Goal: Task Accomplishment & Management: Use online tool/utility

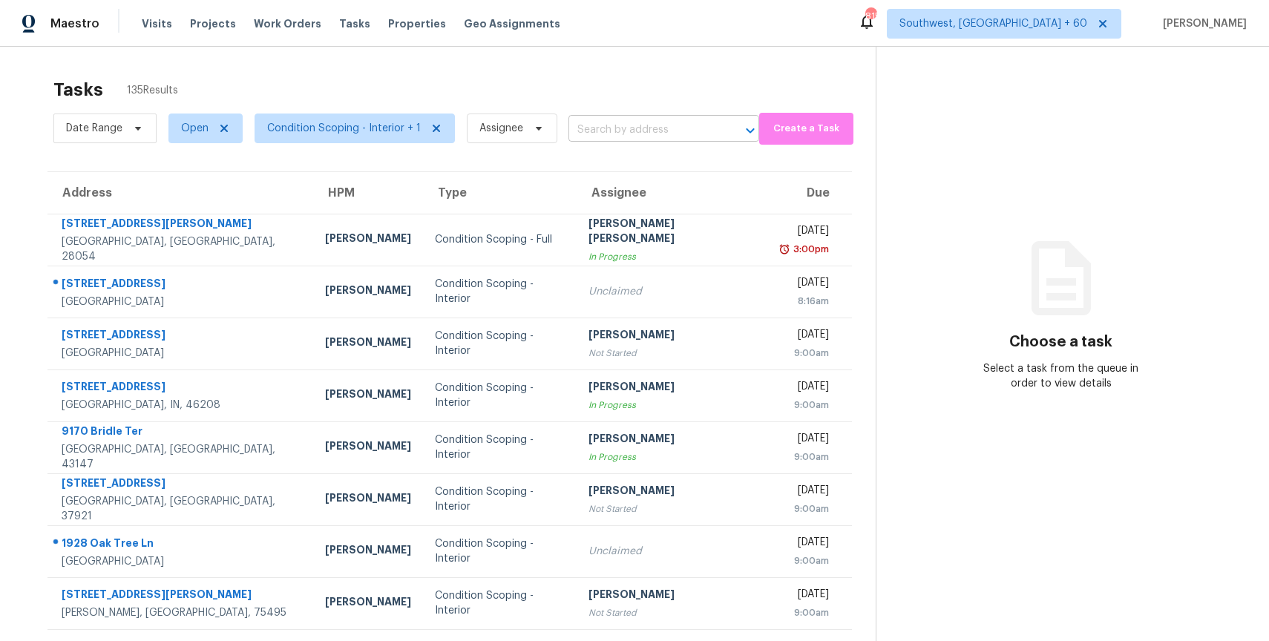
click at [629, 130] on input "text" at bounding box center [642, 130] width 149 height 23
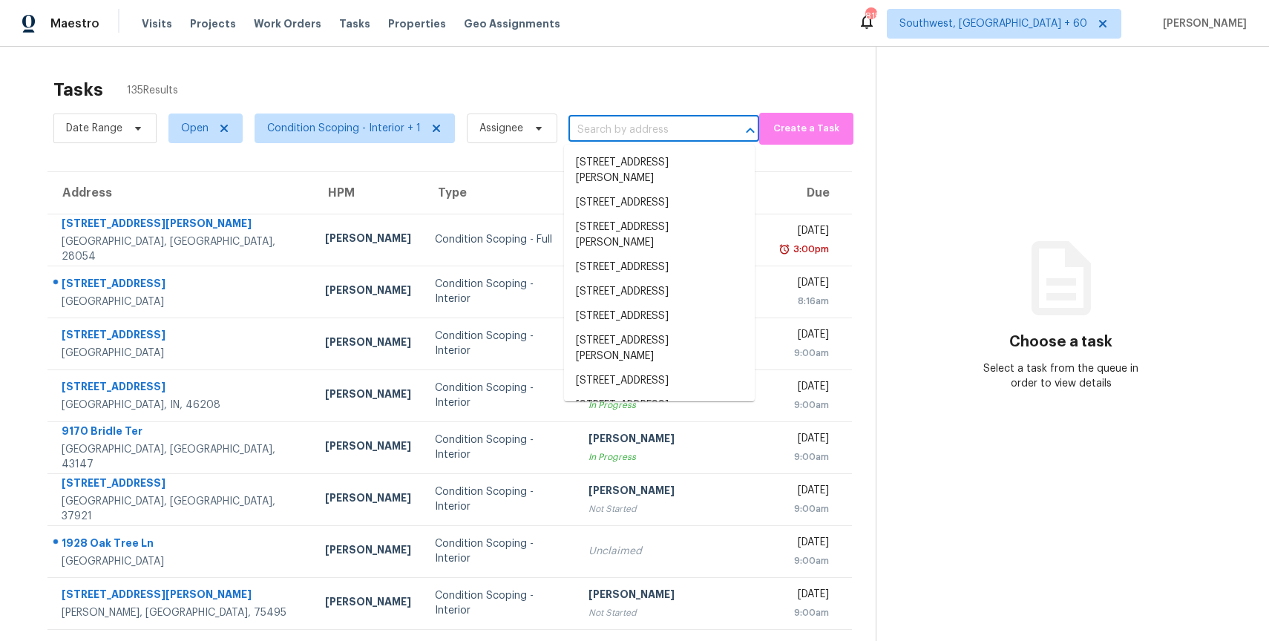
paste input "2311 Sunland Ct Murfreesboro TN 37128"
type input "2311 Sunland Ct Murfreesboro TN 37128"
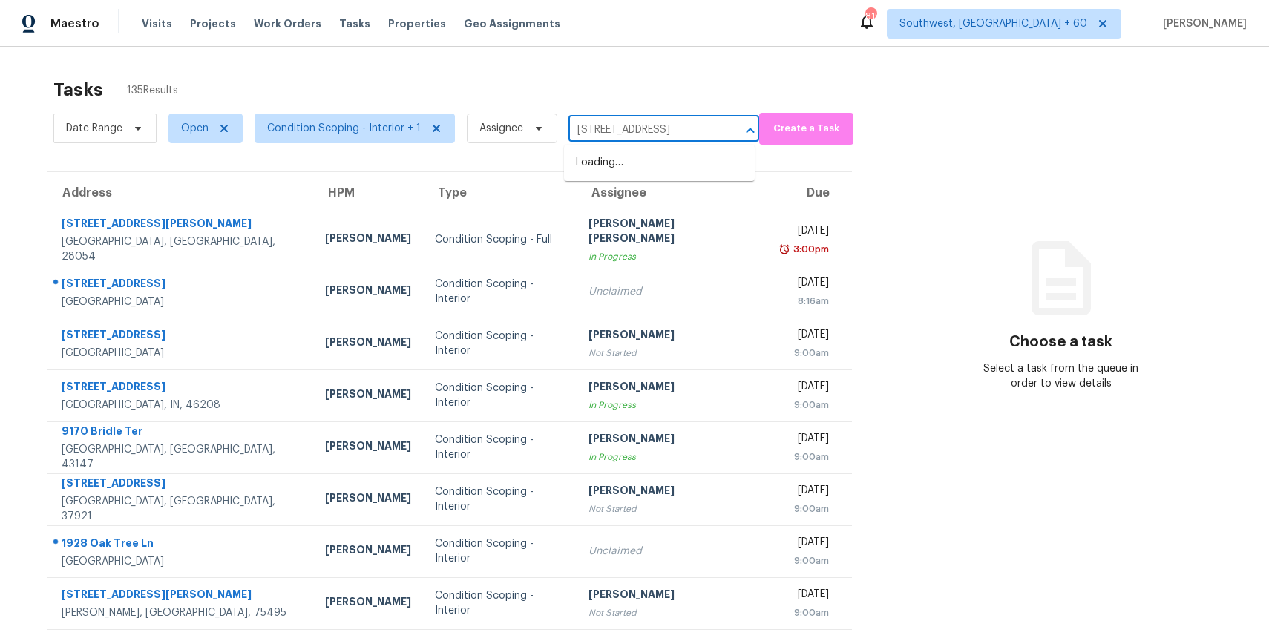
scroll to position [0, 52]
click at [650, 166] on li "2311 Sunland Ct, Murfreesboro, TN 37128" at bounding box center [659, 163] width 191 height 24
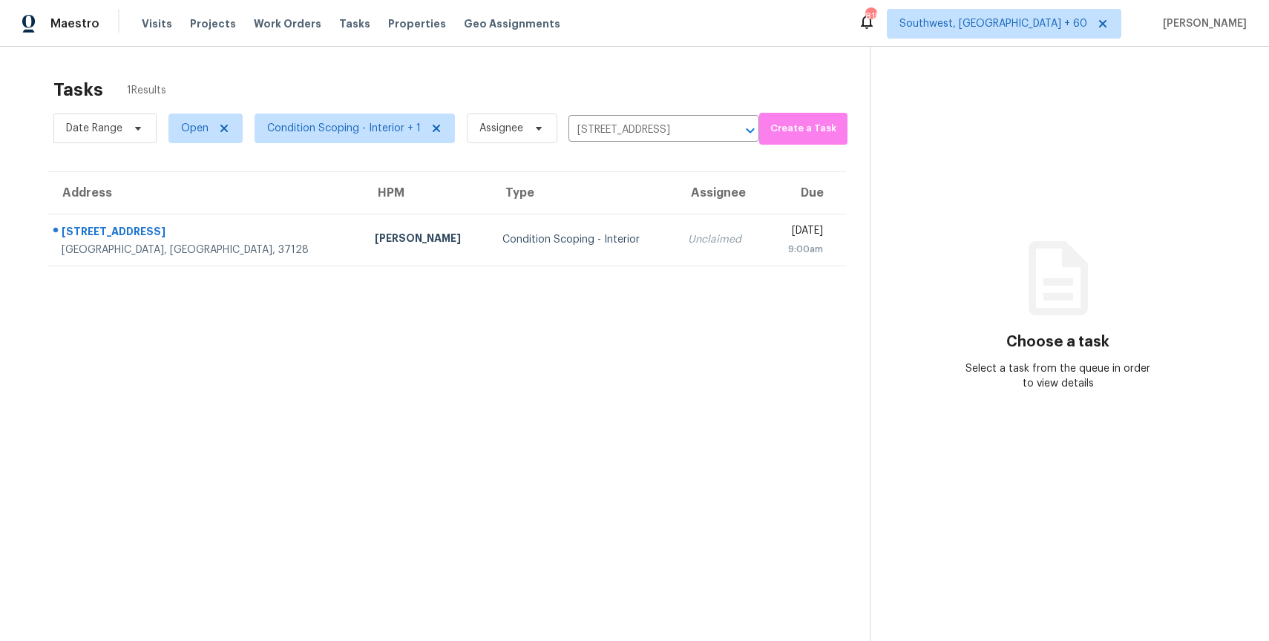
click at [676, 211] on th "Assignee" at bounding box center [720, 193] width 89 height 42
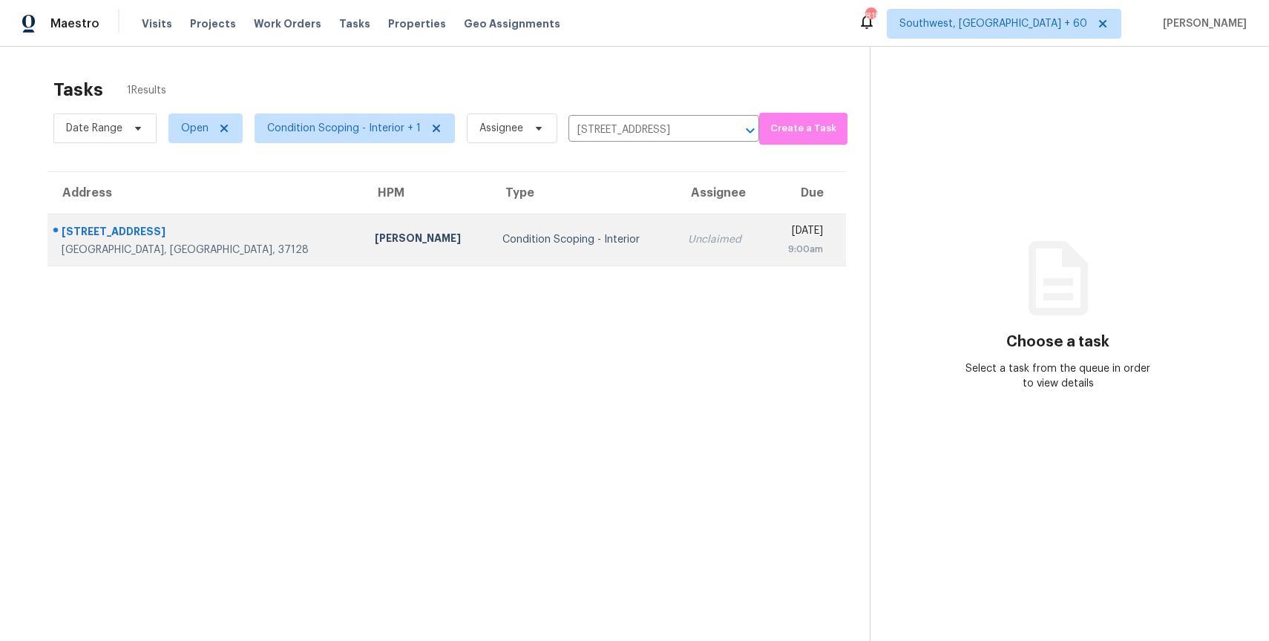
click at [766, 242] on td "Wed, Aug 27th 2025 9:00am" at bounding box center [806, 240] width 81 height 52
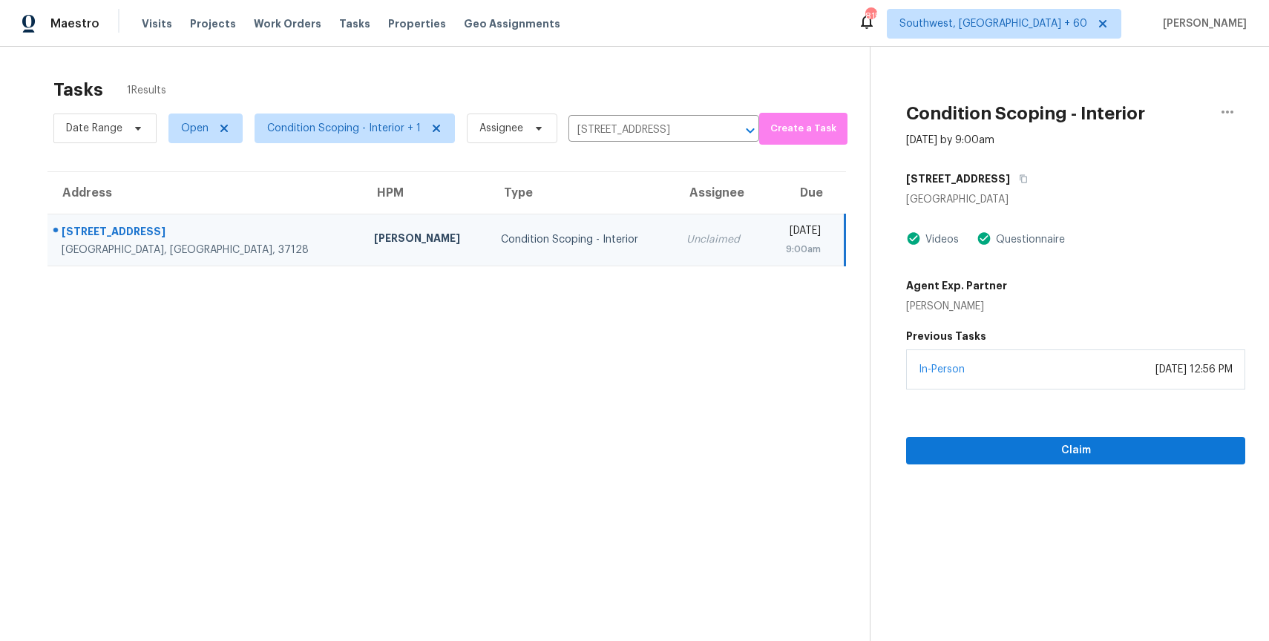
click at [1092, 464] on section "Condition Scoping - Interior Aug 27th 2025 by 9:00am 2311 Sunland Ct Murfreesbo…" at bounding box center [1056, 367] width 375 height 641
click at [1074, 442] on span "Claim" at bounding box center [1075, 450] width 315 height 19
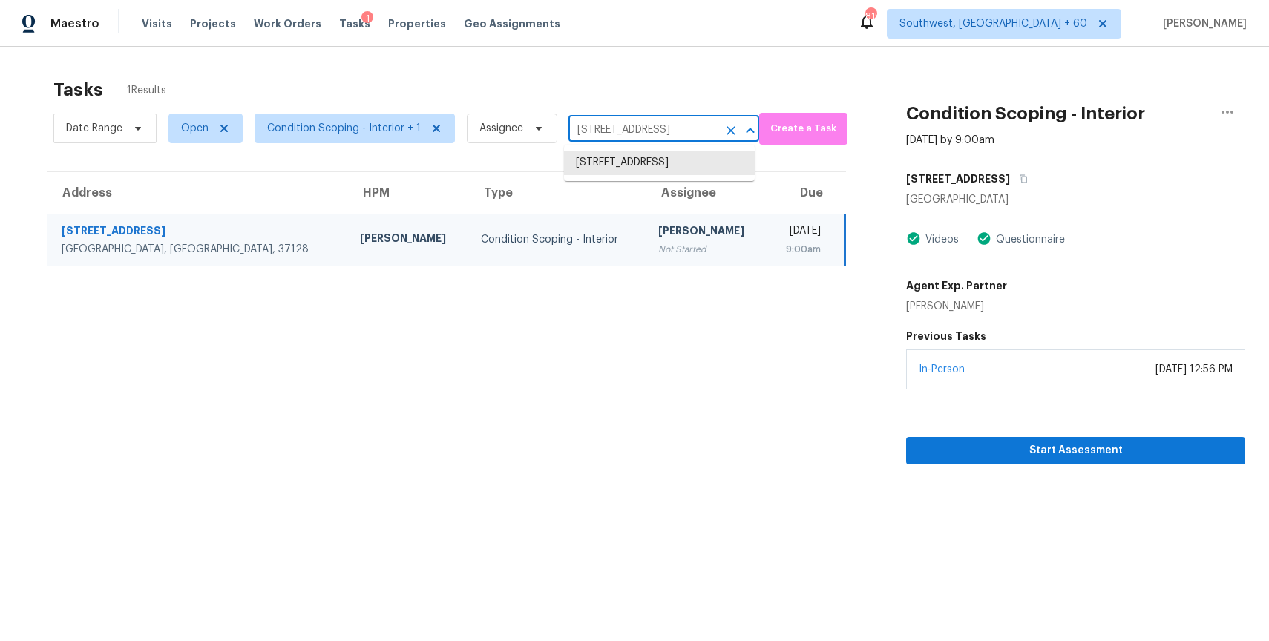
click at [635, 119] on input "2311 Sunland Ct, Murfreesboro, TN 37128" at bounding box center [642, 130] width 149 height 23
paste input "124 Woodridge Dr Tullahoma TN 3738"
type input "124 Woodridge Dr Tullahoma TN 37388"
click at [678, 159] on li "124 Woodridge Dr, Tullahoma, TN 37388" at bounding box center [659, 163] width 191 height 24
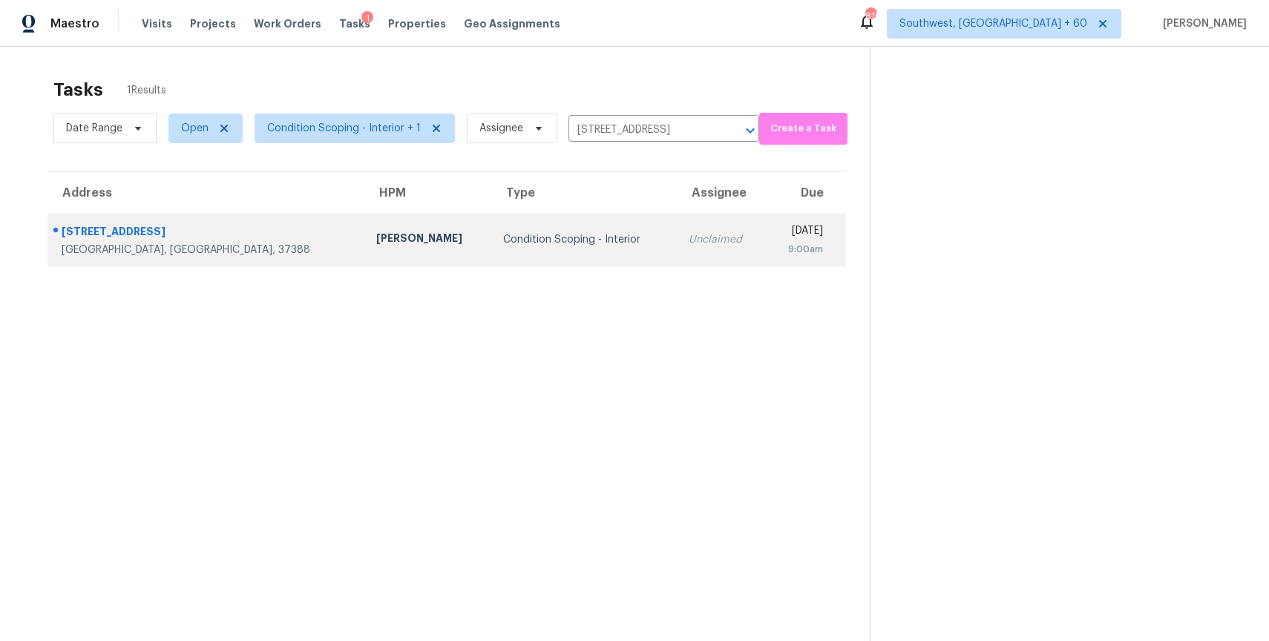
click at [677, 252] on td "Unclaimed" at bounding box center [721, 240] width 89 height 52
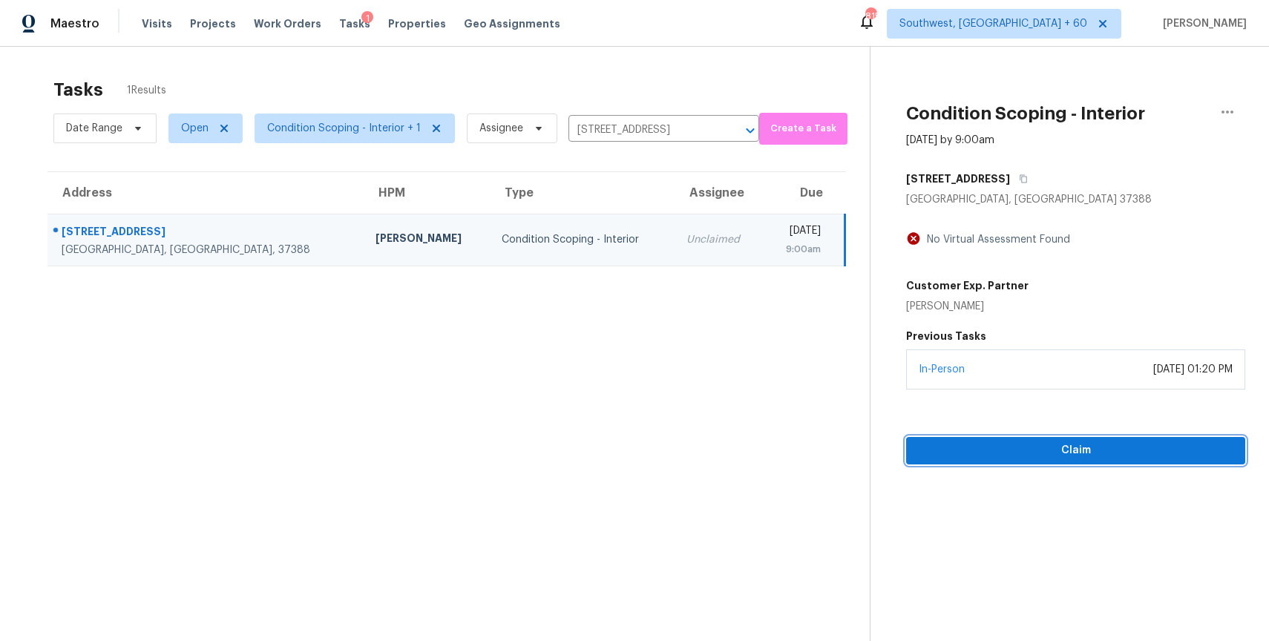
click at [1113, 444] on span "Claim" at bounding box center [1075, 450] width 315 height 19
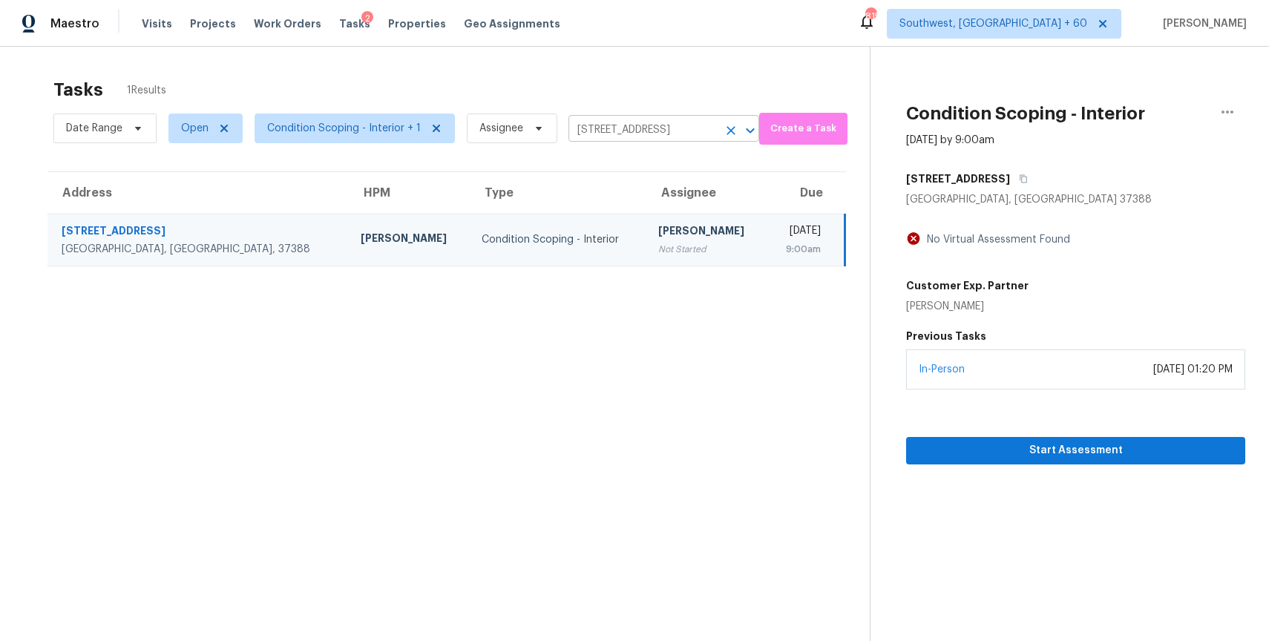
click at [671, 133] on input "124 Woodridge Dr, Tullahoma, TN 37388" at bounding box center [642, 130] width 149 height 23
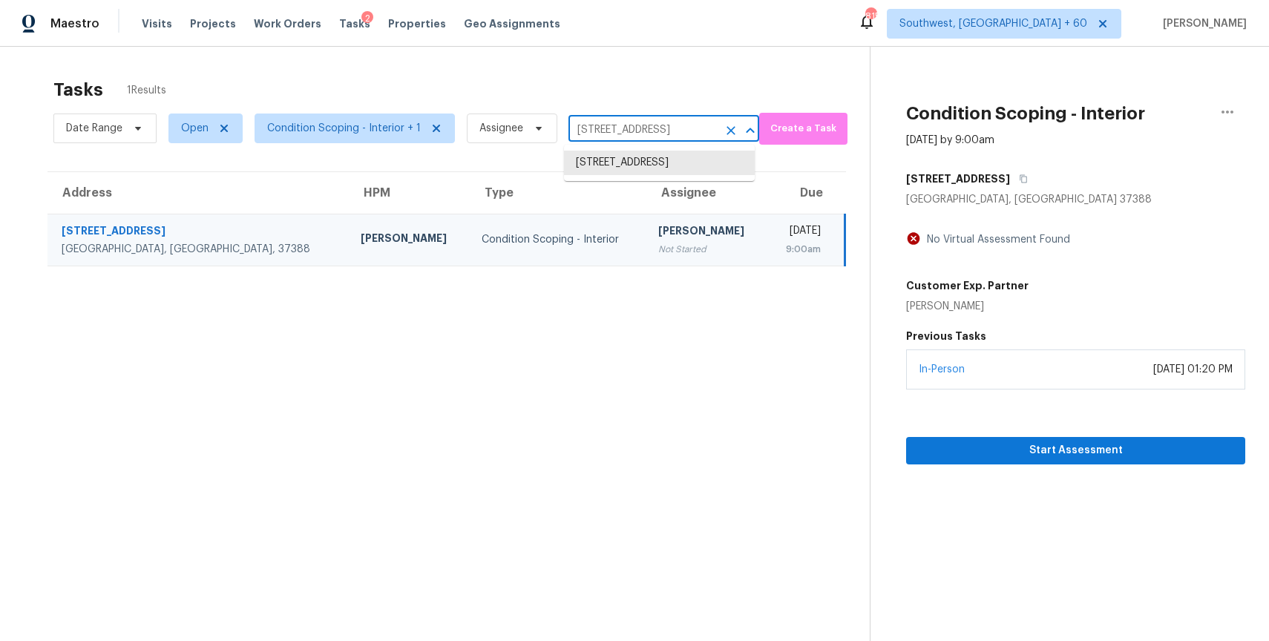
paste input "4502 Bac Ct Fayetteville NC 28314"
type input "4502 Bac Ct Fayetteville NC 28314"
click at [712, 169] on li "4502 Bac Ct, Fayetteville, NC 28314" at bounding box center [659, 163] width 191 height 24
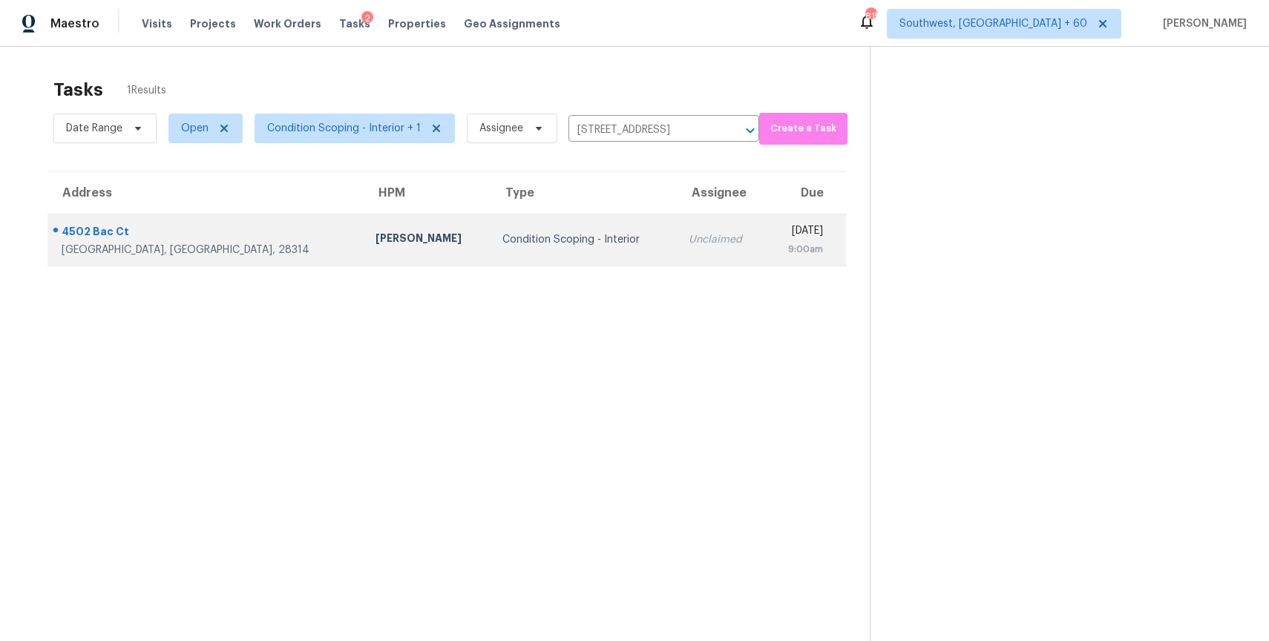
click at [766, 252] on td "Wed, Aug 27th 2025 9:00am" at bounding box center [806, 240] width 81 height 52
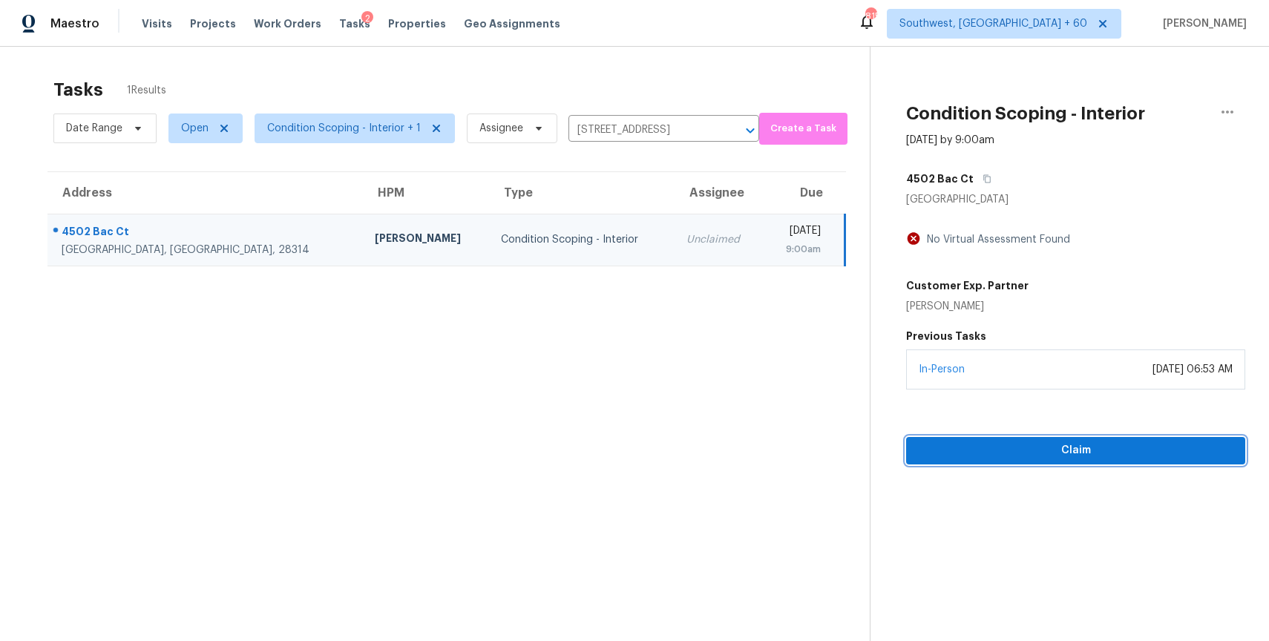
click at [1047, 454] on span "Claim" at bounding box center [1075, 450] width 315 height 19
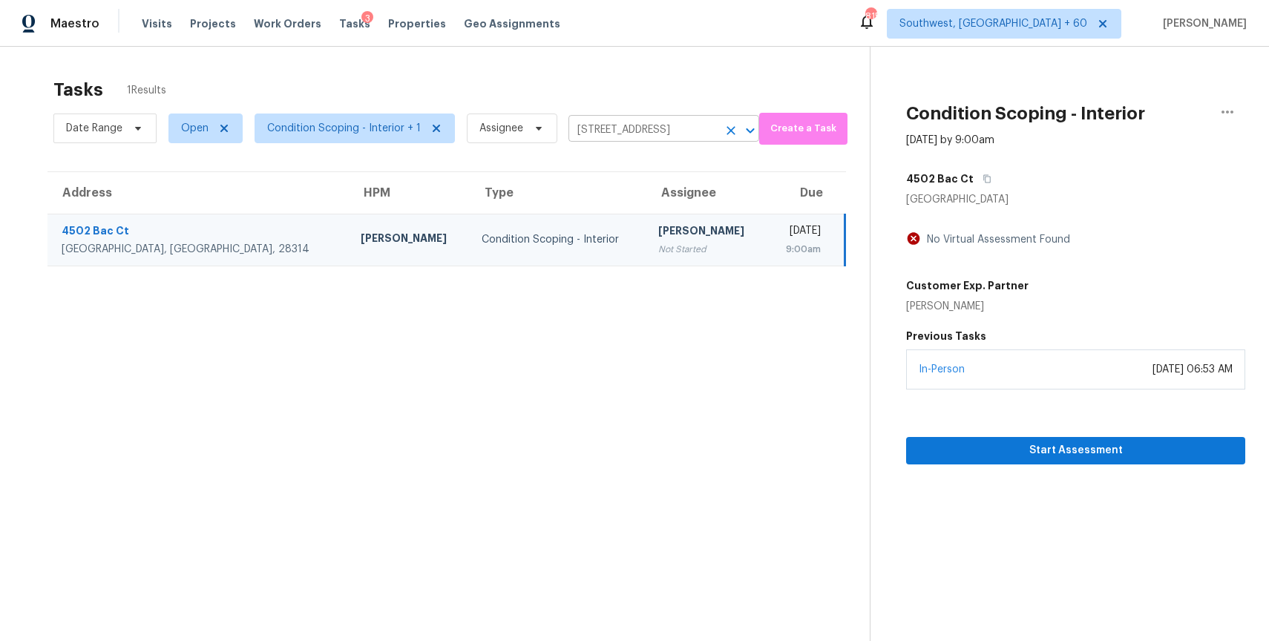
click at [645, 127] on input "4502 Bac Ct, Fayetteville, NC 28314" at bounding box center [642, 130] width 149 height 23
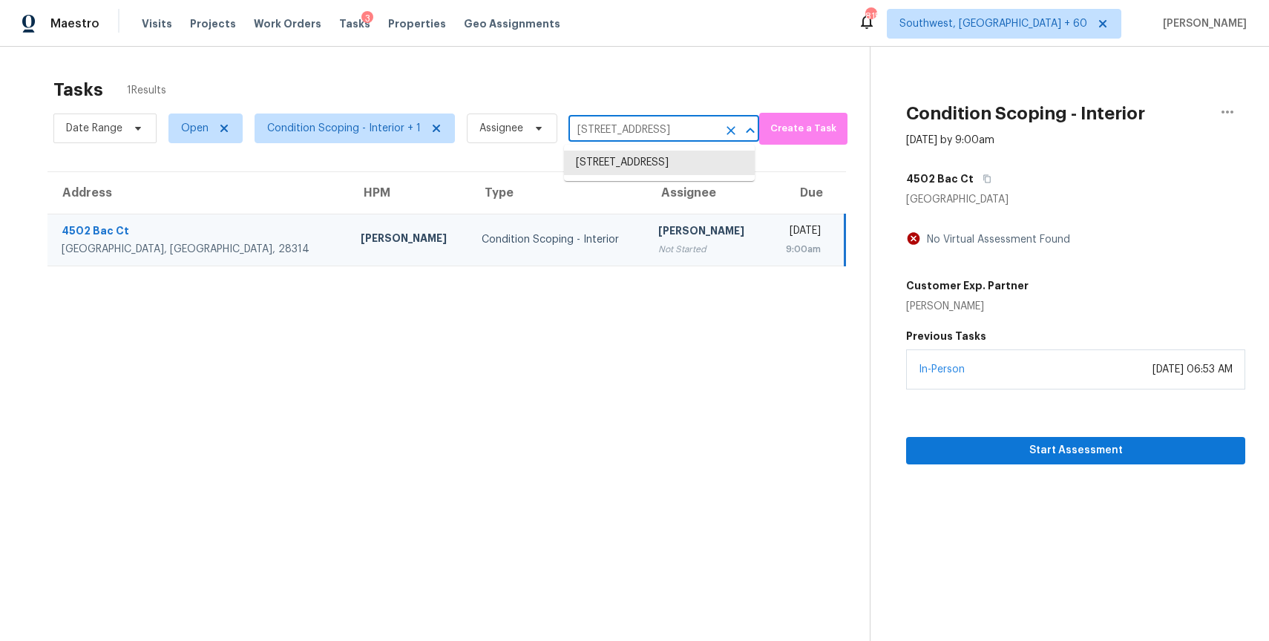
paste input "121 E Cascalote Dr Cave Creek AZ 85331"
type input "4121 E Cascalote Dr Cave Creek AZ 85331"
click at [682, 159] on li "4121 E Cascalote Dr, Cave Creek, AZ 85331" at bounding box center [659, 163] width 191 height 24
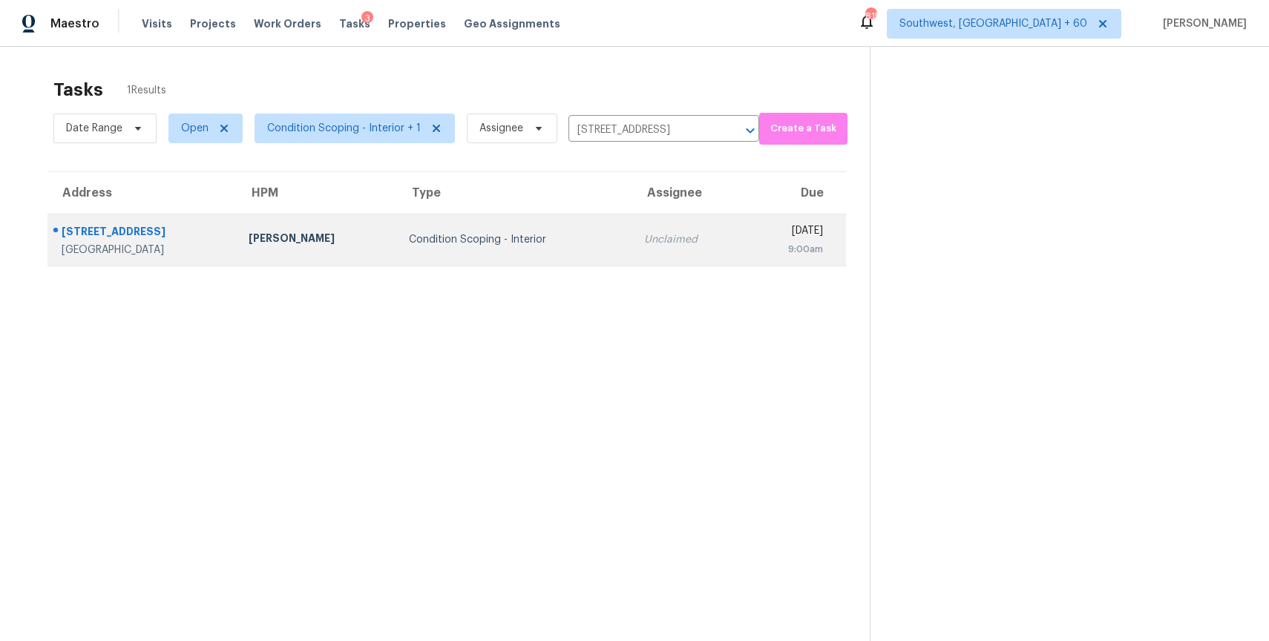
click at [653, 237] on div "Unclaimed" at bounding box center [688, 239] width 89 height 15
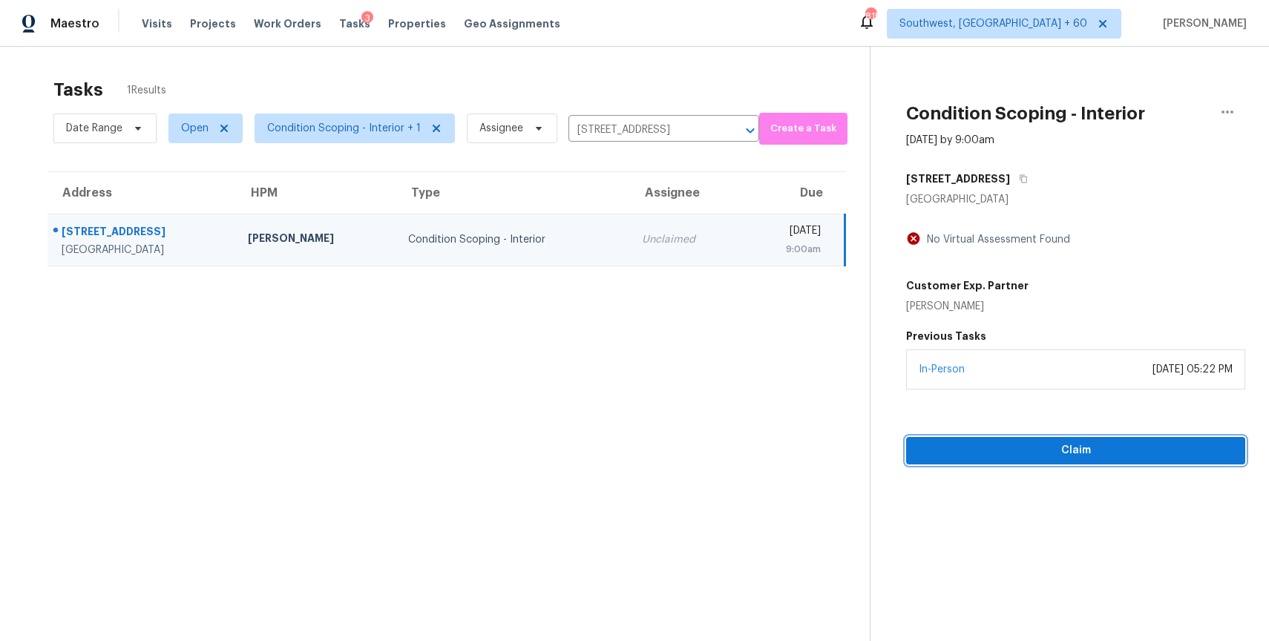
click at [1097, 458] on span "Claim" at bounding box center [1075, 450] width 315 height 19
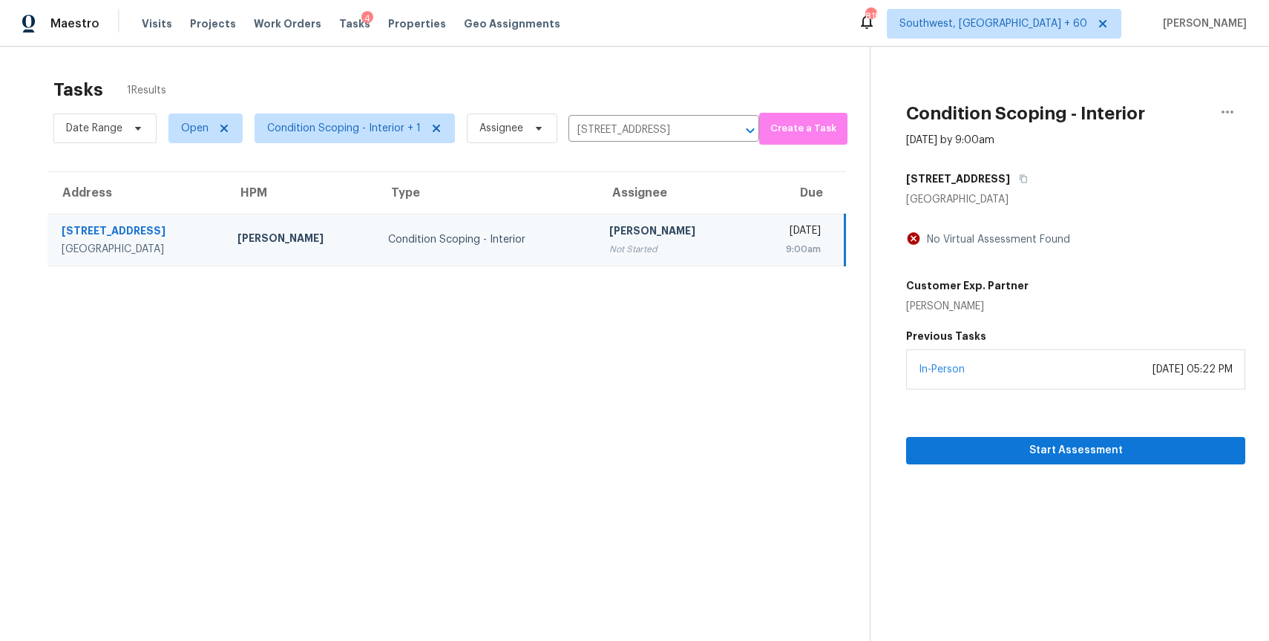
click at [648, 146] on div "Date Range Open Condition Scoping - Interior + 1 Assignee 4121 E Cascalote Dr, …" at bounding box center [406, 128] width 706 height 39
click at [669, 134] on input "4121 E Cascalote Dr, Cave Creek, AZ 85331" at bounding box center [642, 130] width 149 height 23
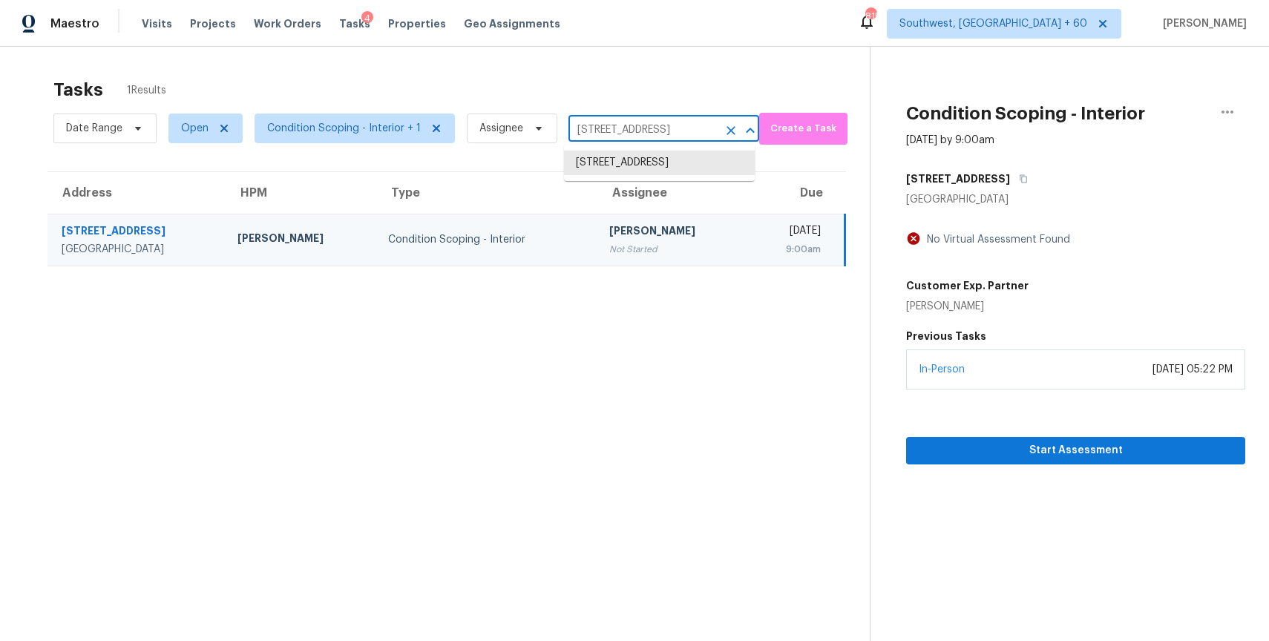
click at [669, 134] on input "4121 E Cascalote Dr, Cave Creek, AZ 85331" at bounding box center [642, 130] width 149 height 23
paste input "3309 Chaney Cir Gainesville GA 30506"
click at [661, 128] on input "3309 Chaney Cir Gainesville GA 30506" at bounding box center [642, 130] width 149 height 23
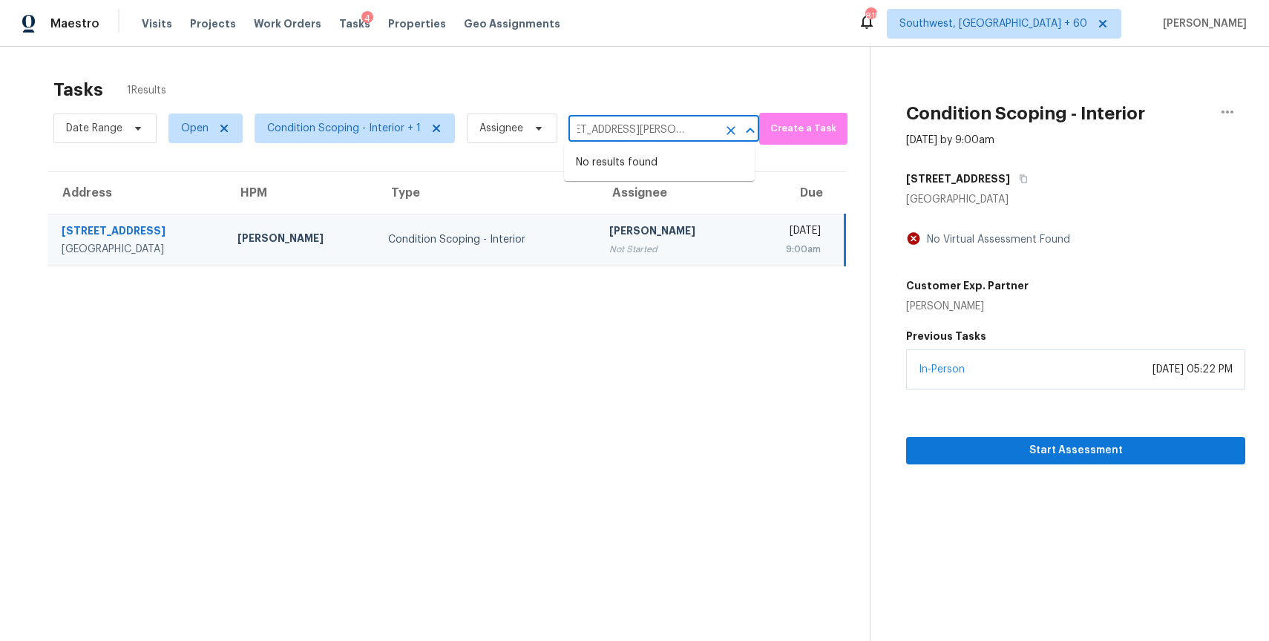
click at [661, 128] on input "3309 Chaney Cir Gainesville GA 30506" at bounding box center [642, 130] width 149 height 23
paste input "text"
type input "4121 E Cascalote Dr, Cave Creek, AZ 85331"
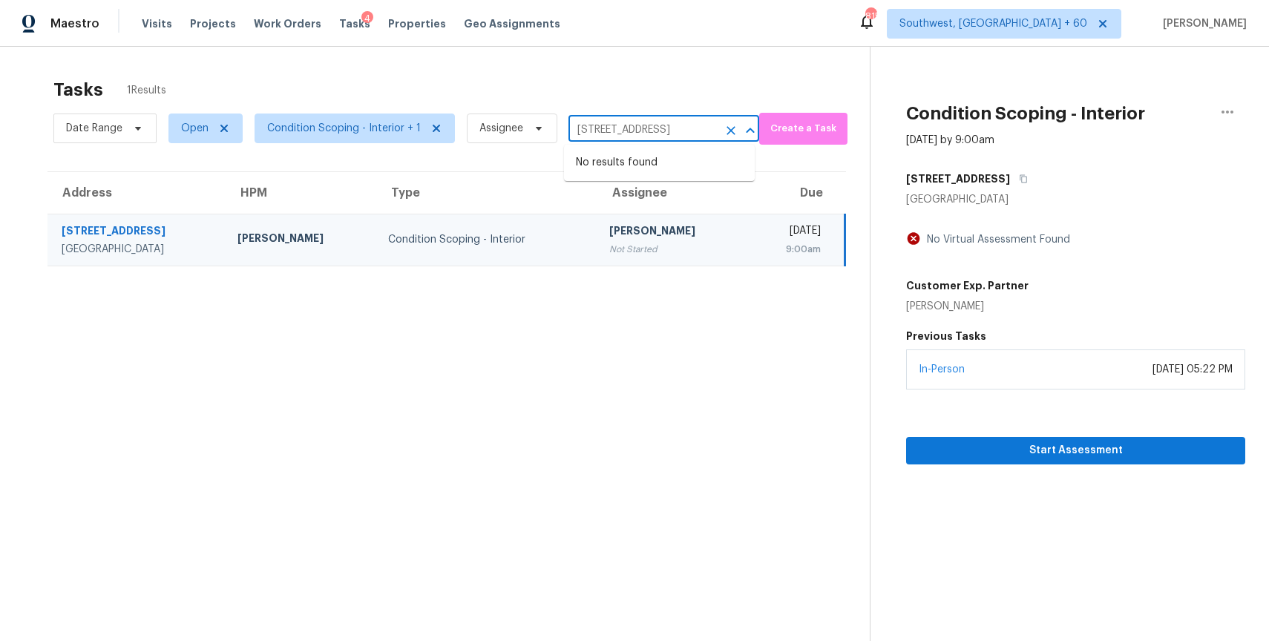
scroll to position [0, 0]
click at [593, 149] on section "Tasks 1 Results Date Range Open Condition Scoping - Interior + 1 Assignee 4121 …" at bounding box center [447, 378] width 846 height 617
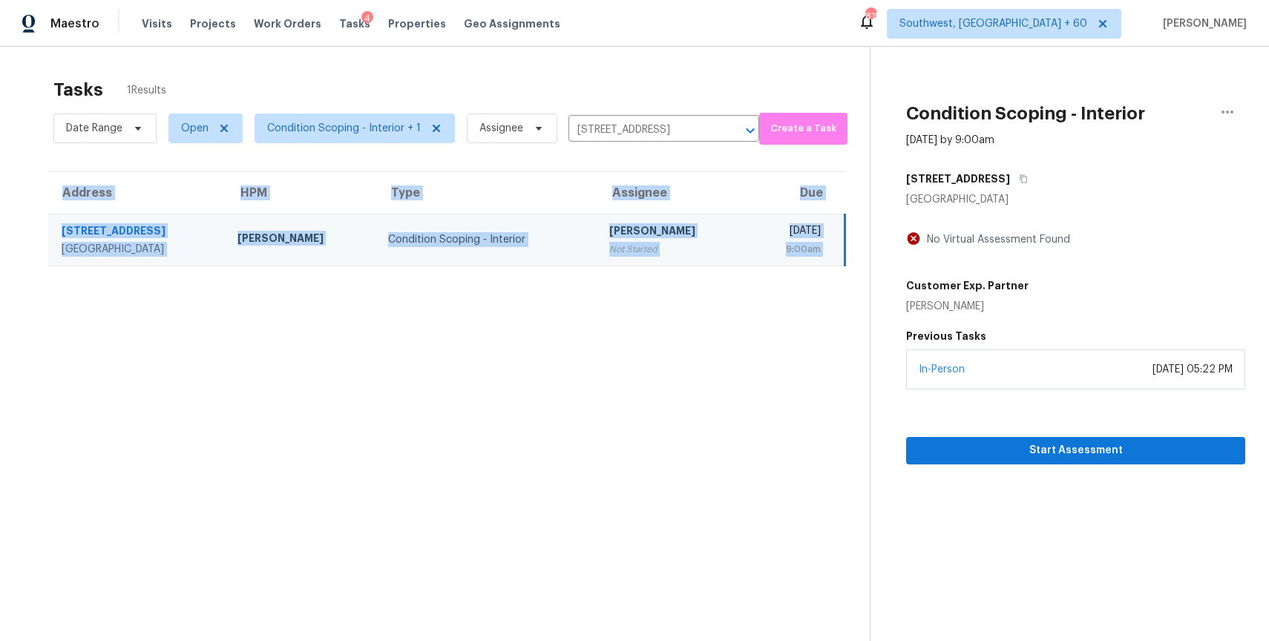
click at [593, 149] on section "Tasks 1 Results Date Range Open Condition Scoping - Interior + 1 Assignee 4121 …" at bounding box center [447, 378] width 846 height 617
click at [635, 125] on input "4121 E Cascalote Dr, Cave Creek, AZ 85331" at bounding box center [642, 130] width 149 height 23
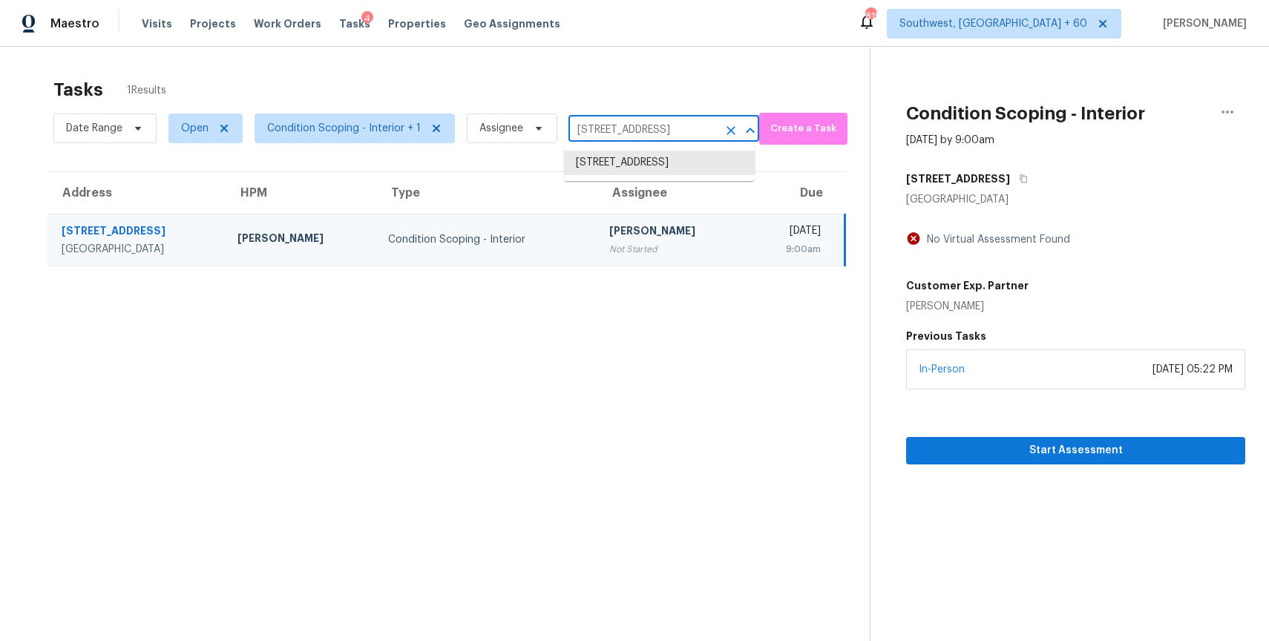
click at [635, 125] on input "4121 E Cascalote Dr, Cave Creek, AZ 85331" at bounding box center [642, 130] width 149 height 23
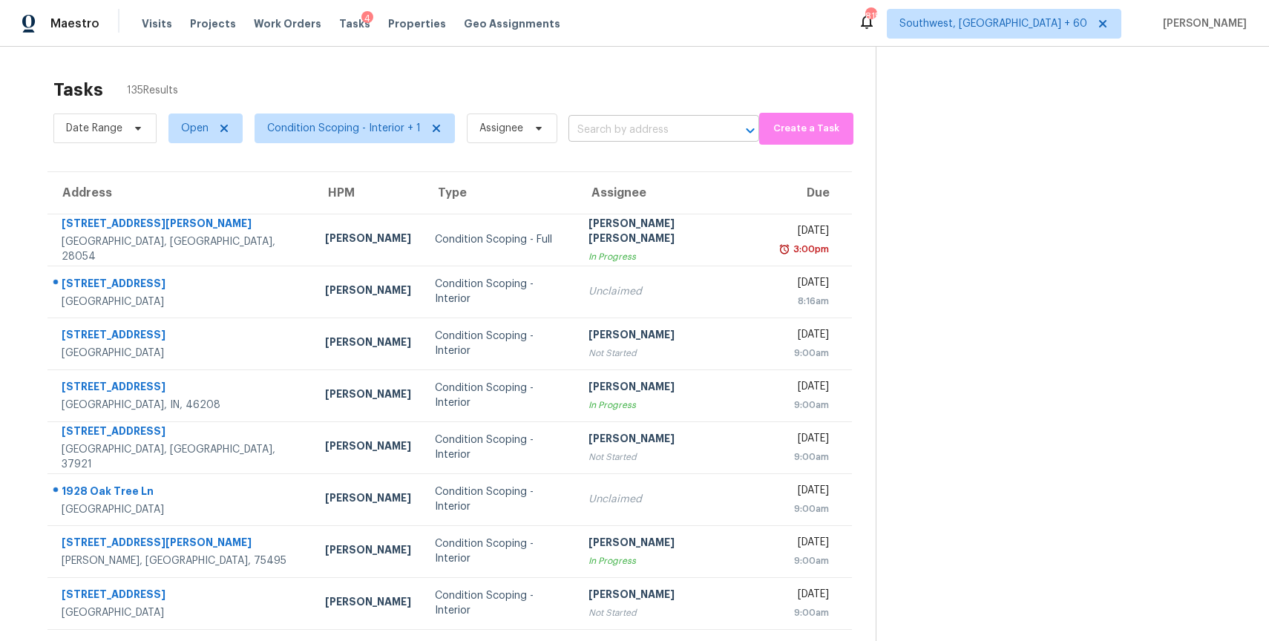
click at [688, 131] on input "text" at bounding box center [642, 130] width 149 height 23
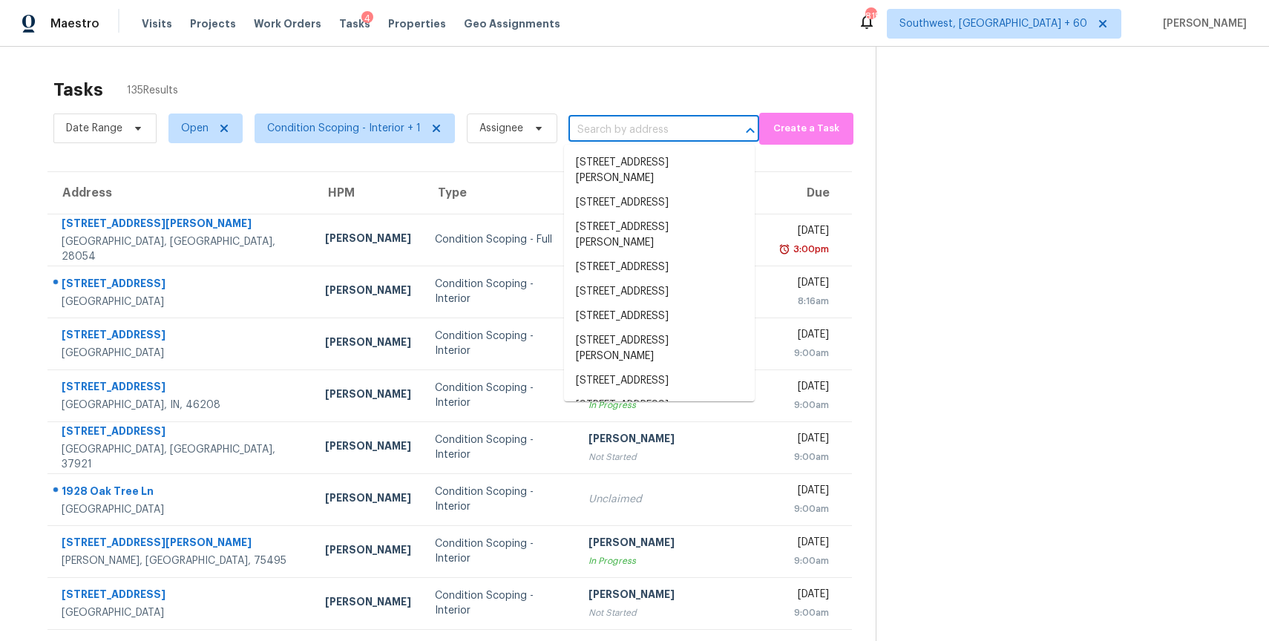
paste input "3309 Chaney Cir Gainesville GA 30506"
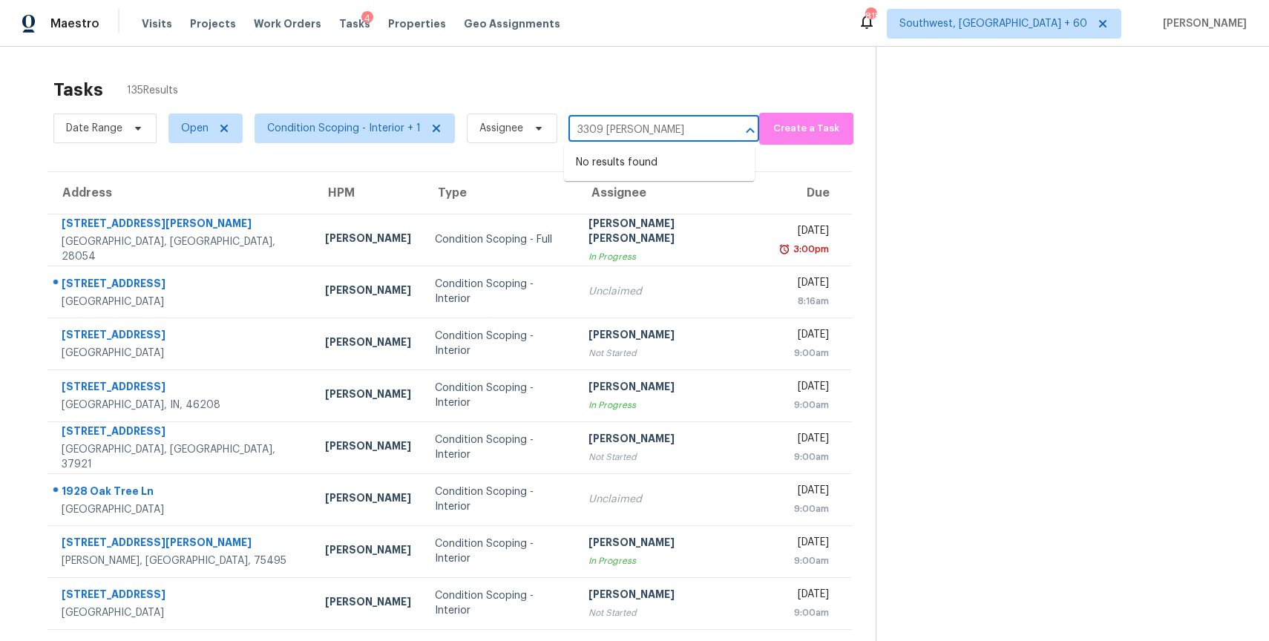
type input "3309 Chaney"
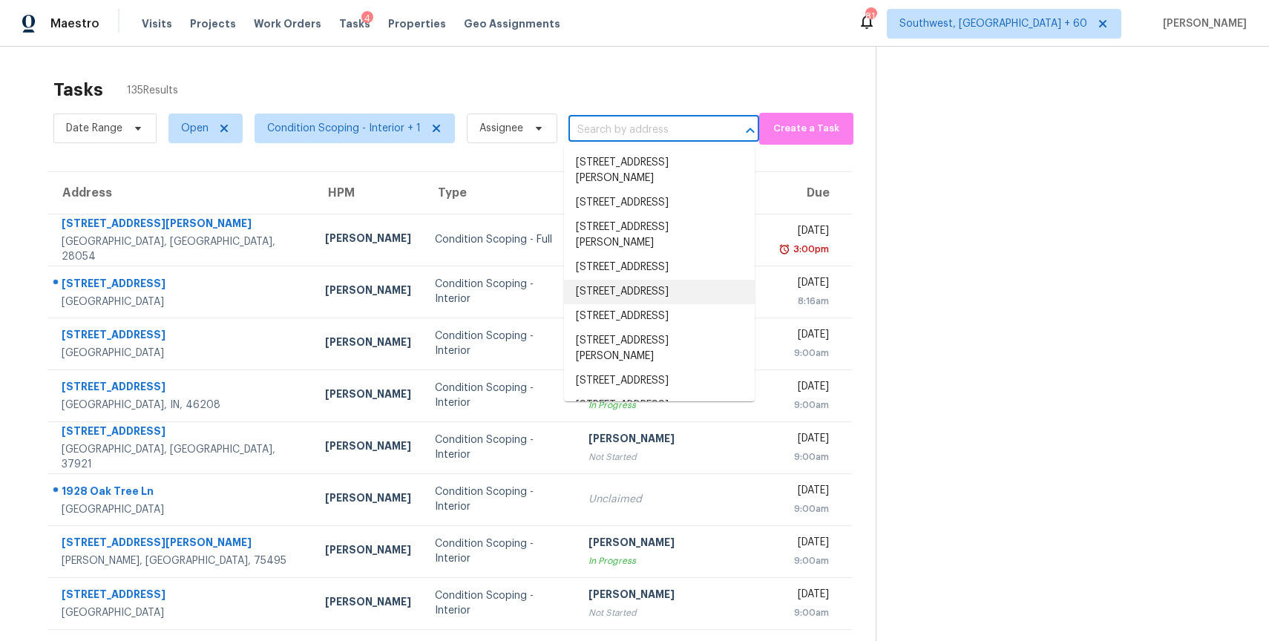
click at [466, 73] on div "Tasks 135 Results" at bounding box center [464, 89] width 822 height 39
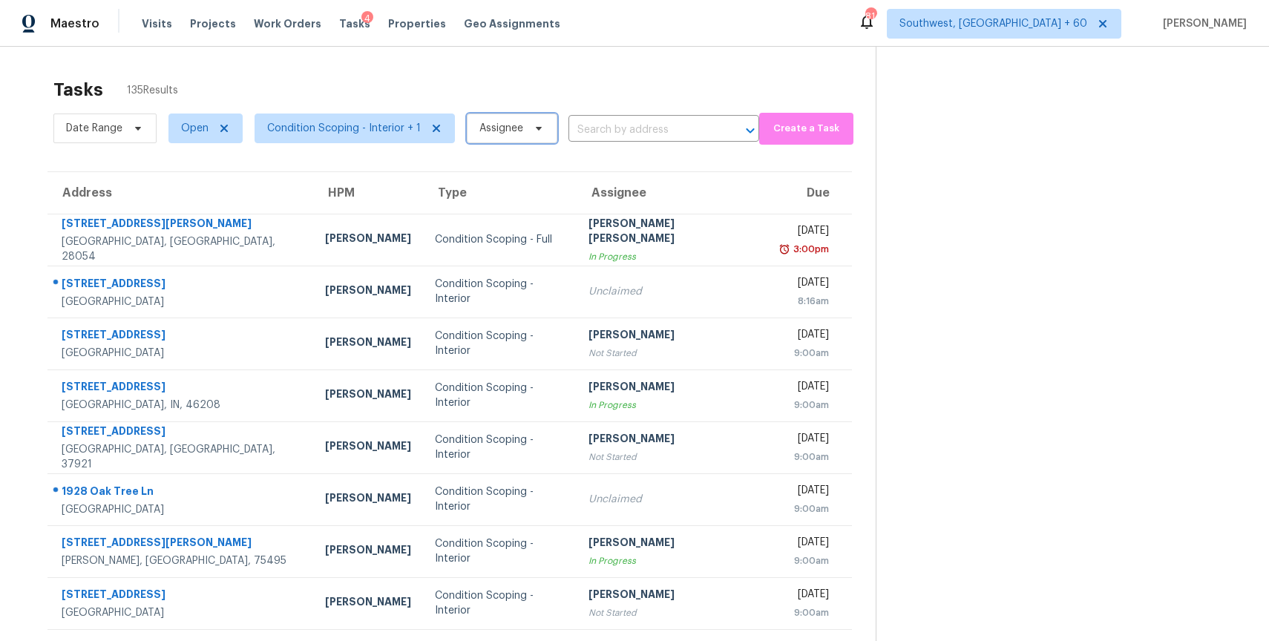
click at [528, 131] on span at bounding box center [536, 128] width 16 height 12
click at [695, 57] on div "Tasks 135 Results Date Range Open Condition Scoping - Interior + 1 Assignee ​ C…" at bounding box center [634, 410] width 1269 height 726
click at [516, 131] on span "Assignee" at bounding box center [501, 128] width 44 height 15
click at [519, 137] on span "Assignee" at bounding box center [512, 129] width 91 height 30
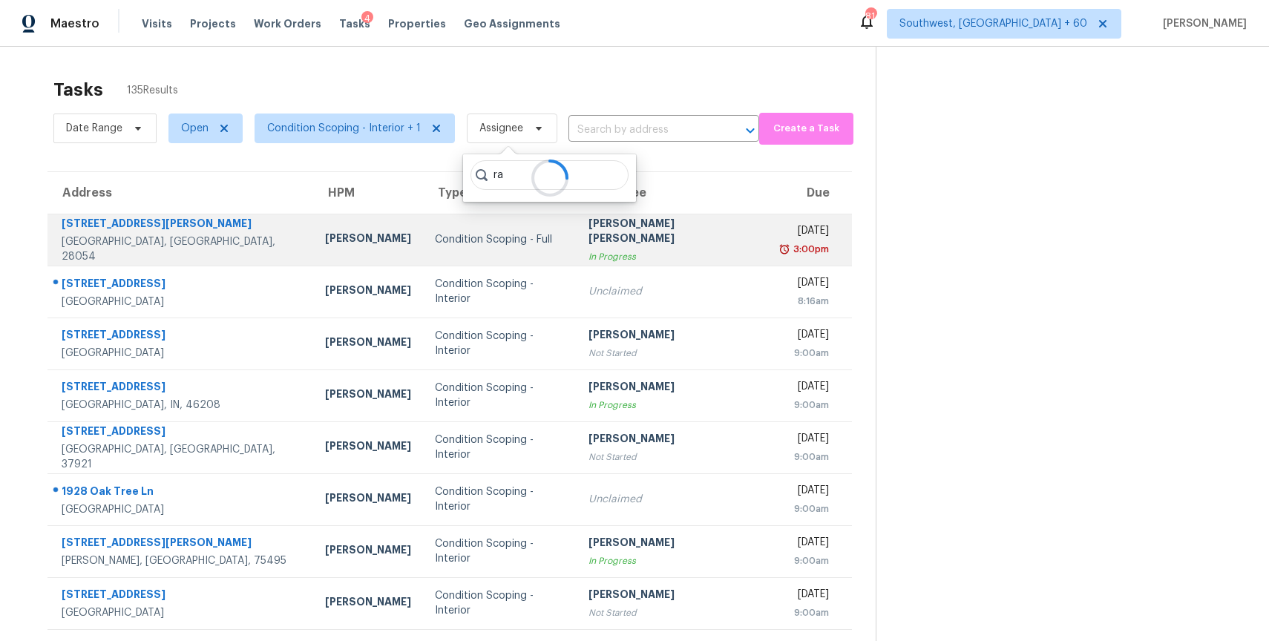
type input "r"
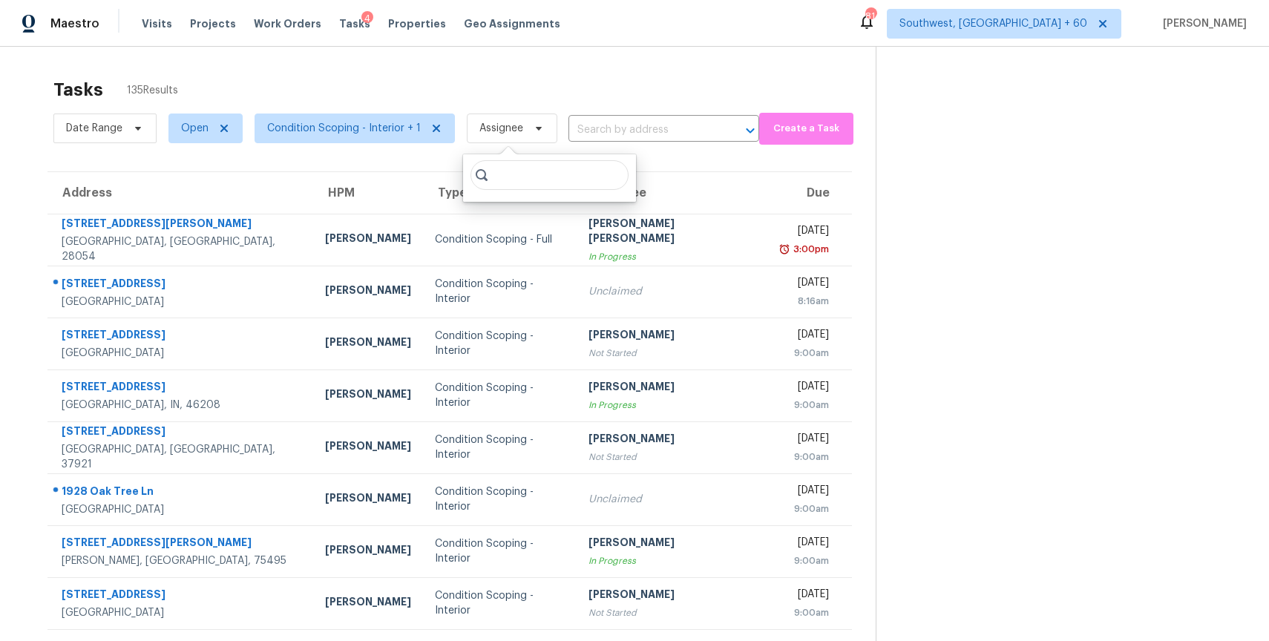
click at [620, 78] on div "Tasks 135 Results" at bounding box center [464, 89] width 822 height 39
click at [613, 128] on input "text" at bounding box center [642, 130] width 149 height 23
paste input "3309 Chaney Cir Gainesville GA 30506"
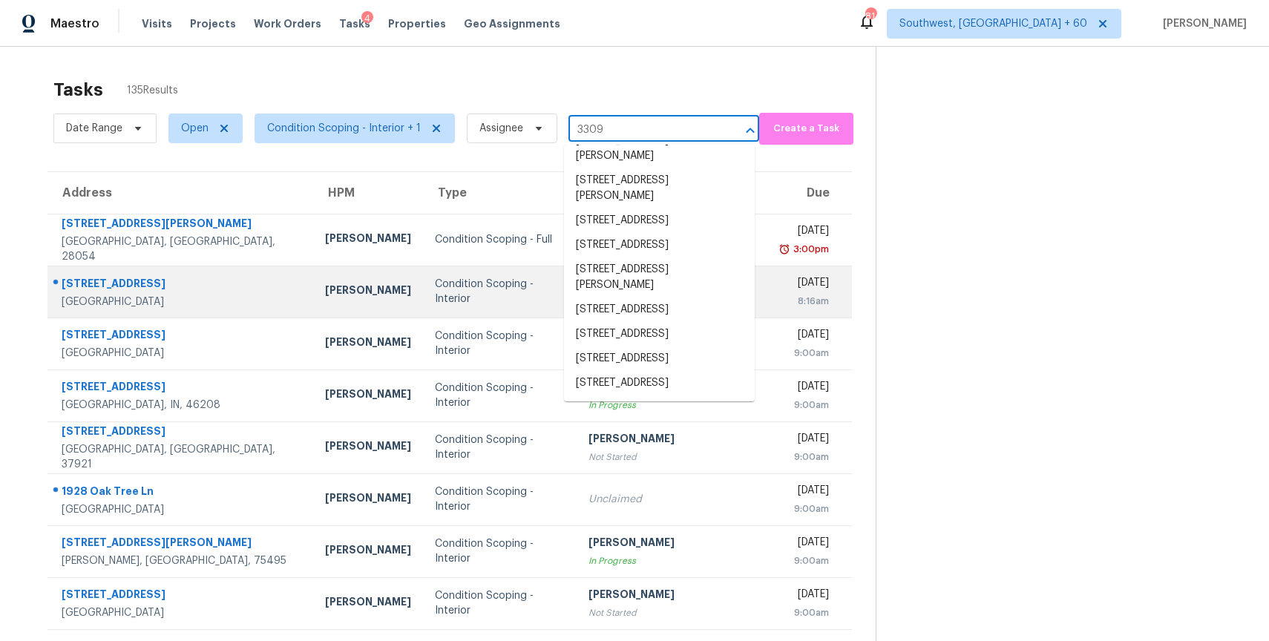
scroll to position [3019, 0]
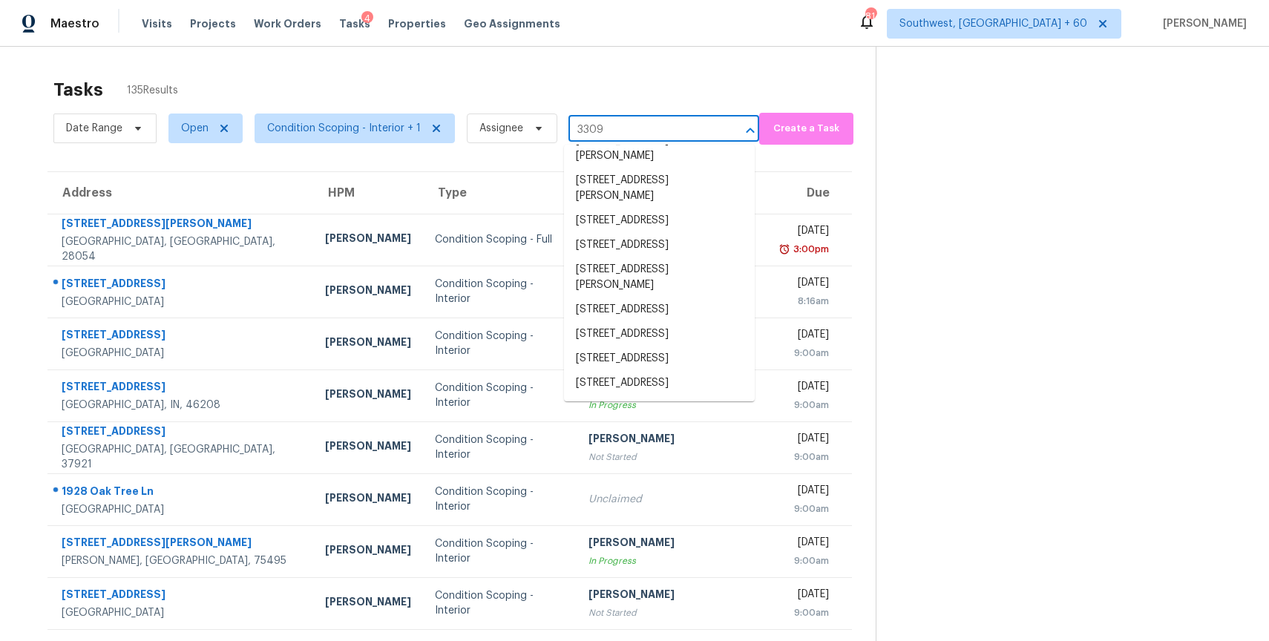
type input "3309"
click at [915, 264] on section at bounding box center [1059, 410] width 369 height 726
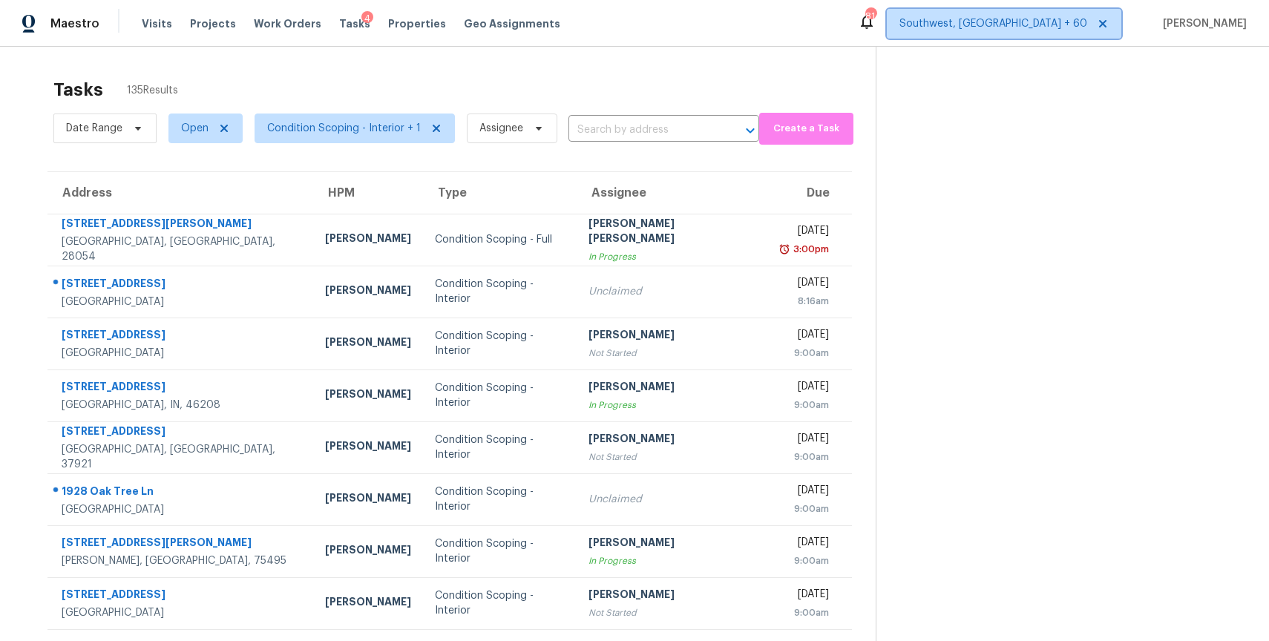
click at [1082, 22] on span "Southwest, [GEOGRAPHIC_DATA] + 60" at bounding box center [993, 23] width 188 height 15
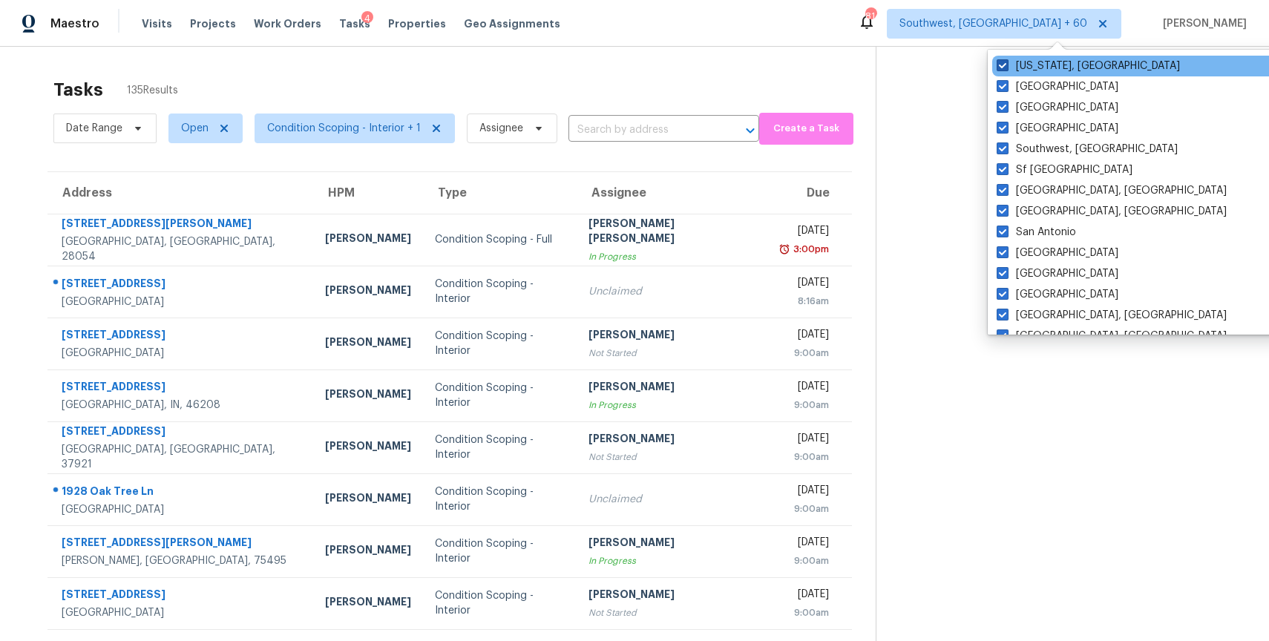
click at [1023, 63] on label "Washington, DC" at bounding box center [1087, 66] width 183 height 15
click at [1006, 63] on input "Washington, DC" at bounding box center [1001, 64] width 10 height 10
checkbox input "false"
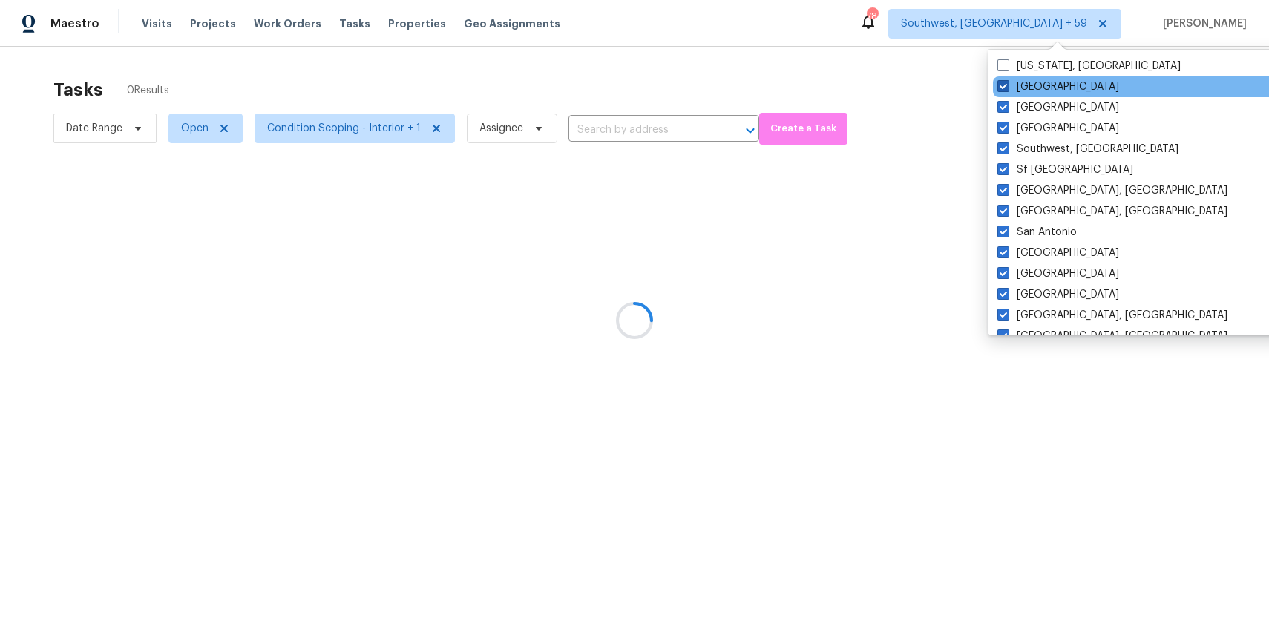
click at [1024, 91] on label "Tucson" at bounding box center [1058, 86] width 122 height 15
click at [1007, 89] on input "Tucson" at bounding box center [1002, 84] width 10 height 10
checkbox input "false"
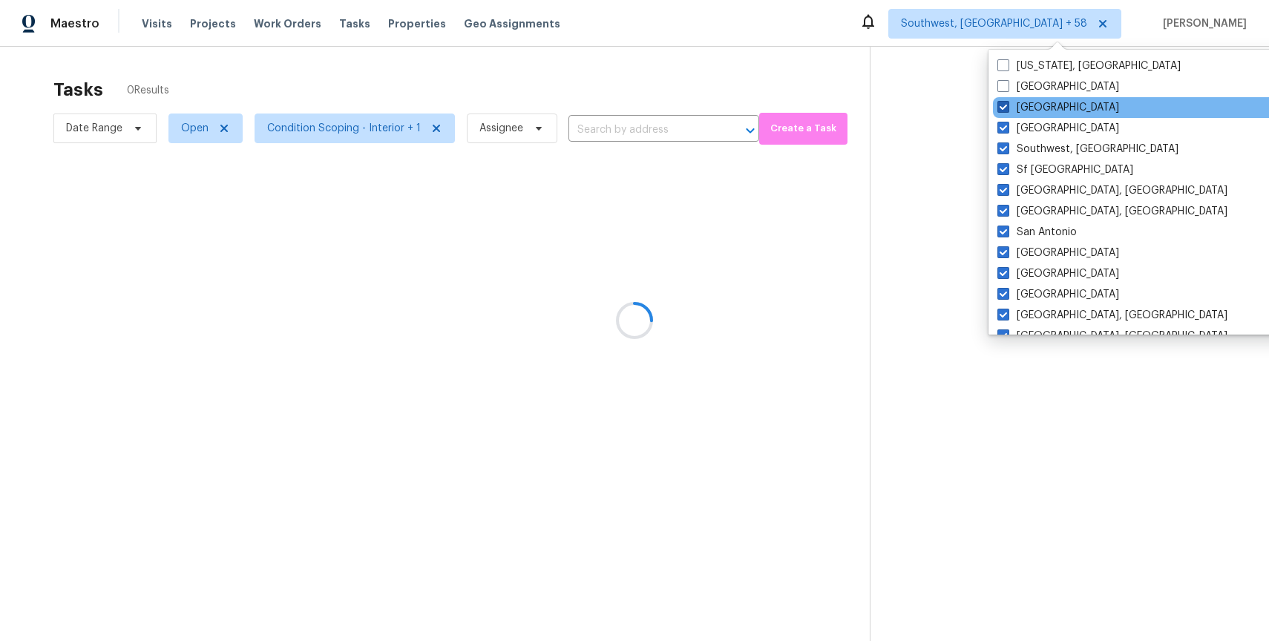
click at [1025, 109] on label "Tampa" at bounding box center [1058, 107] width 122 height 15
click at [1007, 109] on input "Tampa" at bounding box center [1002, 105] width 10 height 10
checkbox input "false"
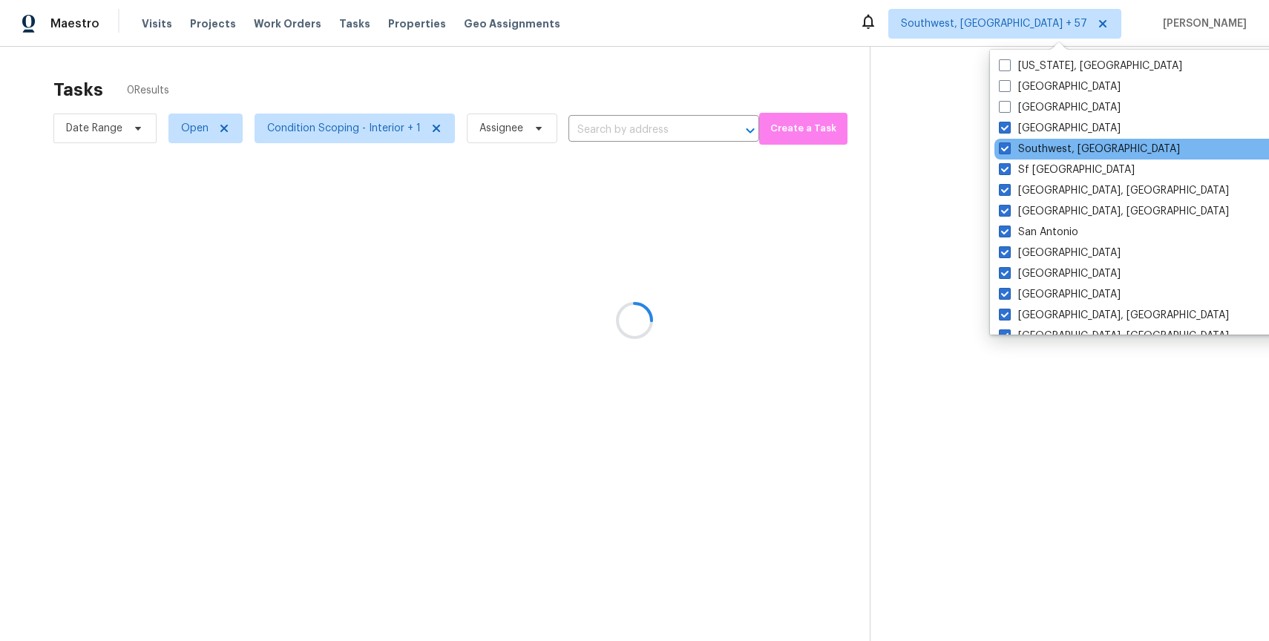
click at [1030, 139] on div "Southwest, FL" at bounding box center [1143, 149] width 299 height 21
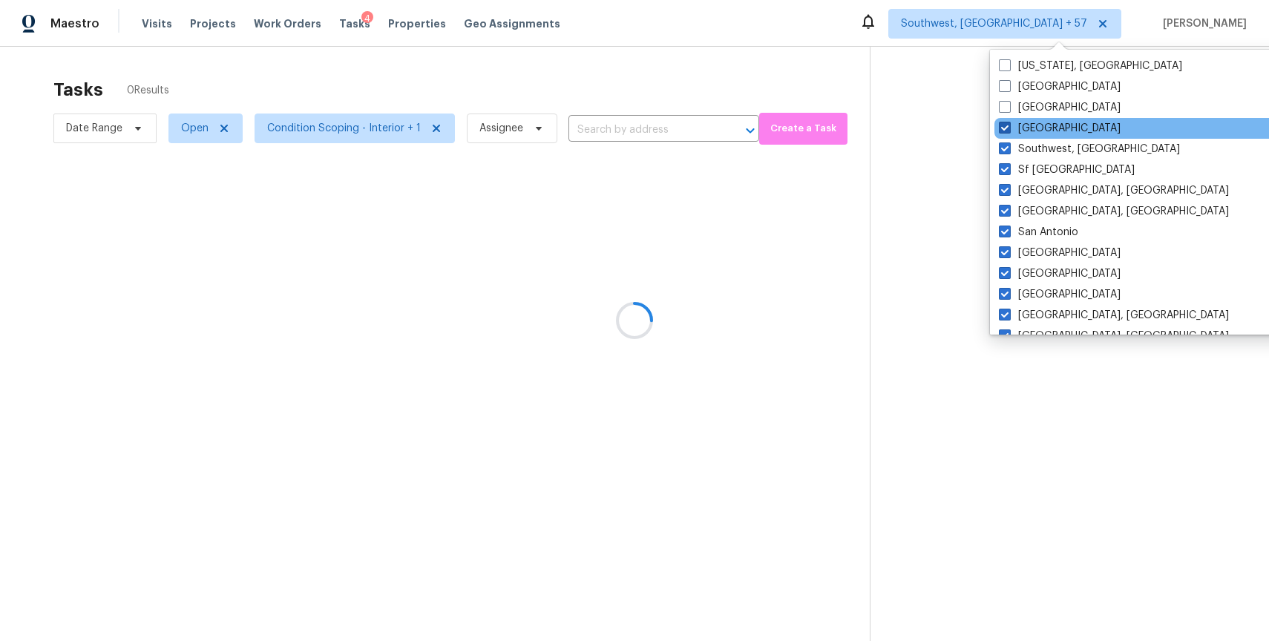
click at [1038, 125] on label "St Louis" at bounding box center [1060, 128] width 122 height 15
click at [1008, 125] on input "St Louis" at bounding box center [1004, 126] width 10 height 10
checkbox input "false"
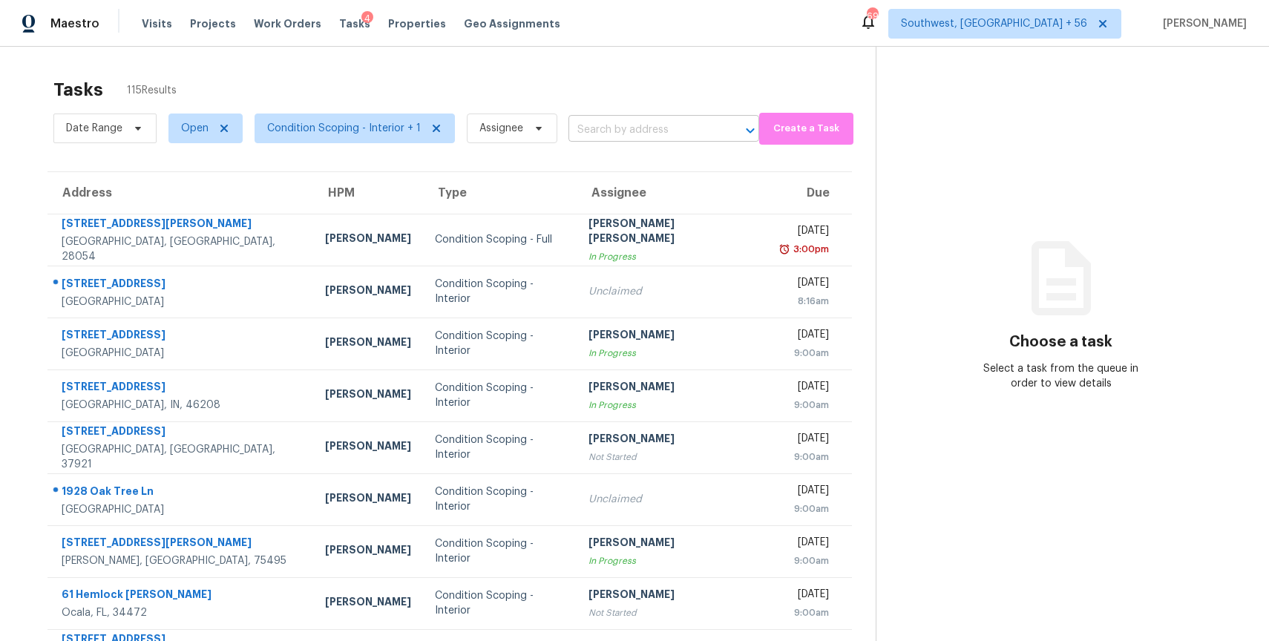
click at [610, 133] on input "text" at bounding box center [642, 130] width 149 height 23
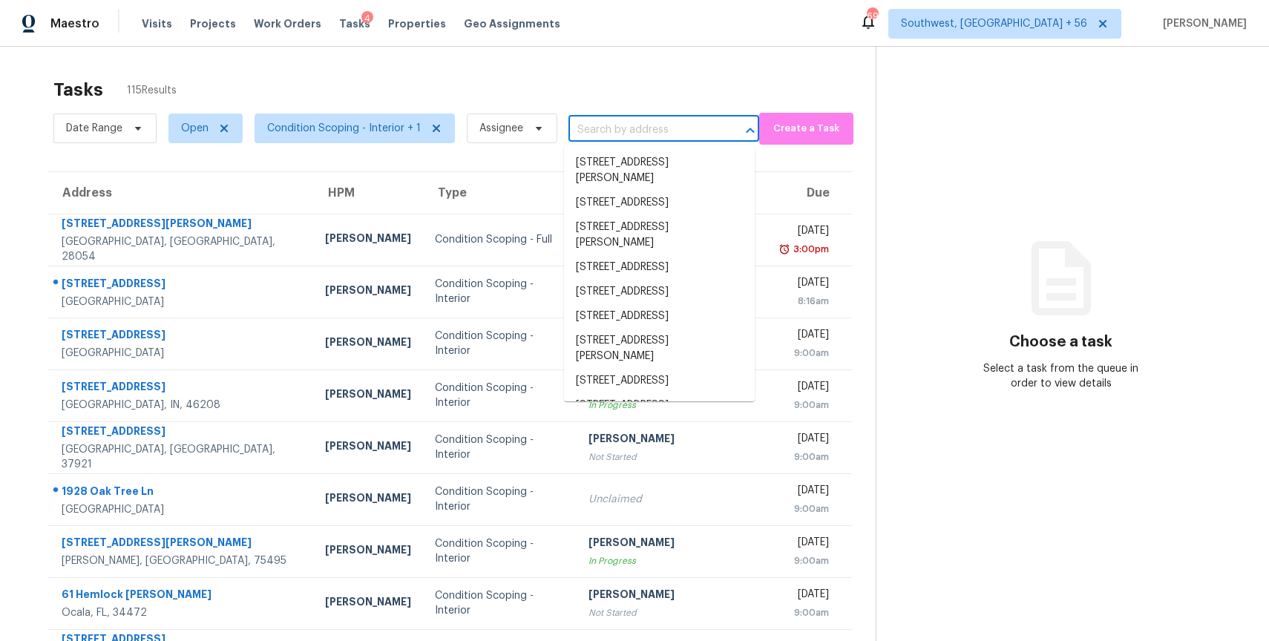
paste input "5905 Saramac Dr Watauga TX 76148"
type input "5905 Saramac Dr Watauga TX 76148"
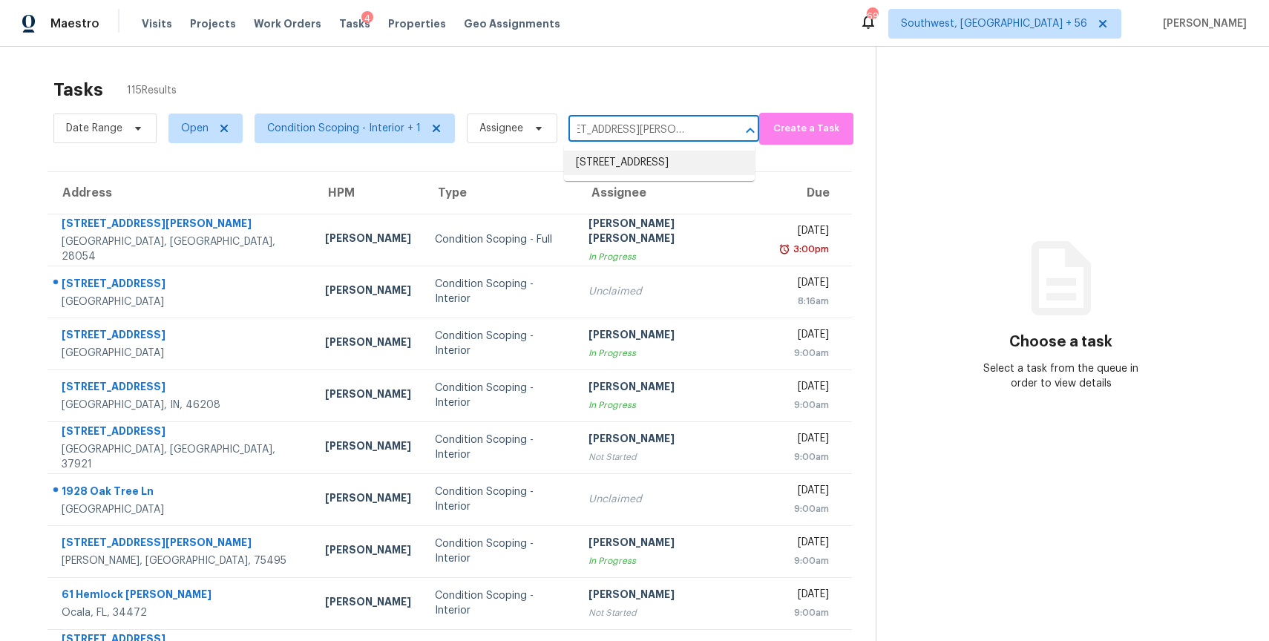
click at [631, 154] on li "5905 Saramac Dr, Watauga, TX 76148" at bounding box center [659, 163] width 191 height 24
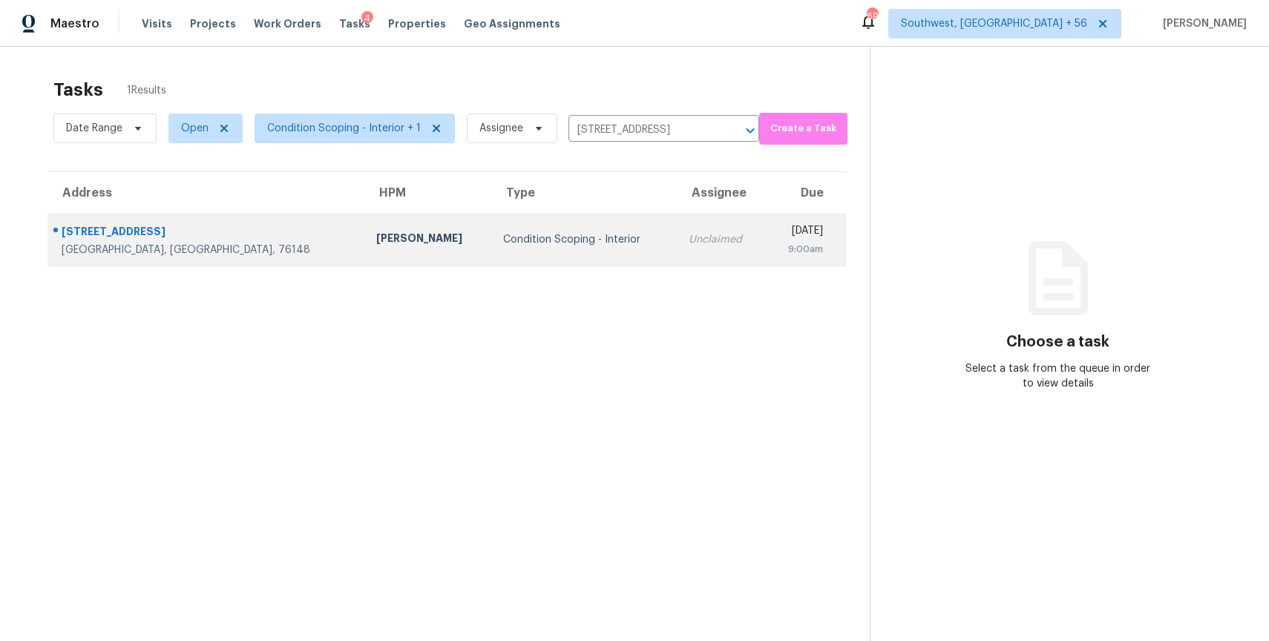
click at [677, 258] on td "Unclaimed" at bounding box center [721, 240] width 89 height 52
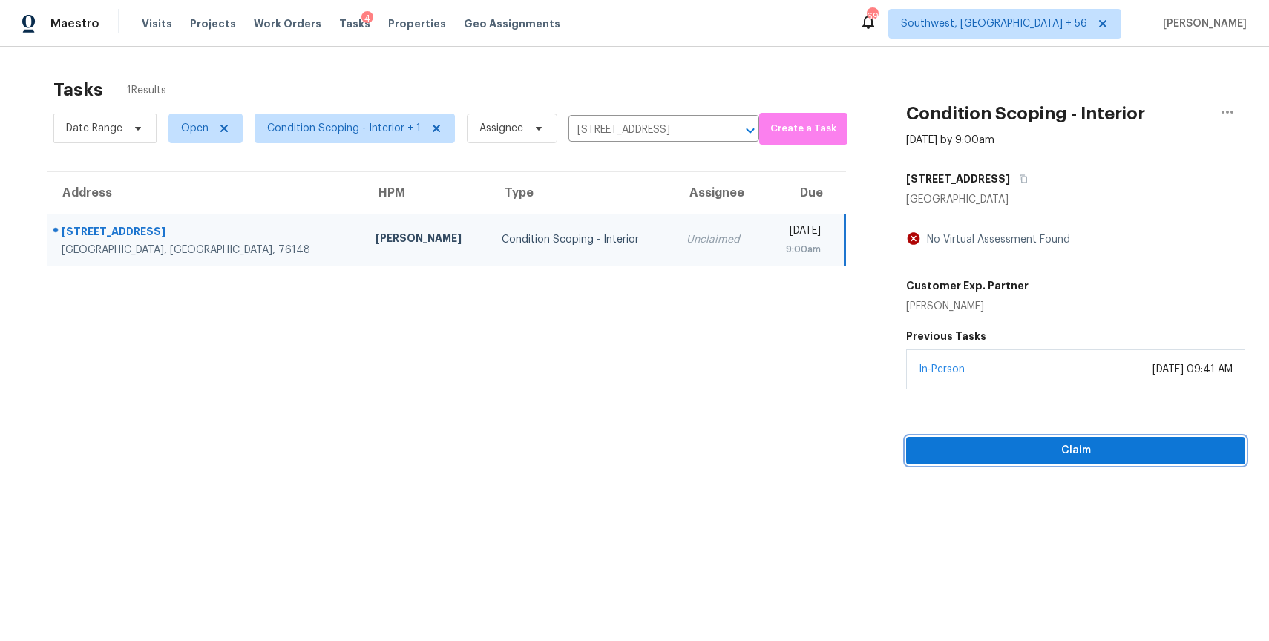
click at [1118, 437] on button "Claim" at bounding box center [1075, 450] width 339 height 27
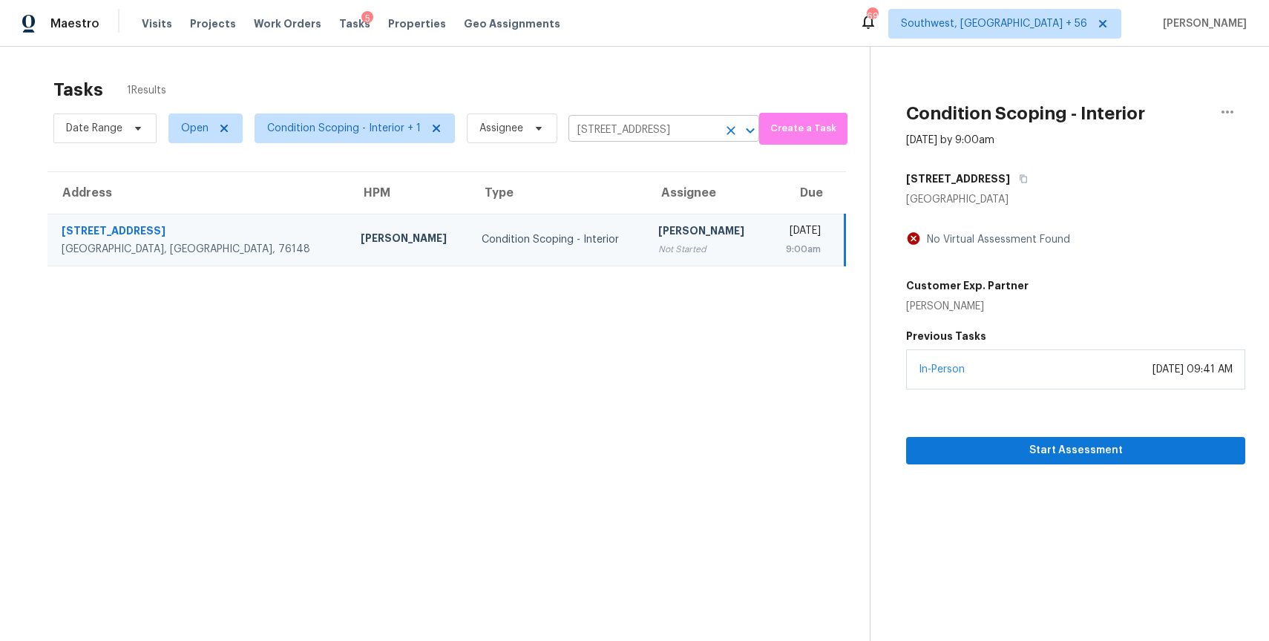
click at [686, 128] on input "5905 Saramac Dr, Watauga, TX 76148" at bounding box center [642, 130] width 149 height 23
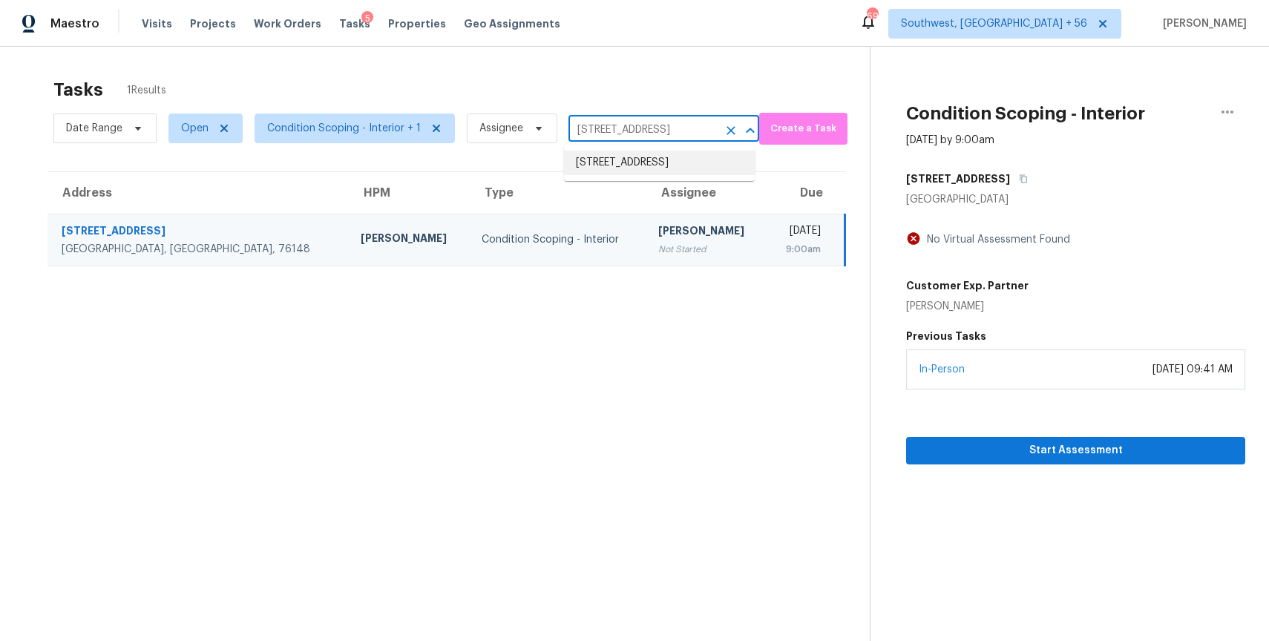
paste input "105 Daniels Creek Cir Goose Creek SC 29445"
type input "105 Daniels Creek Cir Goose Creek SC 29445"
click at [639, 160] on li "105 Daniels Creek Cir, Goose Creek, SC 29445" at bounding box center [659, 171] width 191 height 40
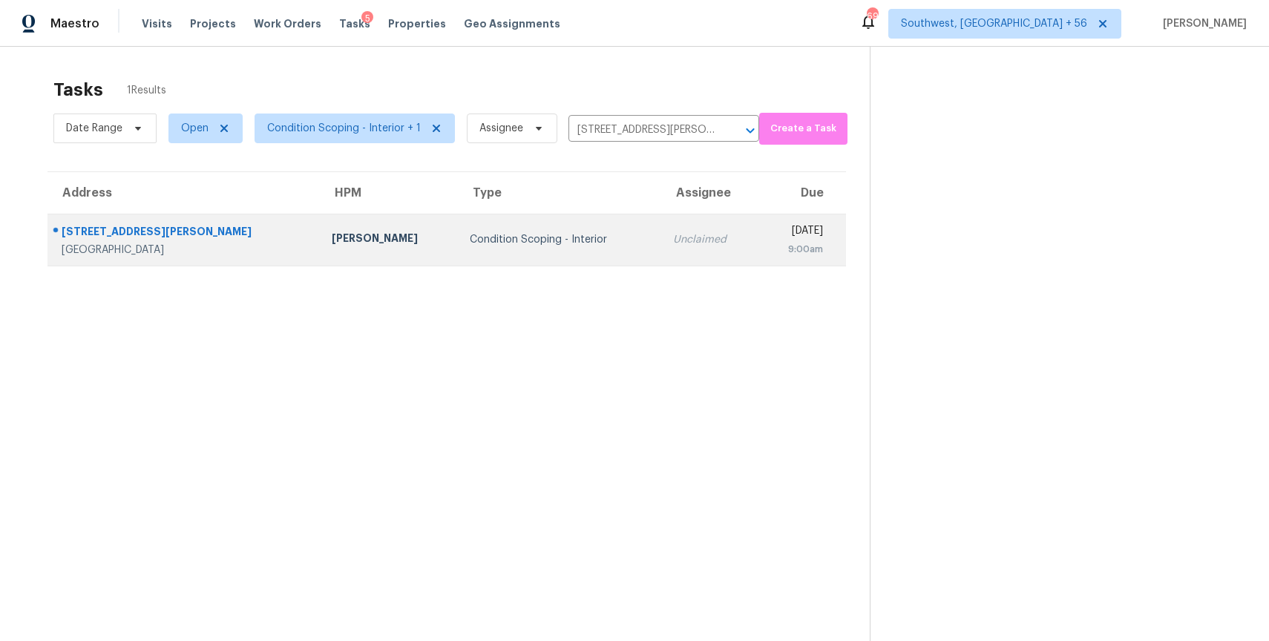
click at [673, 245] on div "Unclaimed" at bounding box center [709, 239] width 73 height 15
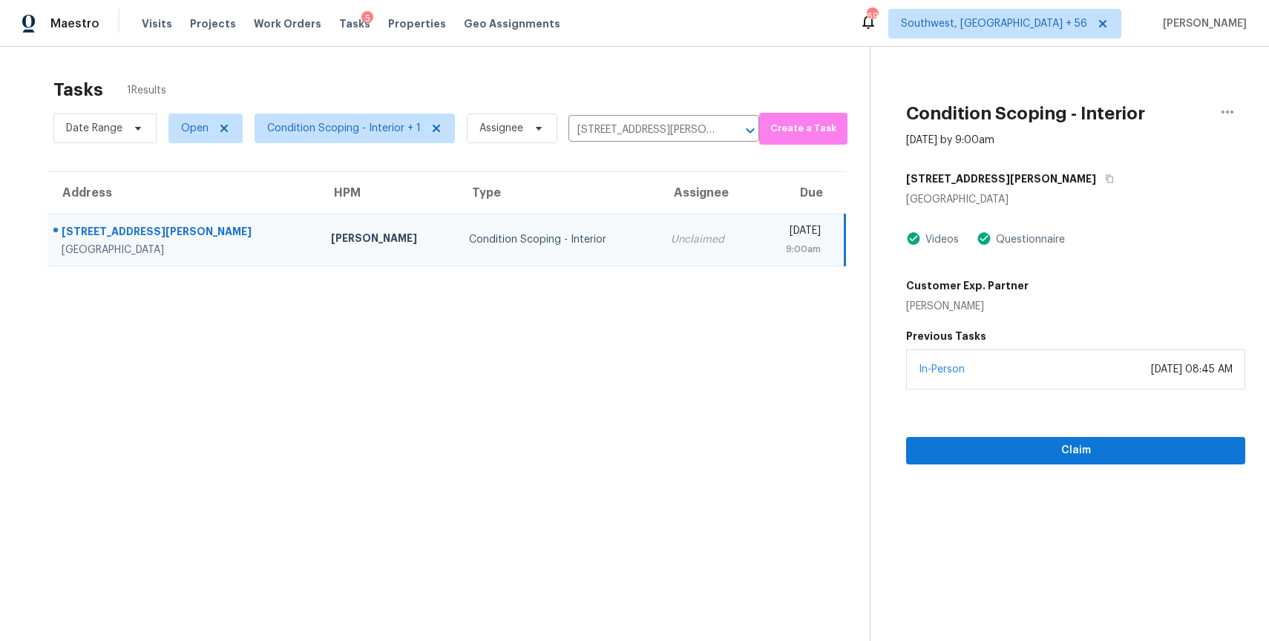
click at [1053, 435] on div "Claim" at bounding box center [1075, 426] width 339 height 75
click at [1080, 450] on span "Claim" at bounding box center [1075, 450] width 315 height 19
click at [633, 119] on input "105 Daniels Creek Cir, Goose Creek, SC 29445" at bounding box center [642, 130] width 149 height 23
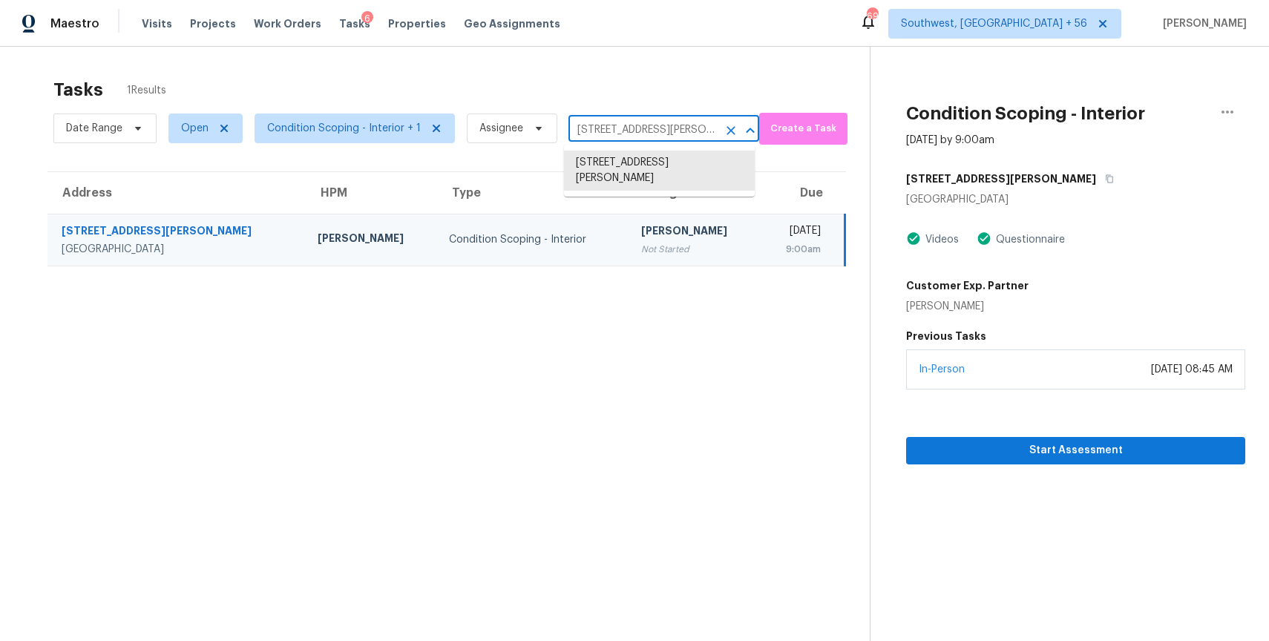
paste input "4514 Palmer Park Blvd Colorado Springs CO 8091"
type input "4514 Palmer Park Blvd Colorado Springs CO 80915"
click at [706, 158] on li "4514 Palmer Park Blvd, Colorado Springs, CO 80915" at bounding box center [659, 171] width 191 height 40
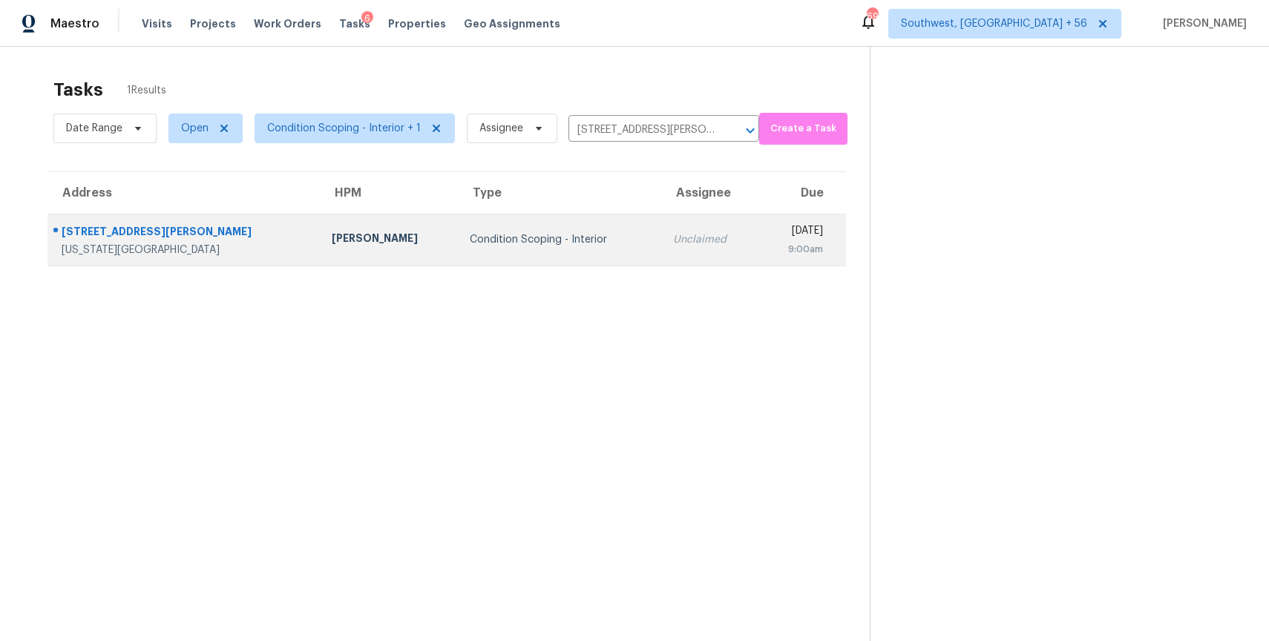
click at [671, 230] on td "Unclaimed" at bounding box center [709, 240] width 97 height 52
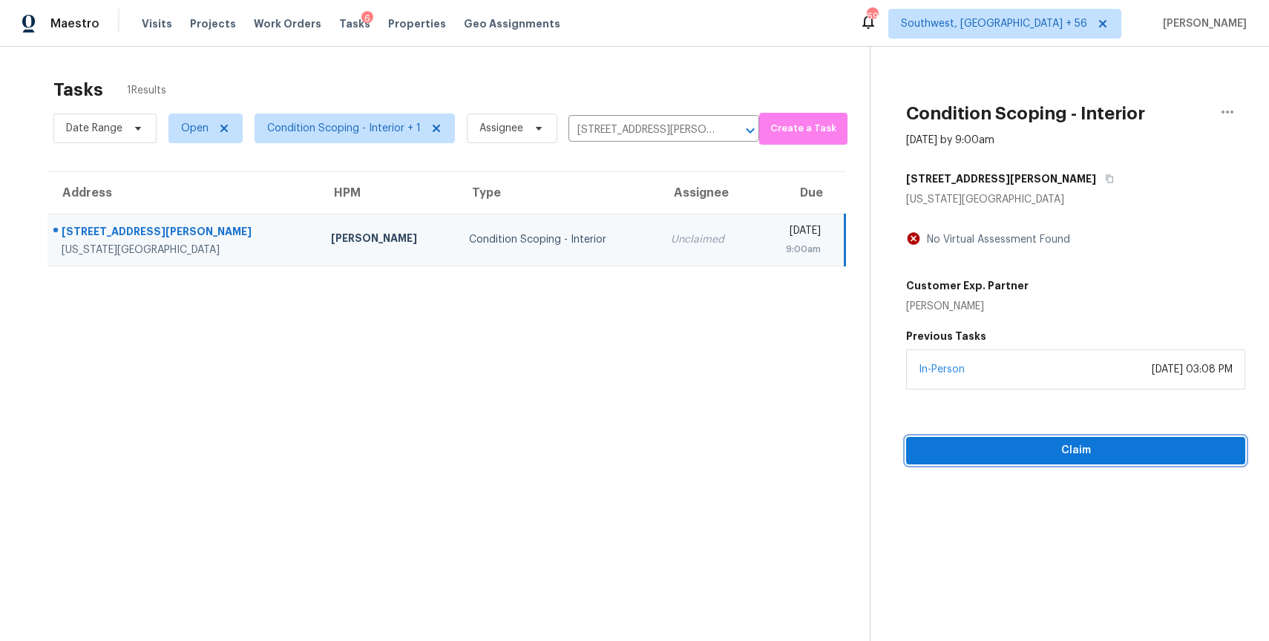
click at [1074, 443] on span "Claim" at bounding box center [1075, 450] width 315 height 19
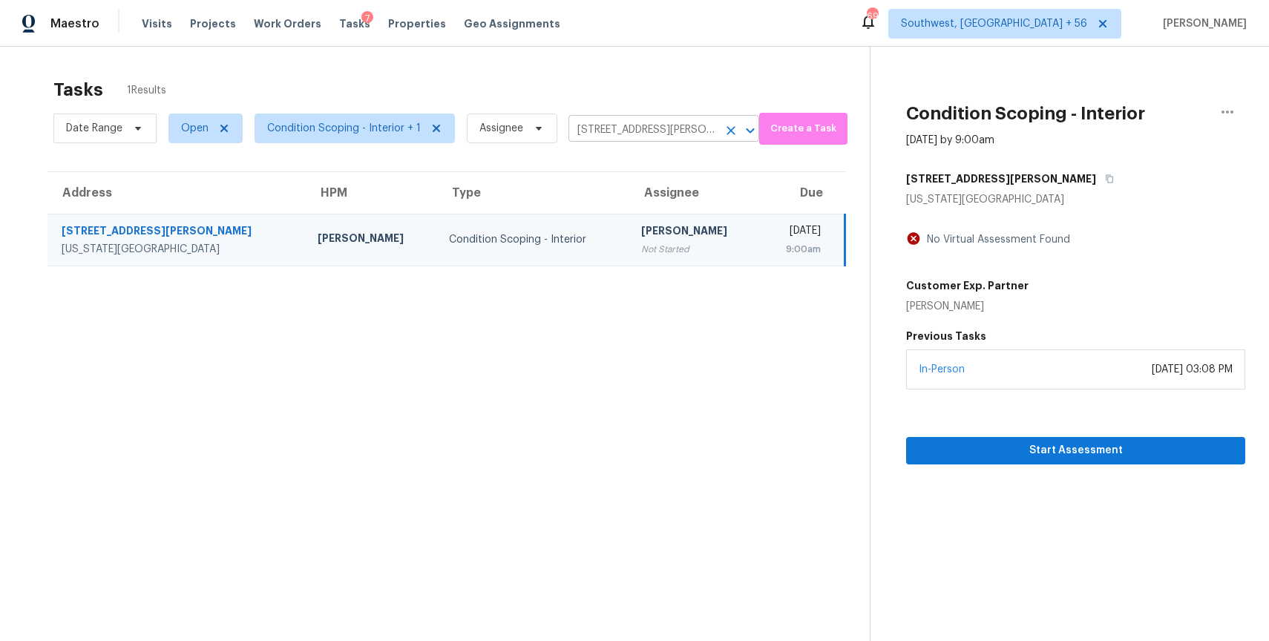
click at [654, 123] on input "4514 Palmer Park Blvd, Colorado Springs, CO 80915" at bounding box center [642, 130] width 149 height 23
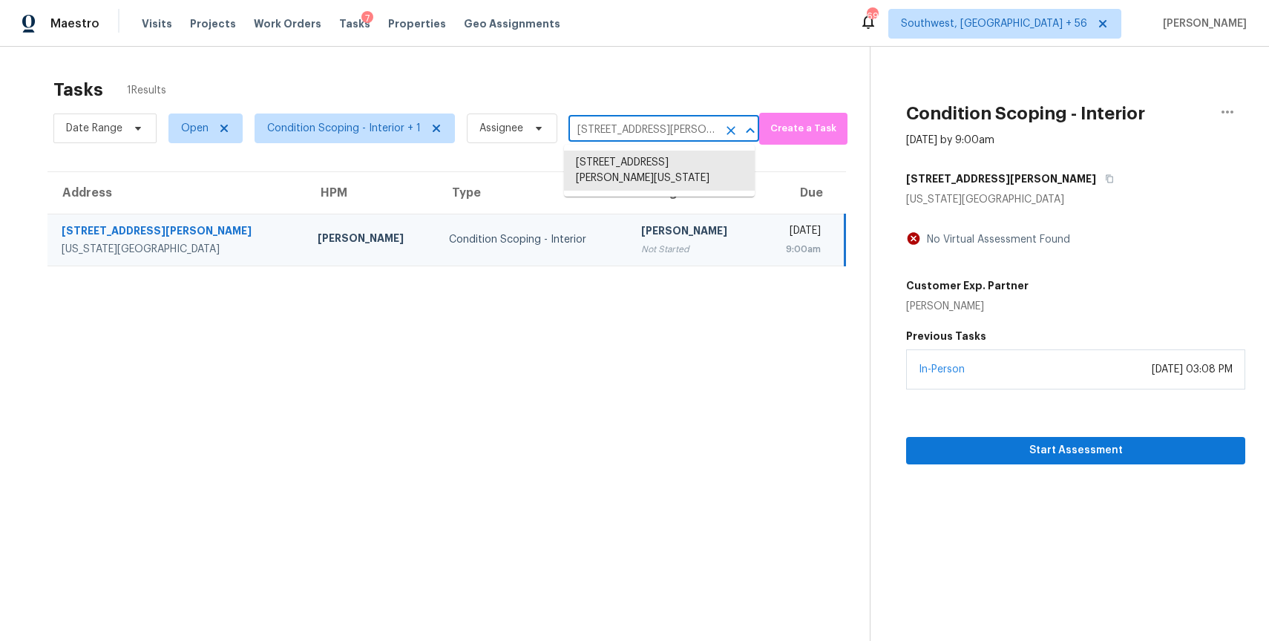
paste input "1405 Watt Ave Sacramento CA 95864"
type input "1405 Watt Ave Sacramento CA 95864"
click at [655, 160] on li "1405 Watt Ave, Sacramento, CA 95864" at bounding box center [659, 163] width 191 height 24
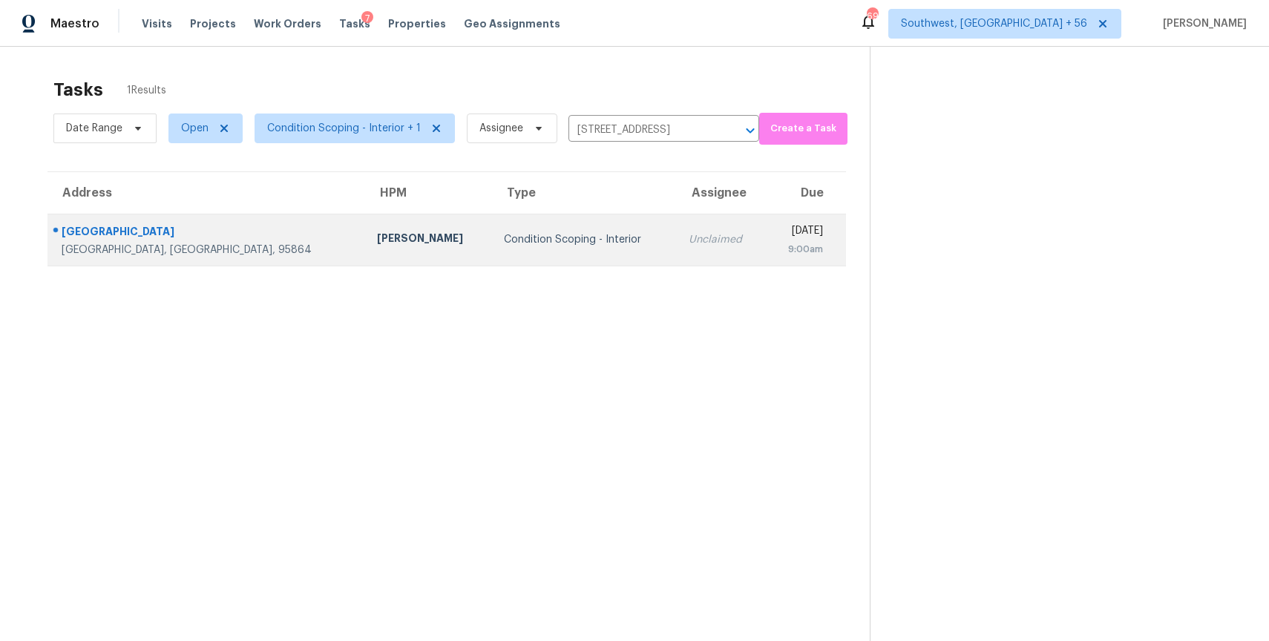
click at [766, 245] on td "Wed, Aug 27th 2025 9:00am" at bounding box center [806, 240] width 80 height 52
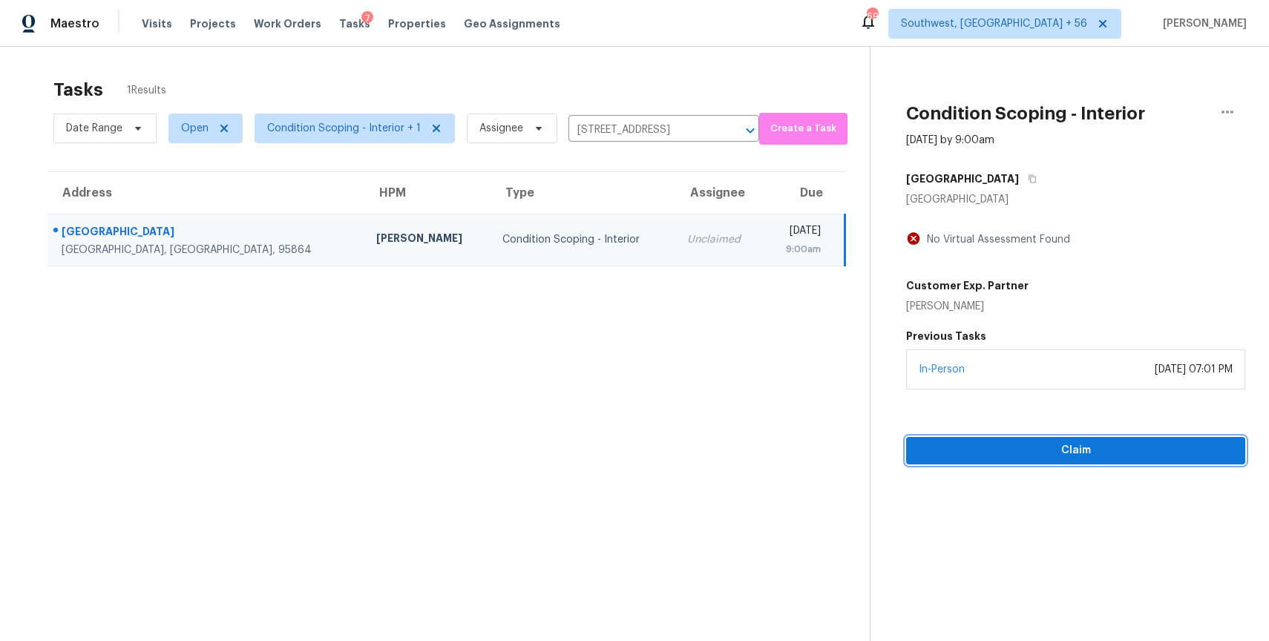
click at [1091, 438] on button "Claim" at bounding box center [1075, 450] width 339 height 27
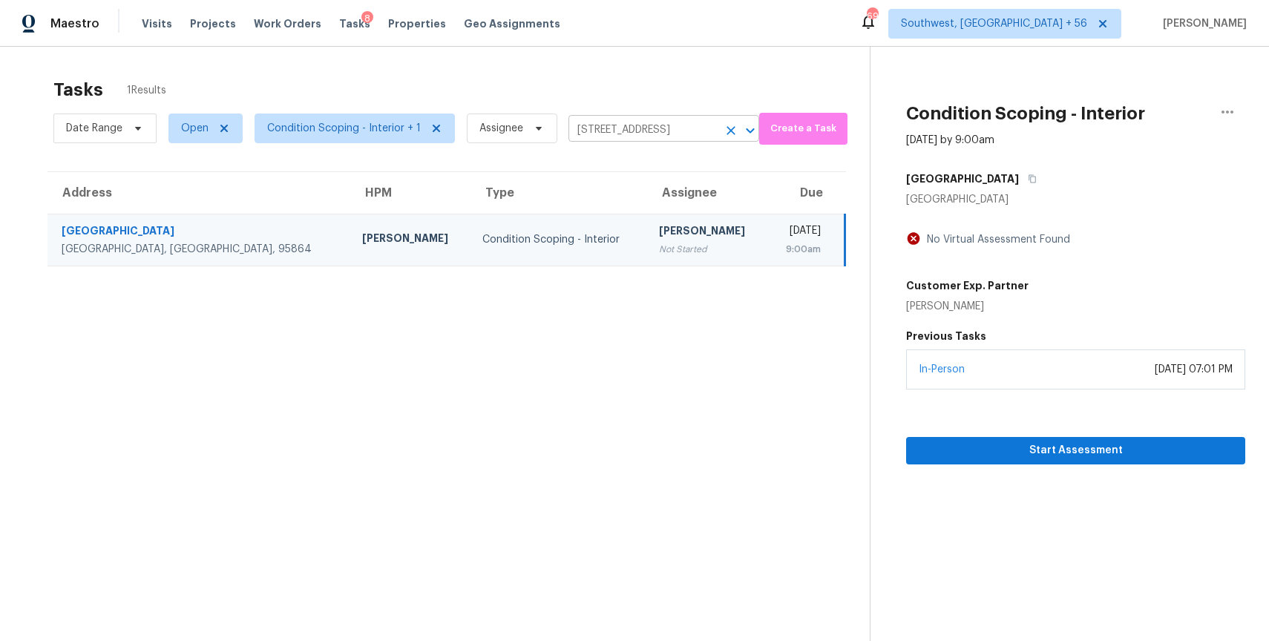
click at [682, 125] on input "1405 Watt Ave, Sacramento, CA 95864" at bounding box center [642, 130] width 149 height 23
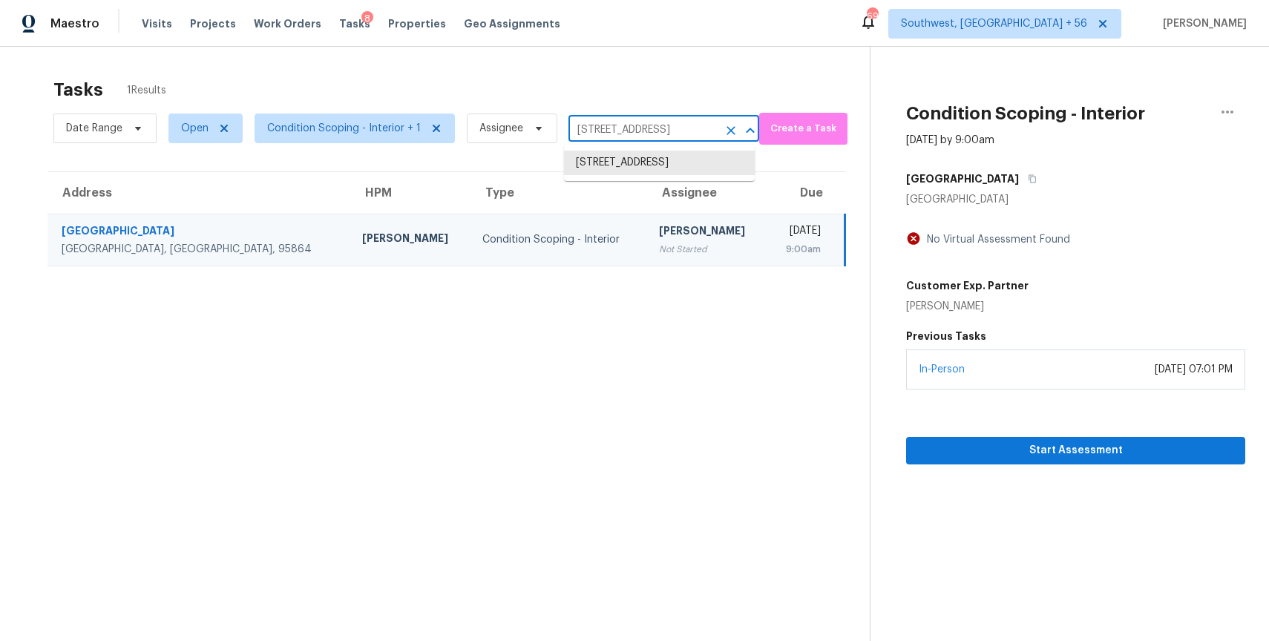
paste input "6156 W Bandelier Ct Tucson AZ 85742"
type input "6156 W"
click at [697, 200] on li "6156 Winding Lake Dr, Jupiter, FL 33458" at bounding box center [659, 187] width 191 height 24
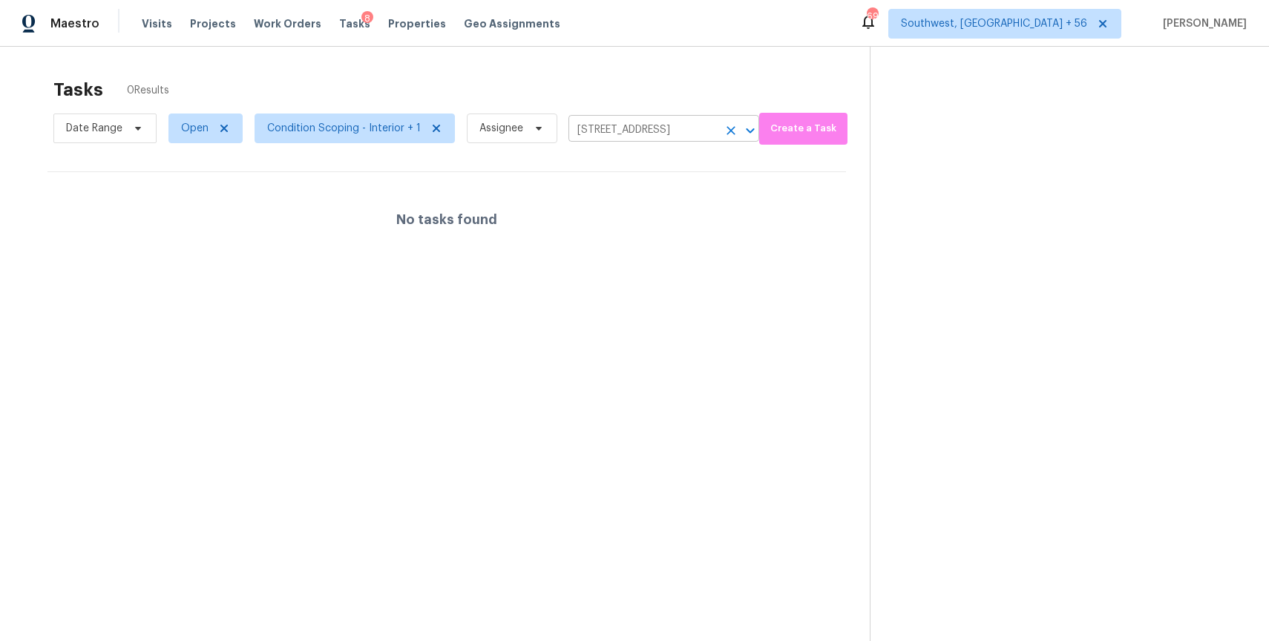
click at [729, 132] on icon "Clear" at bounding box center [730, 130] width 9 height 9
click at [125, 120] on div at bounding box center [634, 320] width 1269 height 641
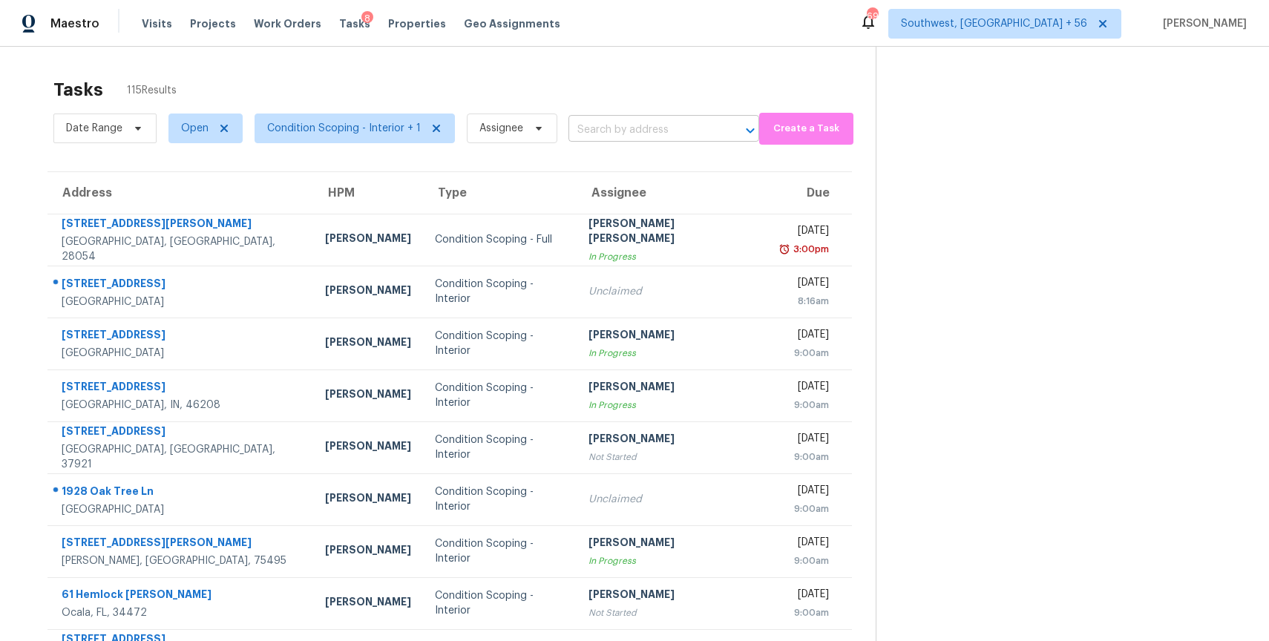
click at [634, 131] on input "text" at bounding box center [642, 130] width 149 height 23
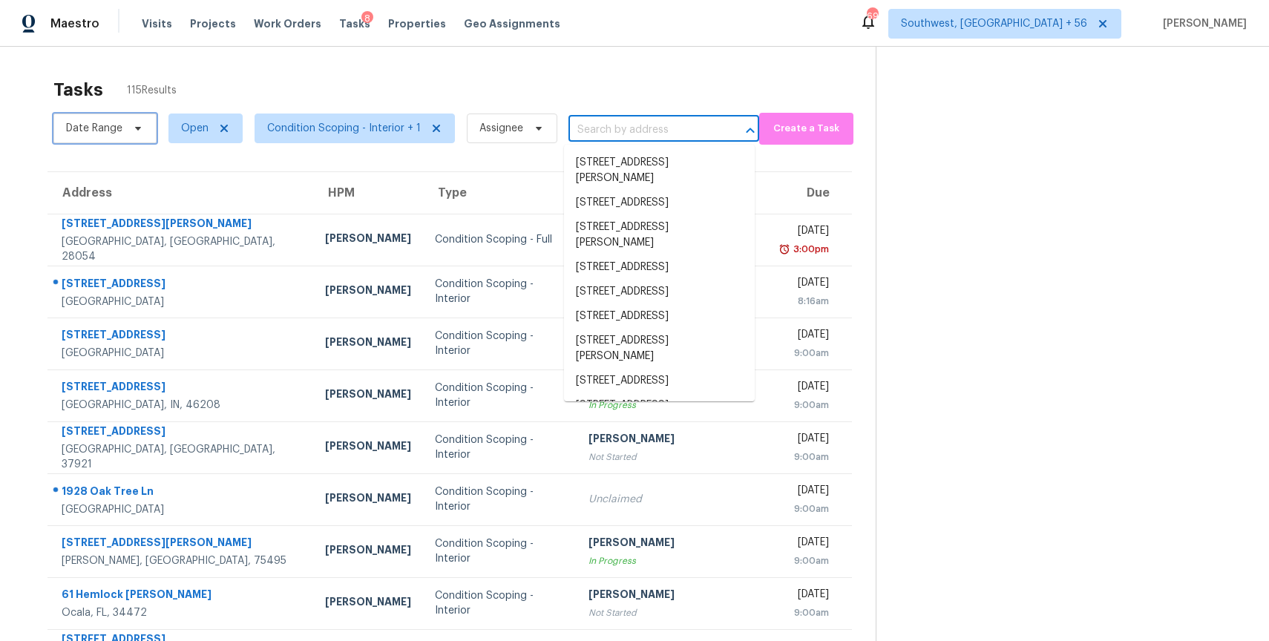
click at [91, 133] on span "Date Range" at bounding box center [94, 128] width 56 height 15
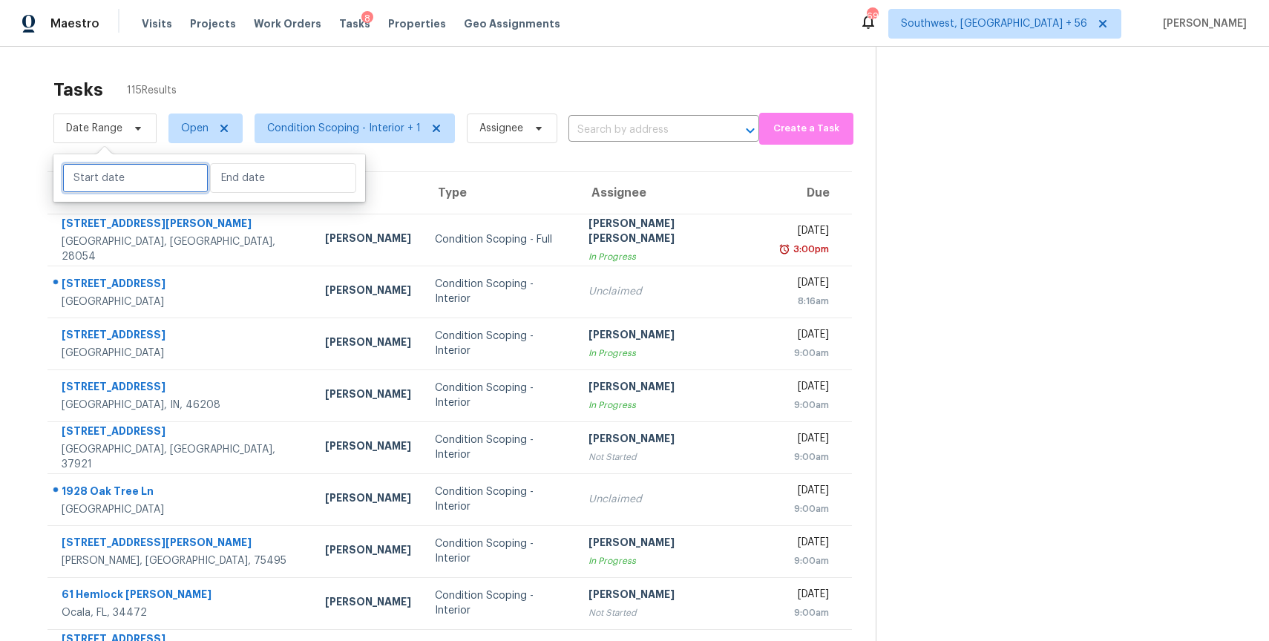
click at [133, 174] on input "text" at bounding box center [135, 178] width 146 height 30
select select "7"
select select "2025"
select select "8"
select select "2025"
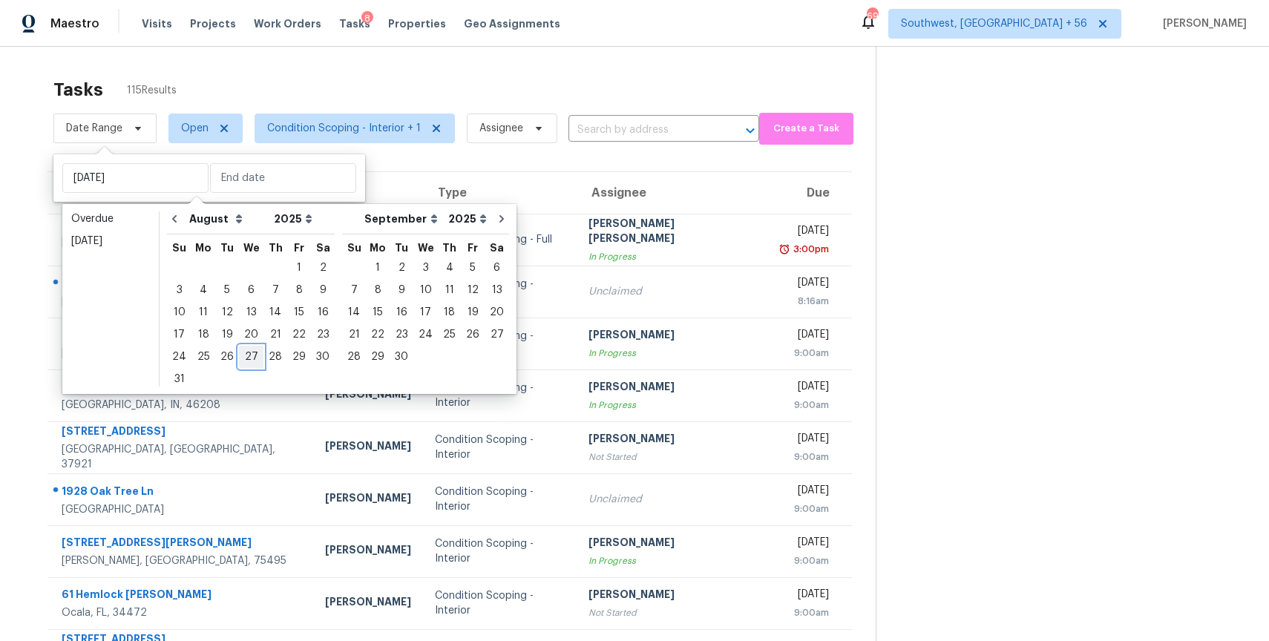
click at [241, 354] on div "27" at bounding box center [251, 356] width 24 height 21
type input "Wed, Aug 27"
click at [241, 354] on div "27" at bounding box center [251, 356] width 24 height 21
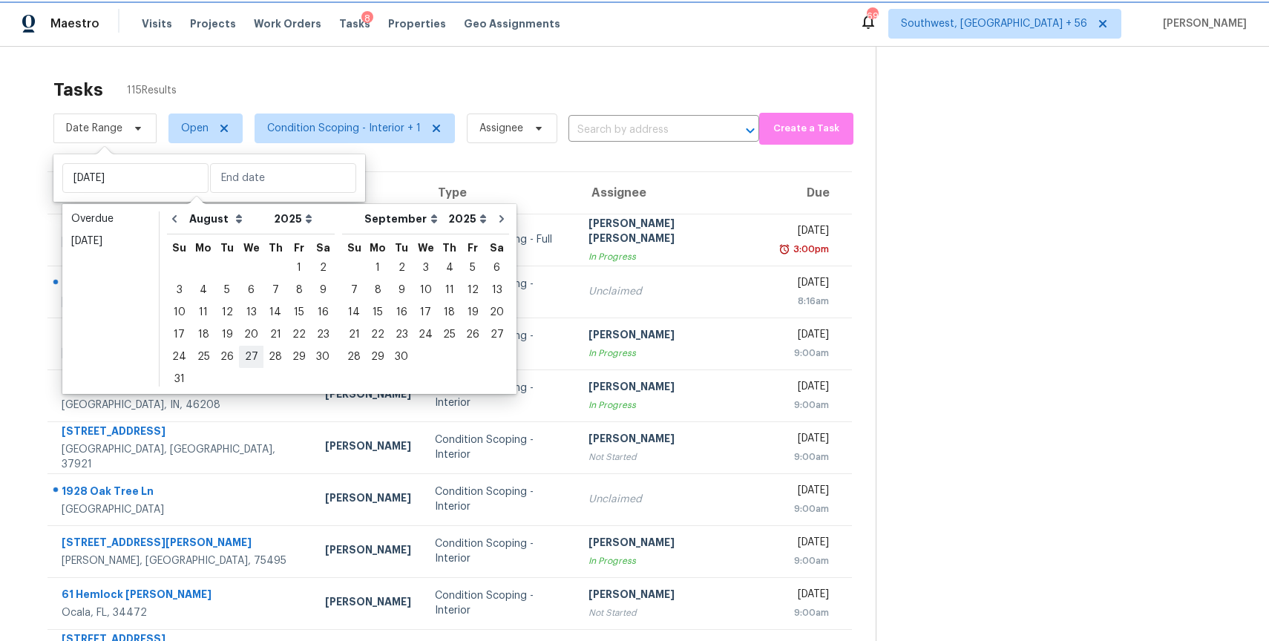
type input "Wed, Aug 27"
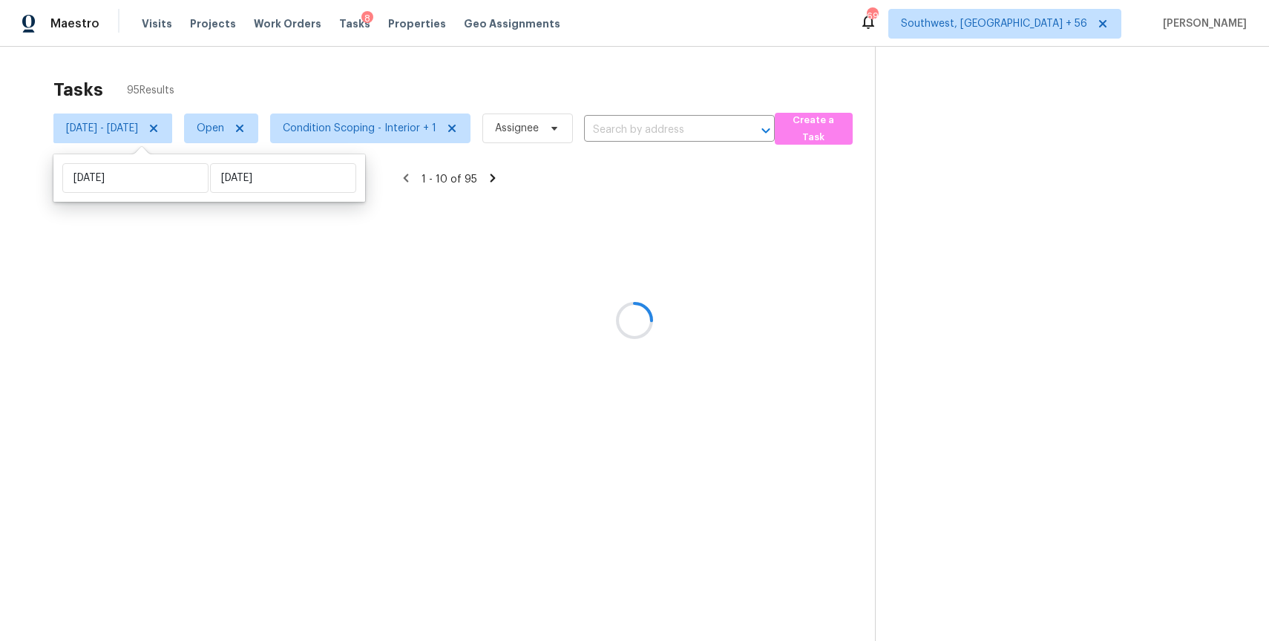
click at [350, 82] on div at bounding box center [634, 320] width 1269 height 641
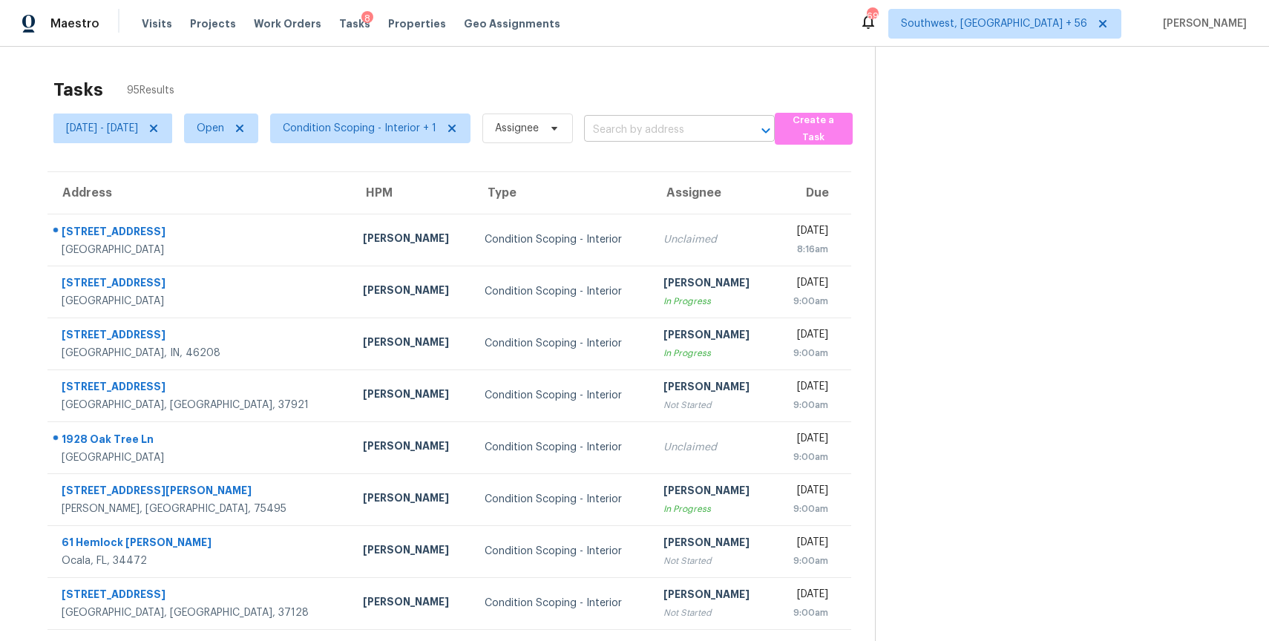
click at [698, 136] on input "text" at bounding box center [658, 130] width 149 height 23
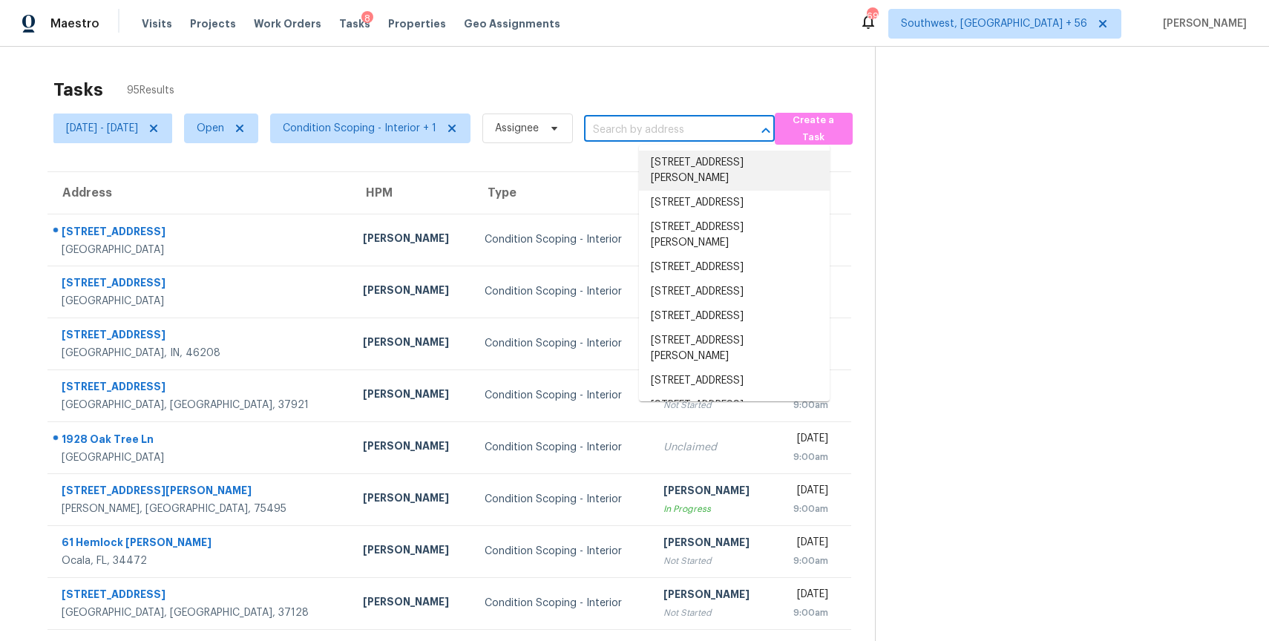
paste input "6156 W Bandelier Ct Tucson AZ 85742"
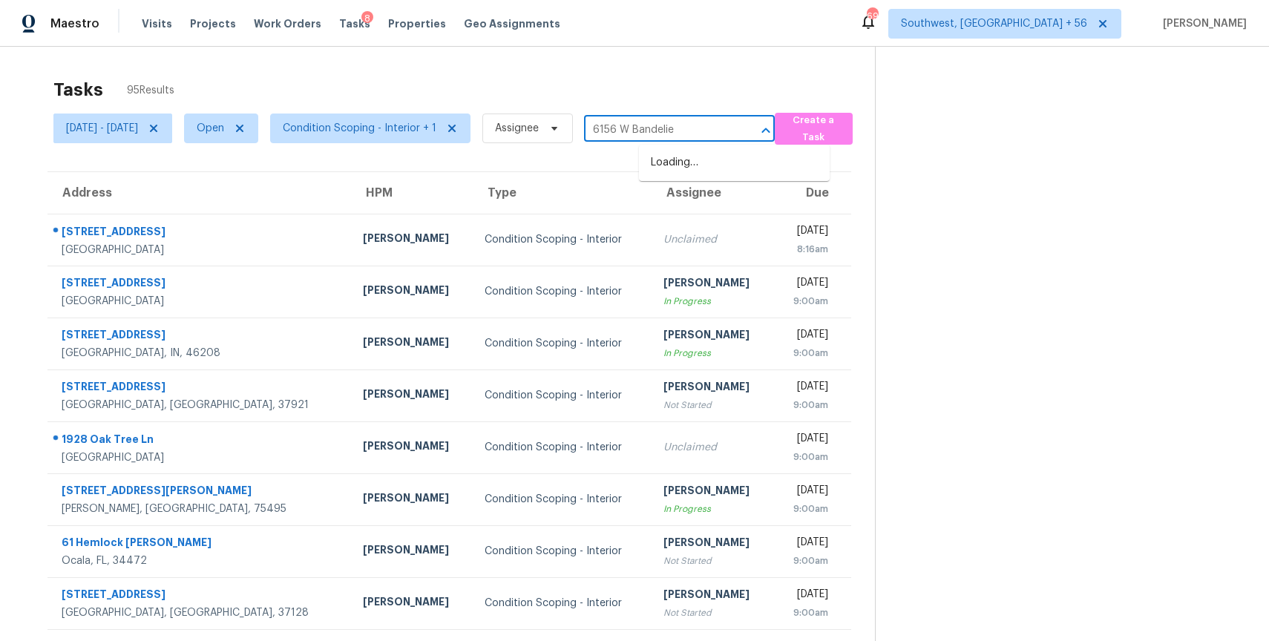
type input "6156 W Bandelie"
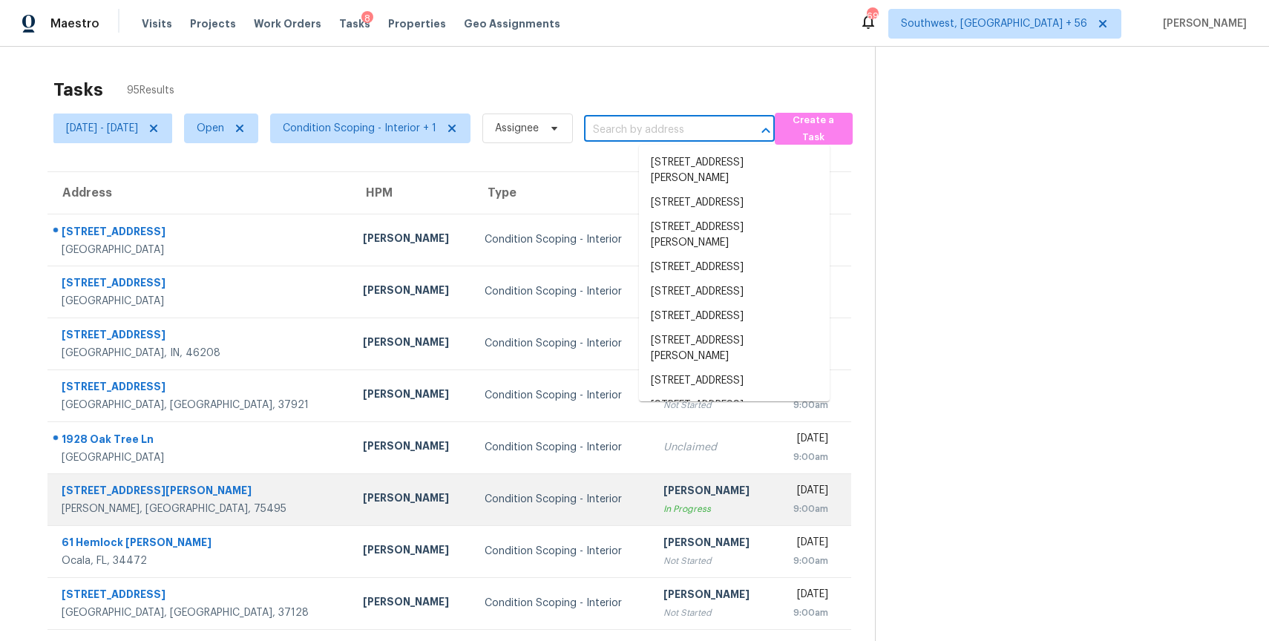
scroll to position [131, 0]
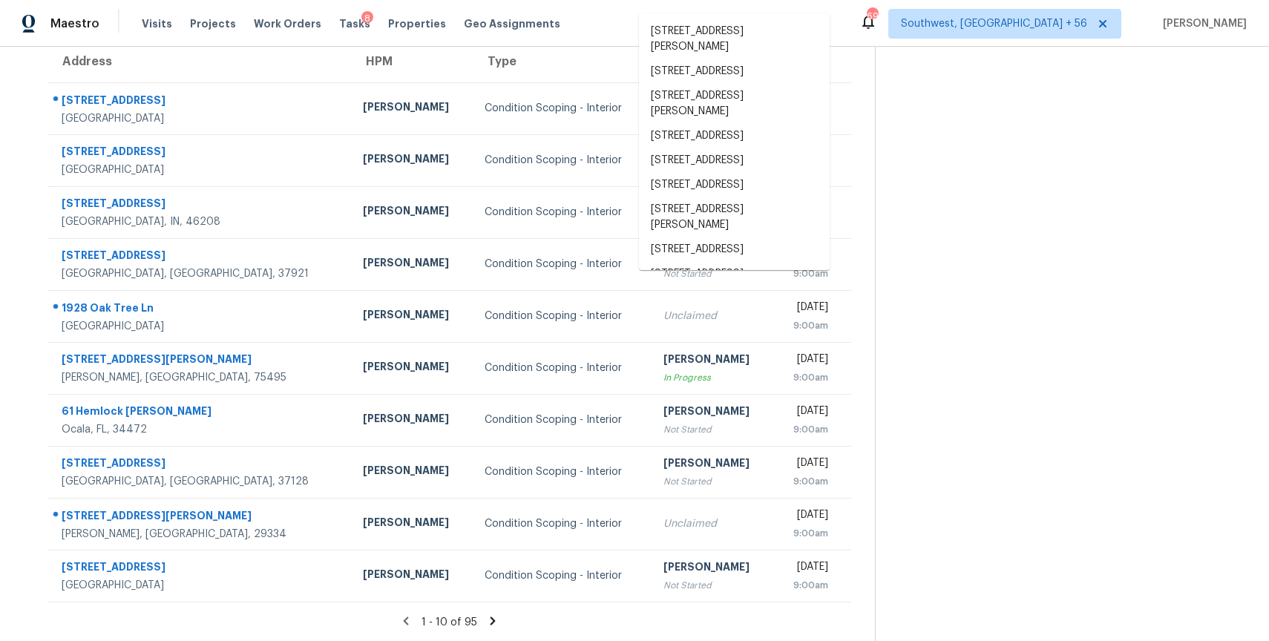
click at [496, 620] on icon at bounding box center [492, 620] width 13 height 13
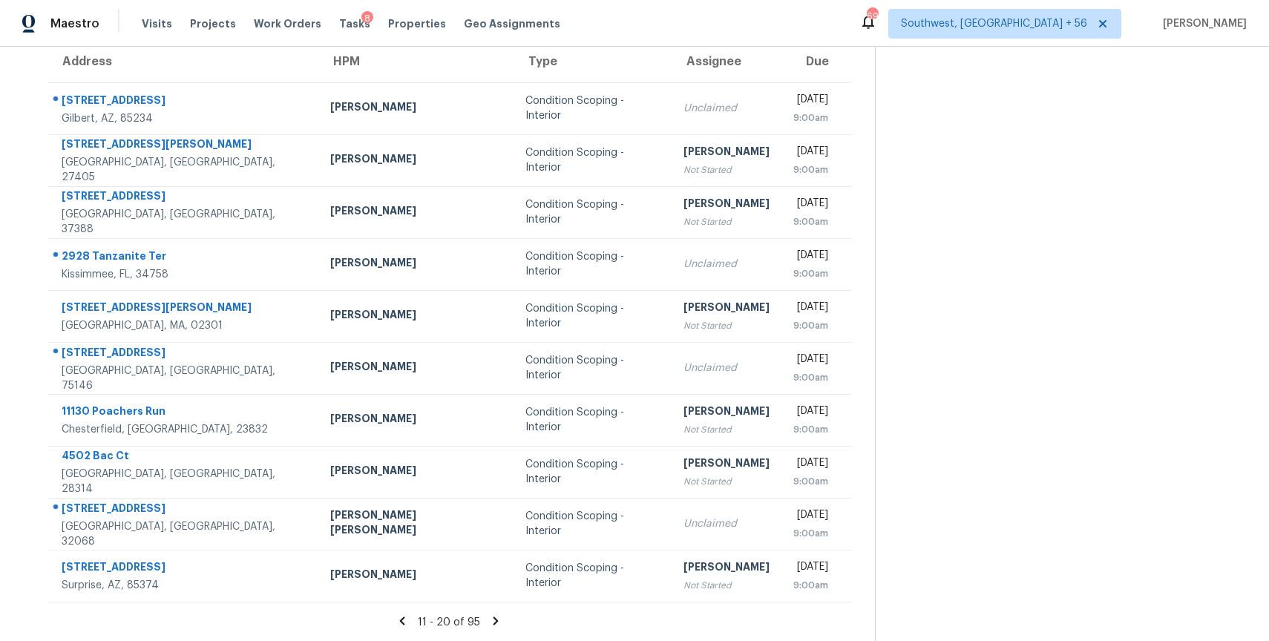
click at [499, 617] on icon at bounding box center [495, 621] width 5 height 8
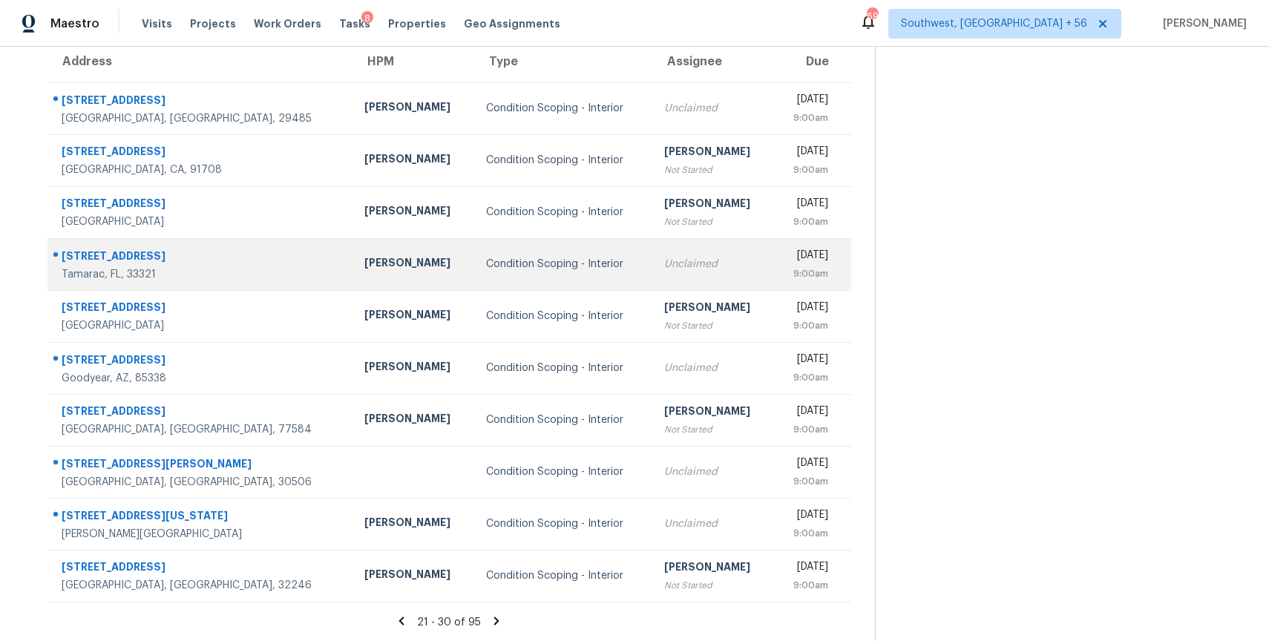
scroll to position [0, 0]
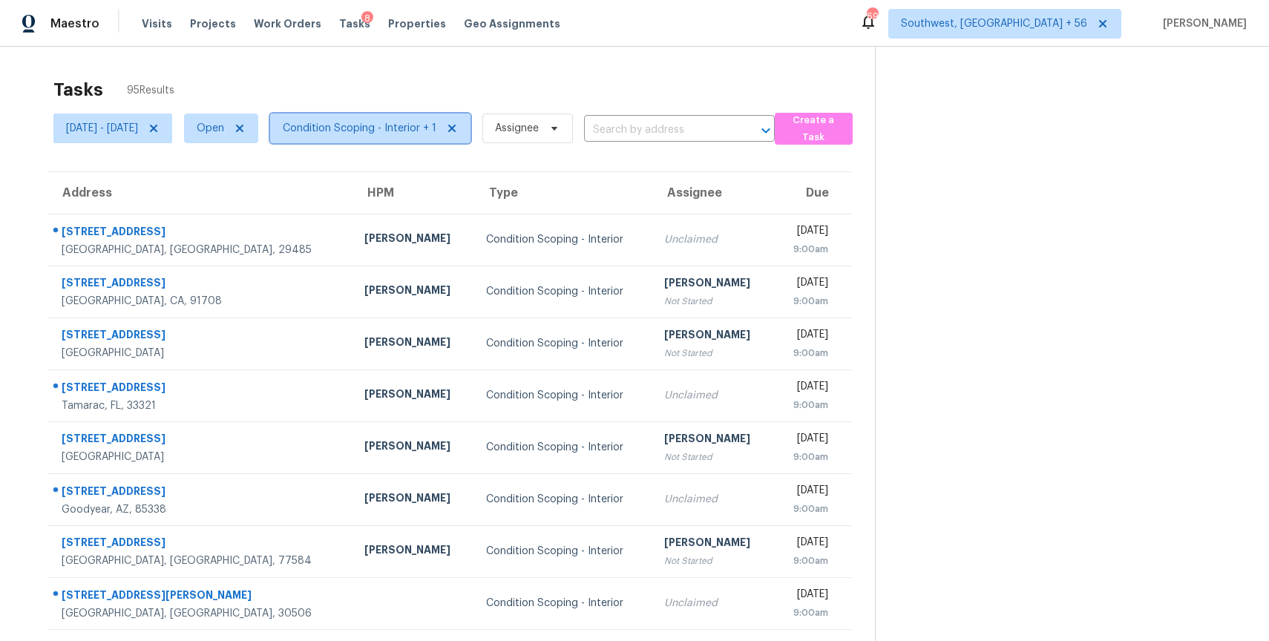
click at [429, 122] on span "Condition Scoping - Interior + 1" at bounding box center [360, 128] width 154 height 15
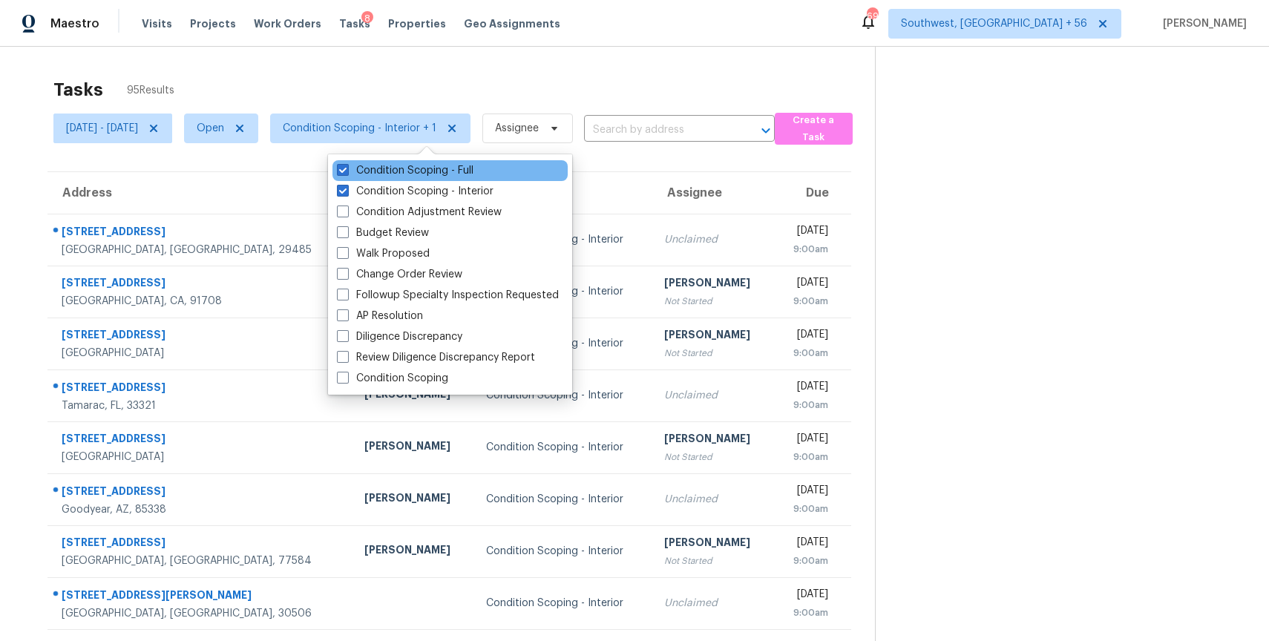
click at [450, 162] on div "Condition Scoping - Full" at bounding box center [449, 170] width 235 height 21
click at [453, 167] on label "Condition Scoping - Full" at bounding box center [405, 170] width 137 height 15
click at [346, 167] on input "Condition Scoping - Full" at bounding box center [342, 168] width 10 height 10
checkbox input "false"
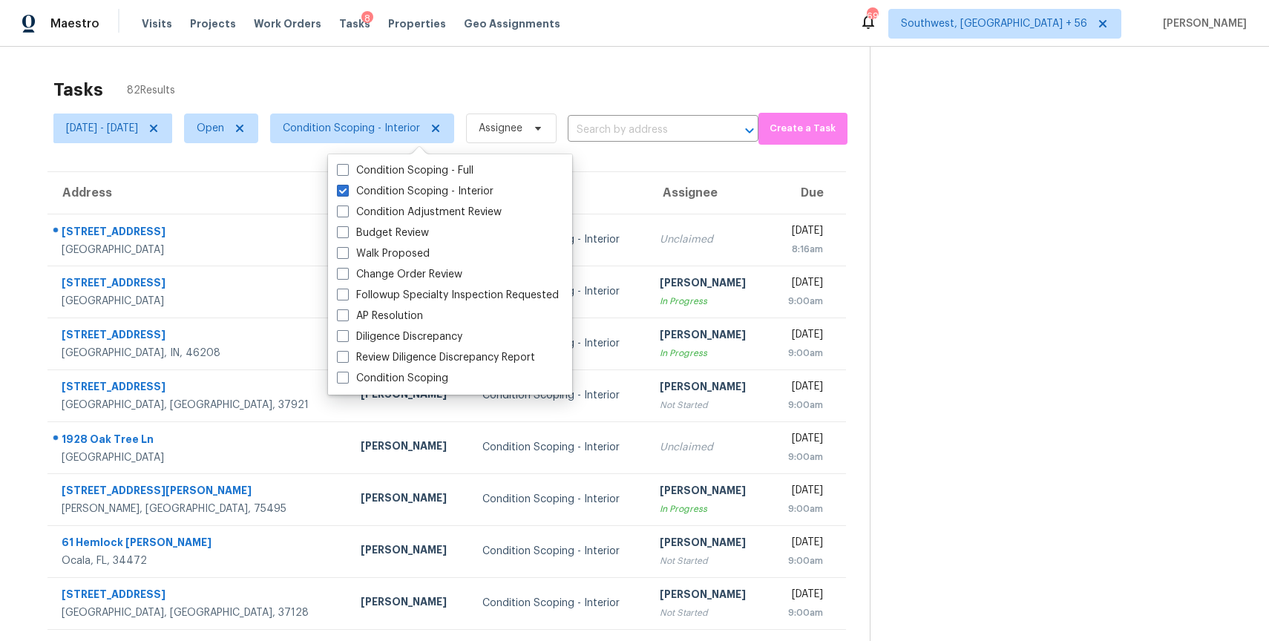
click at [539, 58] on div "Tasks 82 Results Wed, Aug 27 - Wed, Aug 27 Open Condition Scoping - Interior As…" at bounding box center [634, 410] width 1269 height 726
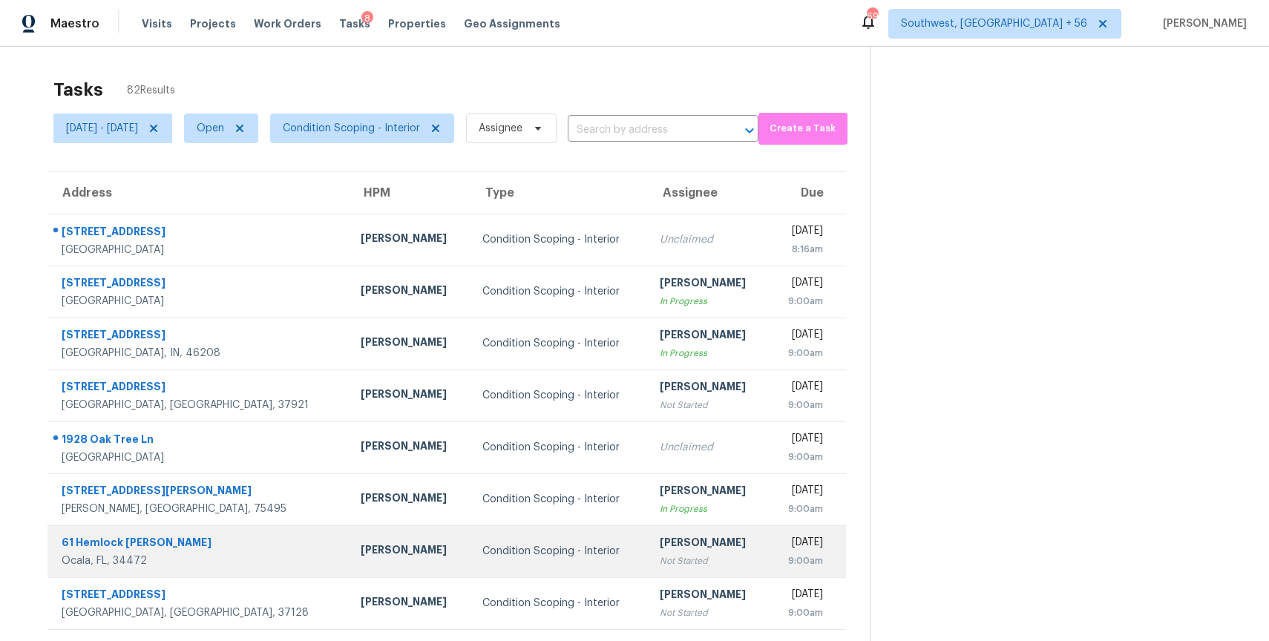
scroll to position [131, 0]
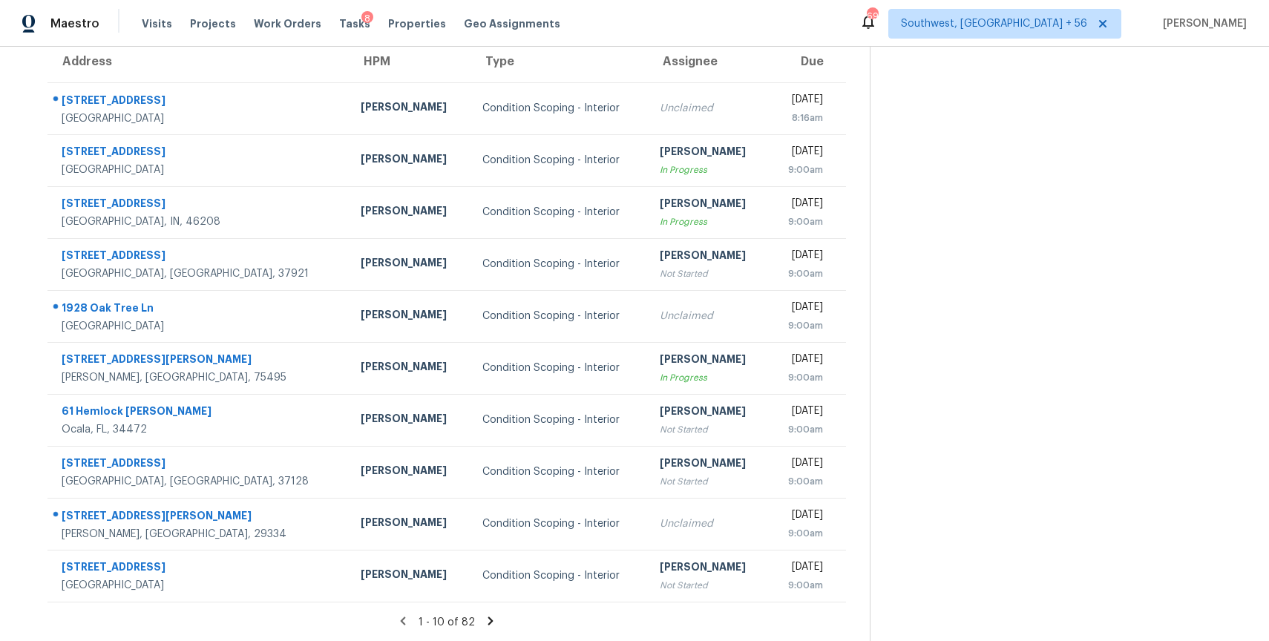
click at [497, 625] on icon at bounding box center [490, 620] width 13 height 13
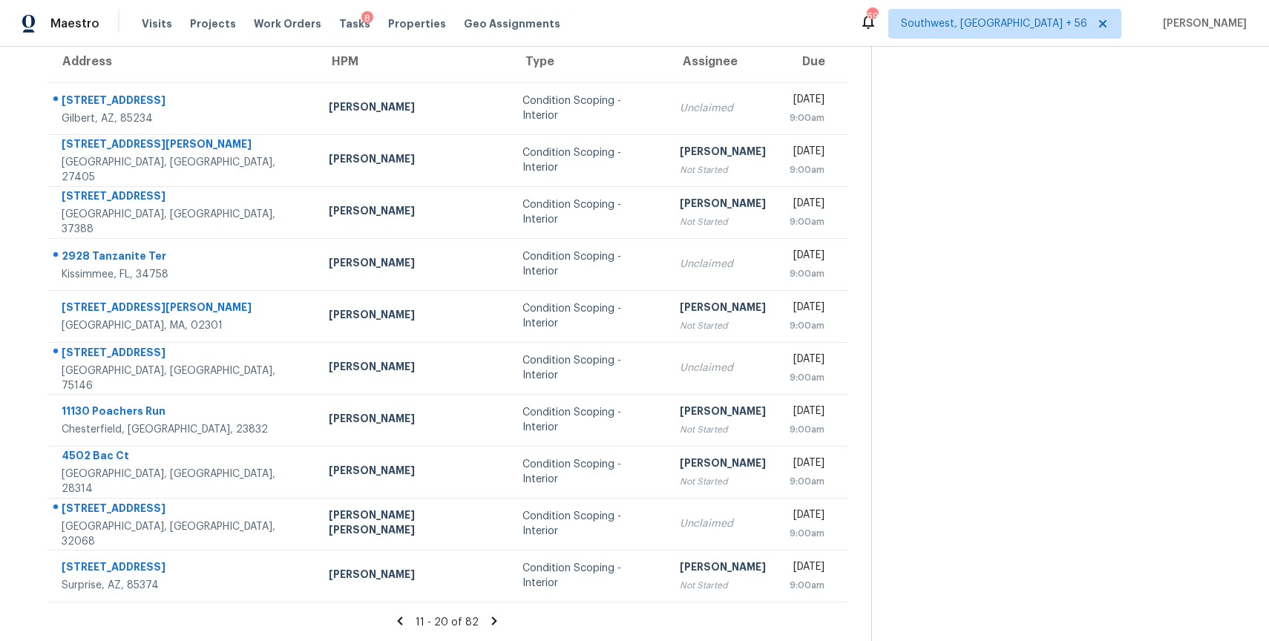
click at [497, 615] on icon at bounding box center [493, 620] width 13 height 13
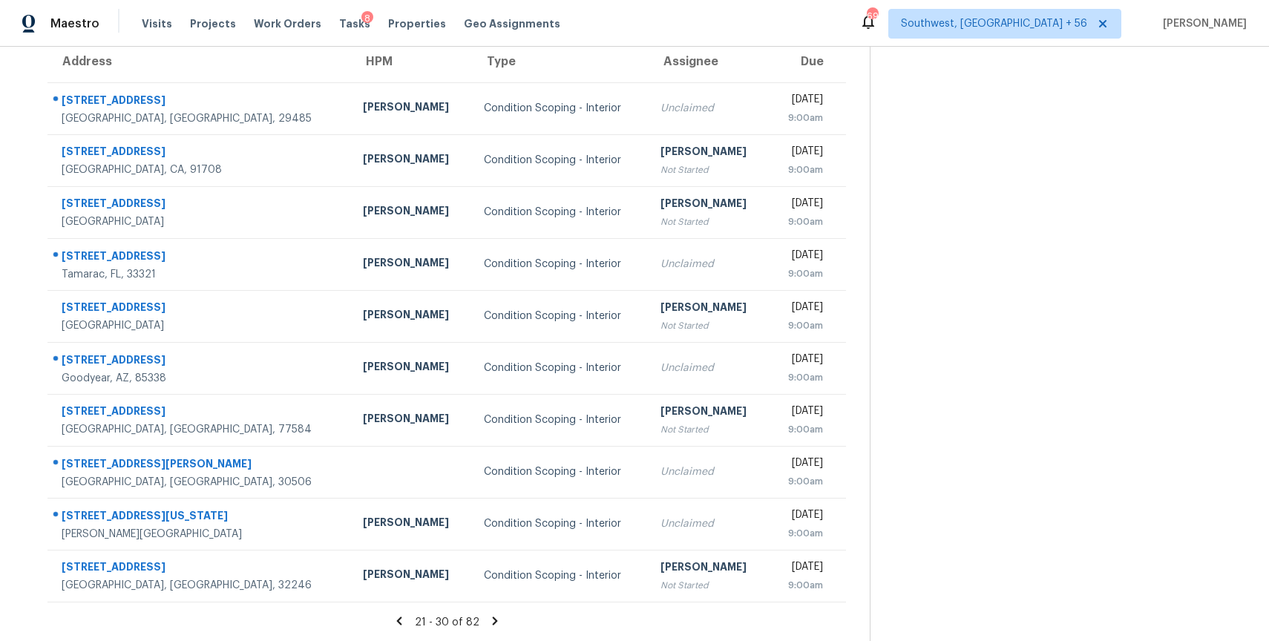
click at [497, 619] on icon at bounding box center [494, 621] width 5 height 8
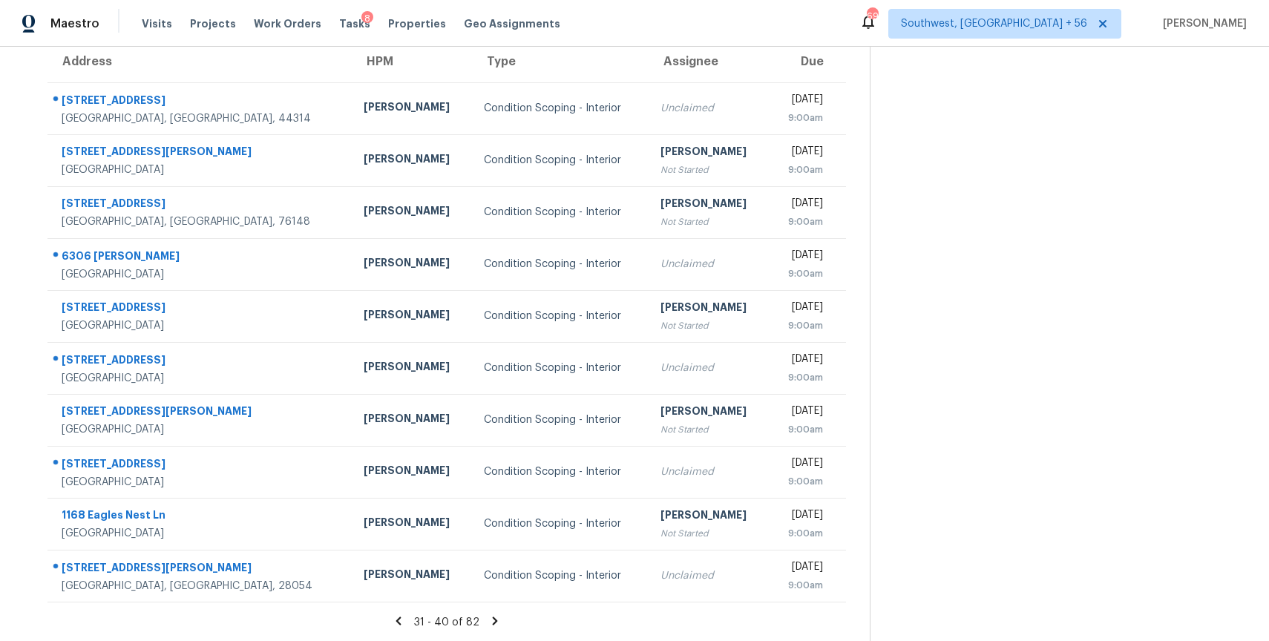
click at [502, 624] on icon at bounding box center [494, 620] width 13 height 13
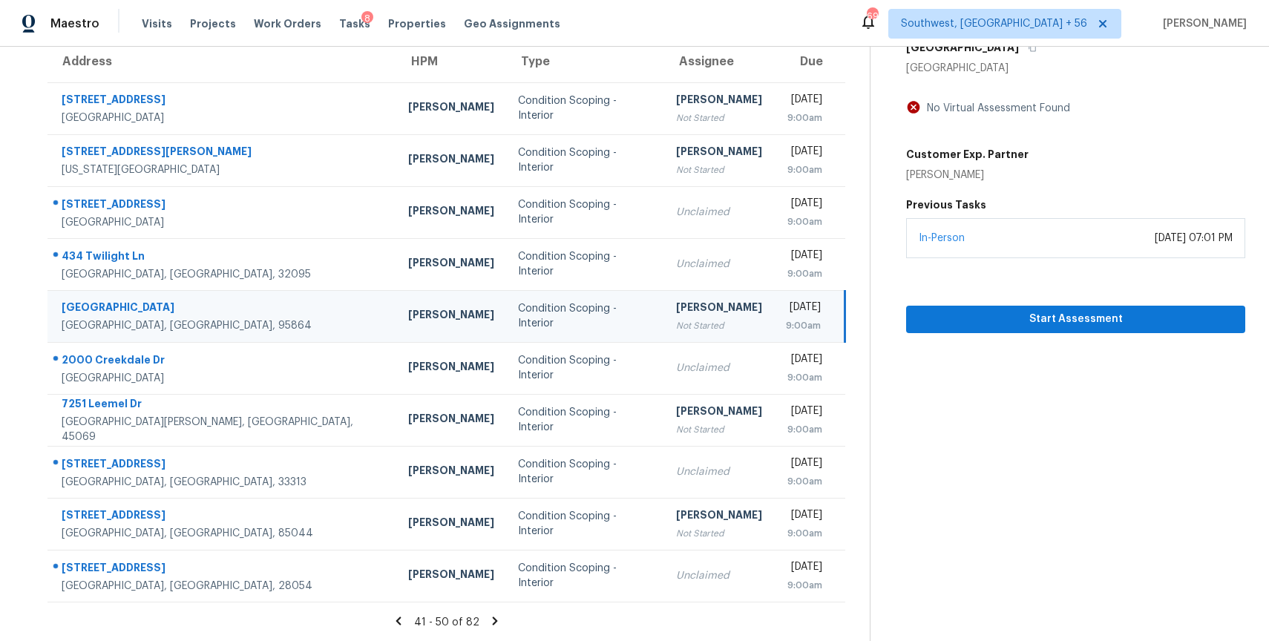
click at [498, 620] on icon at bounding box center [495, 621] width 5 height 8
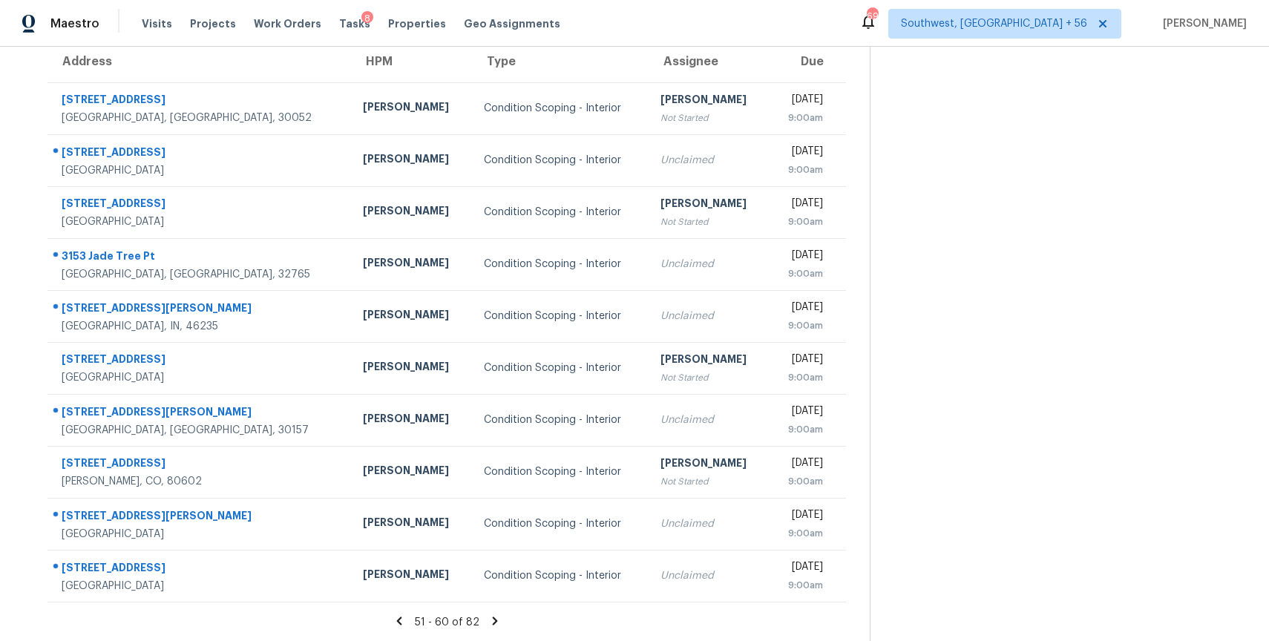
click at [494, 628] on div "51 - 60 of 82" at bounding box center [447, 622] width 846 height 16
click at [497, 622] on icon at bounding box center [494, 621] width 5 height 8
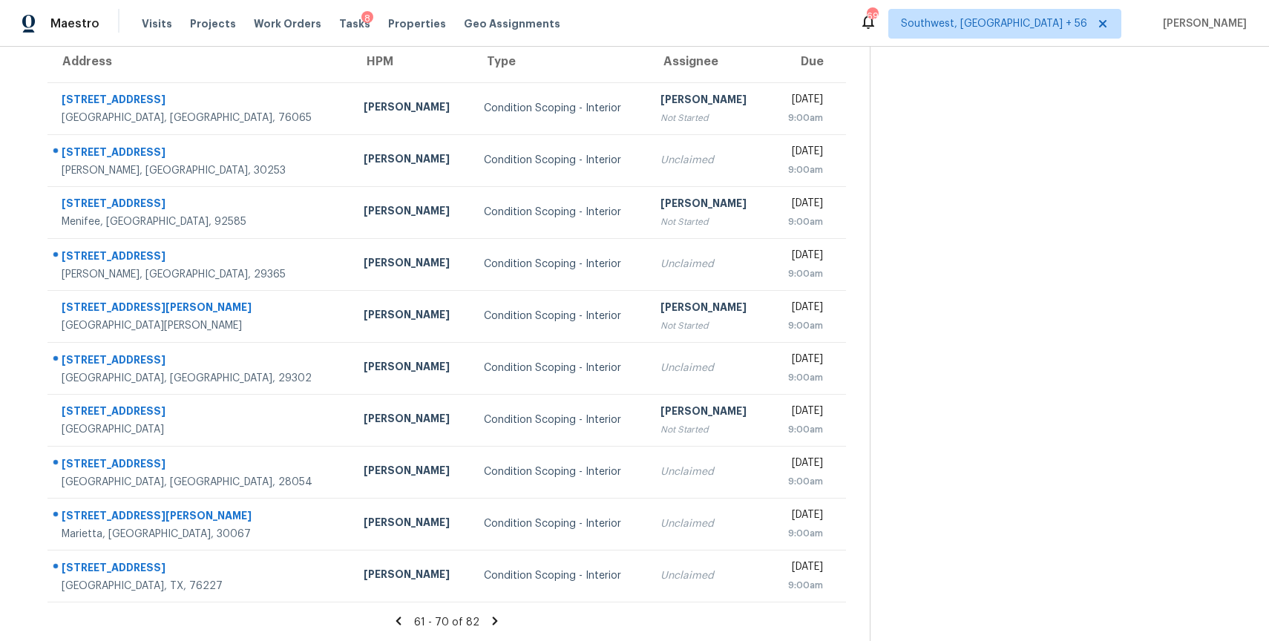
click at [502, 624] on icon at bounding box center [494, 620] width 13 height 13
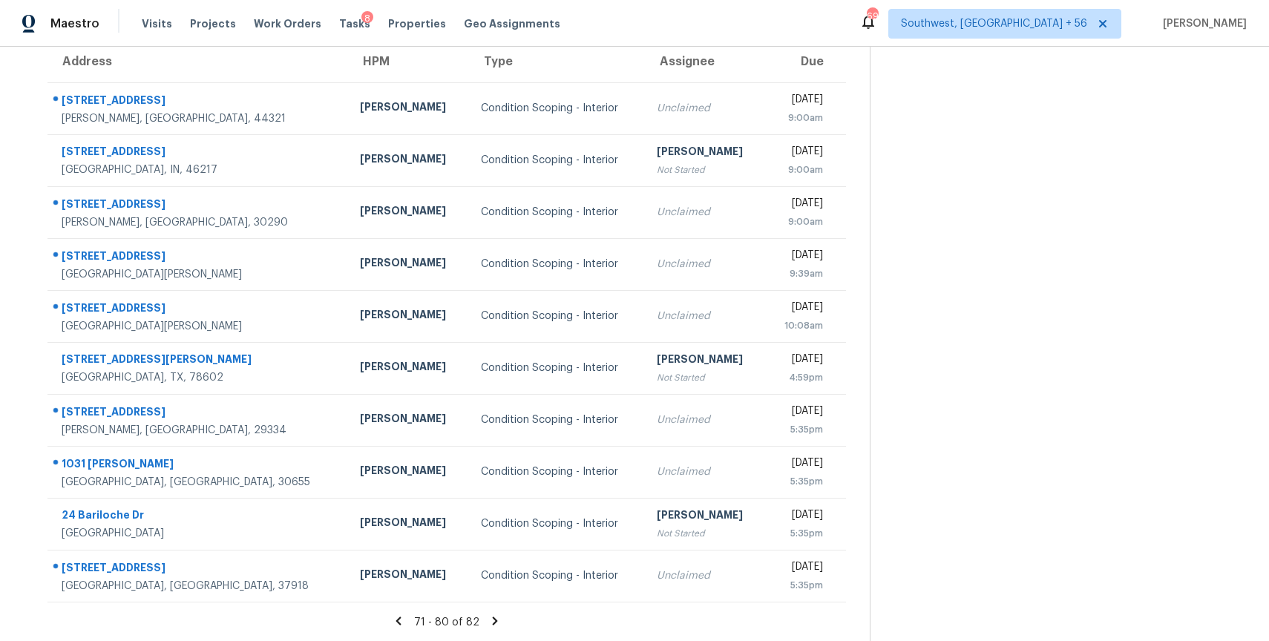
click at [499, 612] on section "Tasks 82 Results Wed, Aug 27 - Wed, Aug 27 Open Condition Scoping - Interior As…" at bounding box center [447, 290] width 846 height 703
click at [499, 626] on icon at bounding box center [494, 620] width 13 height 13
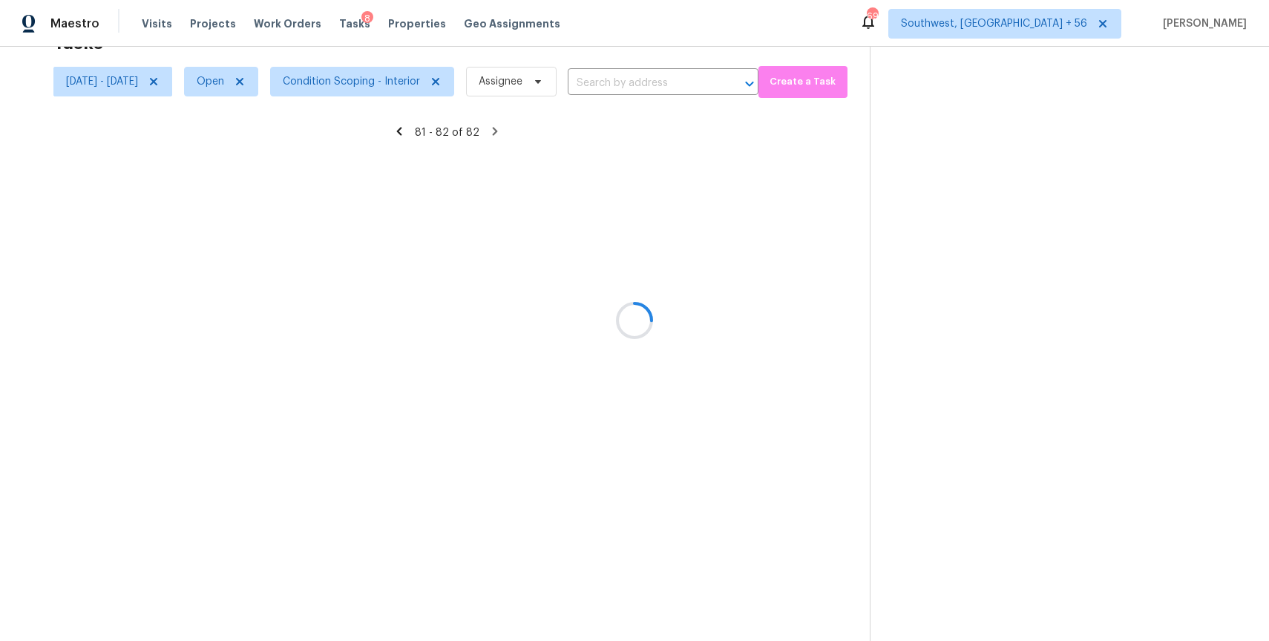
scroll to position [47, 0]
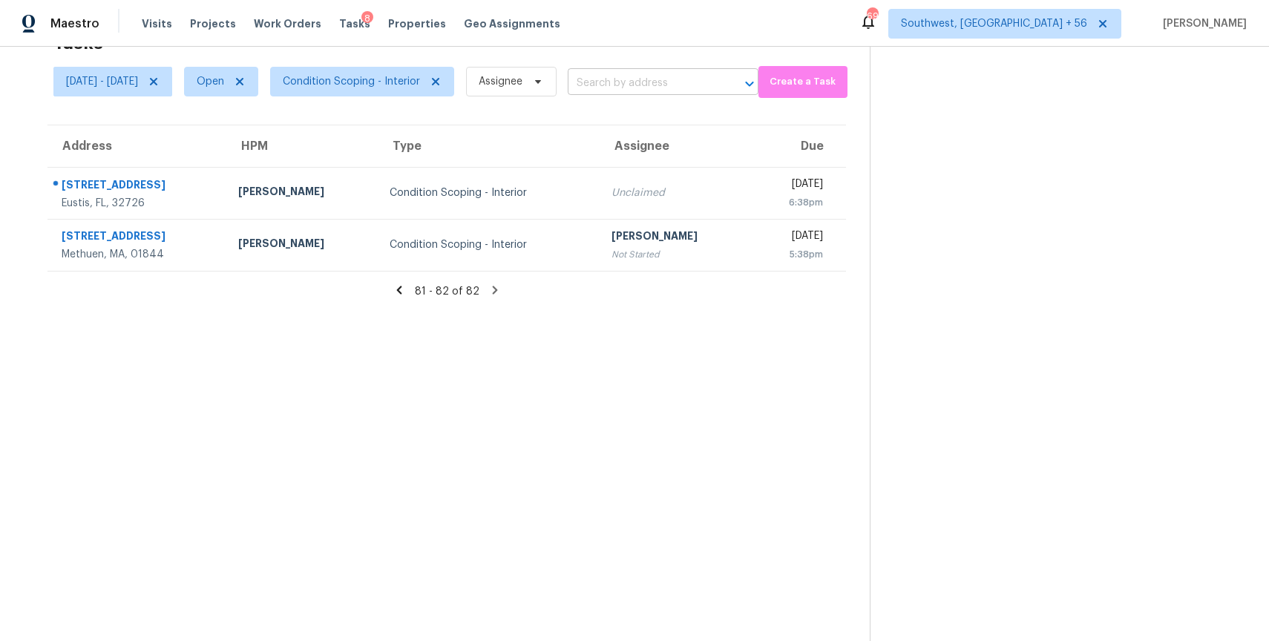
click at [700, 79] on input "text" at bounding box center [642, 83] width 149 height 23
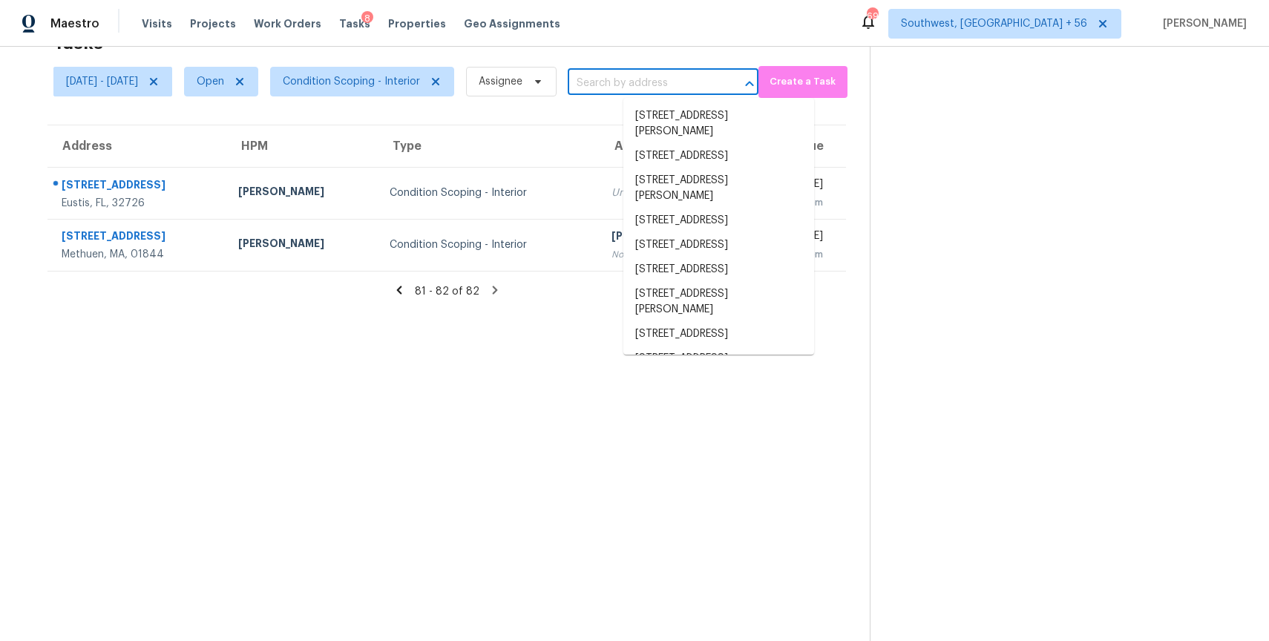
paste input "3153 Jade Tree Pt Oviedo FL 32765"
type input "3153 Jade Tree Pt Oviedo FL 32765"
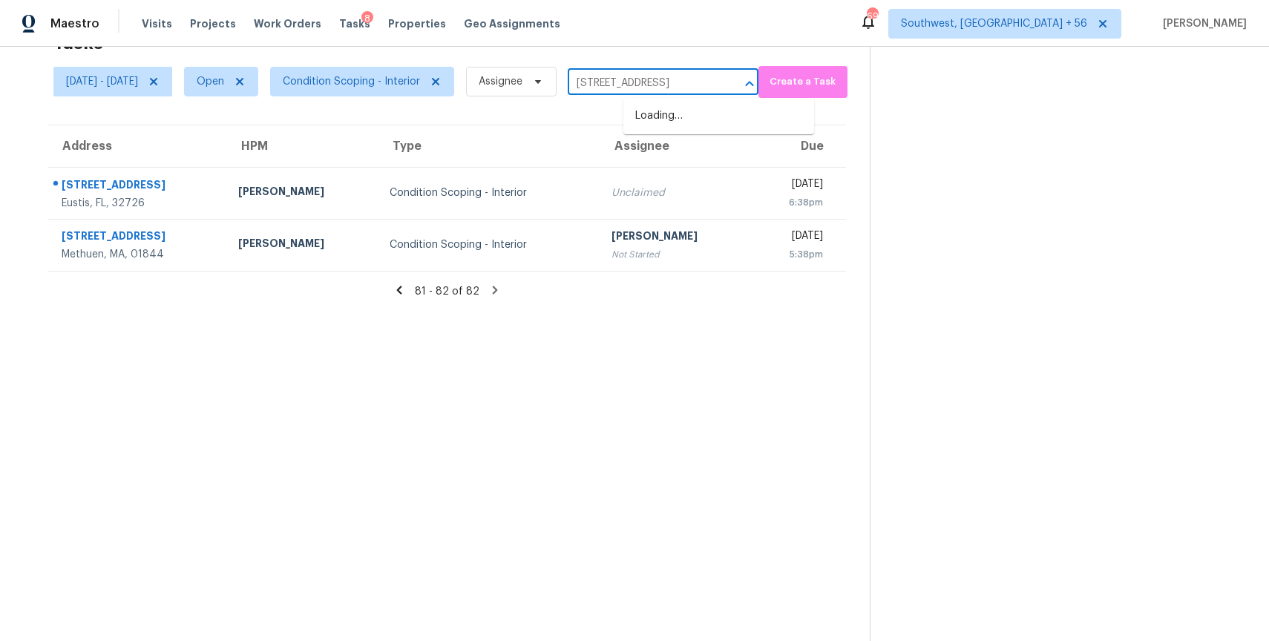
scroll to position [0, 29]
click at [746, 117] on li "3153 Jade Tree Pt, Oviedo, FL 32765" at bounding box center [718, 116] width 191 height 24
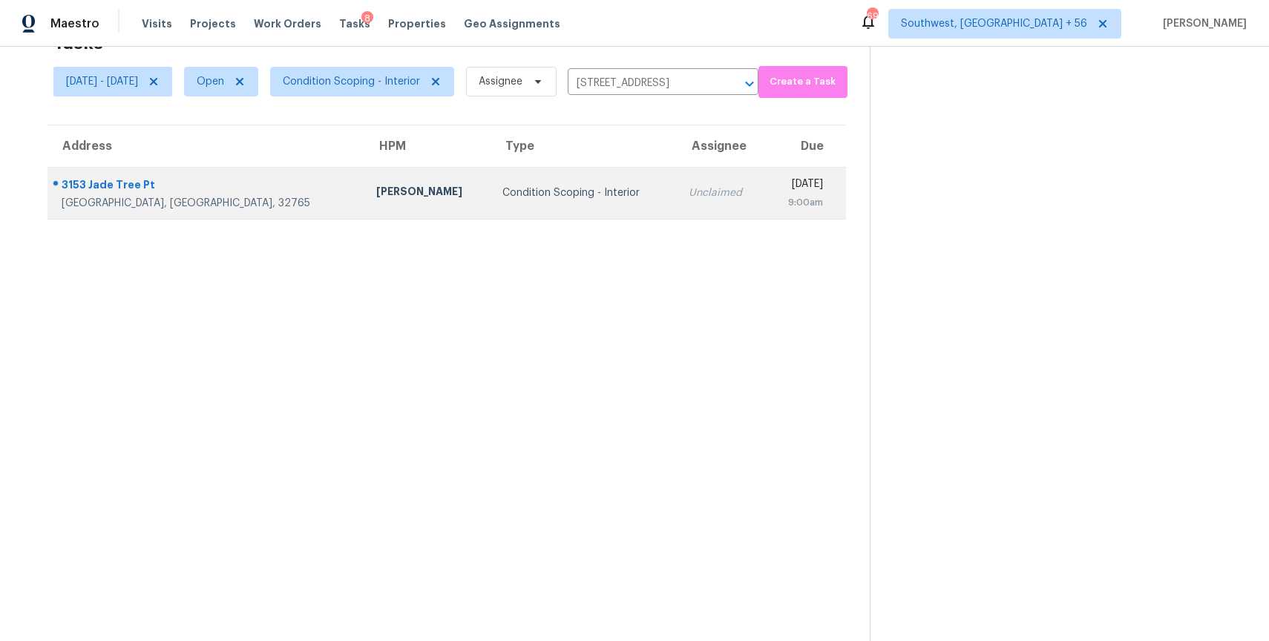
click at [677, 208] on td "Unclaimed" at bounding box center [721, 193] width 89 height 52
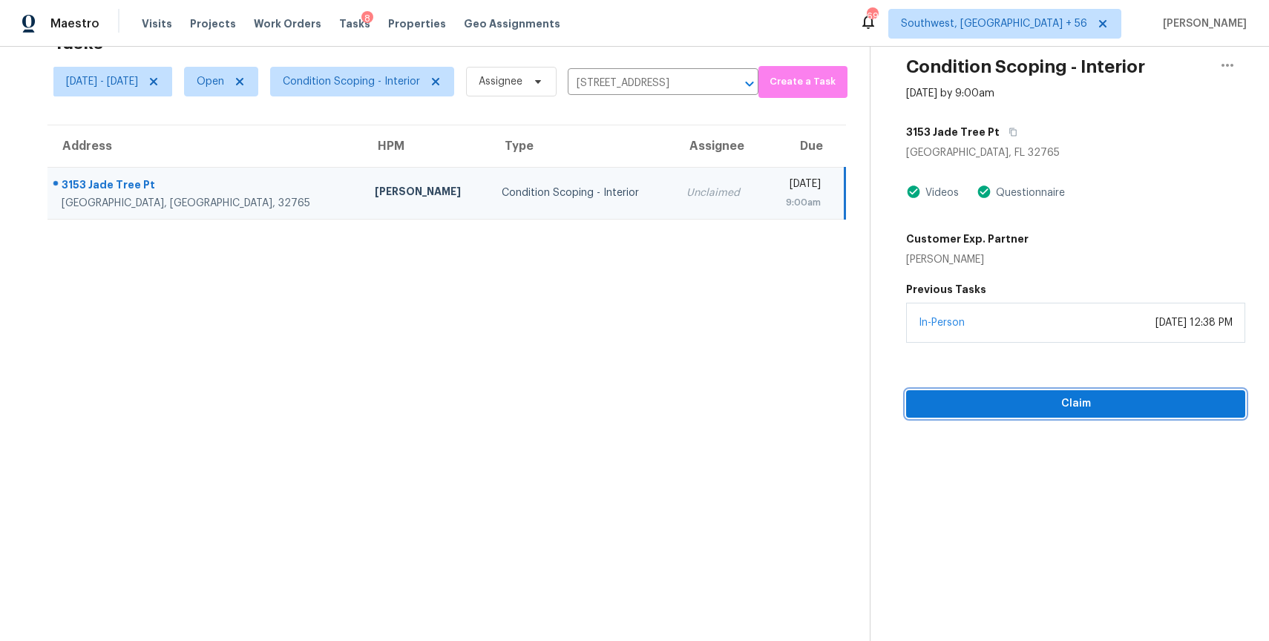
click at [1095, 412] on button "Claim" at bounding box center [1075, 403] width 339 height 27
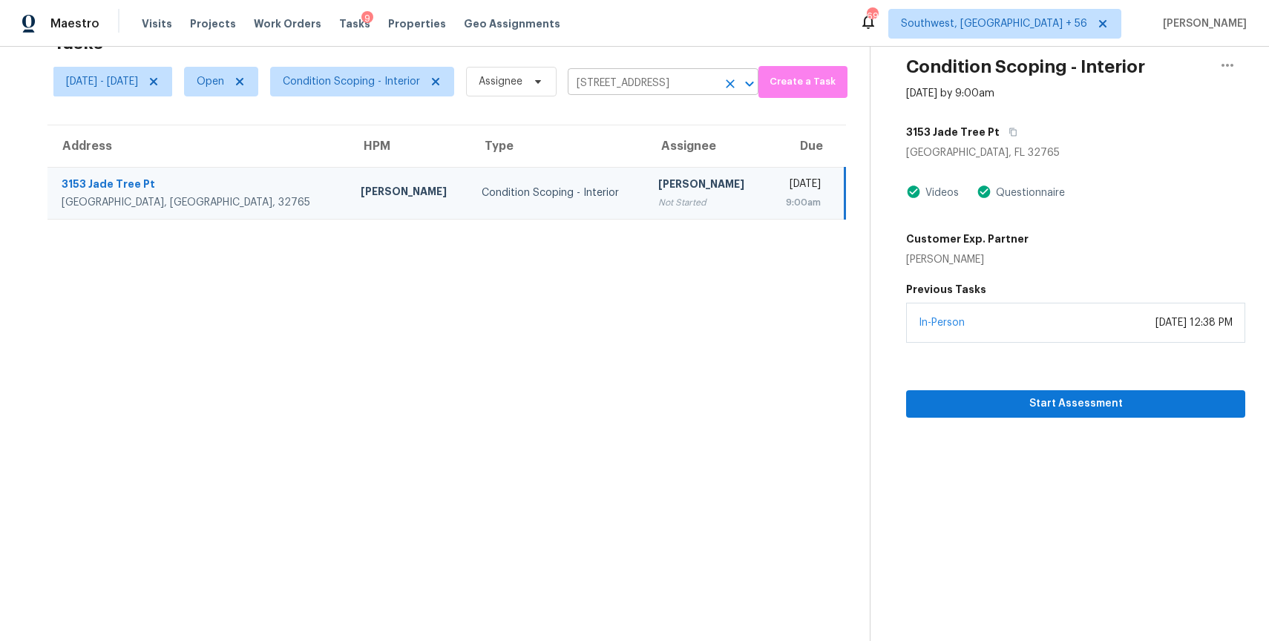
click at [711, 92] on input "3153 Jade Tree Pt, Oviedo, FL 32765" at bounding box center [642, 83] width 149 height 23
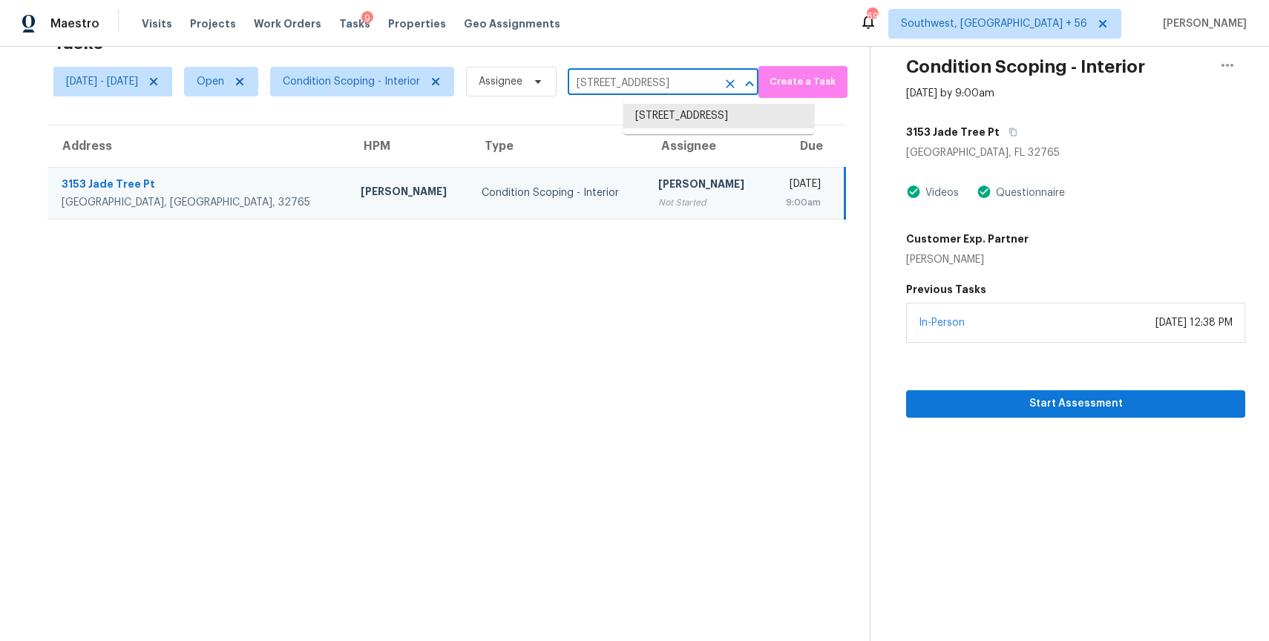
paste input "5336 Dunson Dr Haltom City TX 76148"
type input "5336 Dunson Dr Haltom City TX 76148"
click at [734, 119] on li "5336 Dunson Dr, Haltom City, TX 76148" at bounding box center [718, 124] width 191 height 40
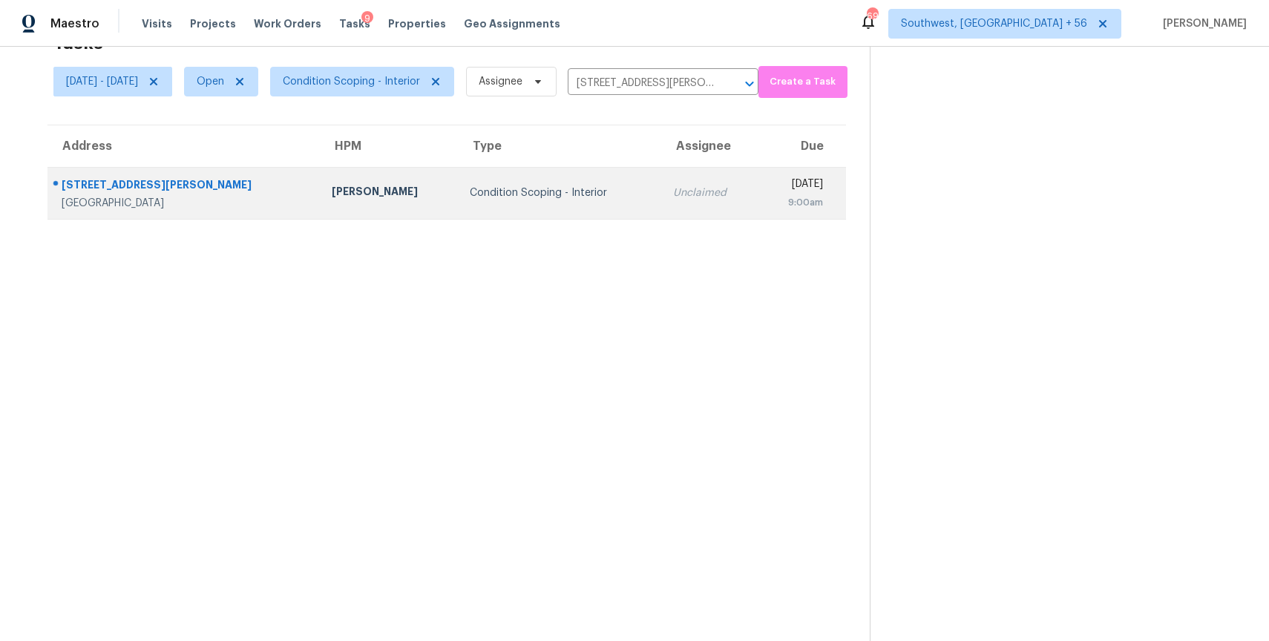
click at [573, 185] on td "Condition Scoping - Interior" at bounding box center [559, 193] width 203 height 52
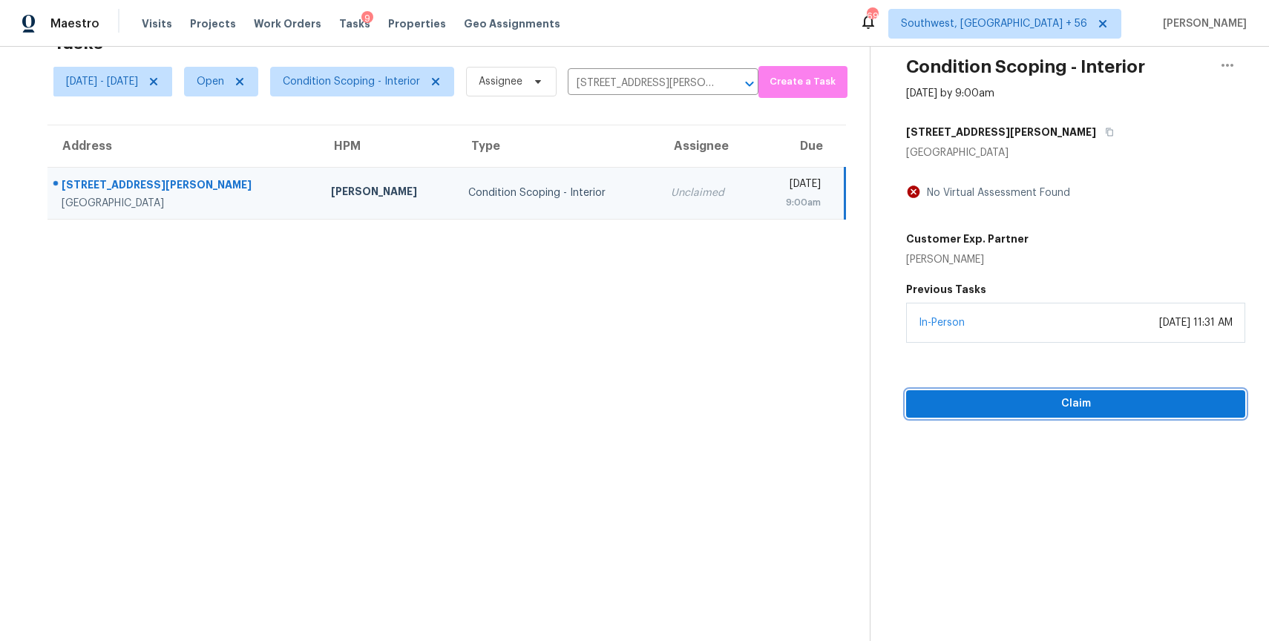
click at [1177, 398] on span "Claim" at bounding box center [1075, 404] width 315 height 19
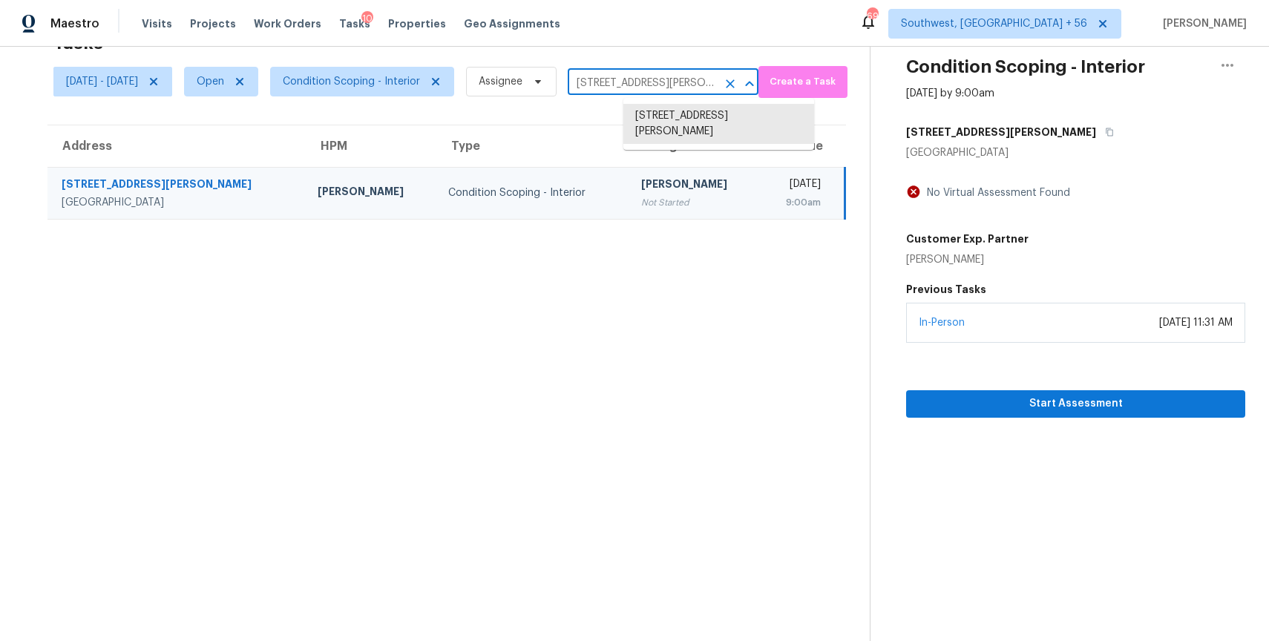
click at [668, 88] on input "5336 Dunson Dr, Haltom City, TX 76148" at bounding box center [642, 83] width 149 height 23
paste input "9610 51st Pl College Park MD 20740"
click at [700, 86] on input "5336 Dunson Dr, Haltom City, TX 76148" at bounding box center [642, 83] width 149 height 23
paste input "2116 Deepwood Ct Gastonia NC 28054"
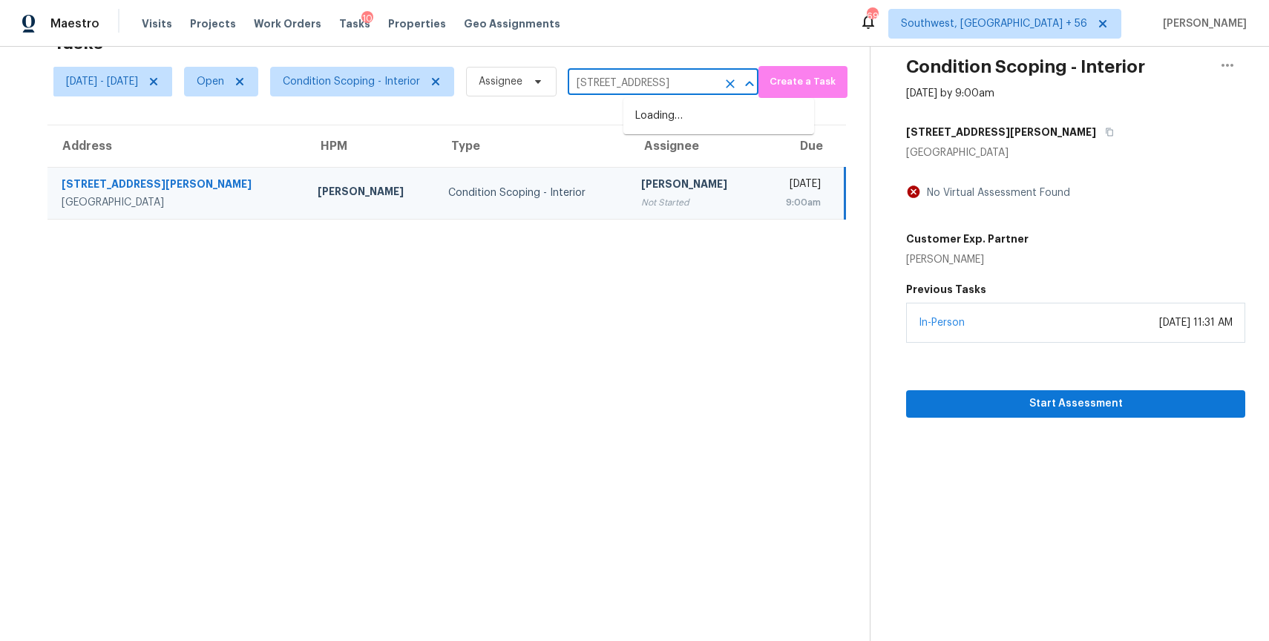
type input "2116 Deepwood Ct Gastonia NC 28054"
click at [717, 85] on input "2116 Deepwood Ct Gastonia NC 28054" at bounding box center [642, 83] width 149 height 23
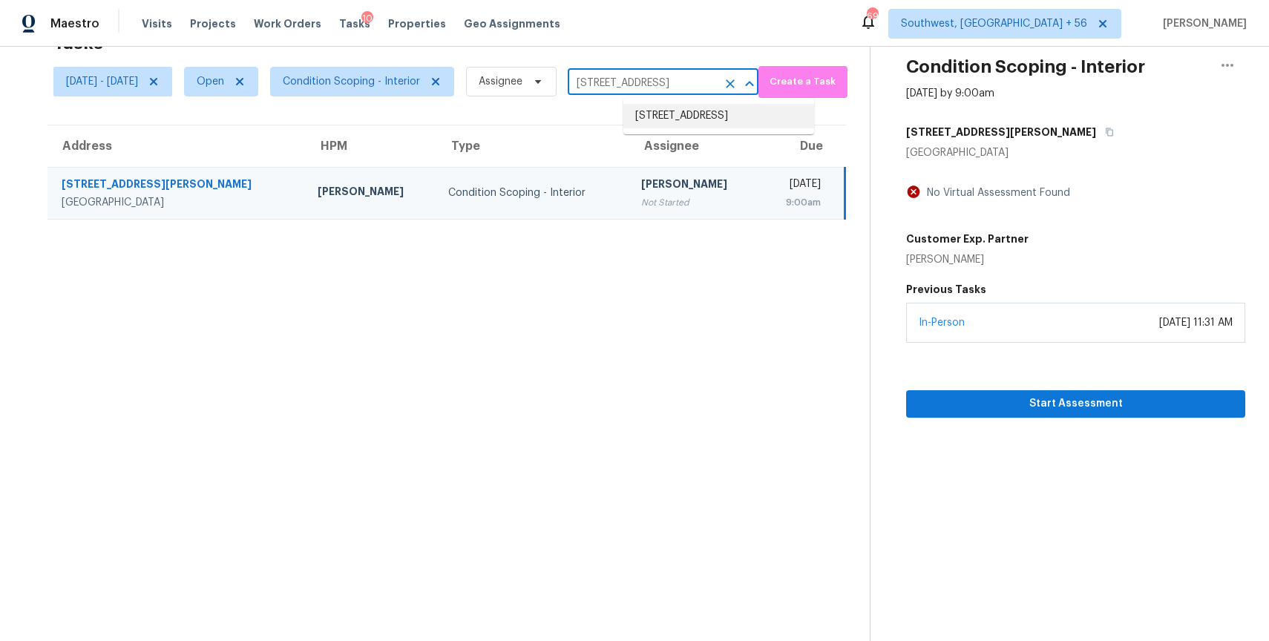
click at [731, 115] on li "2116 Deepwood Ct, Gastonia, NC 28054" at bounding box center [718, 116] width 191 height 24
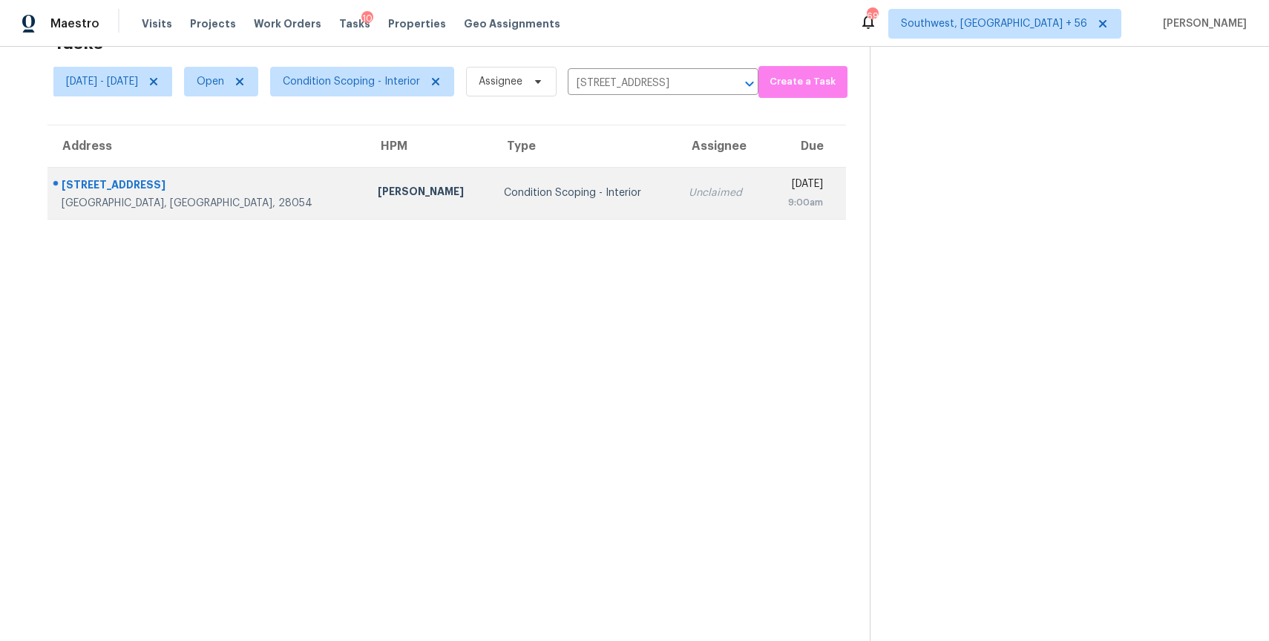
click at [766, 208] on td "Wed, Aug 27th 2025 9:00am" at bounding box center [806, 193] width 80 height 52
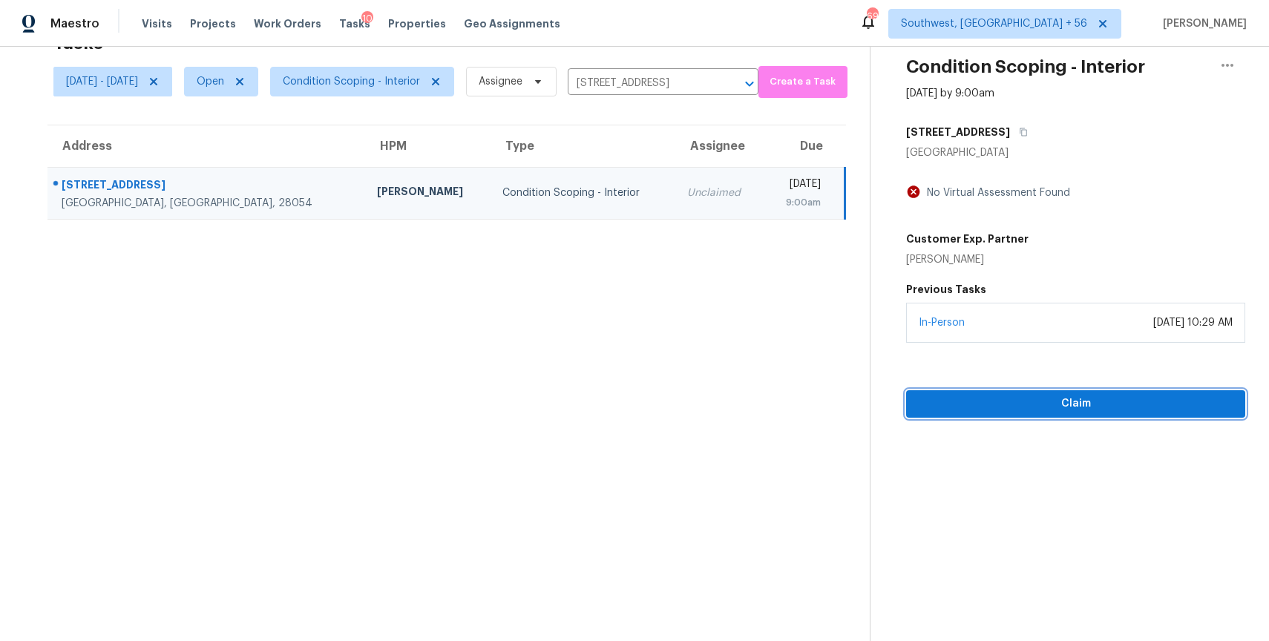
click at [1098, 412] on button "Claim" at bounding box center [1075, 403] width 339 height 27
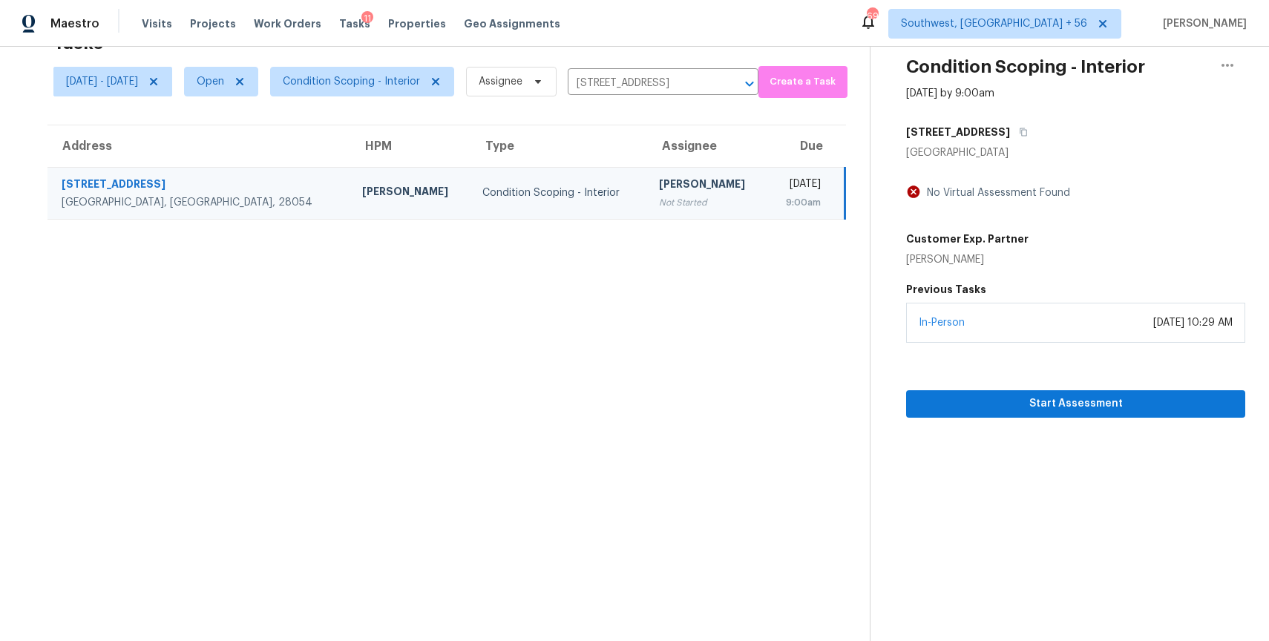
click at [714, 96] on div "Wed, Aug 27 - Wed, Aug 27 Open Condition Scoping - Interior Assignee 2116 Deepw…" at bounding box center [405, 81] width 705 height 39
click at [717, 81] on input "2116 Deepwood Ct, Gastonia, NC 28054" at bounding box center [642, 83] width 149 height 23
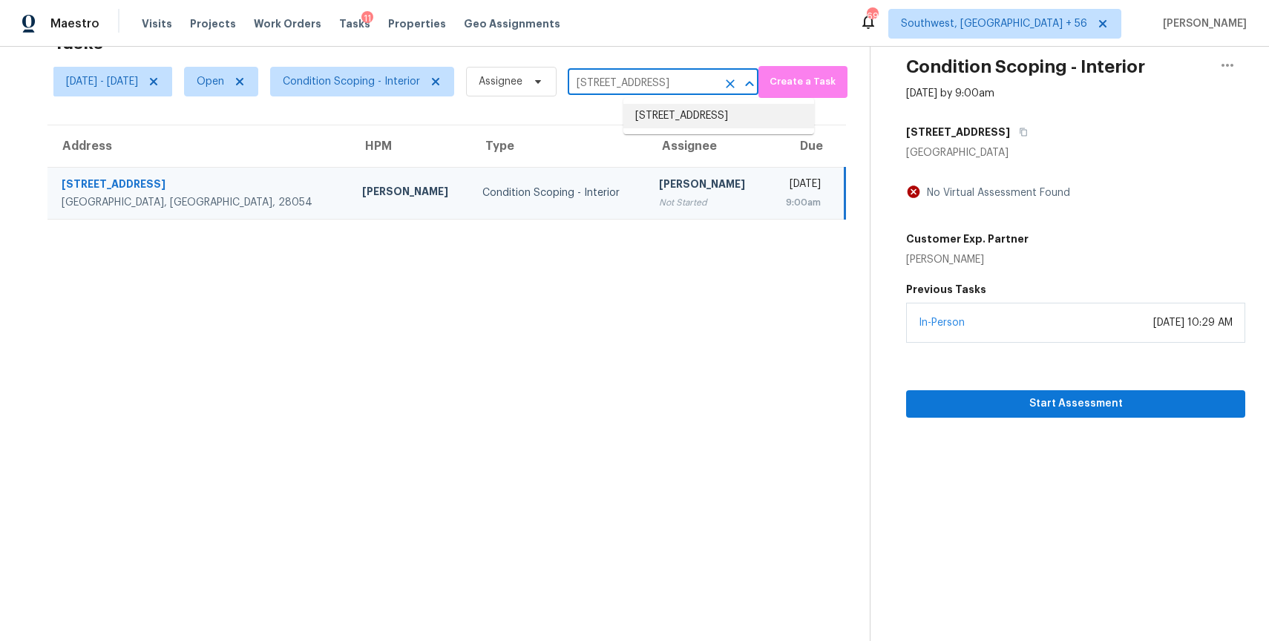
paste input "130 E Crestwood Rd # 30290 Tyrone GA 30290"
type input "130 E Crestwood Rd"
click at [723, 131] on li "130 E Crestwood Rd # 30290, Tyrone, GA 30290" at bounding box center [718, 124] width 191 height 40
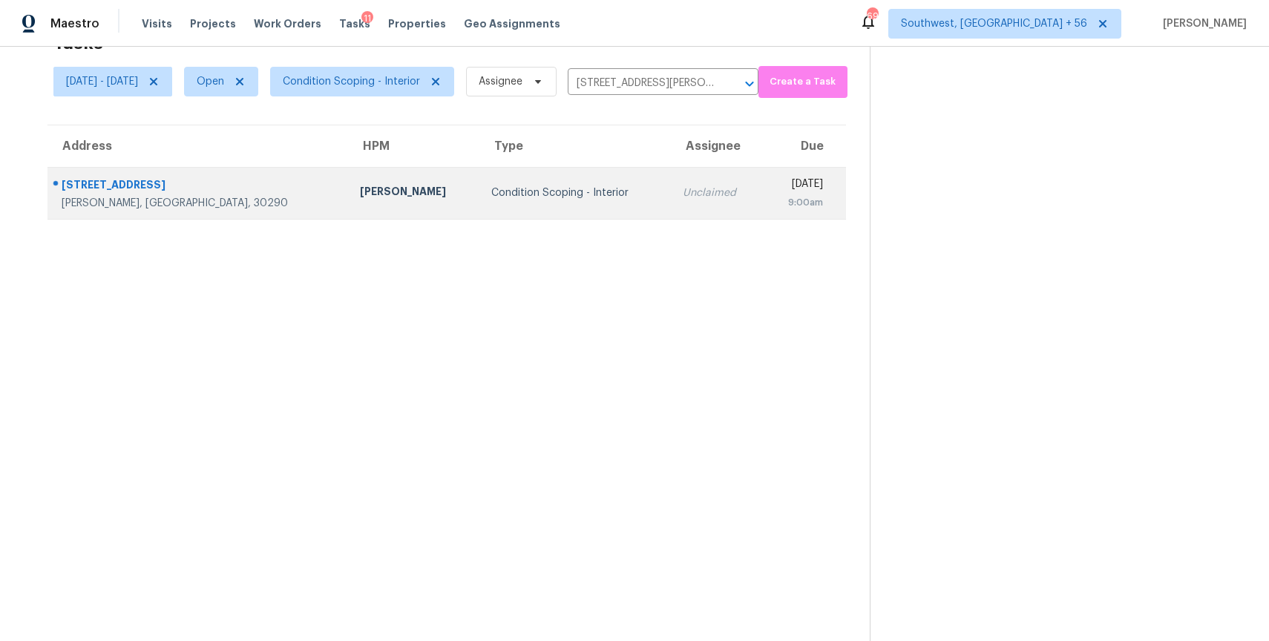
click at [671, 175] on td "Unclaimed" at bounding box center [717, 193] width 92 height 52
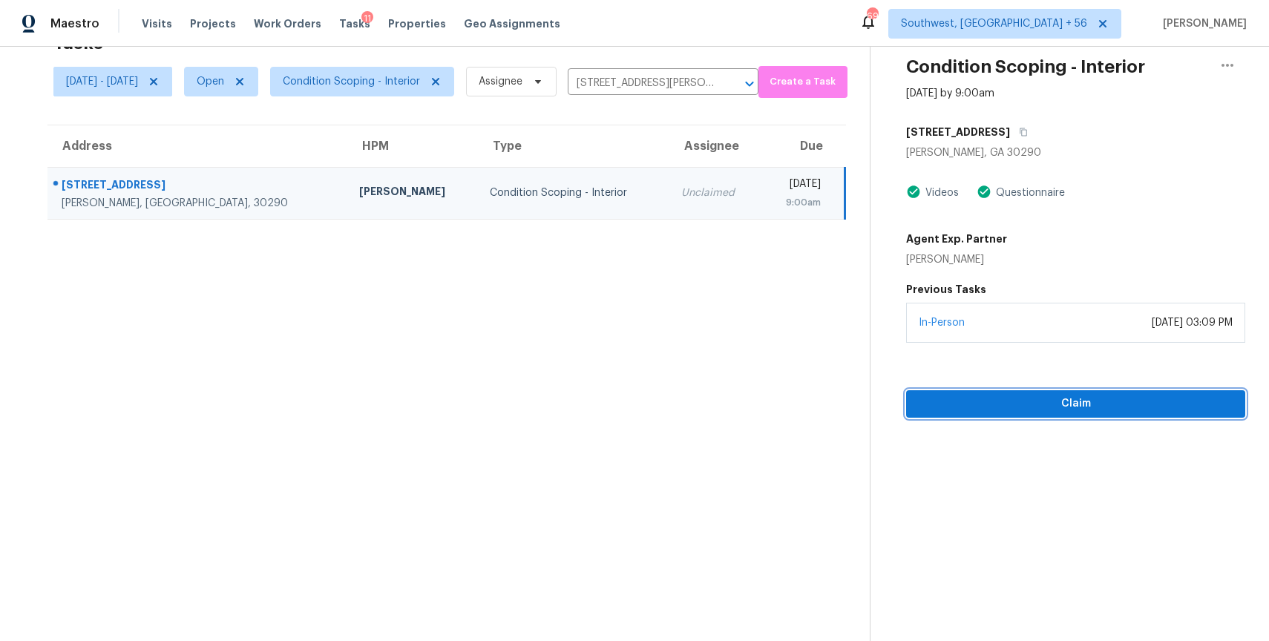
click at [1063, 402] on span "Claim" at bounding box center [1075, 404] width 315 height 19
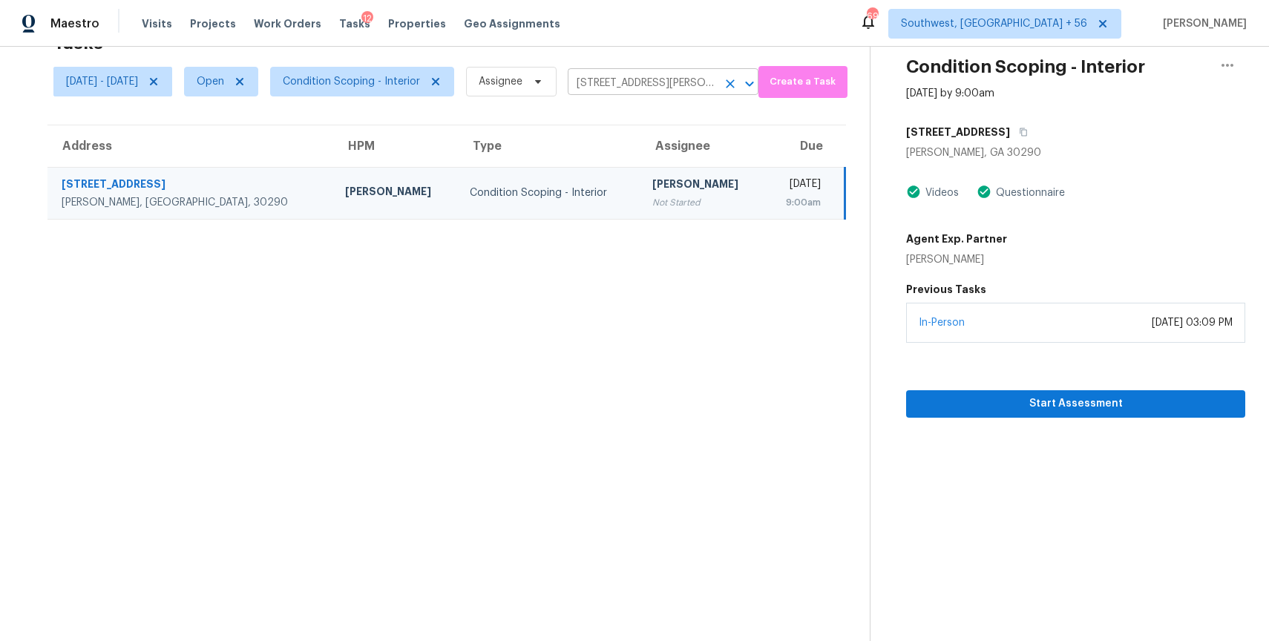
click at [705, 85] on input "130 E Crestwood Rd # 30290, Tyrone, GA 30290" at bounding box center [642, 83] width 149 height 23
paste input "031 Blasingame Rd Monroe GA 30655"
type input "1031 Blasingame Rd Monroe GA 30655"
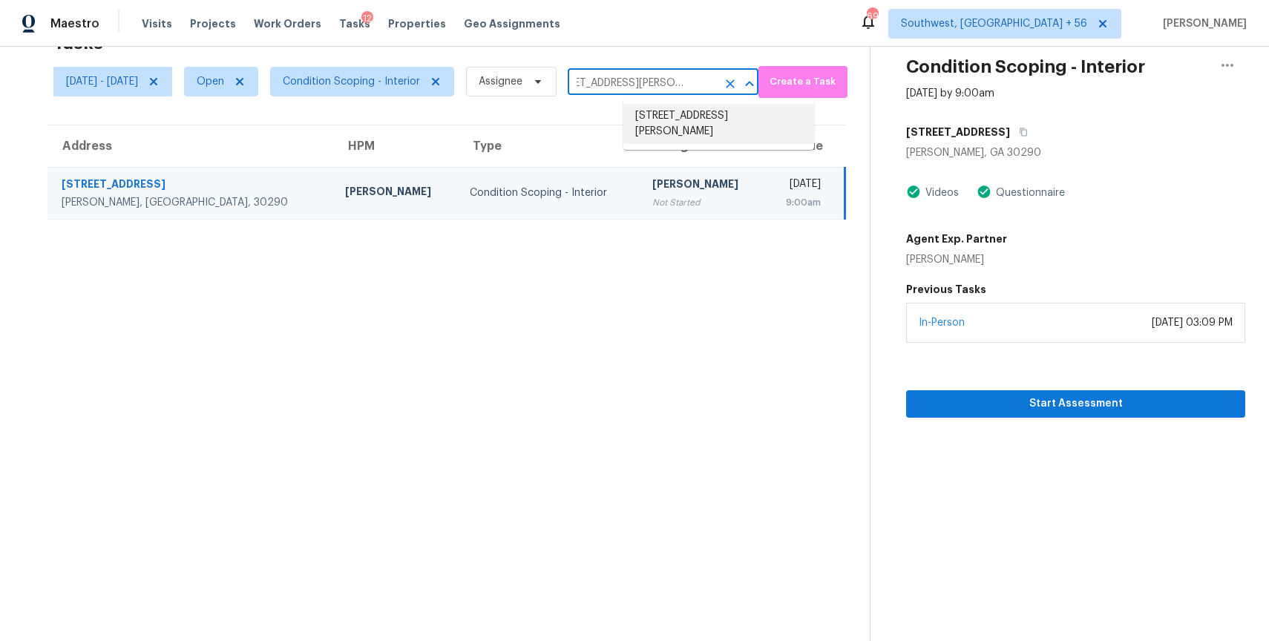
click at [701, 116] on li "1031 Blasingame Rd, Monroe, GA 30655" at bounding box center [718, 124] width 191 height 40
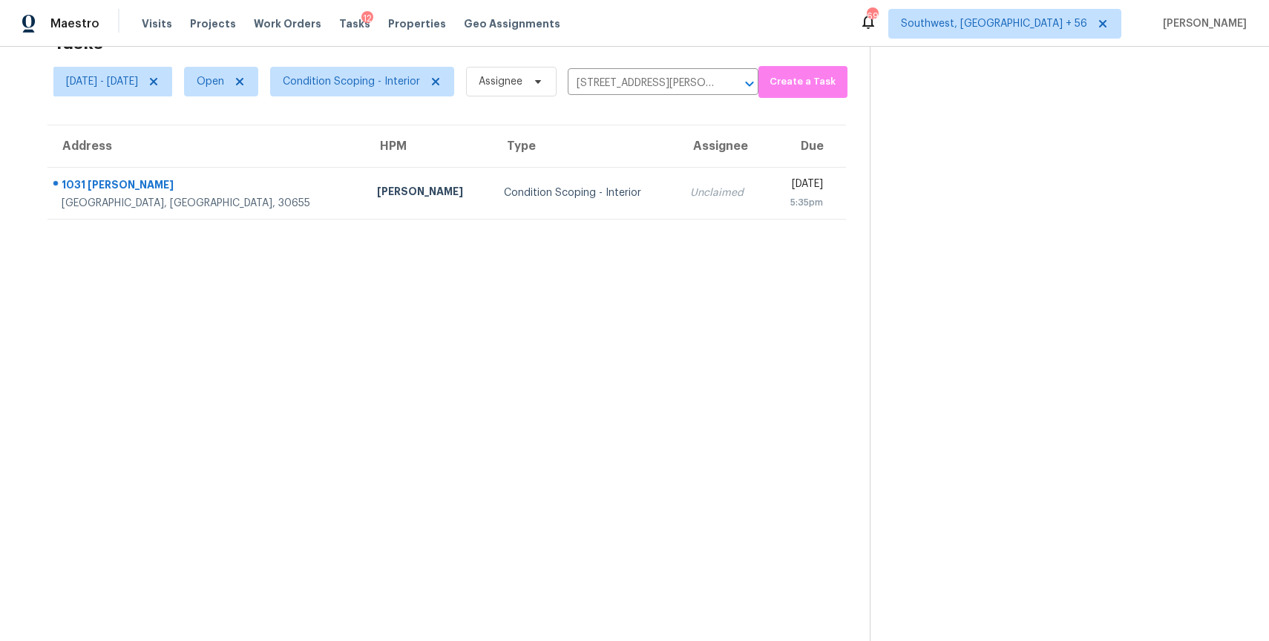
click at [565, 233] on section "Tasks 1 Results Wed, Aug 27 - Wed, Aug 27 Open Condition Scoping - Interior Ass…" at bounding box center [447, 332] width 846 height 617
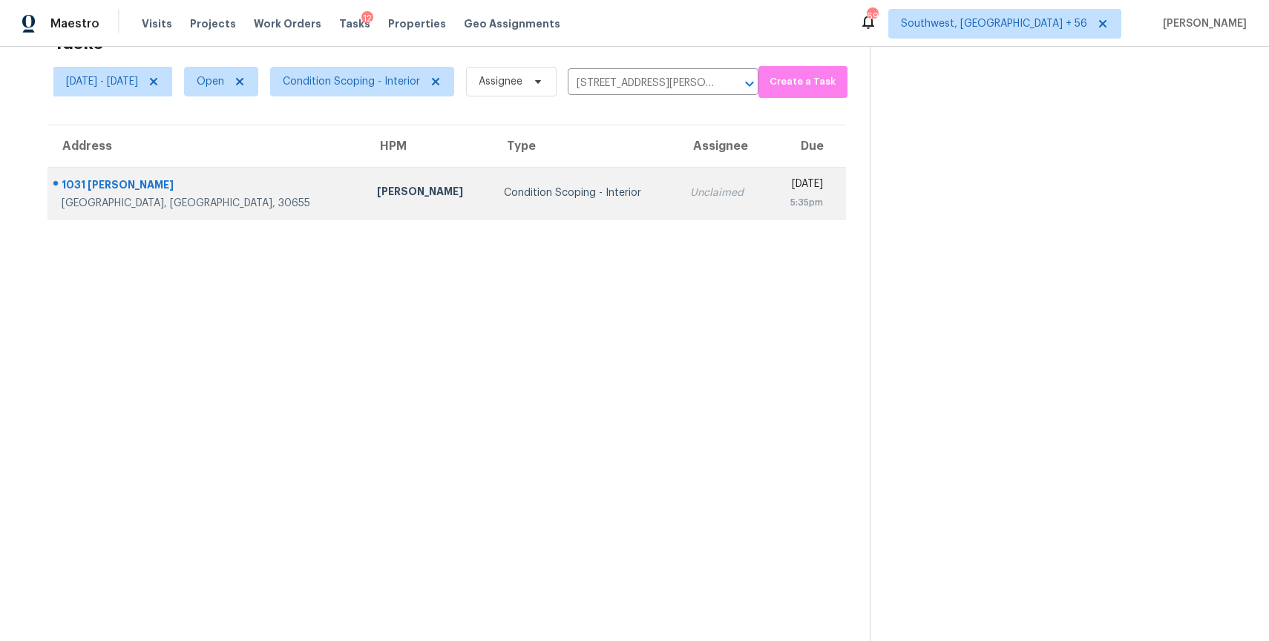
click at [690, 191] on div "Unclaimed" at bounding box center [722, 192] width 65 height 15
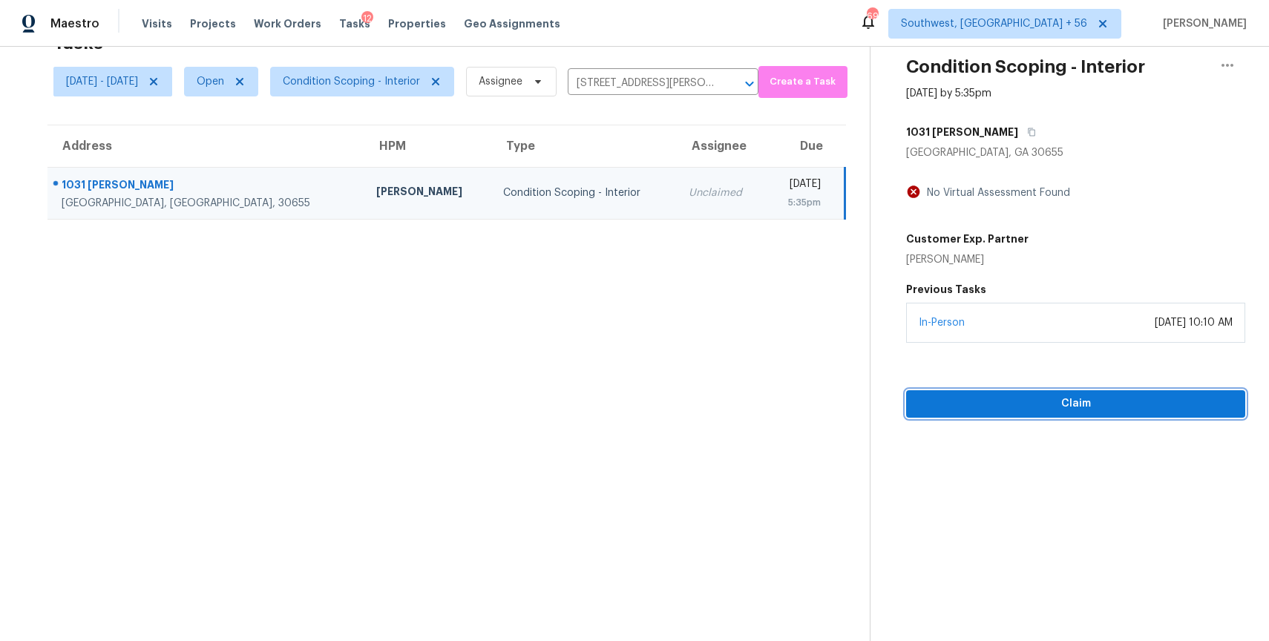
click at [1089, 403] on span "Claim" at bounding box center [1075, 404] width 315 height 19
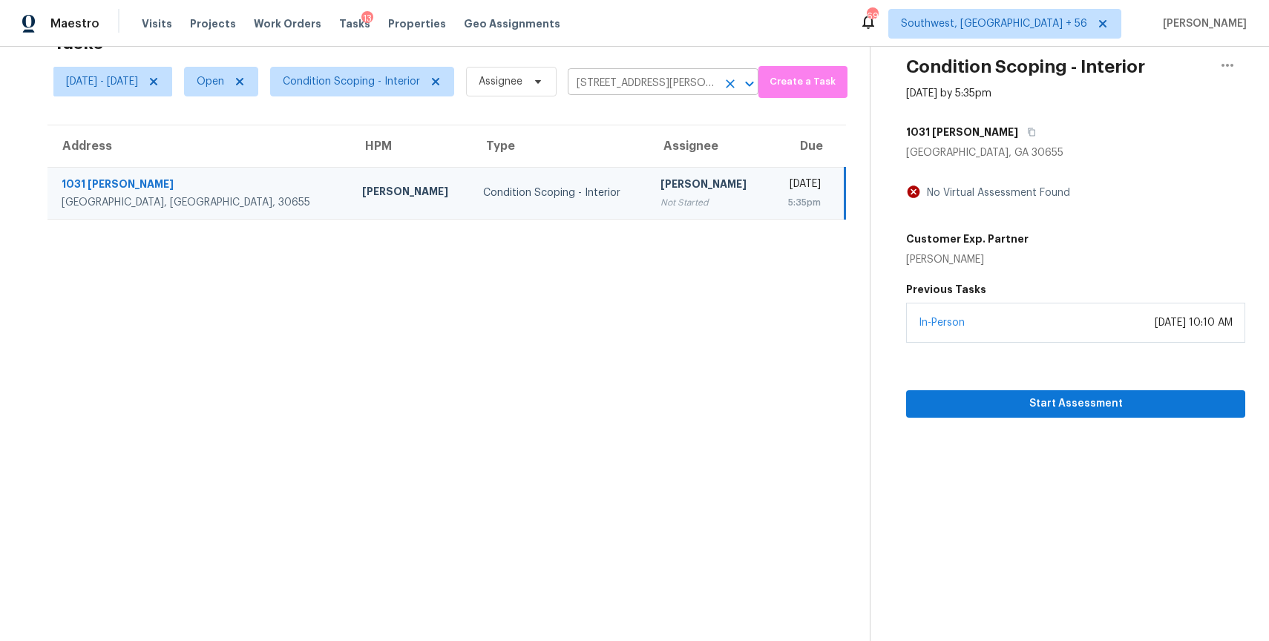
click at [670, 76] on input "1031 Blasingame Rd, Monroe, GA 30655" at bounding box center [642, 83] width 149 height 23
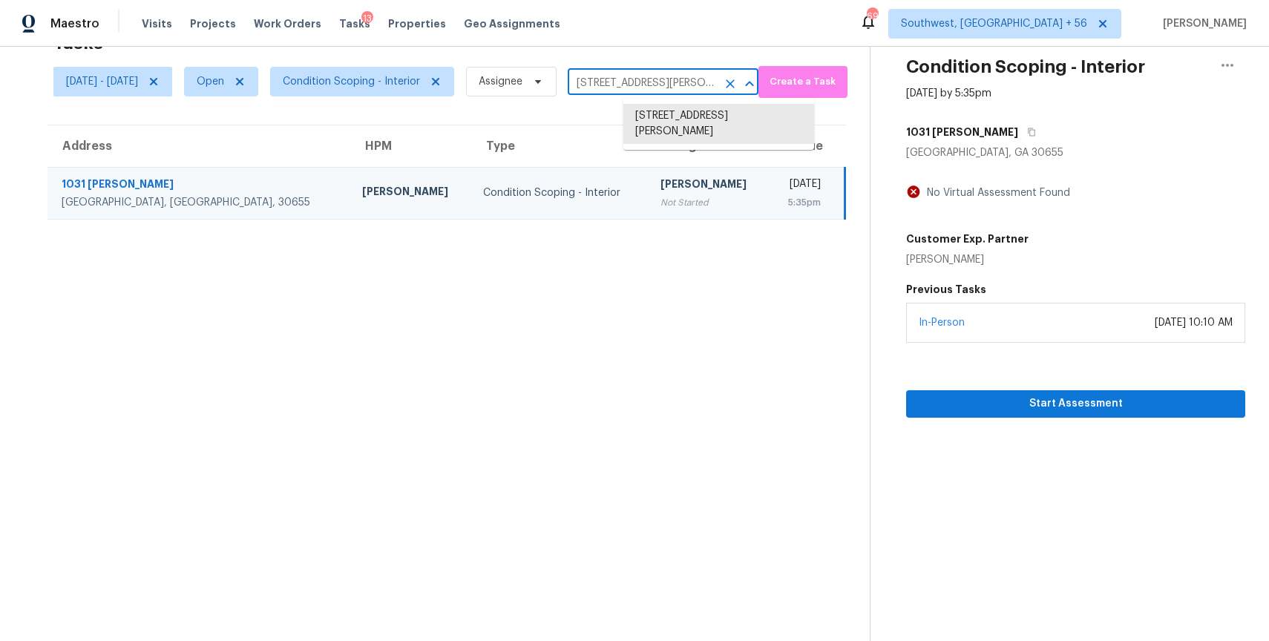
paste input "263 Gandy Blvd N Apt 2302, Saint Petersburg, FL 33702"
type input "1031 Blasingame Rd, Monroe, GA 30655"
click at [361, 102] on section "Tasks 1 Results Wed, Aug 27 - Wed, Aug 27 Open Condition Scoping - Interior Ass…" at bounding box center [447, 332] width 846 height 617
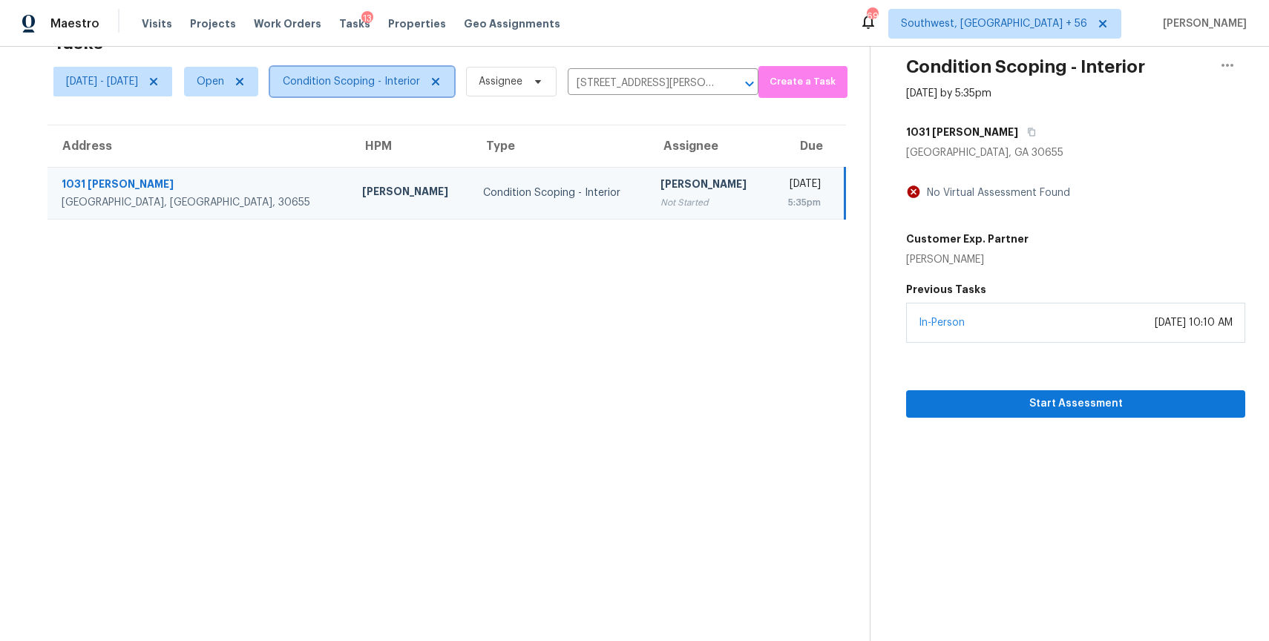
click at [384, 93] on span "Condition Scoping - Interior" at bounding box center [362, 82] width 184 height 30
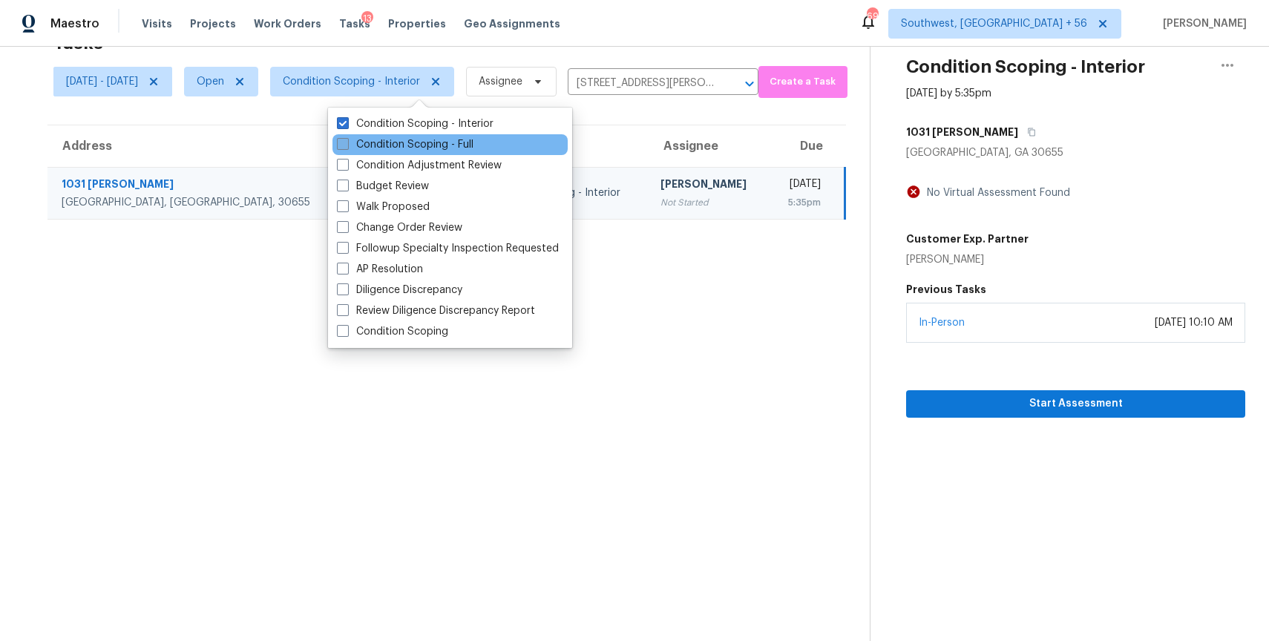
click at [388, 143] on label "Condition Scoping - Full" at bounding box center [405, 144] width 137 height 15
click at [346, 143] on input "Condition Scoping - Full" at bounding box center [342, 142] width 10 height 10
checkbox input "true"
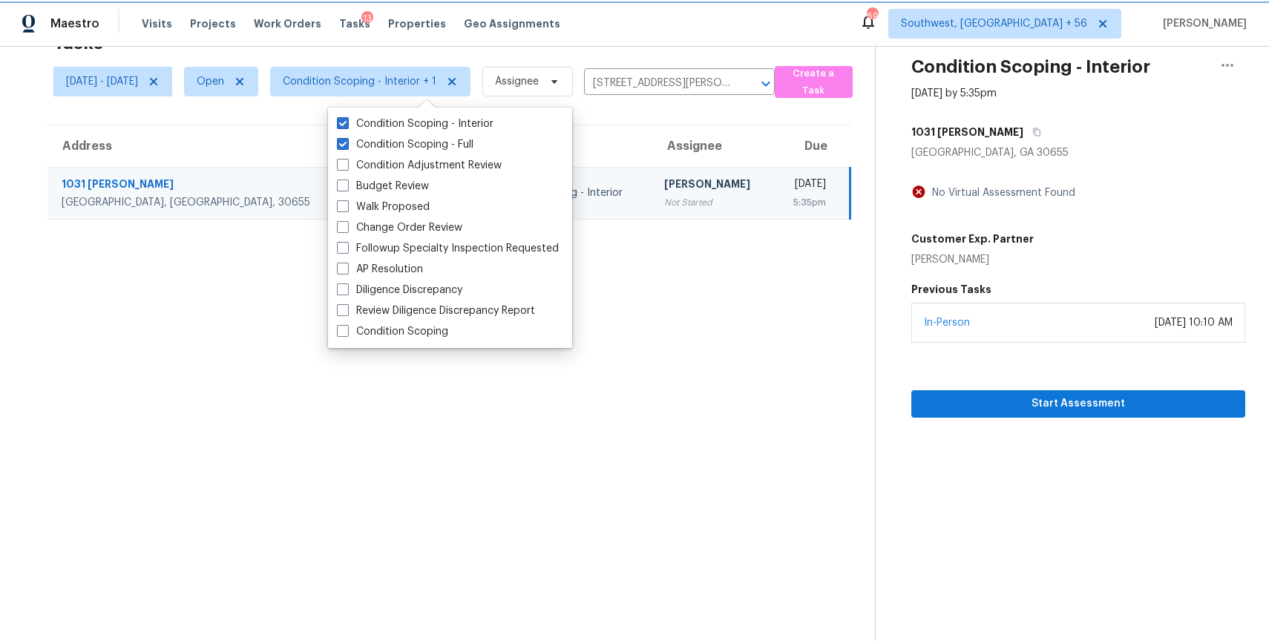
click at [436, 79] on span "Condition Scoping - Interior + 1" at bounding box center [360, 81] width 154 height 15
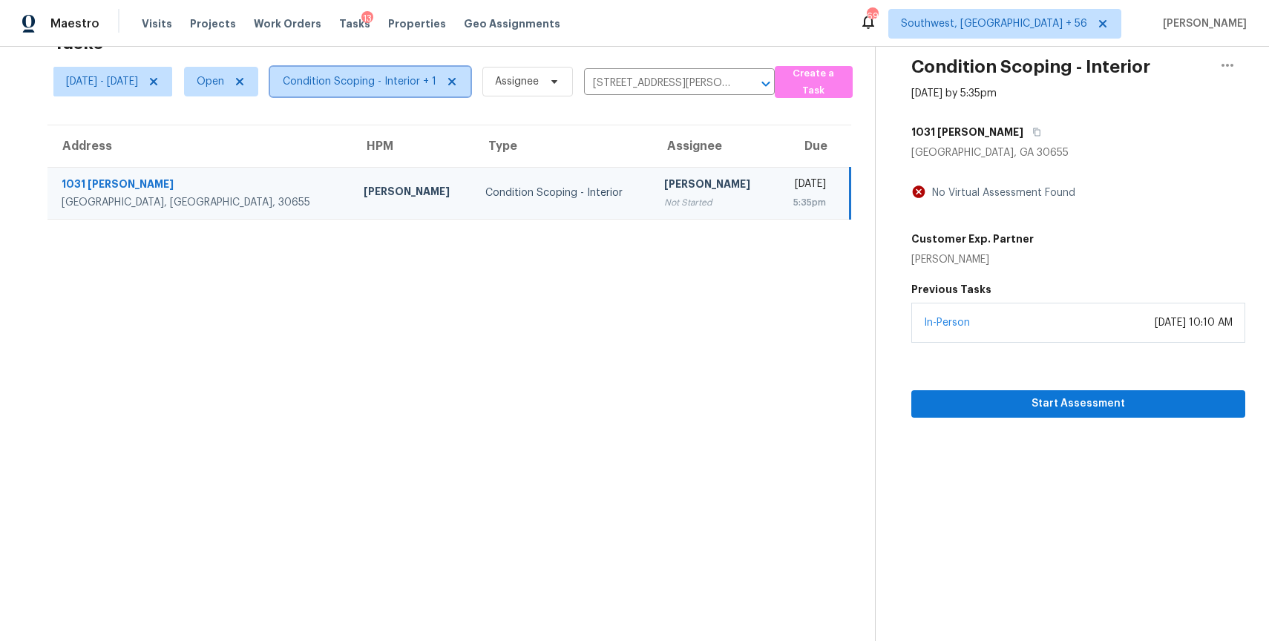
click at [436, 76] on span "Condition Scoping - Interior + 1" at bounding box center [360, 81] width 154 height 15
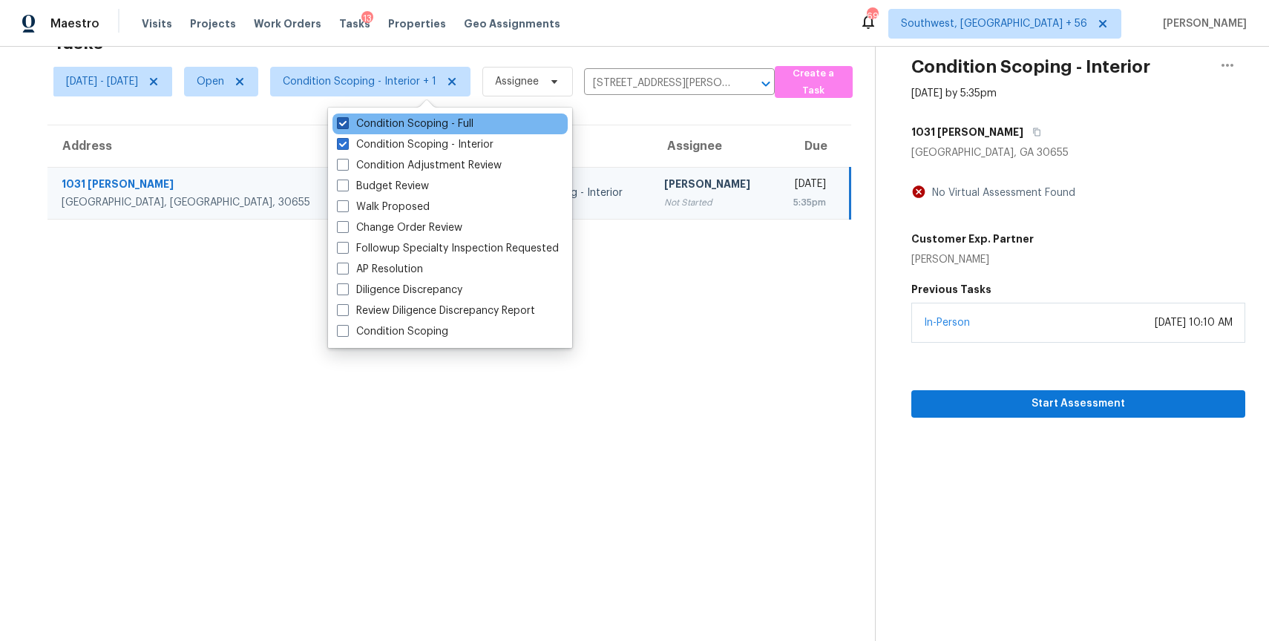
click at [460, 126] on label "Condition Scoping - Full" at bounding box center [405, 123] width 137 height 15
click at [346, 126] on input "Condition Scoping - Full" at bounding box center [342, 121] width 10 height 10
click at [459, 125] on label "Condition Scoping - Full" at bounding box center [405, 123] width 137 height 15
click at [346, 125] on input "Condition Scoping - Full" at bounding box center [342, 121] width 10 height 10
checkbox input "true"
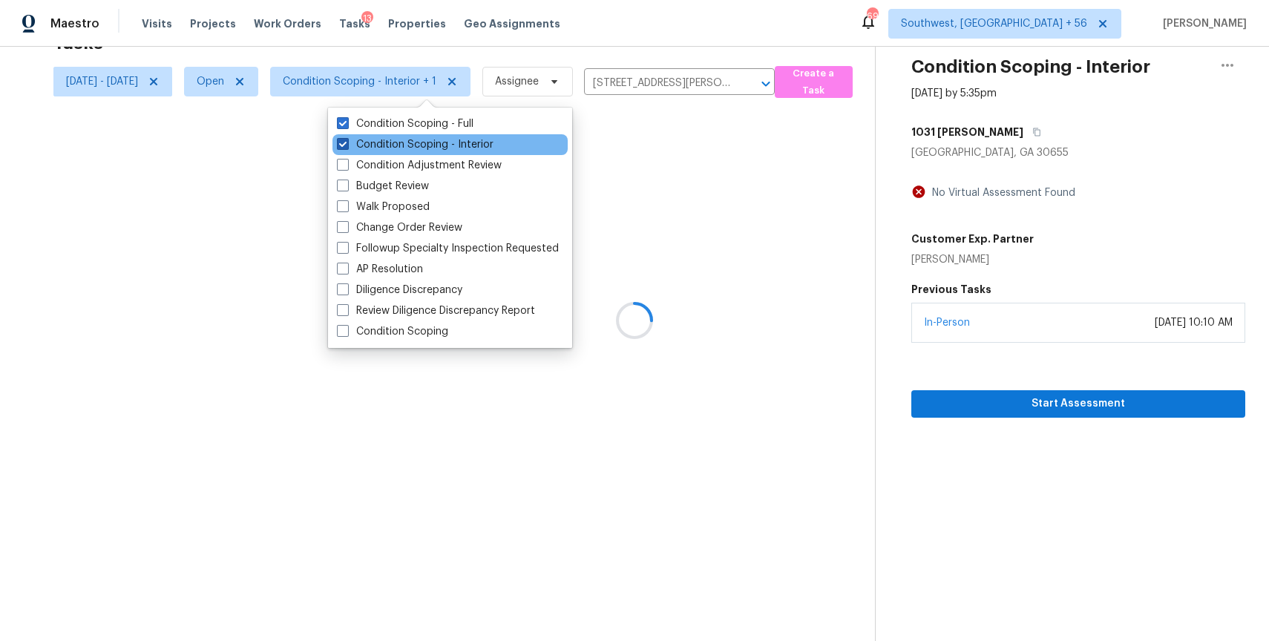
click at [456, 149] on label "Condition Scoping - Interior" at bounding box center [415, 144] width 157 height 15
click at [346, 147] on input "Condition Scoping - Interior" at bounding box center [342, 142] width 10 height 10
checkbox input "false"
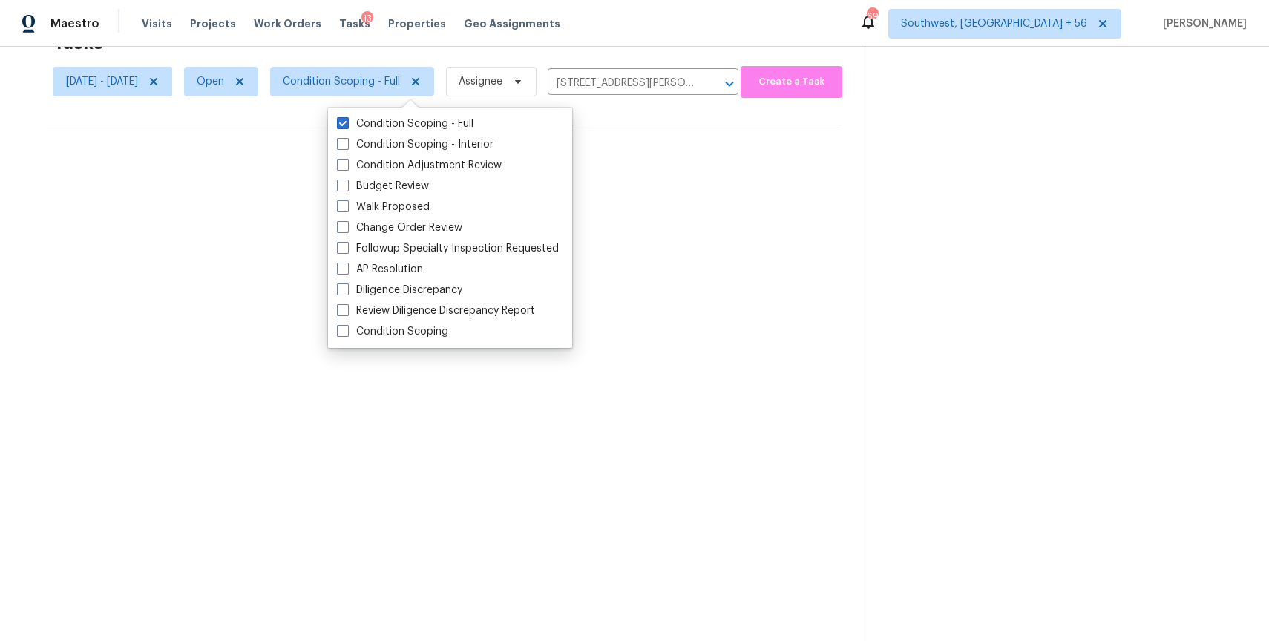
click at [598, 39] on div "Maestro Visits Projects Work Orders Tasks 13 Properties Geo Assignments 692 Sou…" at bounding box center [634, 23] width 1269 height 47
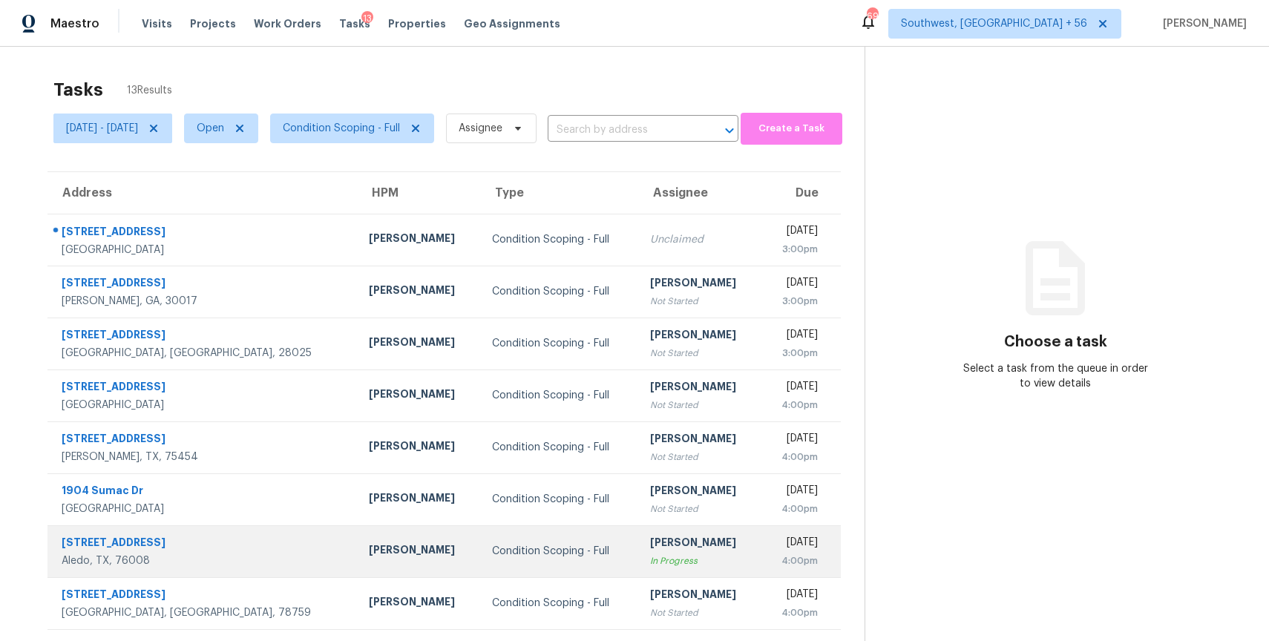
scroll to position [119, 0]
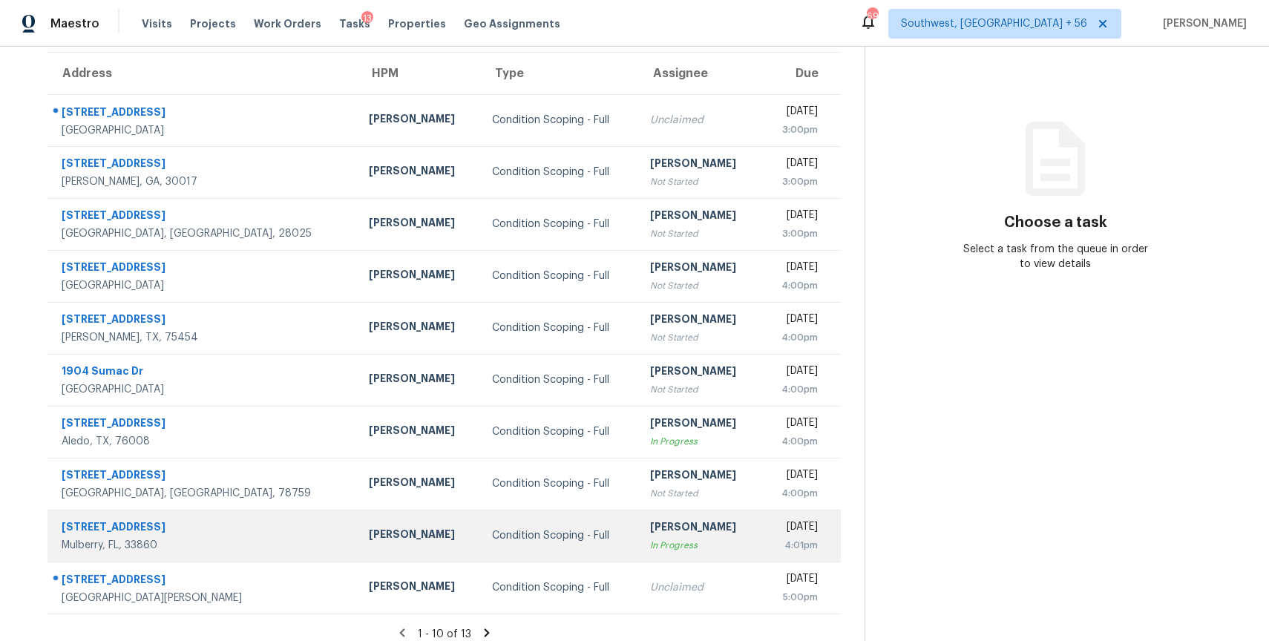
scroll to position [131, 0]
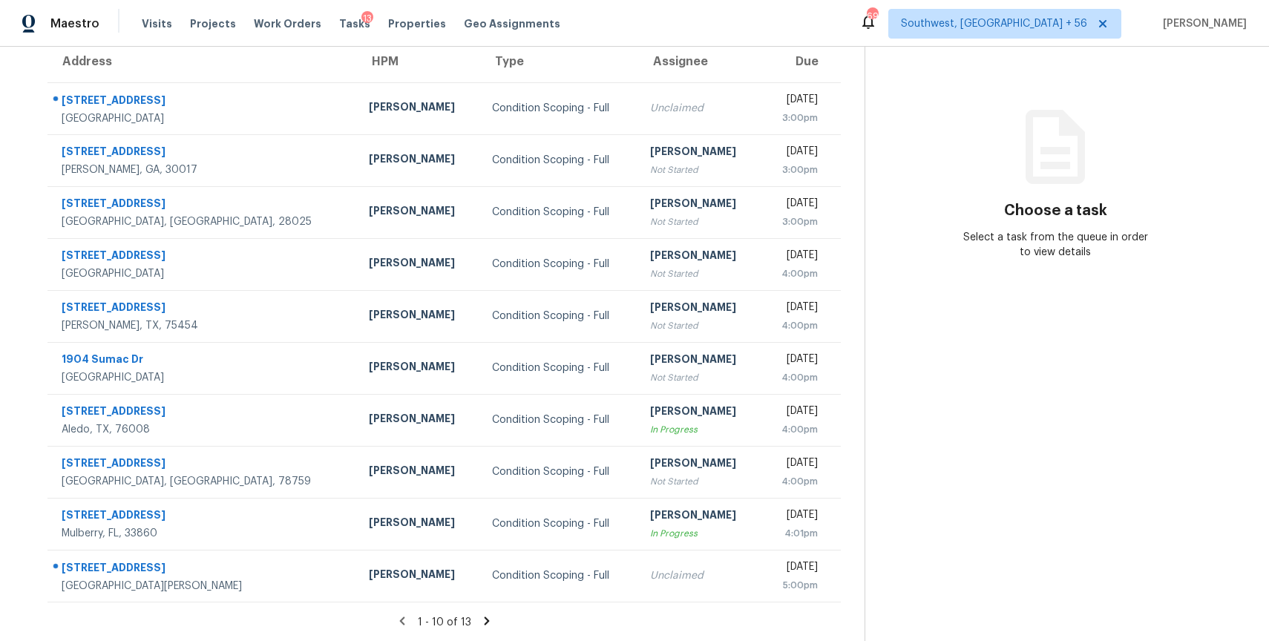
click at [489, 617] on icon at bounding box center [486, 620] width 13 height 13
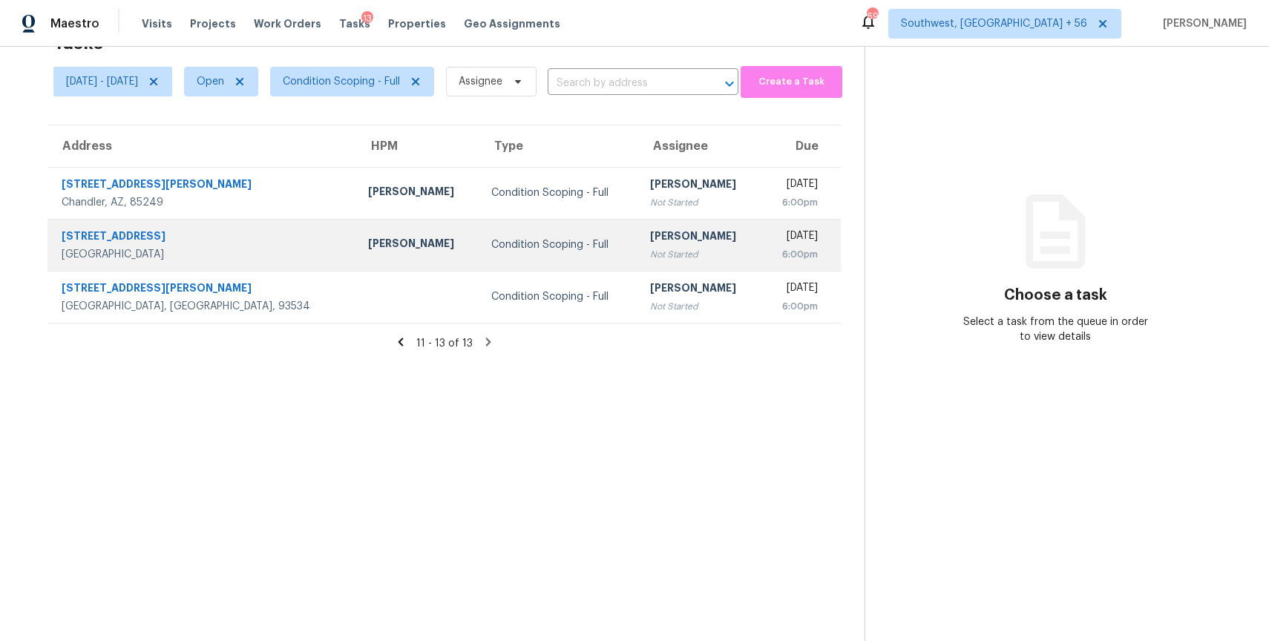
scroll to position [0, 0]
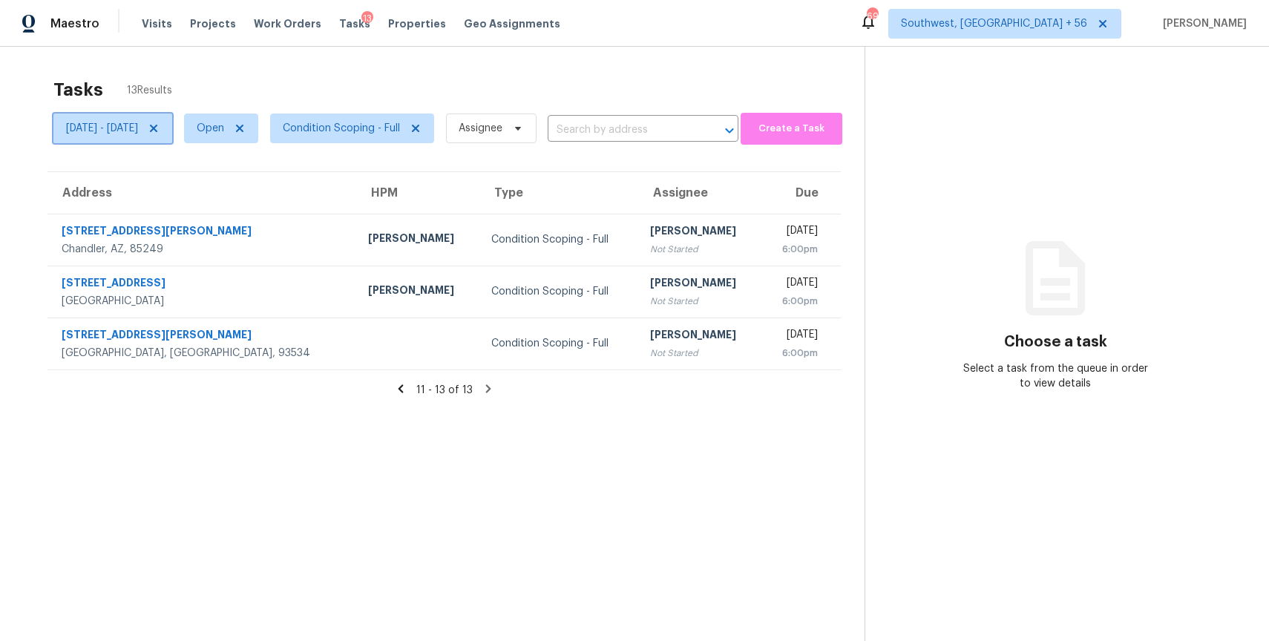
click at [160, 128] on icon at bounding box center [154, 128] width 12 height 12
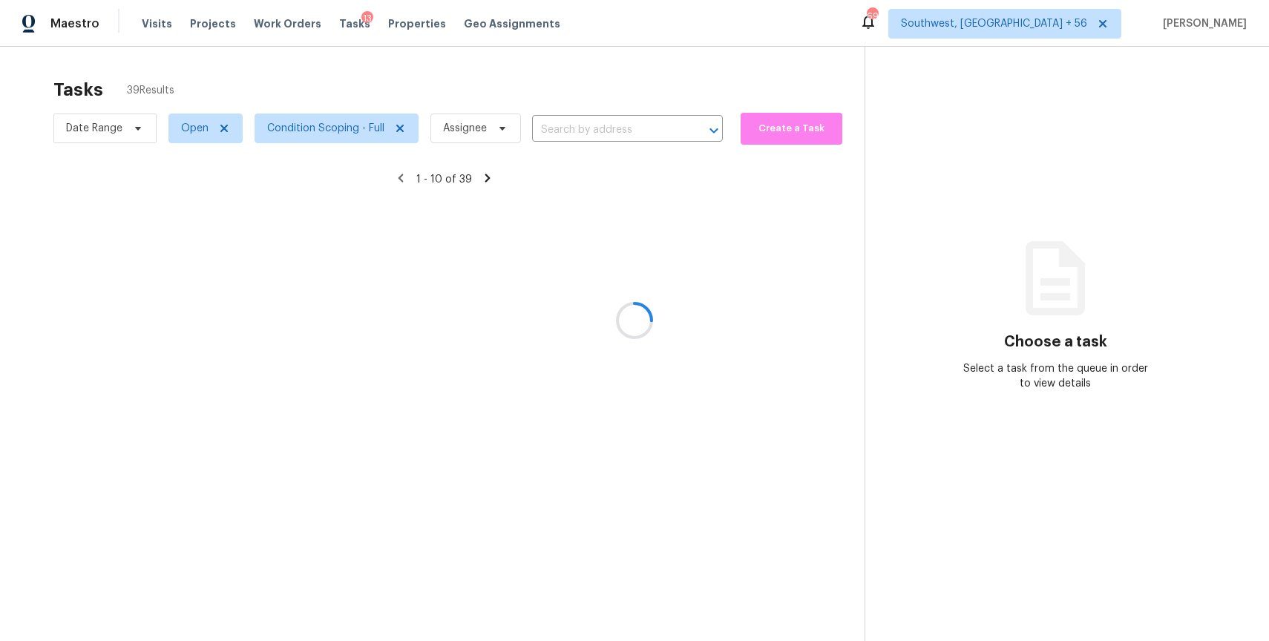
click at [1030, 33] on div at bounding box center [634, 320] width 1269 height 641
click at [1048, 27] on span "Southwest, FL + 56" at bounding box center [994, 23] width 186 height 15
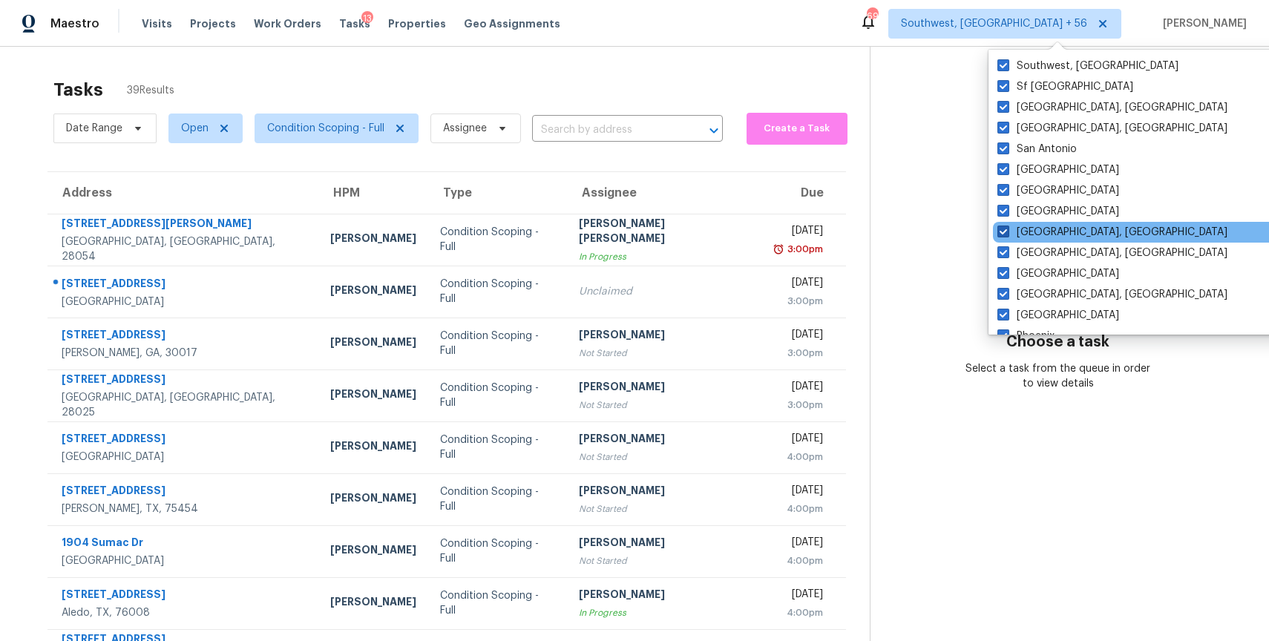
scroll to position [994, 0]
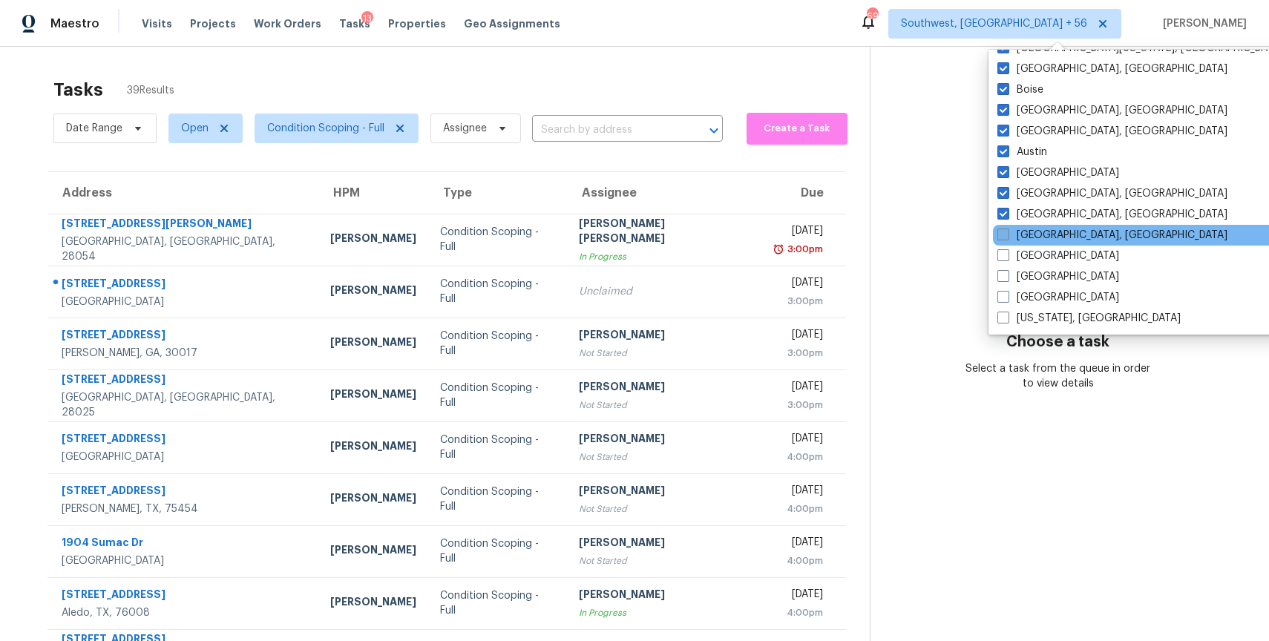
click at [1044, 228] on label "Savannah, GA" at bounding box center [1112, 235] width 230 height 15
click at [1007, 228] on input "Savannah, GA" at bounding box center [1002, 233] width 10 height 10
checkbox input "true"
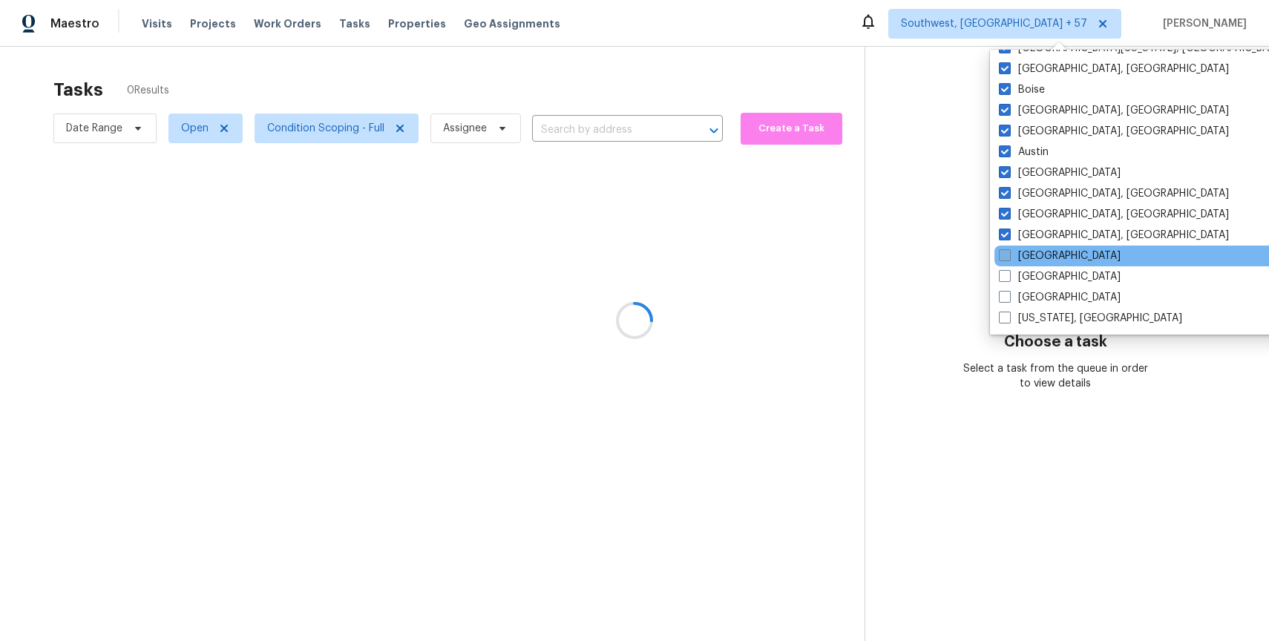
click at [1045, 262] on label "St Louis" at bounding box center [1060, 256] width 122 height 15
click at [1008, 258] on input "St Louis" at bounding box center [1004, 254] width 10 height 10
checkbox input "true"
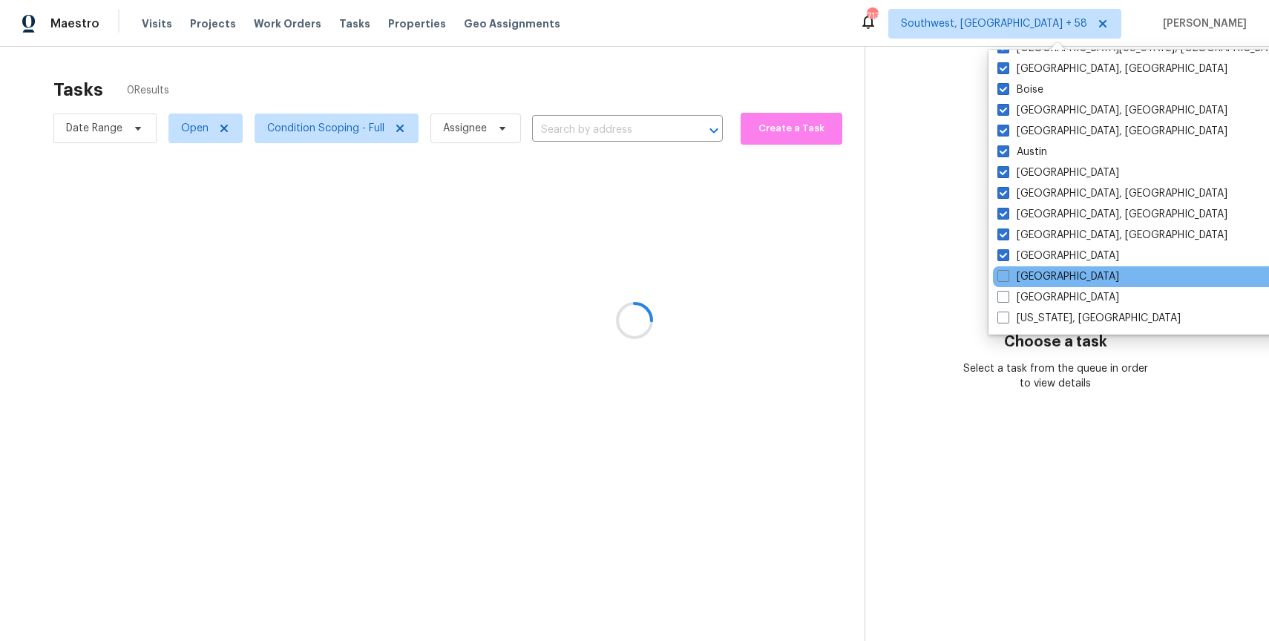
click at [1045, 285] on div "Tampa" at bounding box center [1142, 276] width 299 height 21
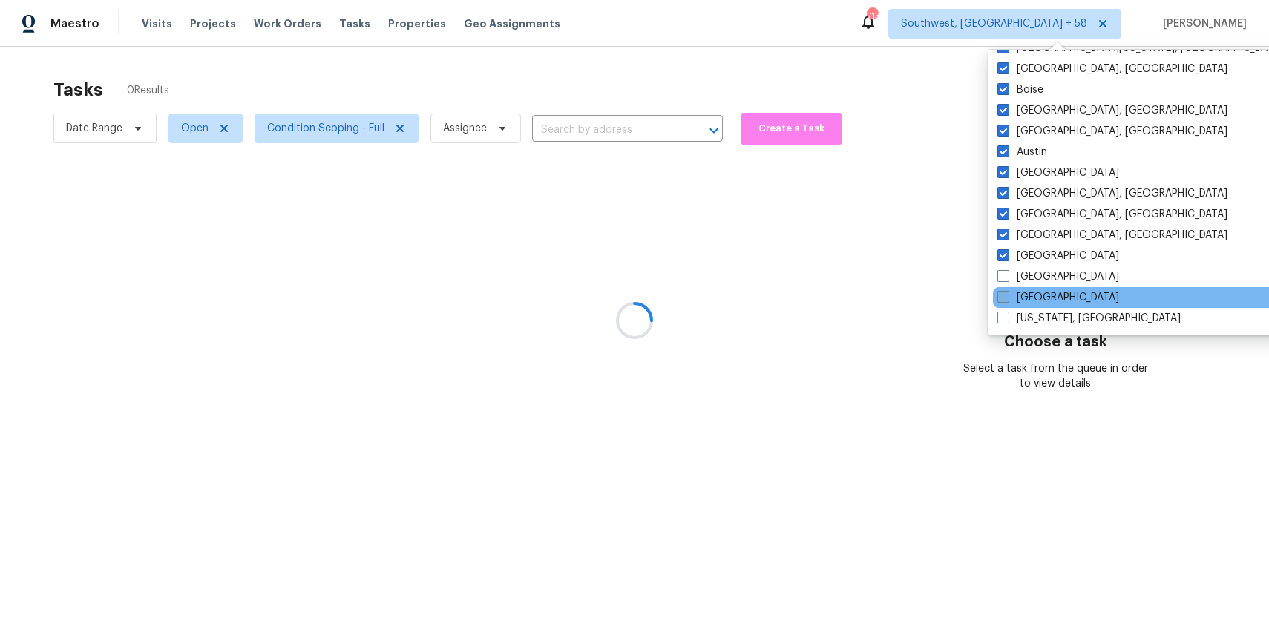
click at [1045, 297] on label "Tucson" at bounding box center [1058, 297] width 122 height 15
click at [1007, 297] on input "Tucson" at bounding box center [1002, 295] width 10 height 10
checkbox input "true"
click at [1039, 287] on div "Tucson" at bounding box center [1142, 297] width 299 height 21
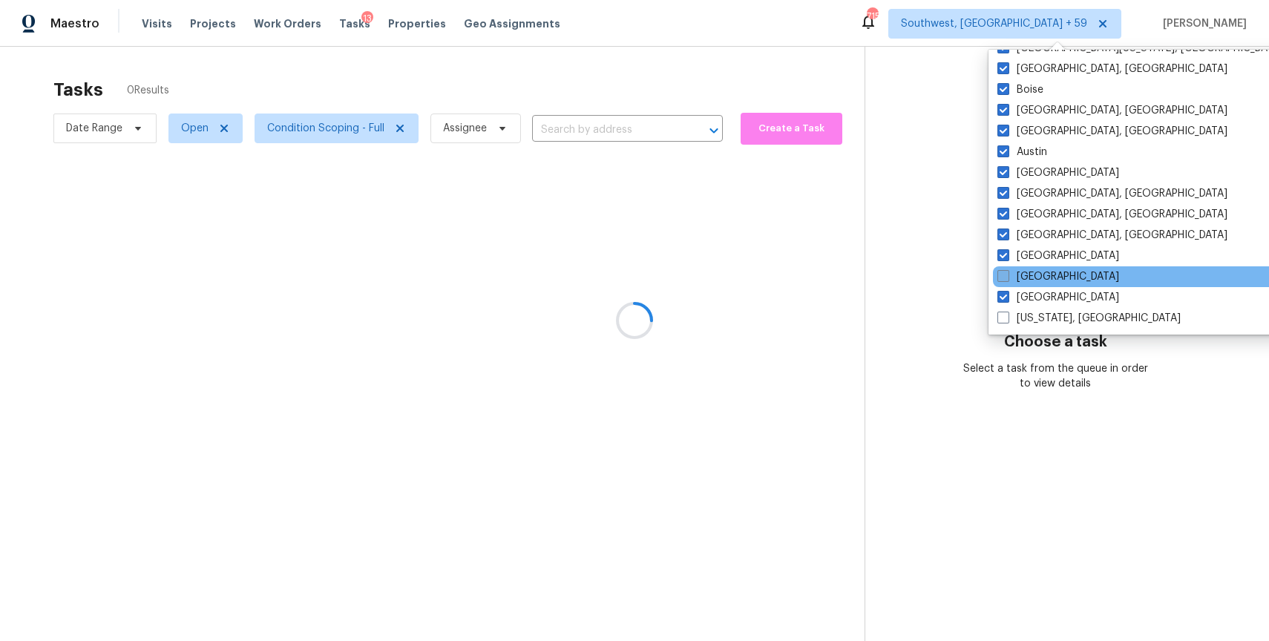
click at [1047, 272] on label "Tampa" at bounding box center [1058, 276] width 122 height 15
click at [1007, 272] on input "Tampa" at bounding box center [1002, 274] width 10 height 10
checkbox input "true"
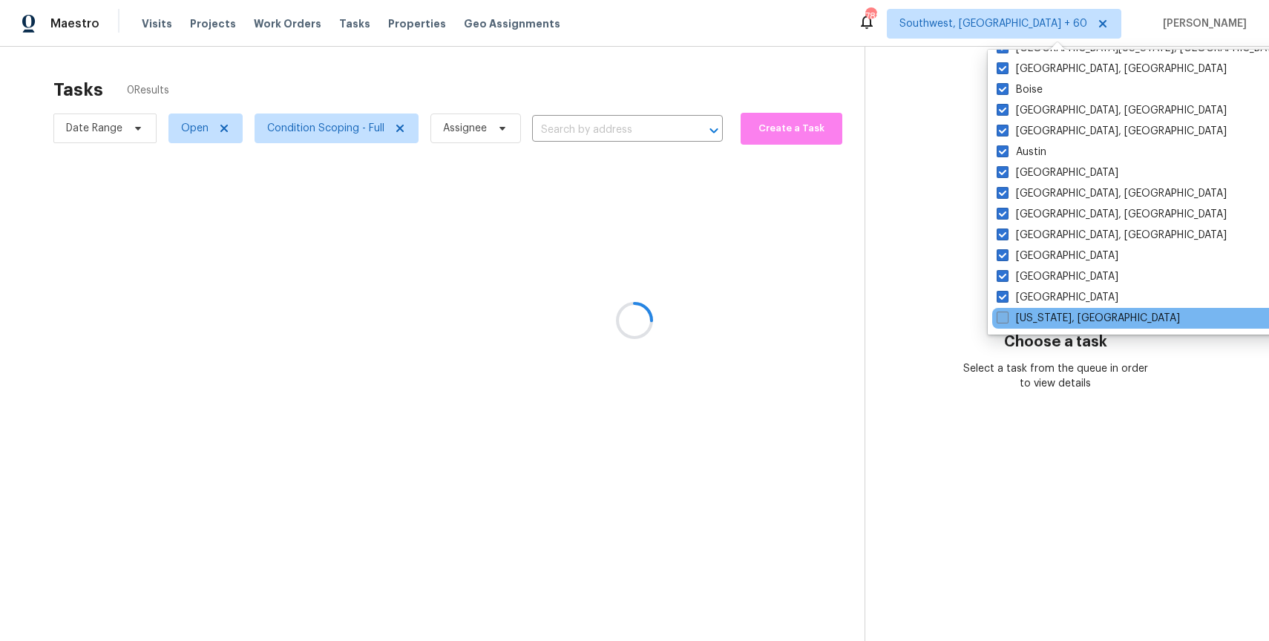
click at [1055, 319] on label "Washington, DC" at bounding box center [1087, 318] width 183 height 15
click at [1006, 319] on input "Washington, DC" at bounding box center [1001, 316] width 10 height 10
checkbox input "true"
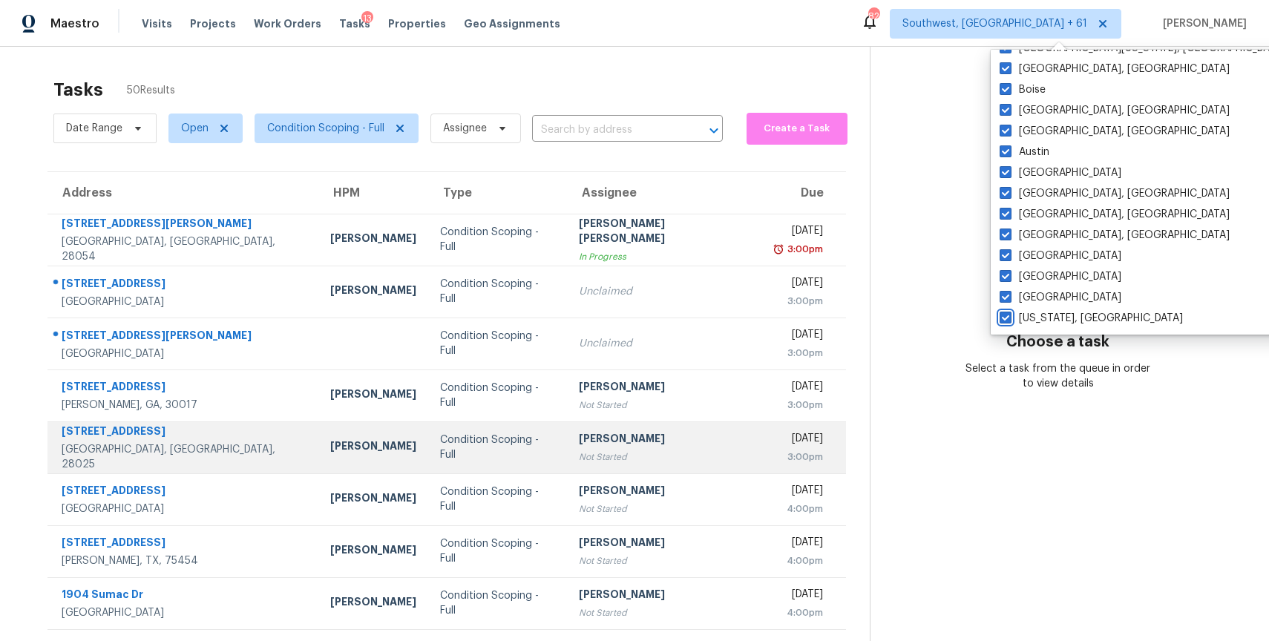
scroll to position [90, 0]
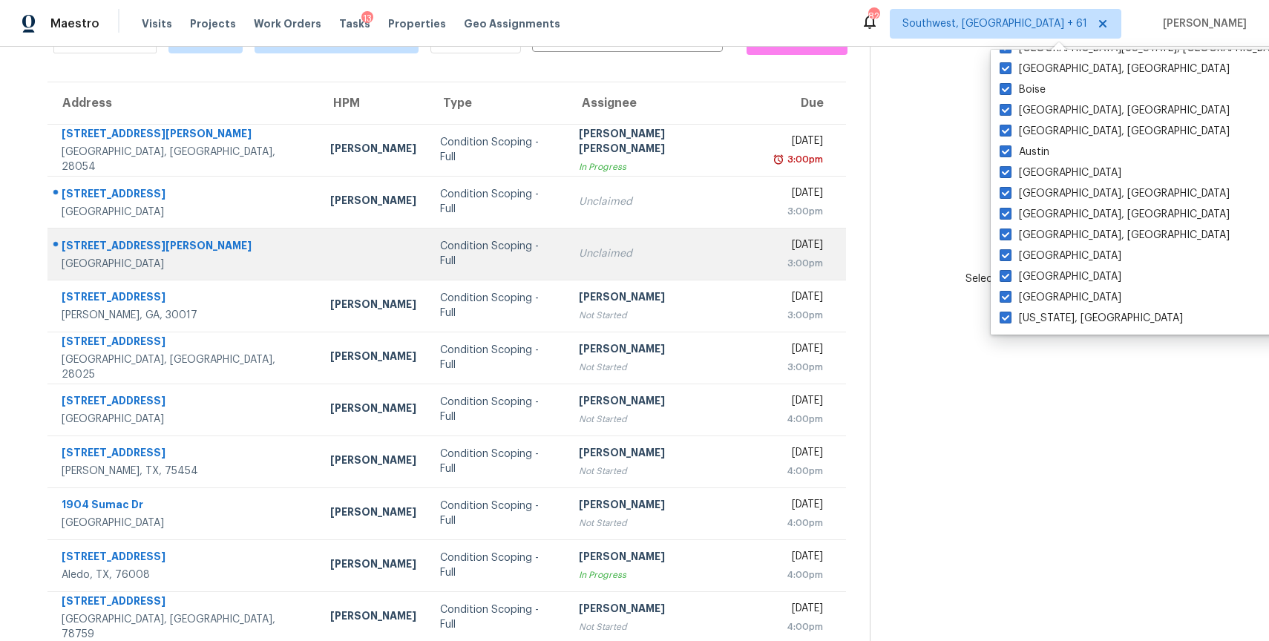
click at [499, 247] on div "Condition Scoping - Full" at bounding box center [497, 254] width 114 height 30
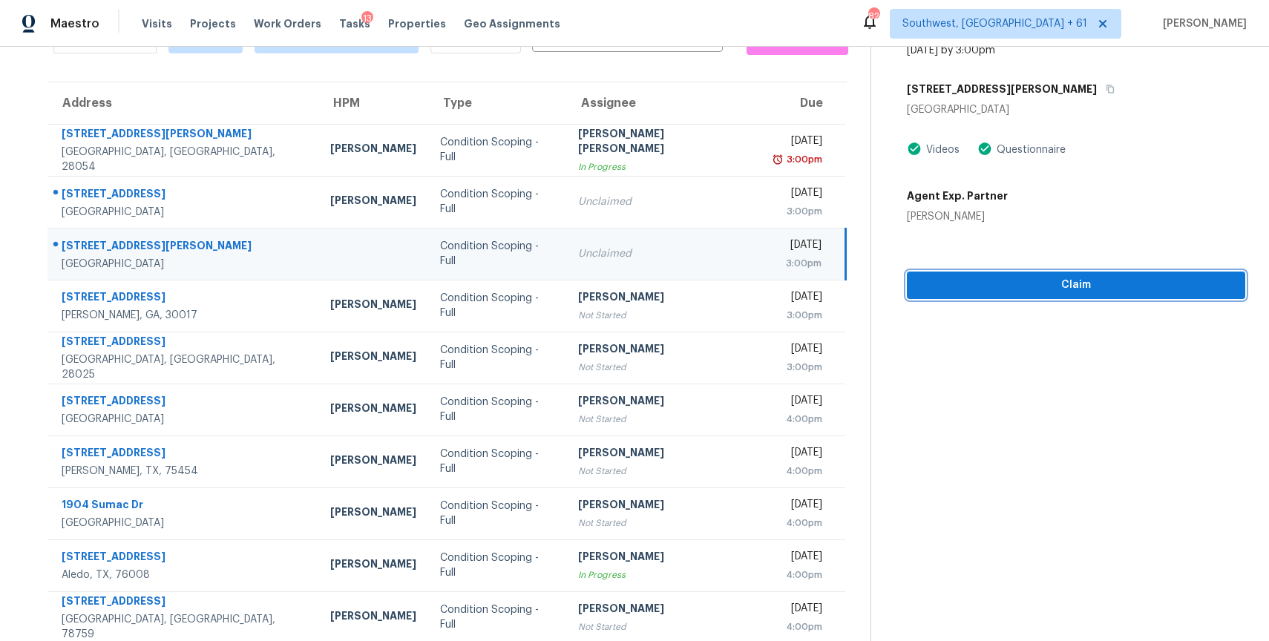
click at [1079, 290] on span "Claim" at bounding box center [1075, 285] width 315 height 19
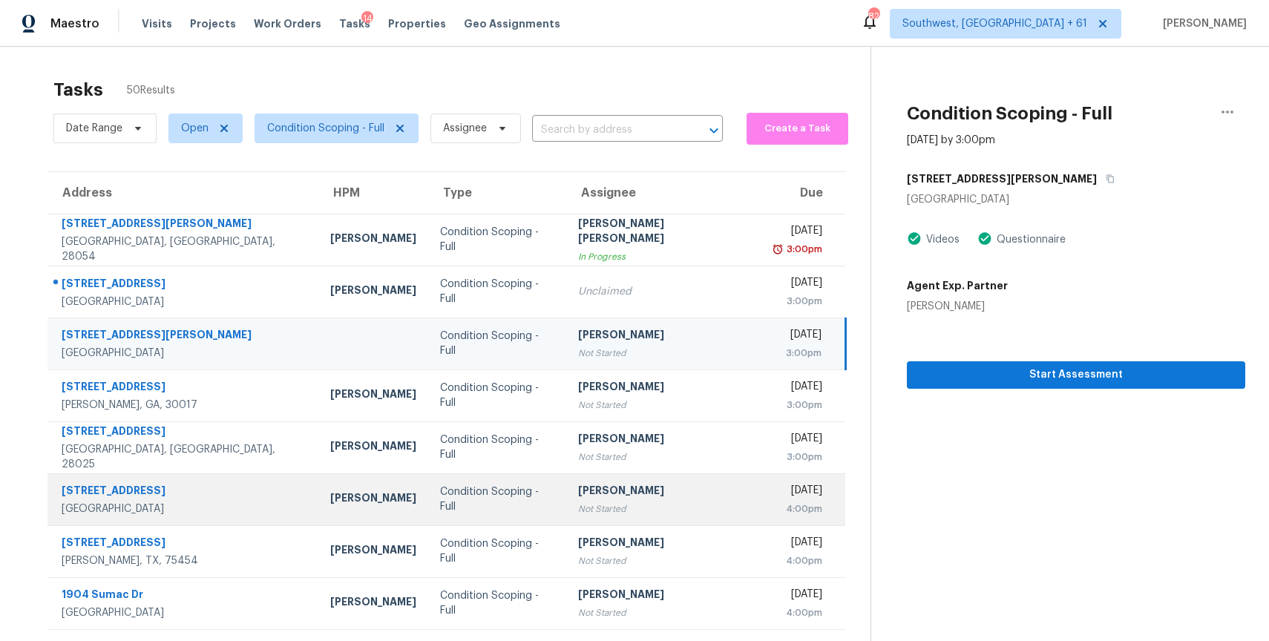
scroll to position [131, 0]
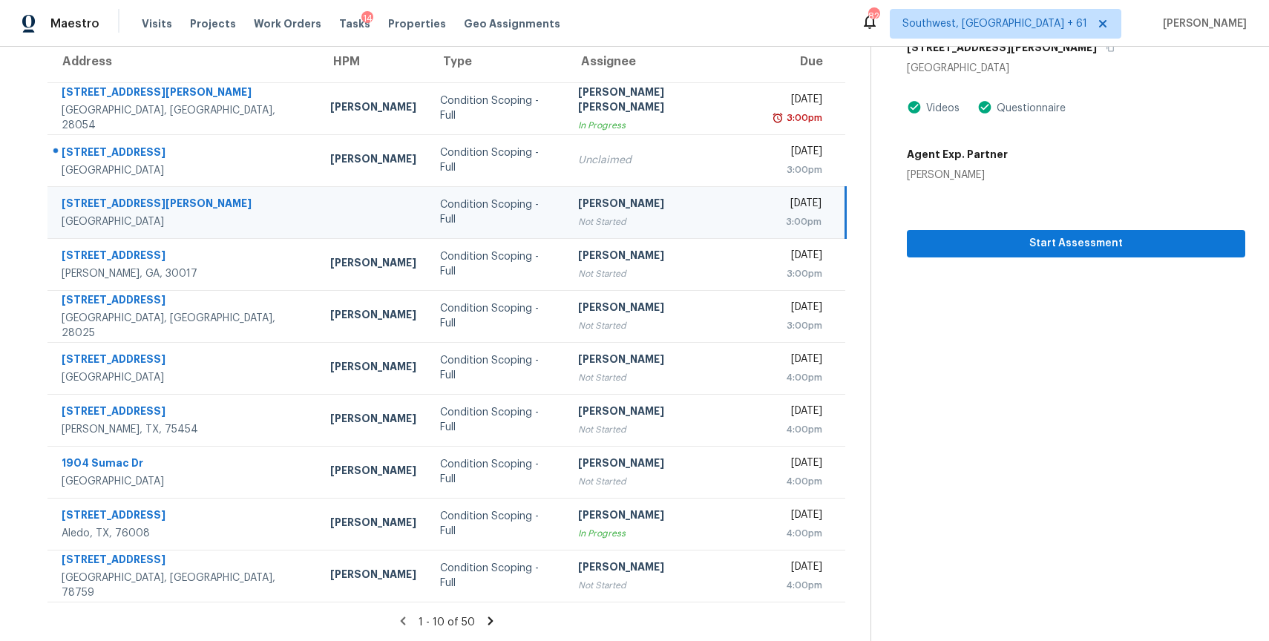
click at [484, 618] on icon at bounding box center [490, 620] width 13 height 13
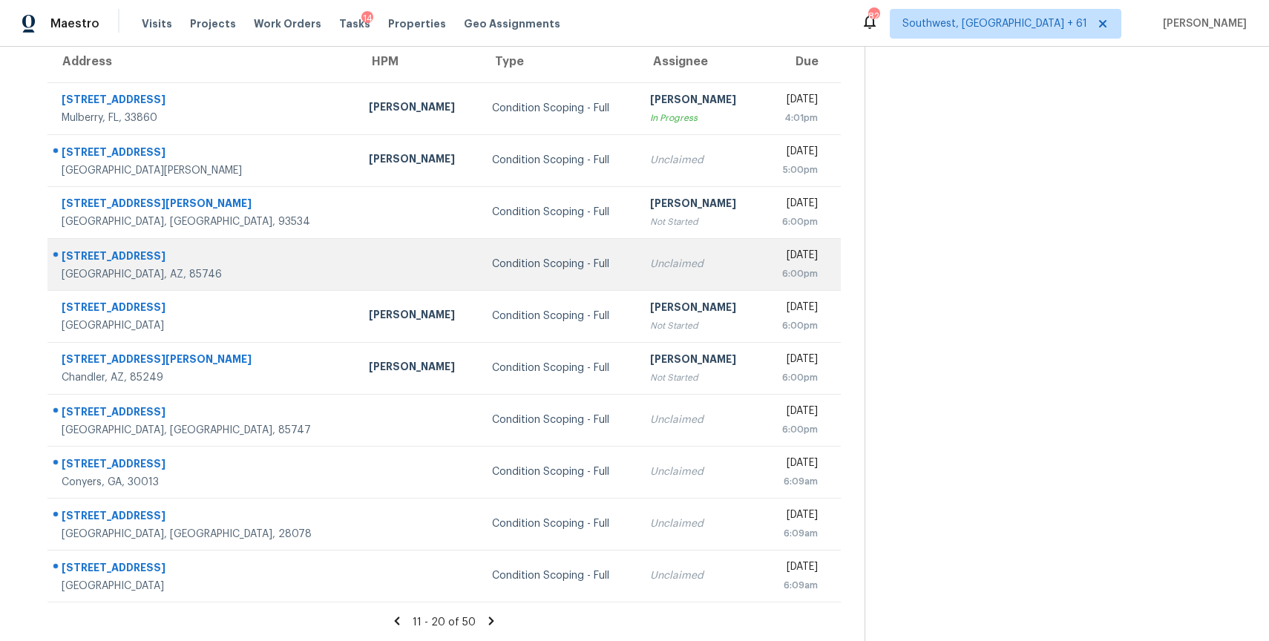
click at [638, 283] on td "Unclaimed" at bounding box center [699, 264] width 123 height 52
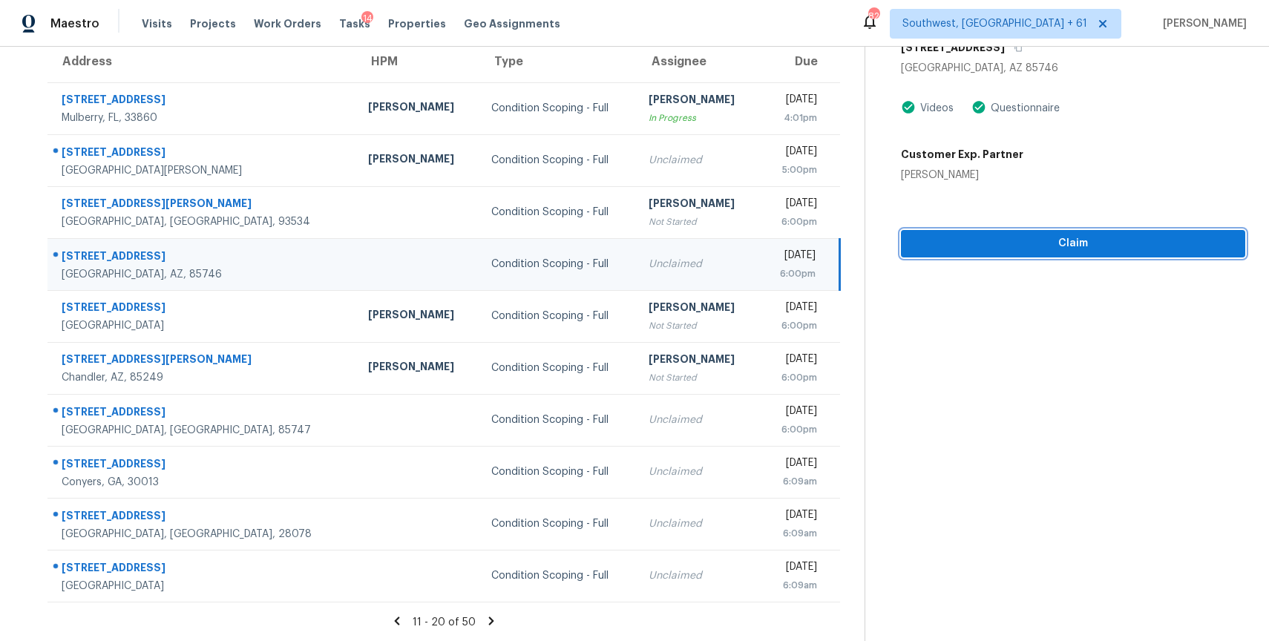
click at [1071, 243] on span "Claim" at bounding box center [1073, 243] width 320 height 19
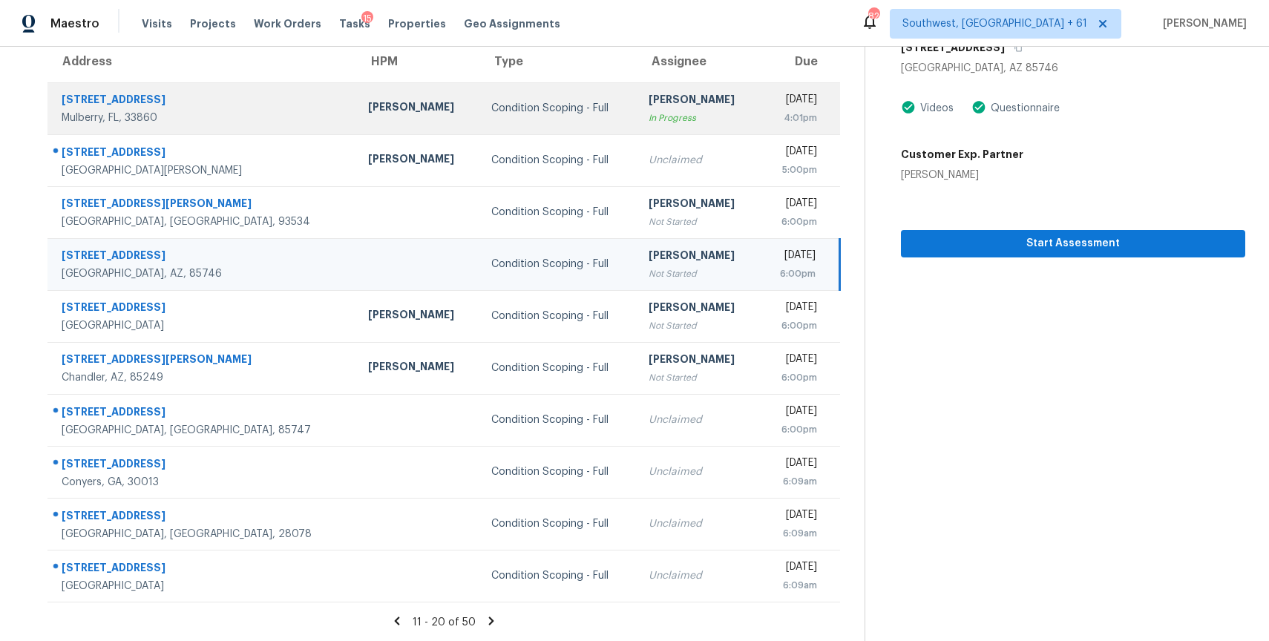
scroll to position [0, 0]
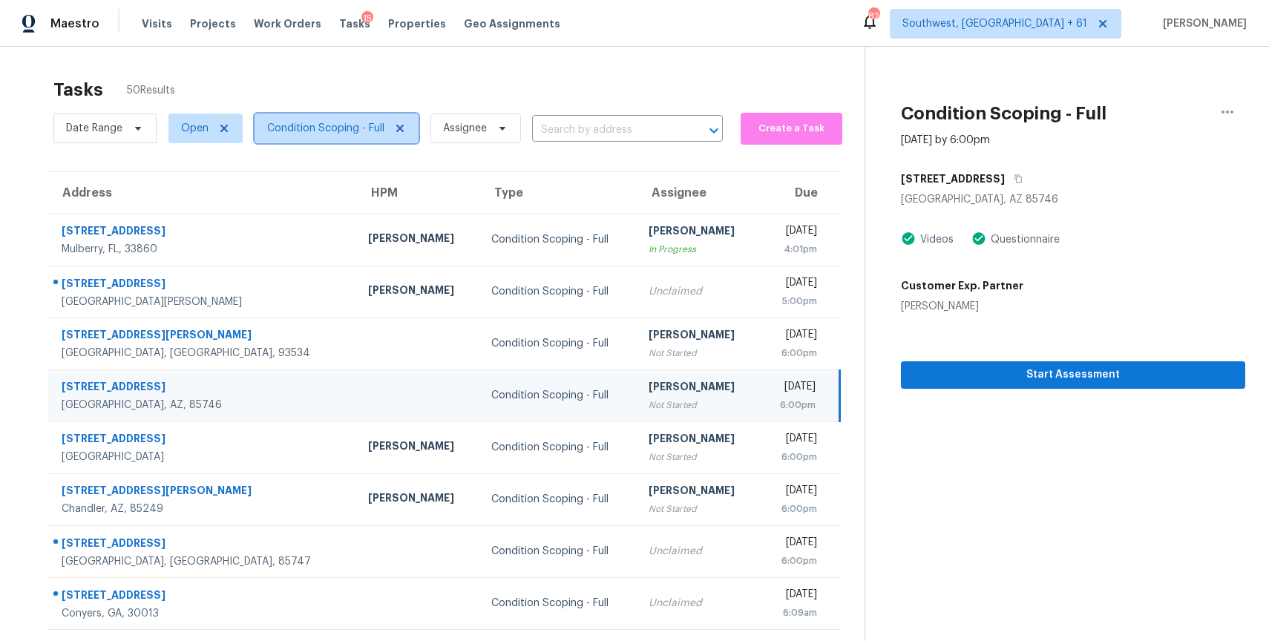
click at [329, 122] on span "Condition Scoping - Full" at bounding box center [325, 128] width 117 height 15
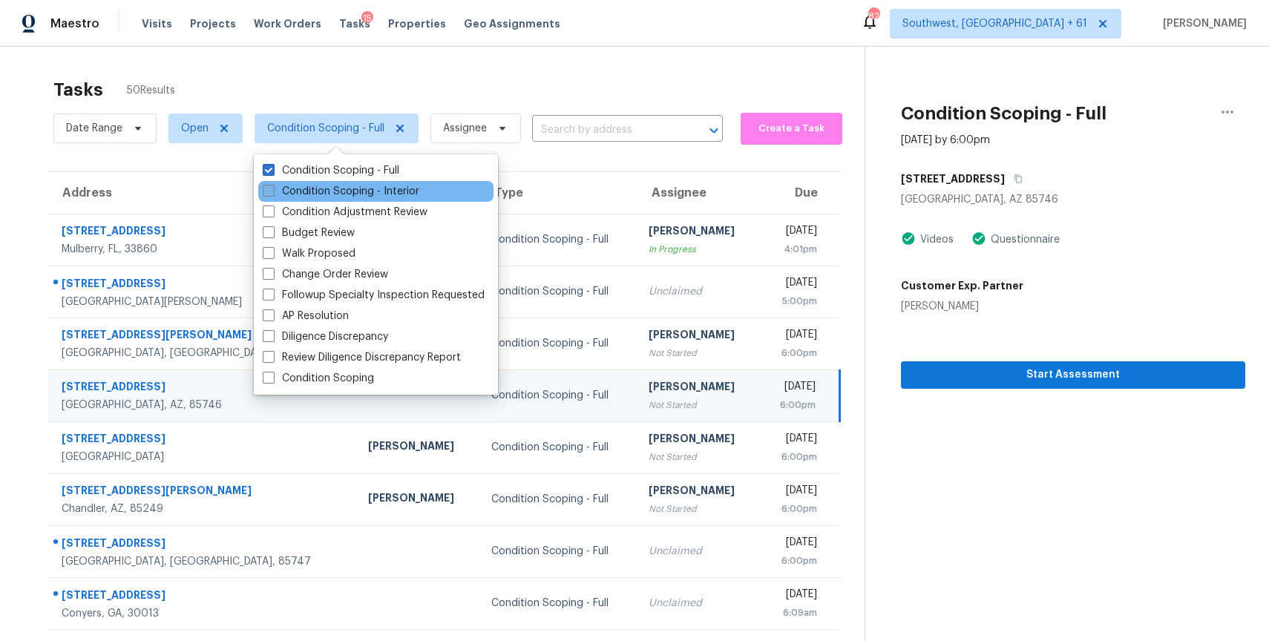
click at [357, 191] on label "Condition Scoping - Interior" at bounding box center [341, 191] width 157 height 15
click at [272, 191] on input "Condition Scoping - Interior" at bounding box center [268, 189] width 10 height 10
checkbox input "true"
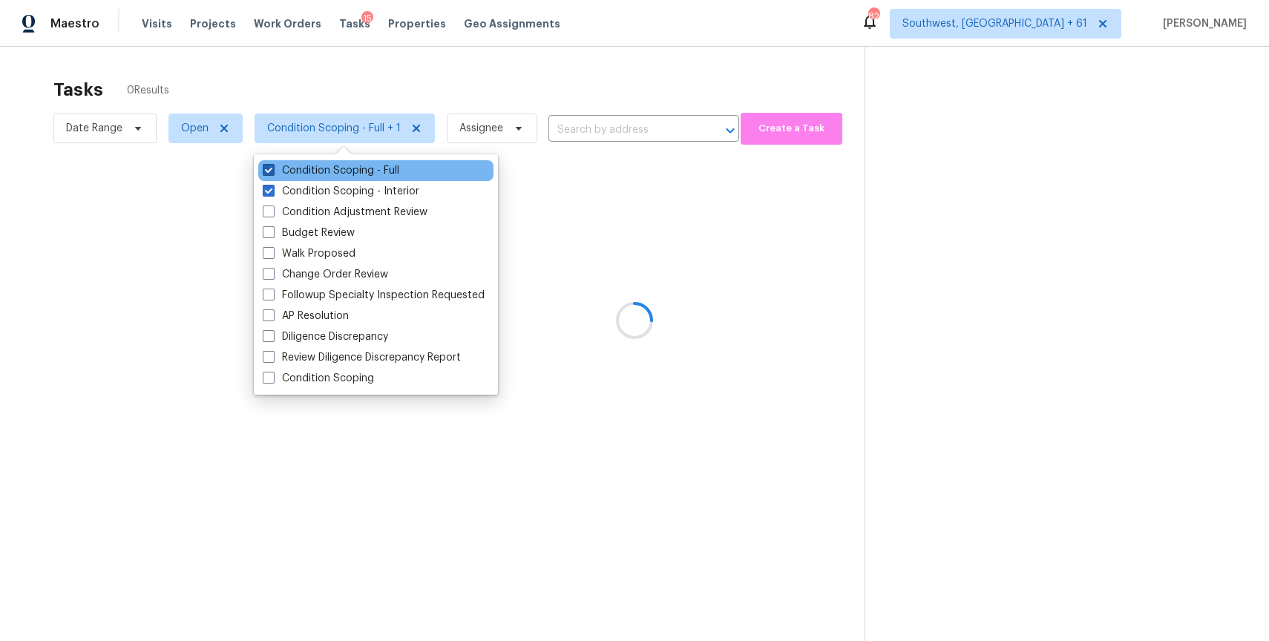
click at [357, 176] on label "Condition Scoping - Full" at bounding box center [331, 170] width 137 height 15
click at [272, 173] on input "Condition Scoping - Full" at bounding box center [268, 168] width 10 height 10
checkbox input "false"
click at [404, 74] on div at bounding box center [634, 320] width 1269 height 641
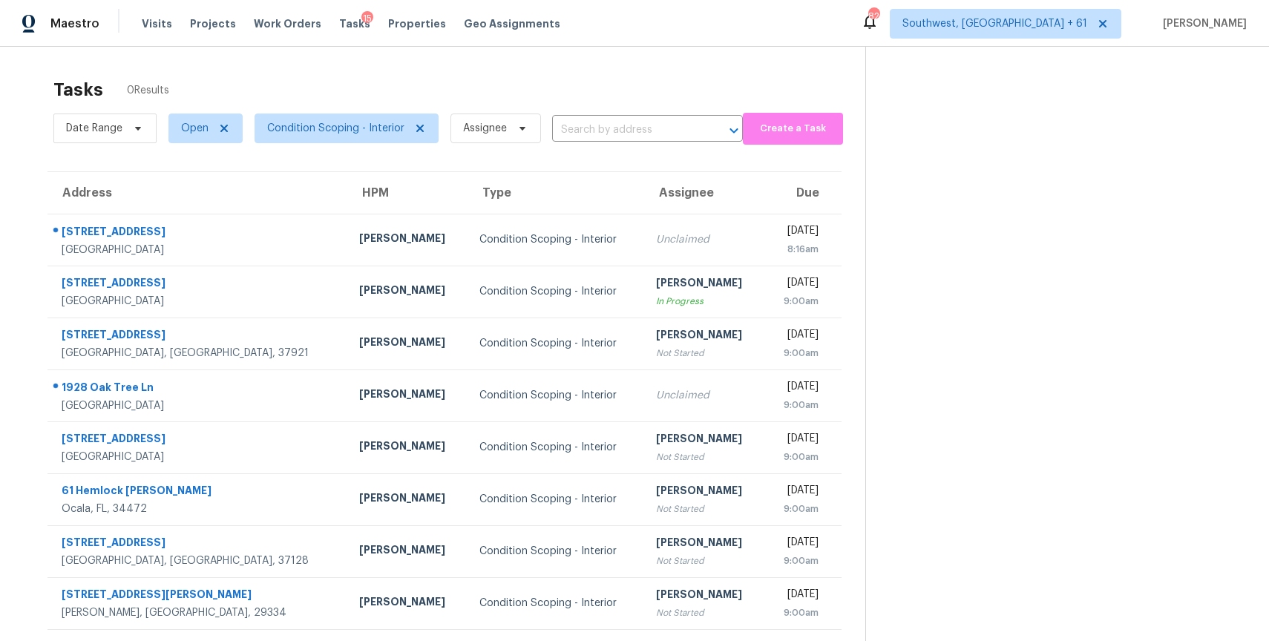
click at [628, 143] on div "Date Range Open Condition Scoping - Interior Assignee ​" at bounding box center [397, 128] width 689 height 39
click at [642, 125] on input "text" at bounding box center [626, 130] width 149 height 23
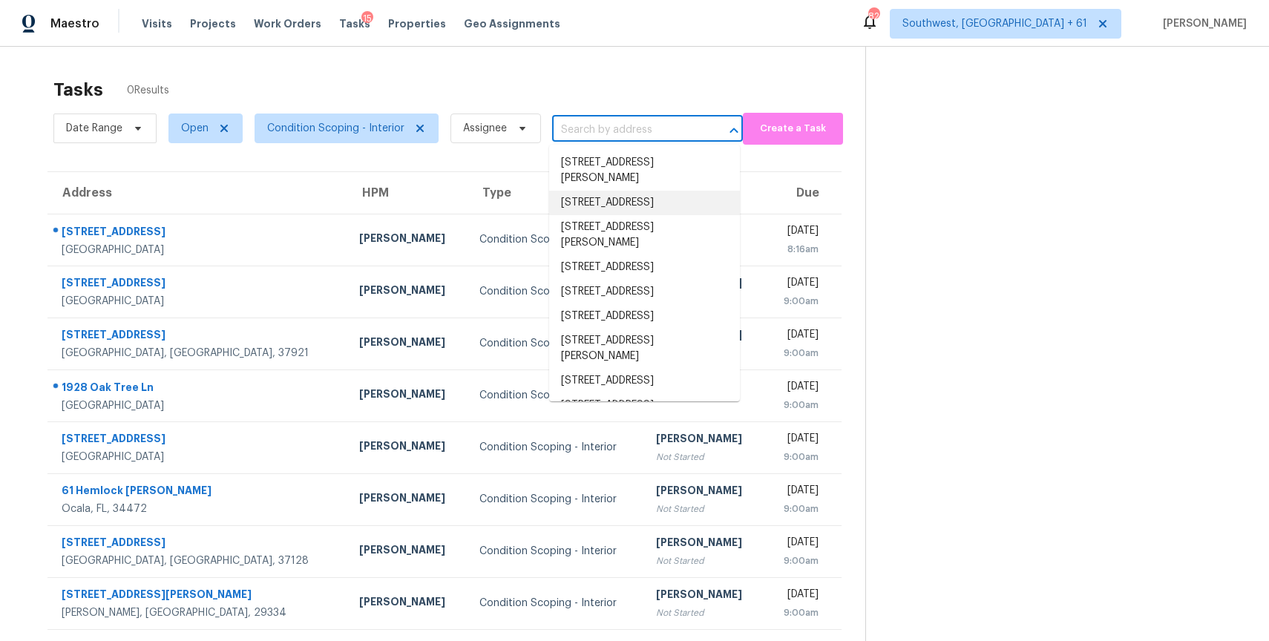
paste input "3309 Chaney Cir Gainesville GA 30506"
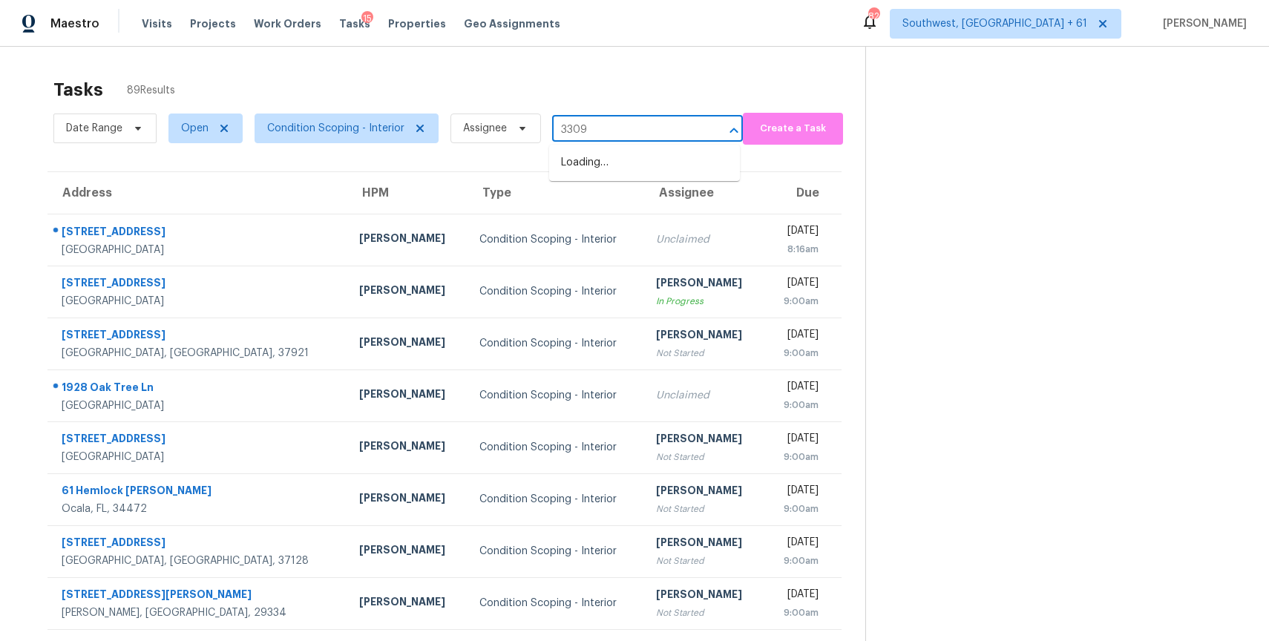
type input "3309"
click at [130, 122] on span "Date Range" at bounding box center [104, 129] width 103 height 30
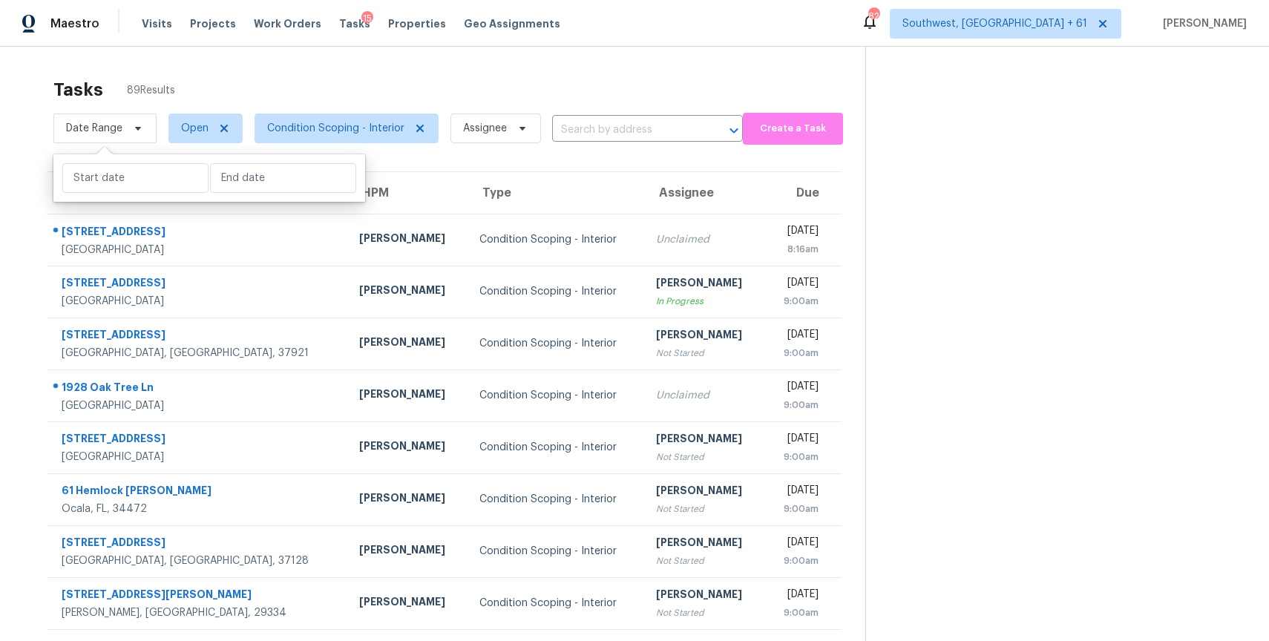
click at [180, 61] on div "Tasks 89 Results Date Range Open Condition Scoping - Interior Assignee ​ Create…" at bounding box center [634, 410] width 1269 height 726
click at [690, 132] on input "text" at bounding box center [626, 130] width 149 height 23
paste input "6156 W Bandelier Ct Tucson AZ 85742"
type input "6156 W Bandelier Ct Tucson AZ 85742"
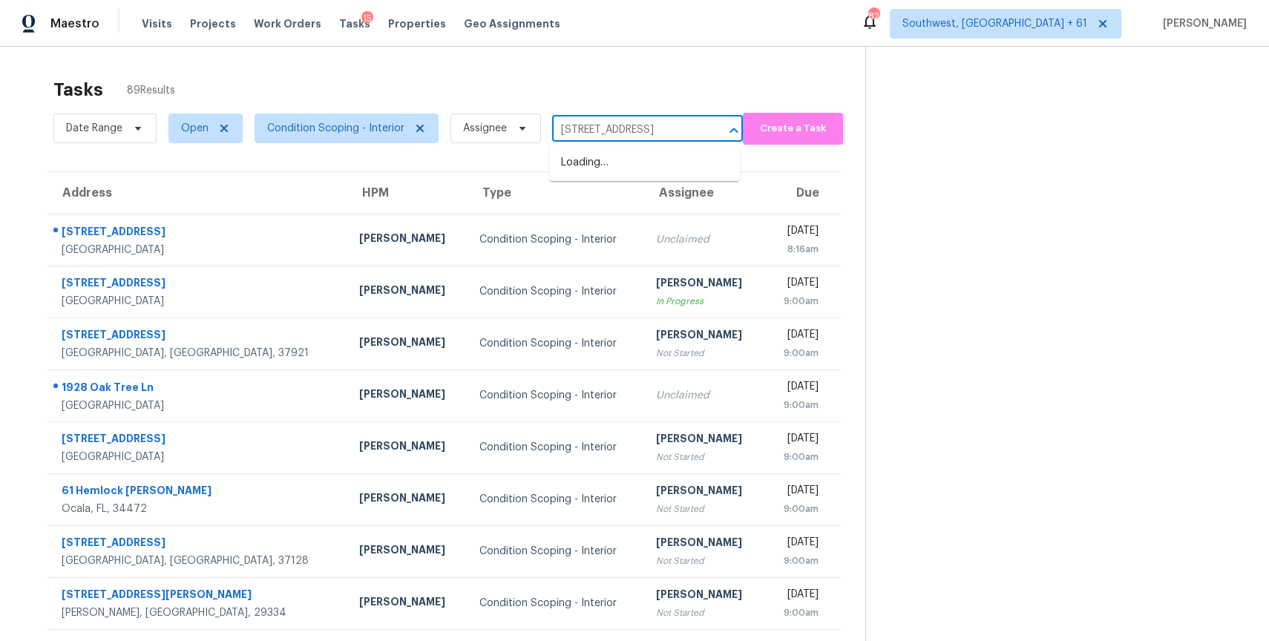
scroll to position [0, 43]
click at [670, 145] on ul "6156 W Bandelier Ct, Tucson, AZ 85742" at bounding box center [644, 163] width 191 height 36
click at [677, 156] on li "6156 W Bandelier Ct, Tucson, AZ 85742" at bounding box center [644, 163] width 191 height 24
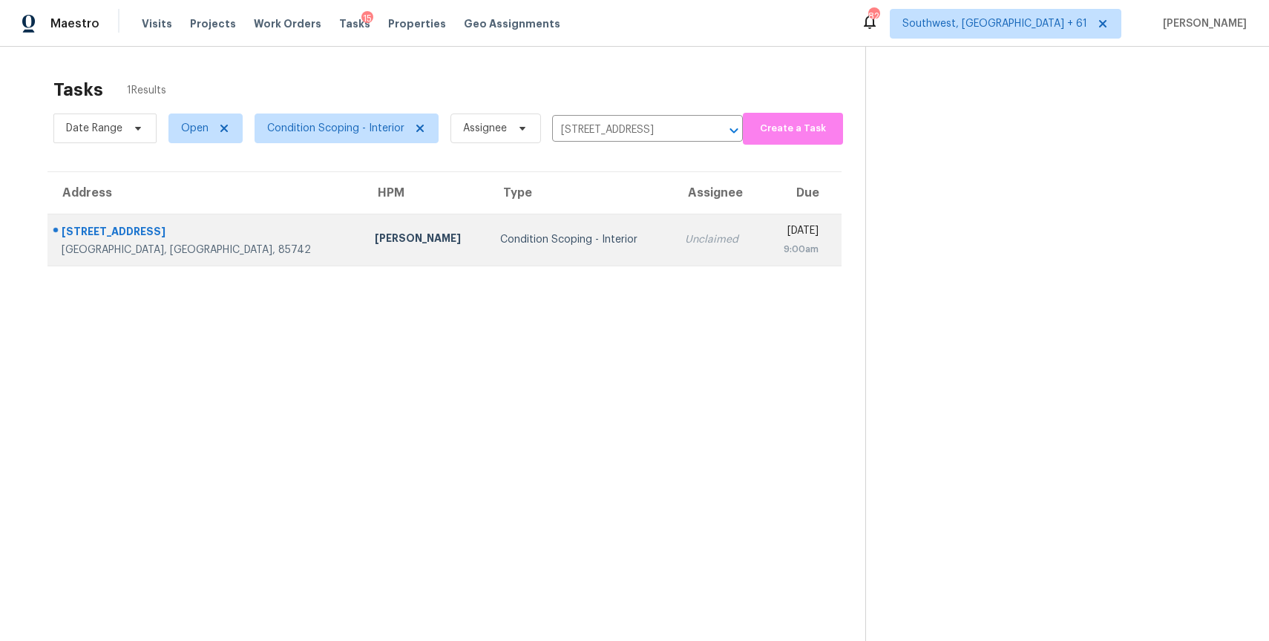
click at [685, 246] on div "Unclaimed" at bounding box center [717, 239] width 65 height 15
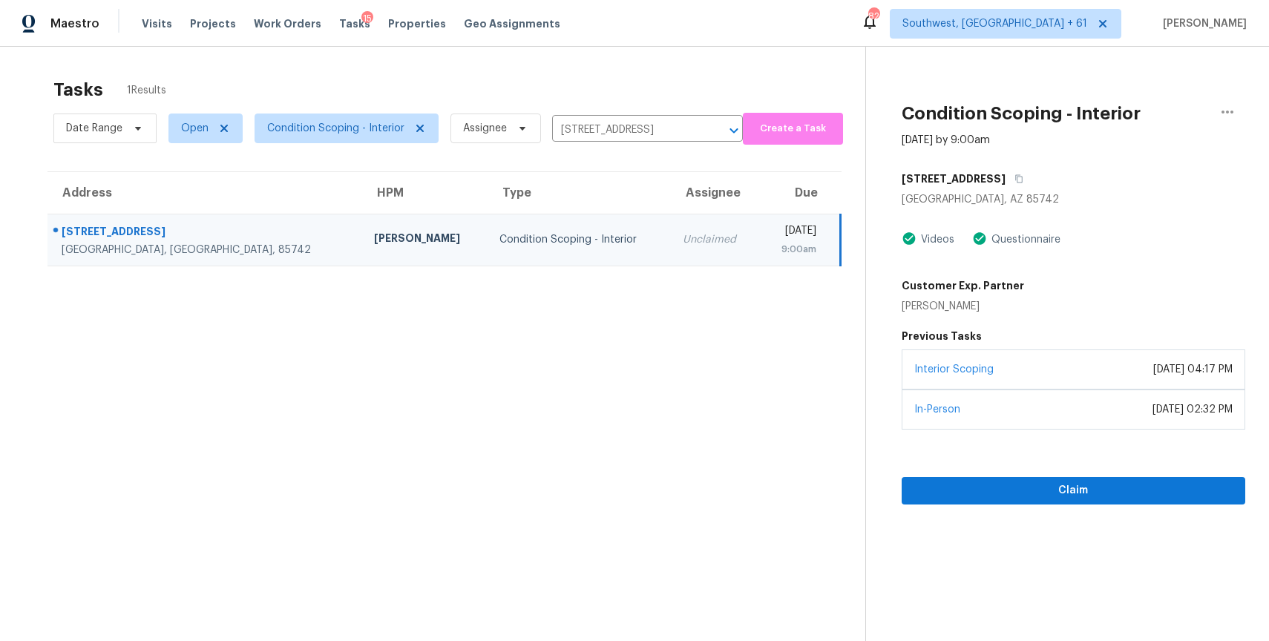
click at [1069, 471] on div "Claim" at bounding box center [1072, 467] width 343 height 75
click at [1076, 485] on span "Claim" at bounding box center [1073, 490] width 320 height 19
click at [596, 108] on div "Tasks 1 Results" at bounding box center [459, 89] width 812 height 39
click at [625, 131] on input "6156 W Bandelier Ct, Tucson, AZ 85742" at bounding box center [626, 130] width 149 height 23
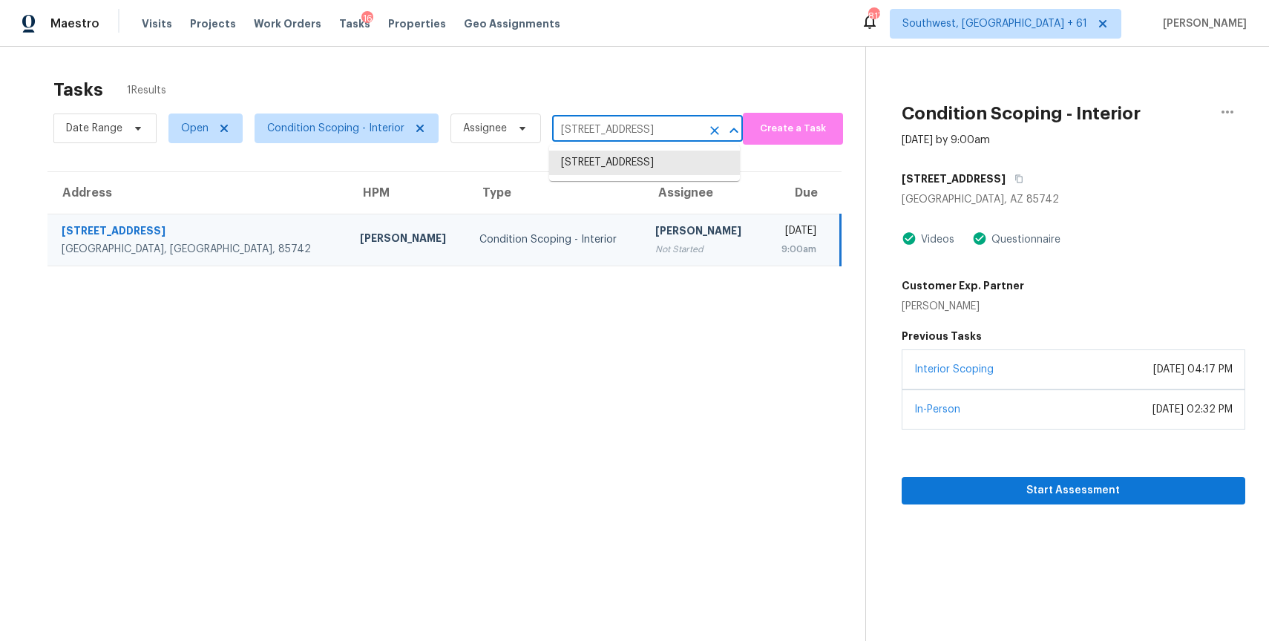
paste input "9610 51st Pl College Park MD 20740"
type input "9610 51st Pl College Park MD 20740"
click at [654, 151] on li "9610 51st Pl, College Park, MD 20740" at bounding box center [644, 163] width 191 height 24
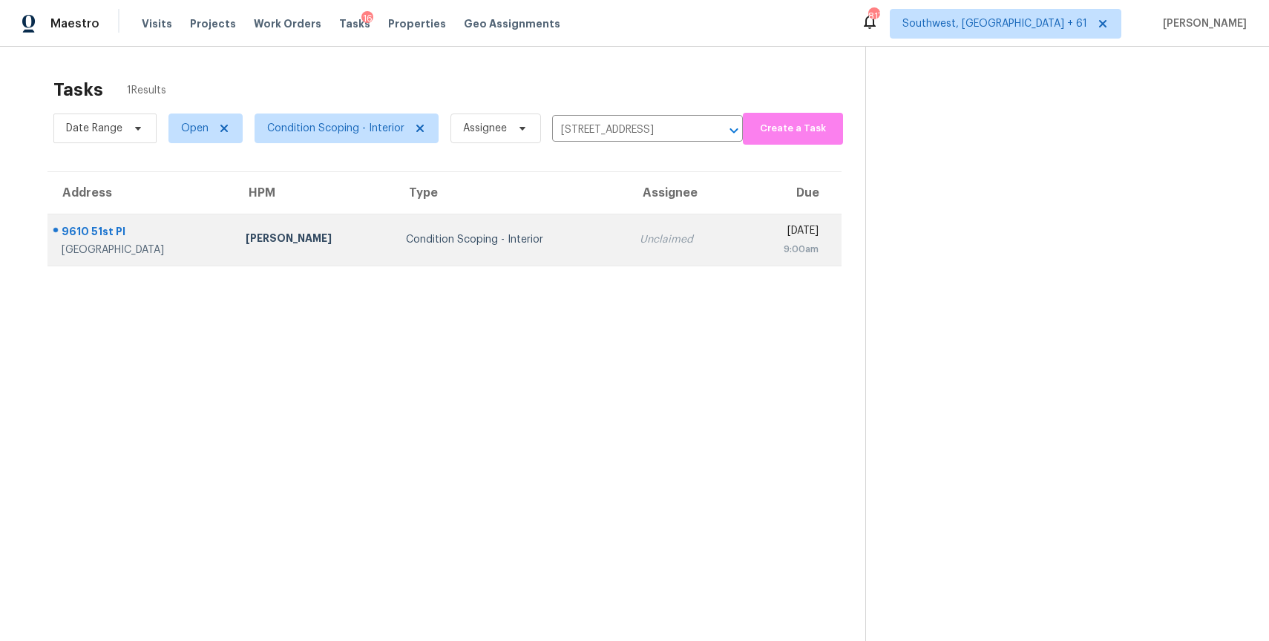
click at [628, 253] on td "Unclaimed" at bounding box center [684, 240] width 112 height 52
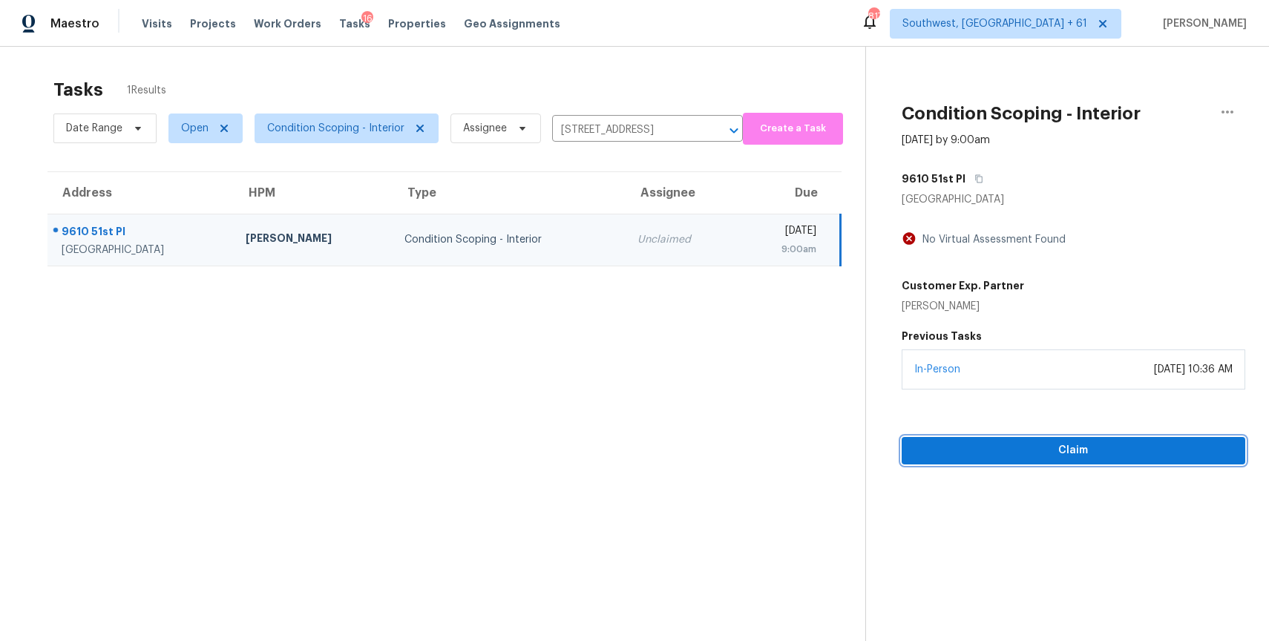
click at [1085, 444] on span "Claim" at bounding box center [1073, 450] width 320 height 19
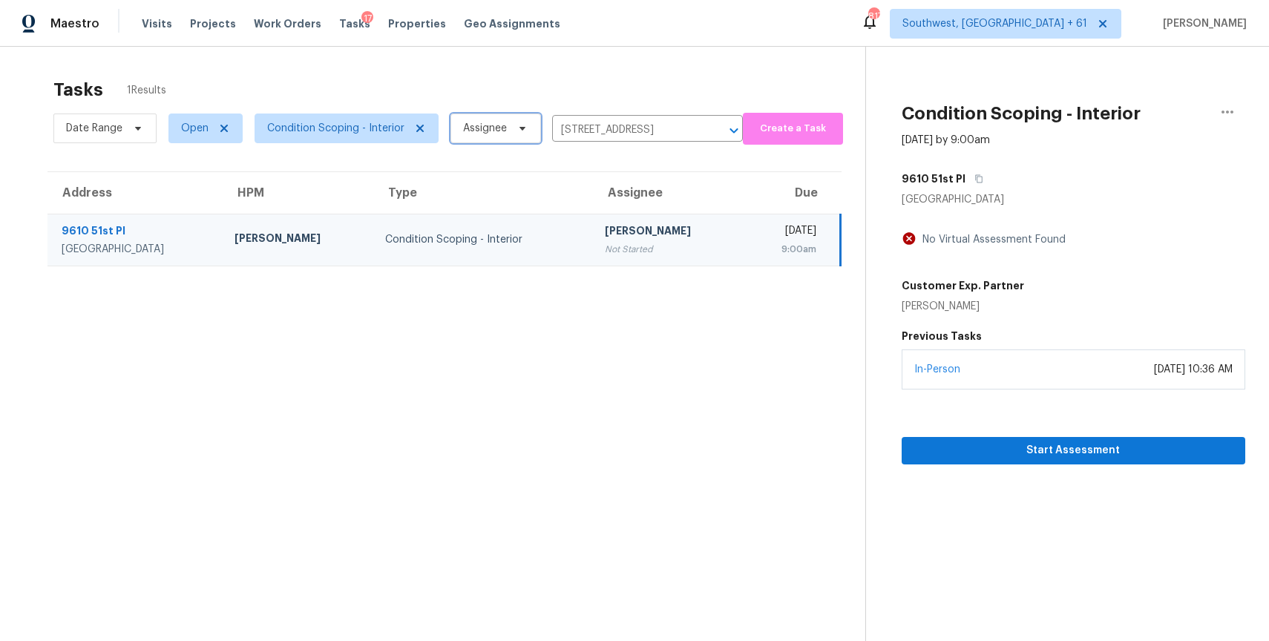
click at [492, 125] on span "Assignee" at bounding box center [485, 128] width 44 height 15
type input "[PERSON_NAME]"
click at [357, 112] on span "Condition Scoping - Interior" at bounding box center [341, 128] width 196 height 39
click at [375, 128] on span "Condition Scoping - Interior" at bounding box center [335, 128] width 137 height 15
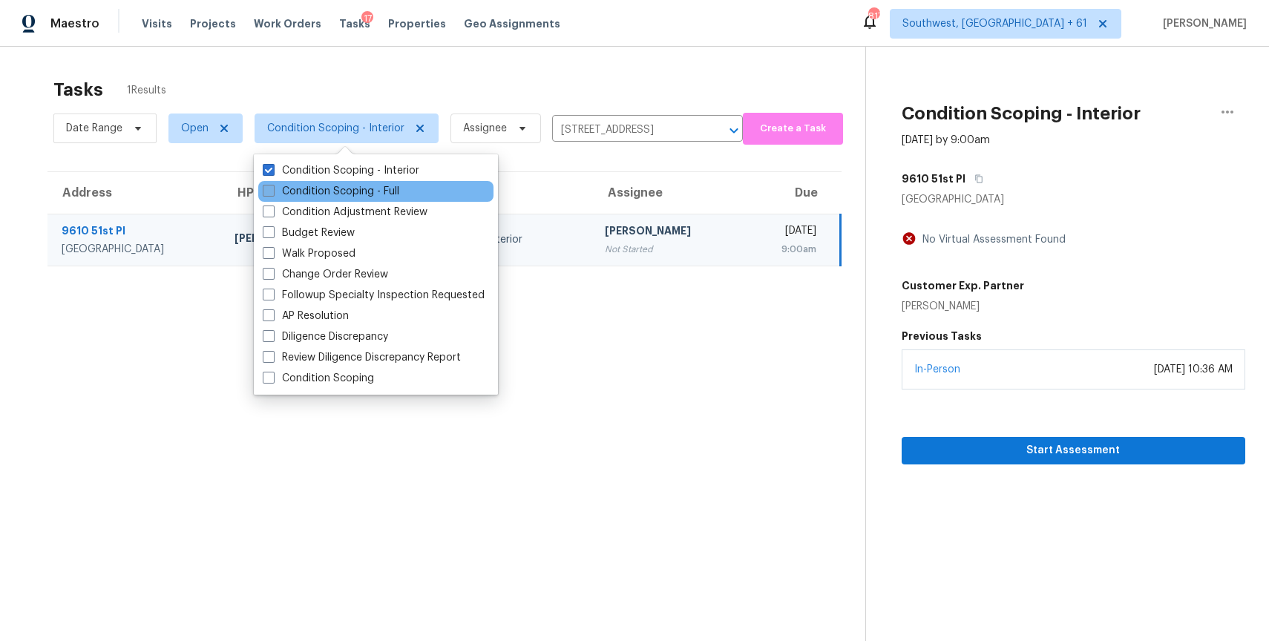
click at [359, 196] on label "Condition Scoping - Full" at bounding box center [331, 191] width 137 height 15
click at [272, 194] on input "Condition Scoping - Full" at bounding box center [268, 189] width 10 height 10
checkbox input "true"
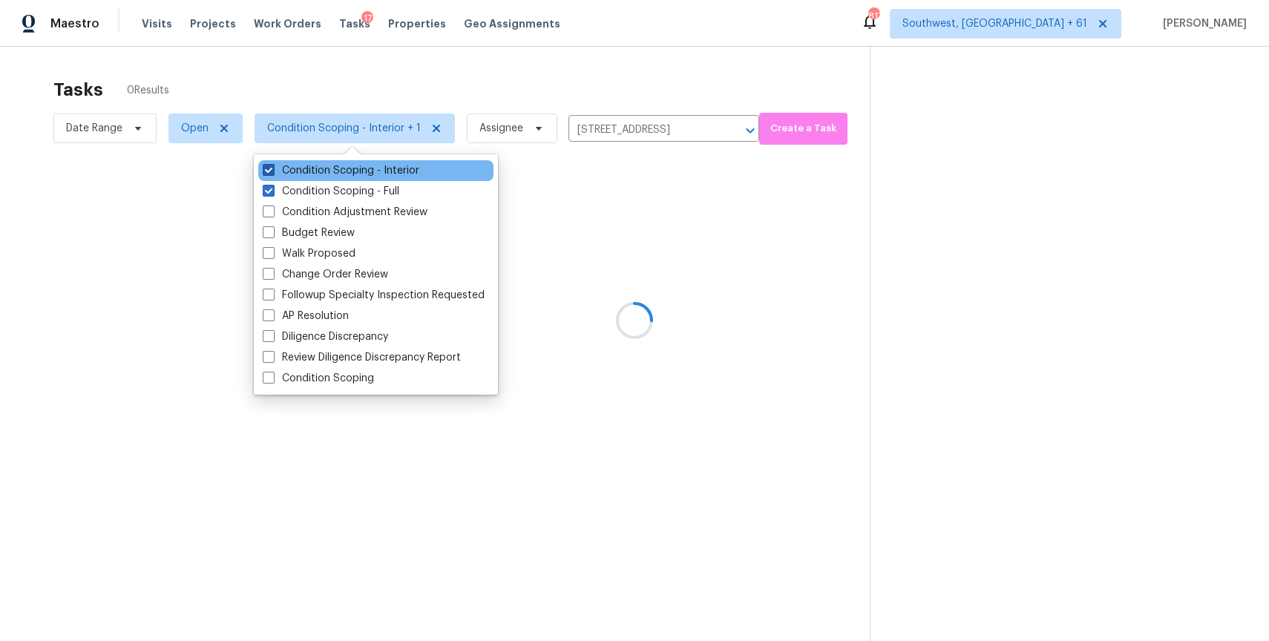
click at [365, 175] on label "Condition Scoping - Interior" at bounding box center [341, 170] width 157 height 15
click at [272, 173] on input "Condition Scoping - Interior" at bounding box center [268, 168] width 10 height 10
checkbox input "false"
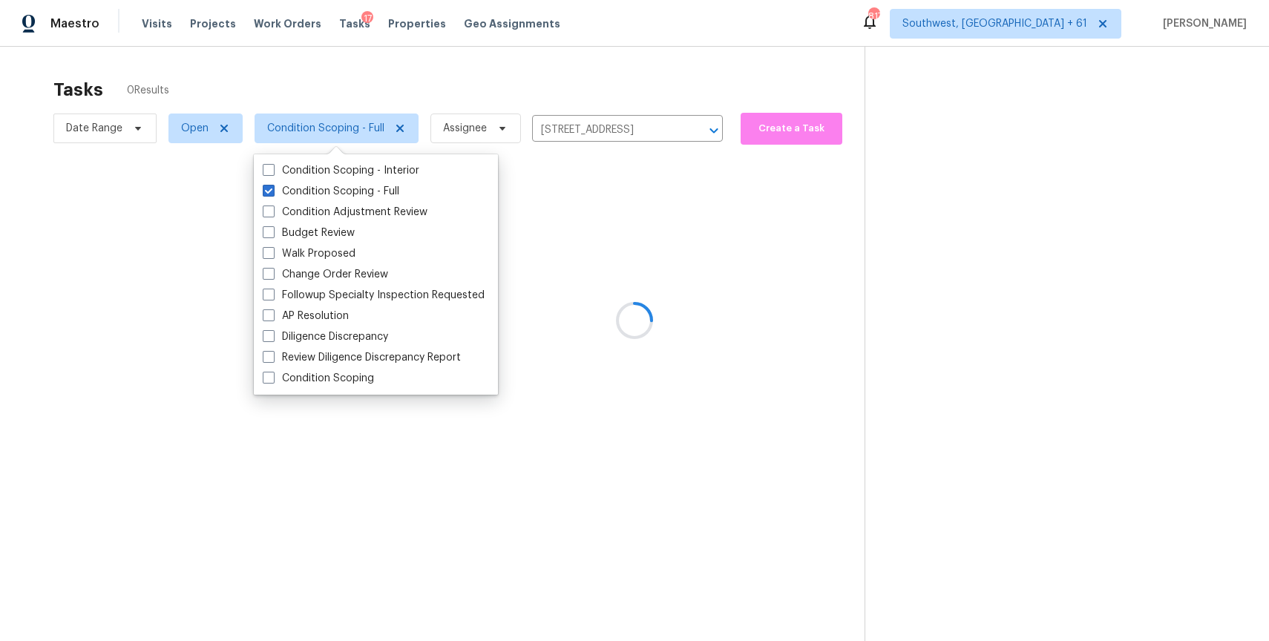
click at [404, 81] on div "Tasks 0 Results" at bounding box center [458, 89] width 811 height 39
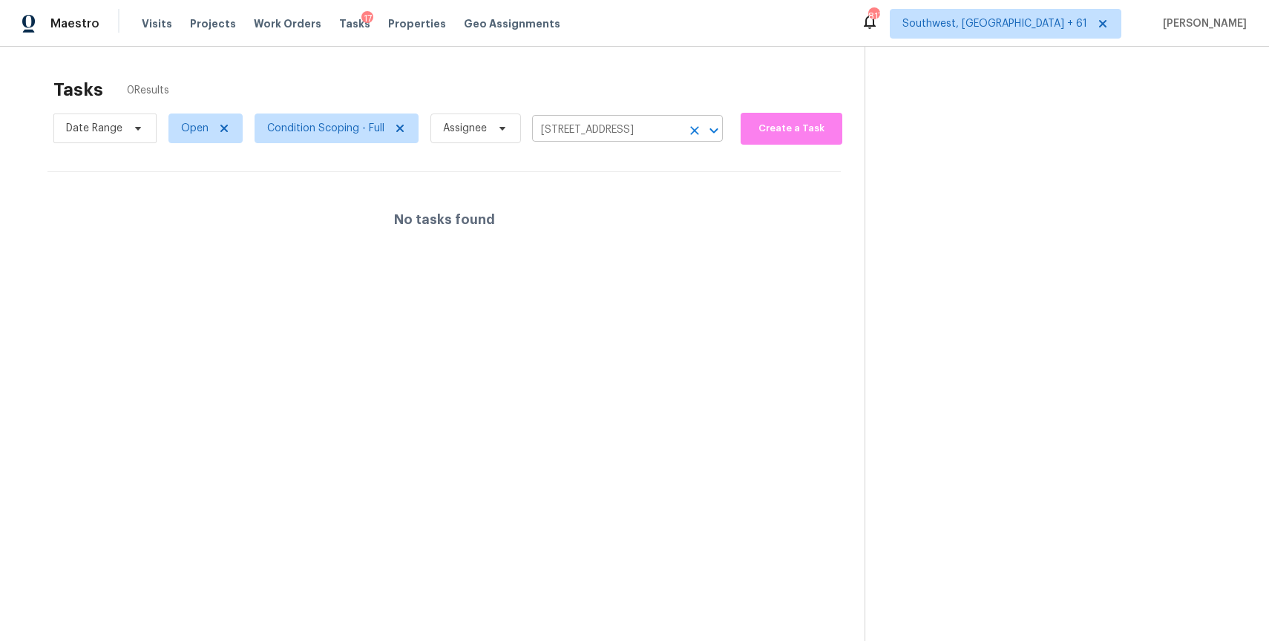
click at [688, 130] on icon "Clear" at bounding box center [694, 130] width 15 height 15
click at [490, 119] on div at bounding box center [634, 320] width 1269 height 641
click at [493, 129] on div at bounding box center [634, 320] width 1269 height 641
click at [494, 121] on div at bounding box center [634, 320] width 1269 height 641
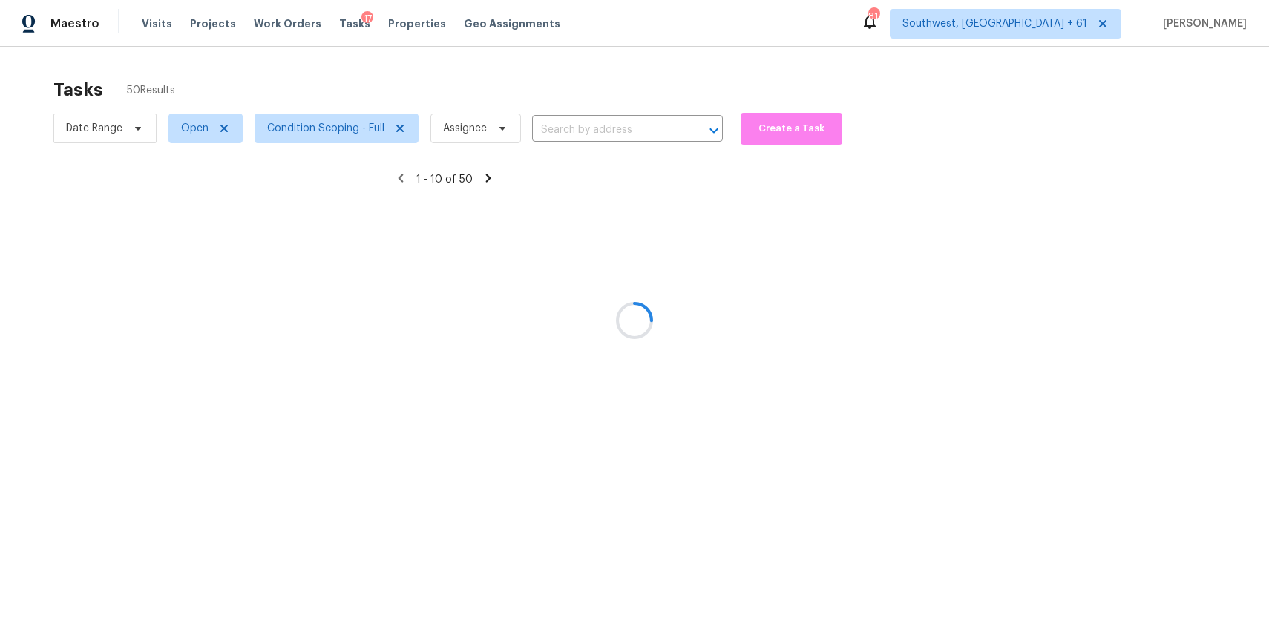
click at [494, 121] on div at bounding box center [634, 320] width 1269 height 641
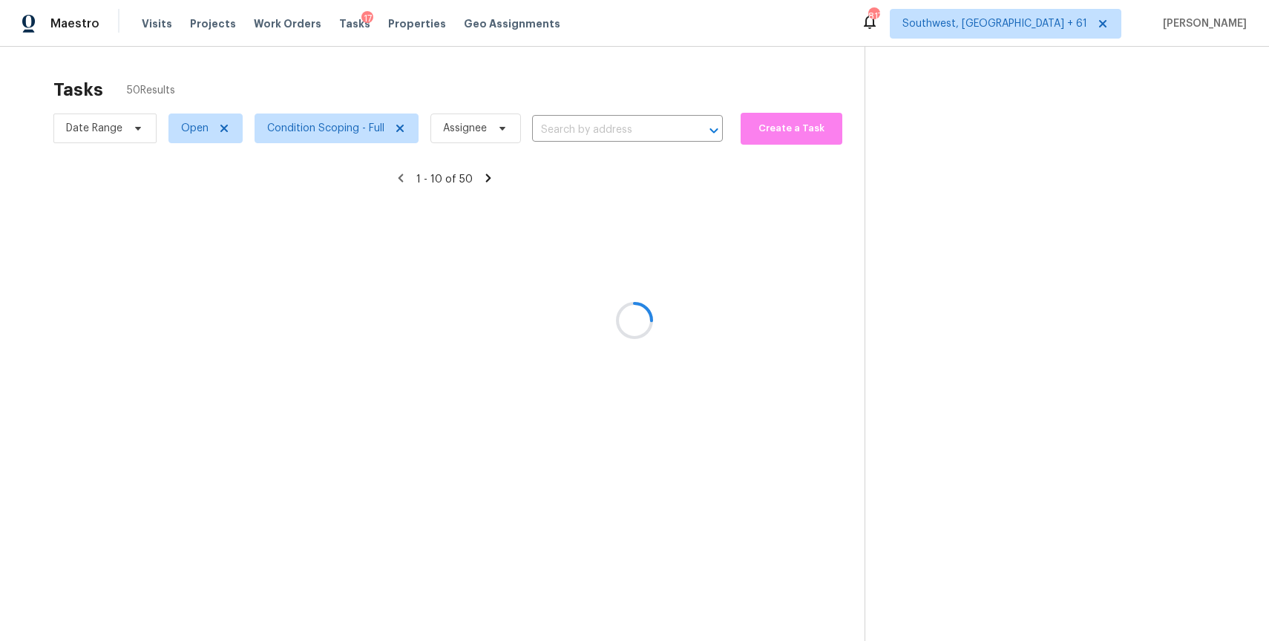
click at [494, 133] on div at bounding box center [634, 320] width 1269 height 641
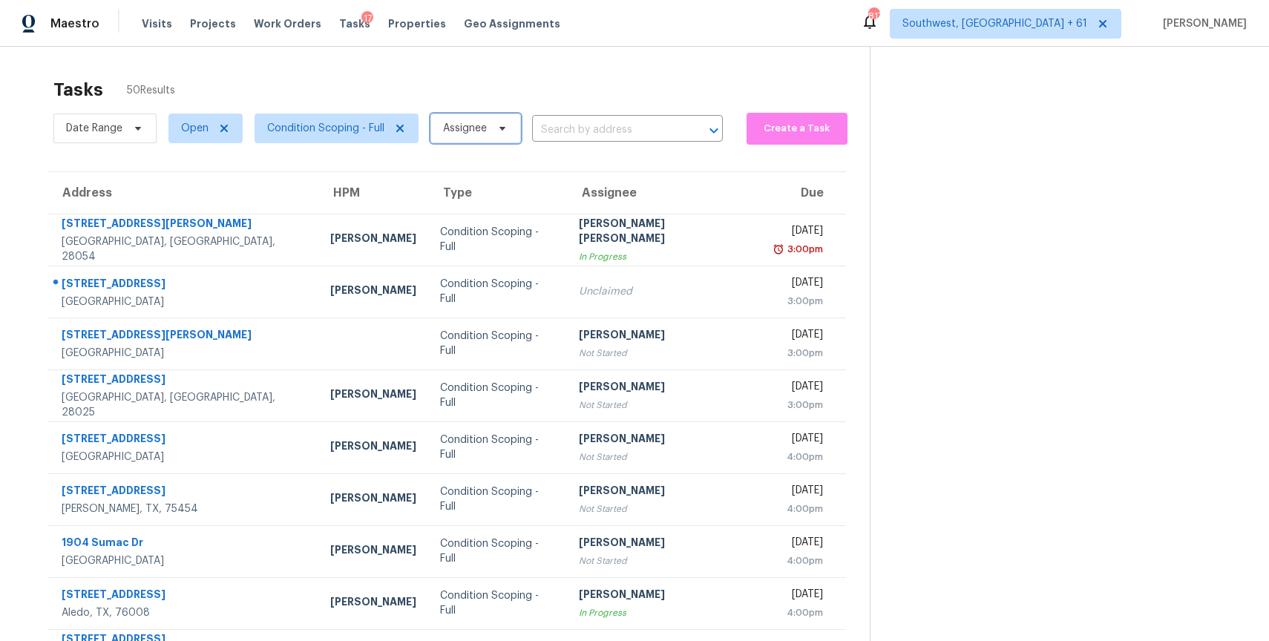
click at [494, 133] on span at bounding box center [500, 128] width 16 height 12
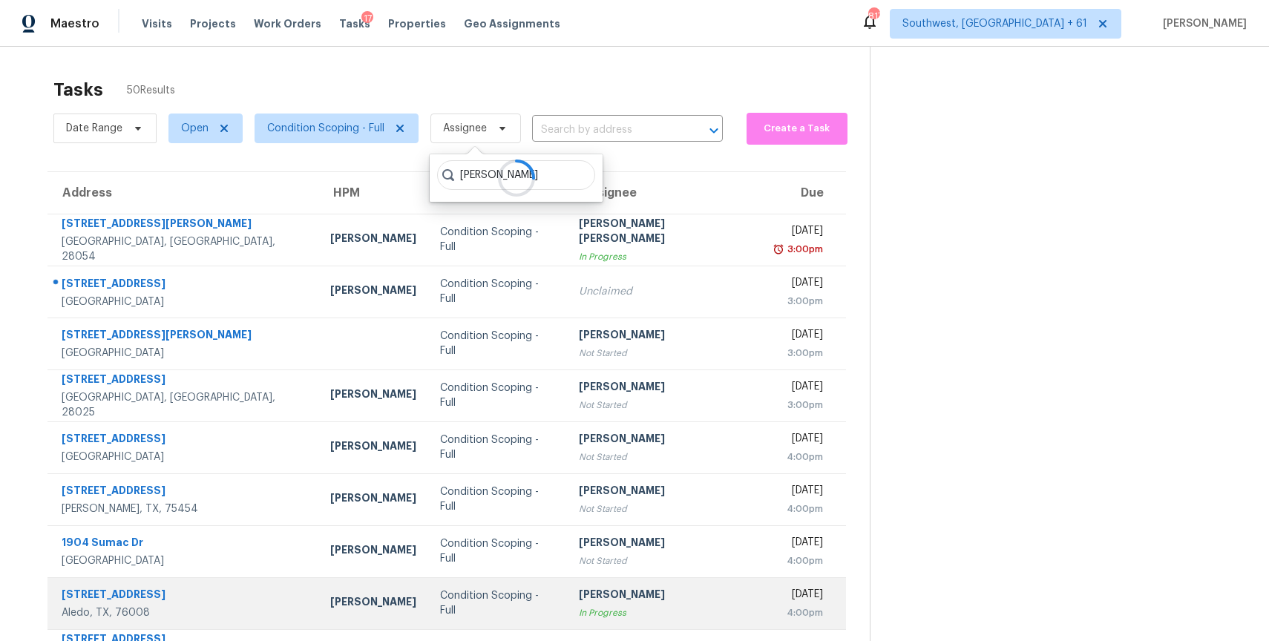
type input "[PERSON_NAME]"
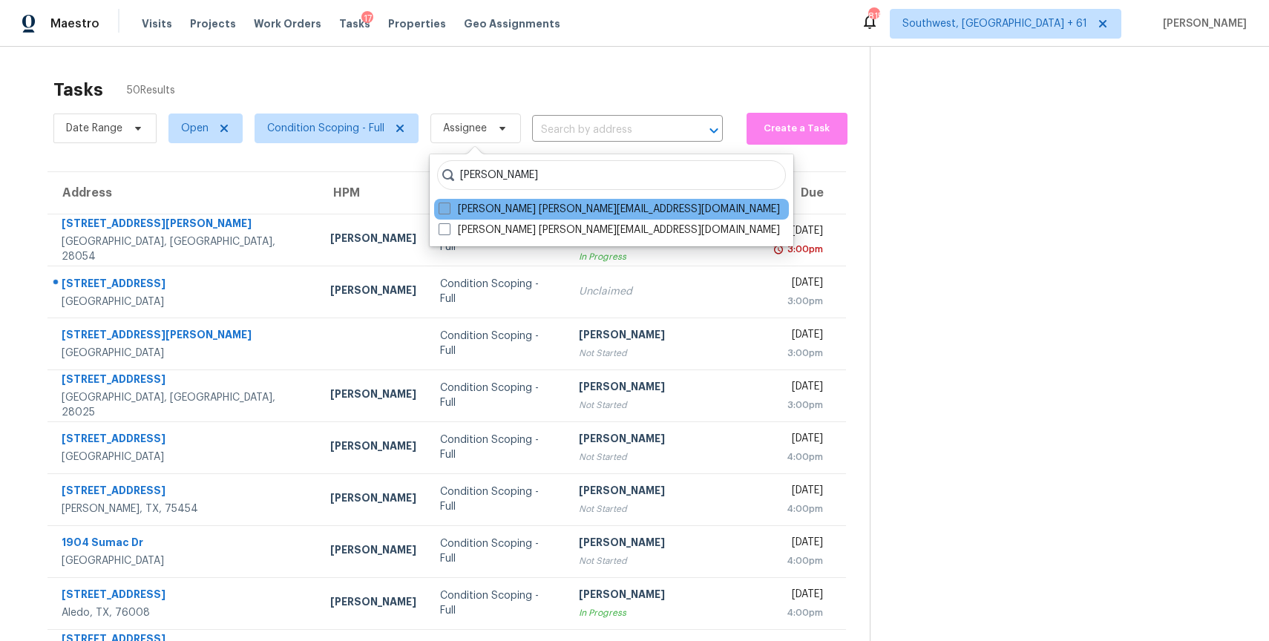
click at [565, 209] on label "[PERSON_NAME] [PERSON_NAME][EMAIL_ADDRESS][DOMAIN_NAME]" at bounding box center [608, 209] width 341 height 15
click at [448, 209] on input "[PERSON_NAME] [PERSON_NAME][EMAIL_ADDRESS][DOMAIN_NAME]" at bounding box center [443, 207] width 10 height 10
checkbox input "true"
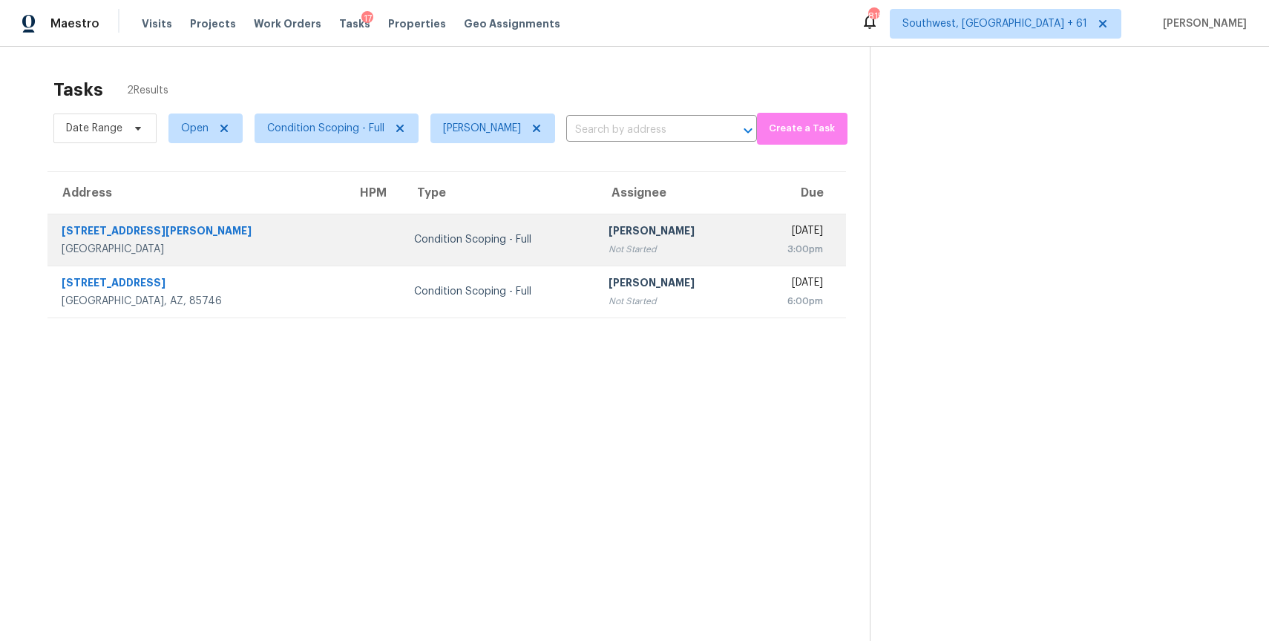
click at [612, 232] on div "[PERSON_NAME]" at bounding box center [672, 232] width 128 height 19
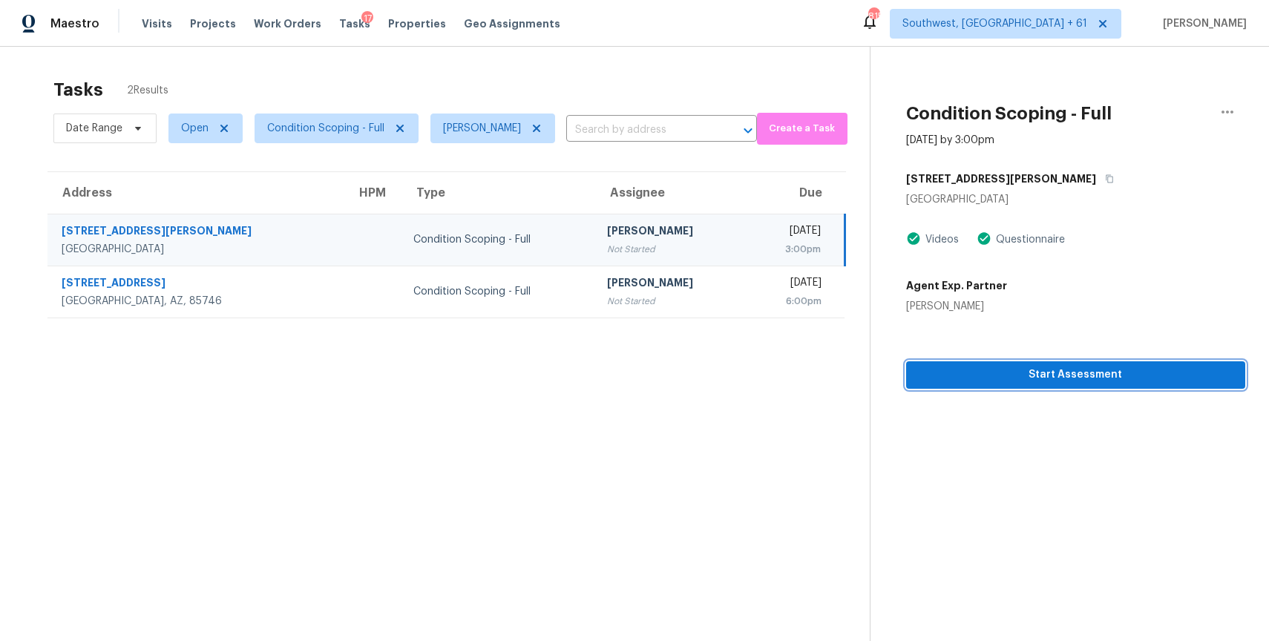
click at [1105, 376] on span "Start Assessment" at bounding box center [1075, 375] width 315 height 19
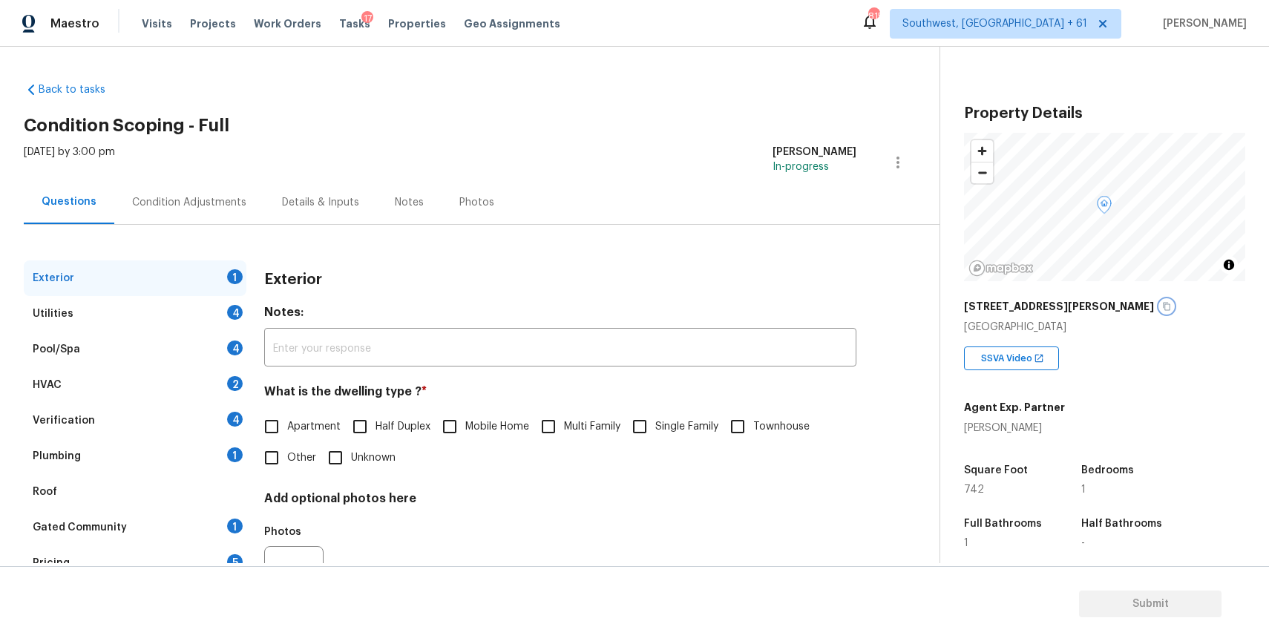
click at [1160, 304] on button "button" at bounding box center [1166, 306] width 13 height 13
click at [1162, 308] on icon "button" at bounding box center [1166, 306] width 9 height 9
click at [1033, 359] on img at bounding box center [1038, 358] width 10 height 10
click at [1011, 359] on span "SSVA Video" at bounding box center [1009, 358] width 57 height 15
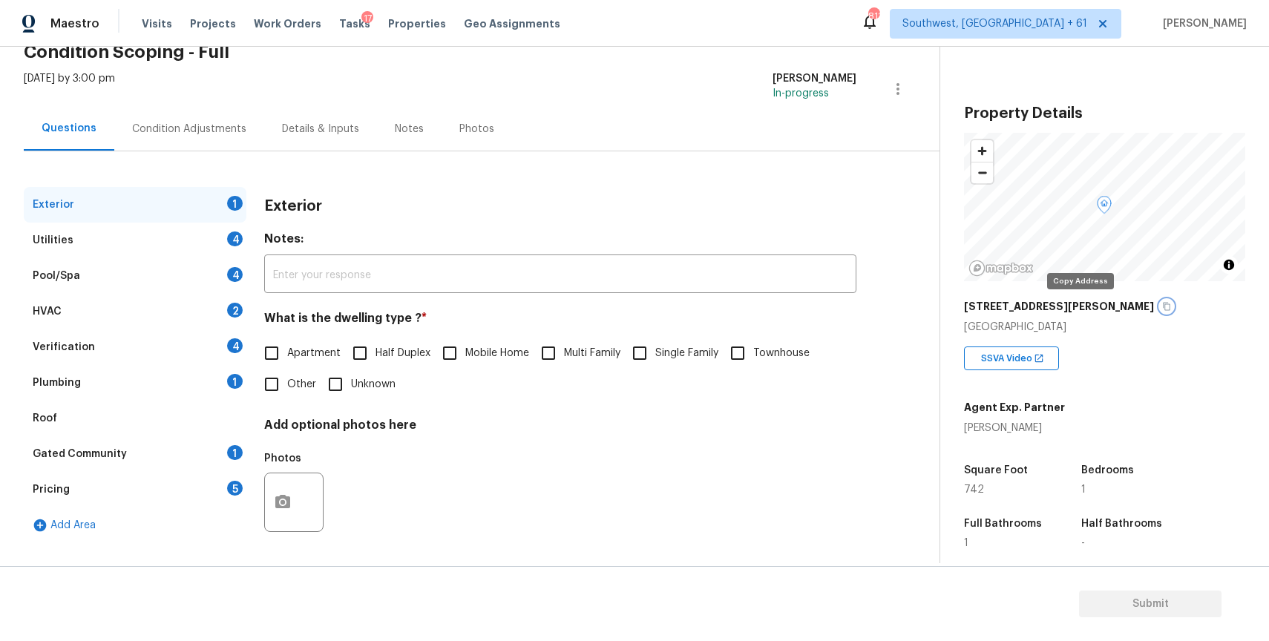
click at [1162, 302] on icon "button" at bounding box center [1166, 306] width 9 height 9
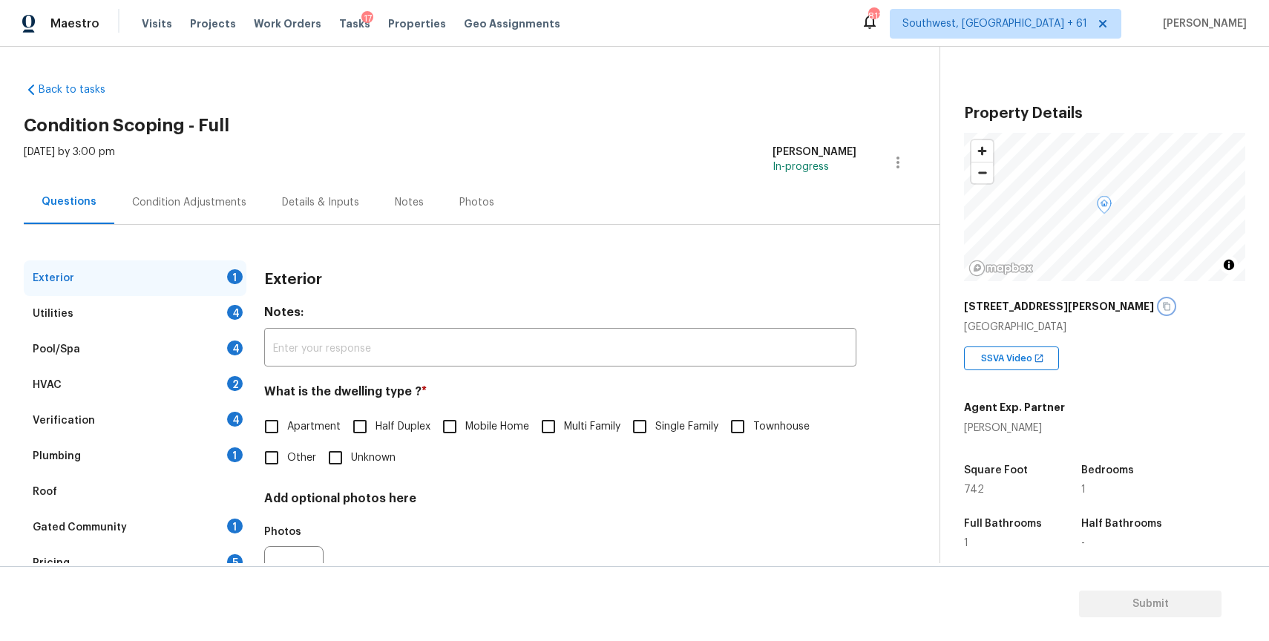
click at [1163, 310] on icon "button" at bounding box center [1166, 307] width 7 height 8
click at [1162, 308] on icon "button" at bounding box center [1166, 306] width 9 height 9
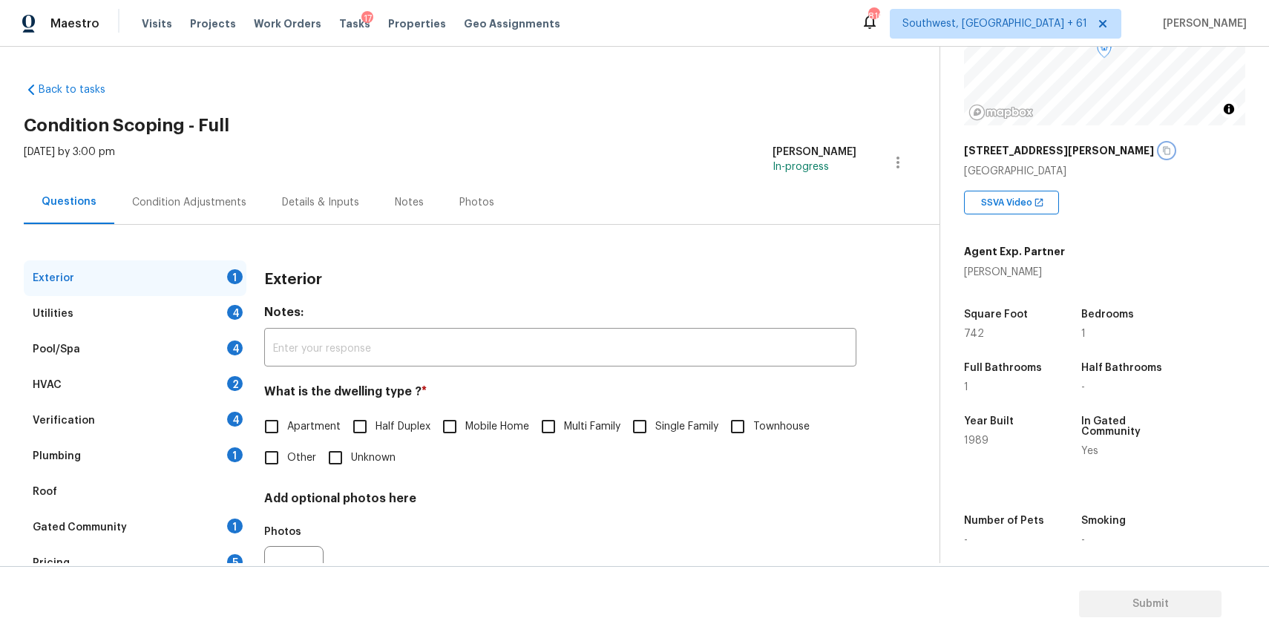
scroll to position [221, 0]
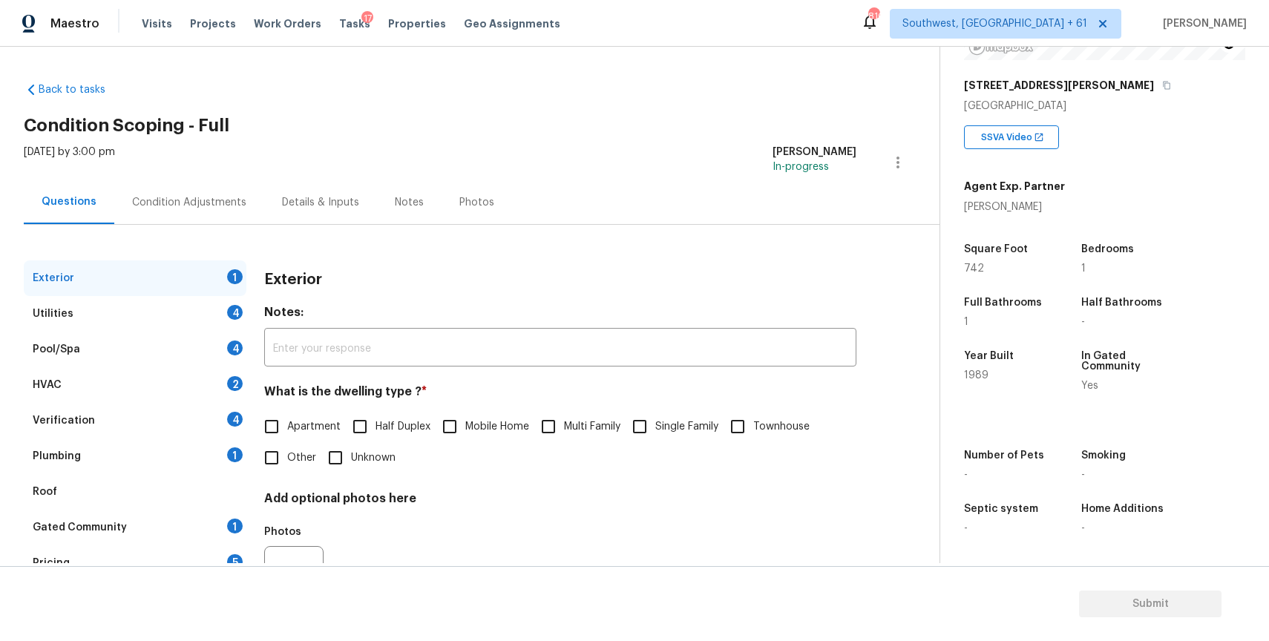
click at [980, 196] on div "Agent Exp. Partner Adam Wright" at bounding box center [1014, 194] width 101 height 42
click at [984, 205] on div "[PERSON_NAME]" at bounding box center [1014, 207] width 101 height 15
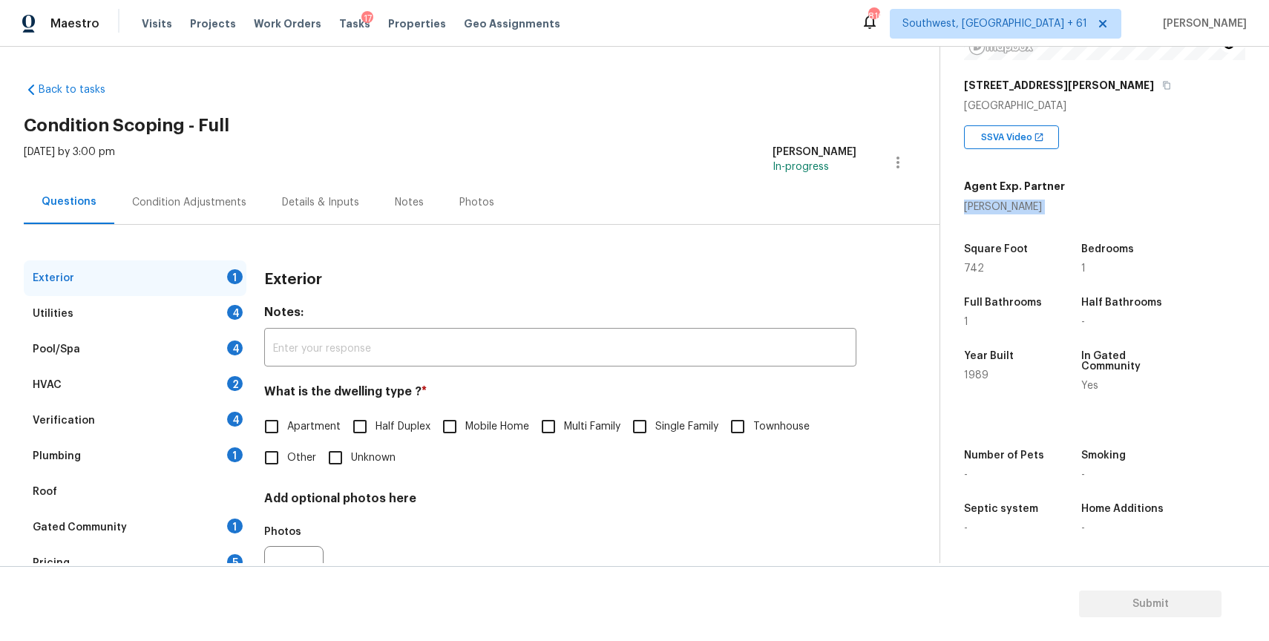
copy div "[PERSON_NAME]"
click at [1162, 86] on icon "button" at bounding box center [1166, 85] width 9 height 9
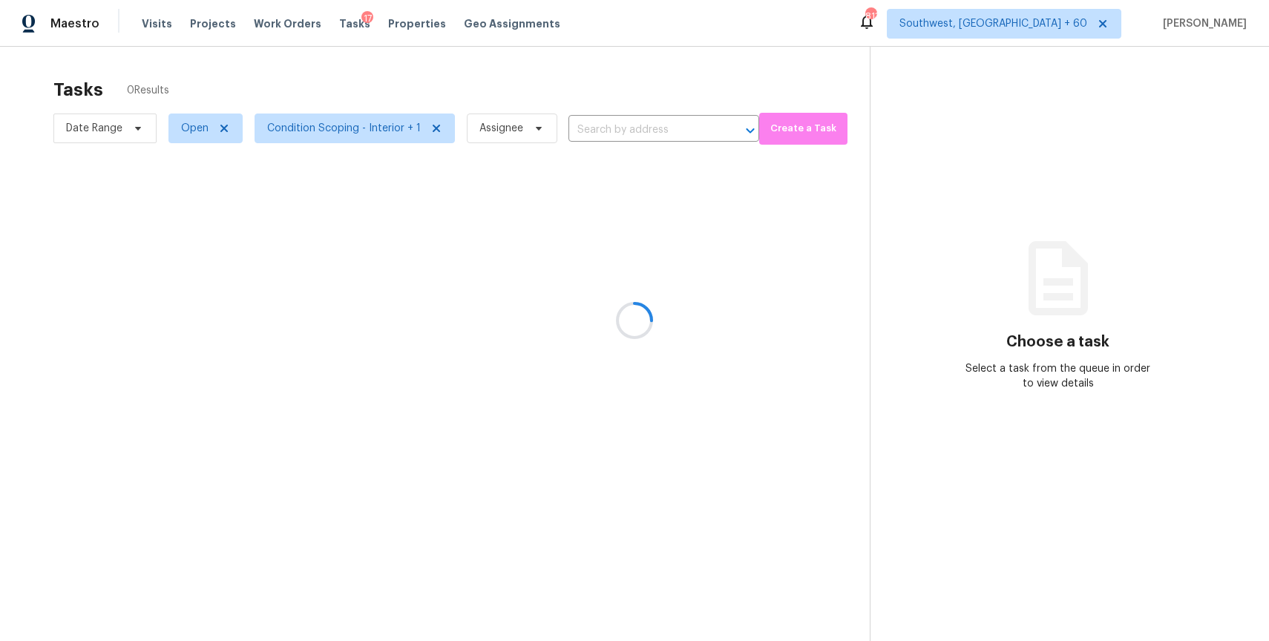
click at [613, 133] on div at bounding box center [634, 320] width 1269 height 641
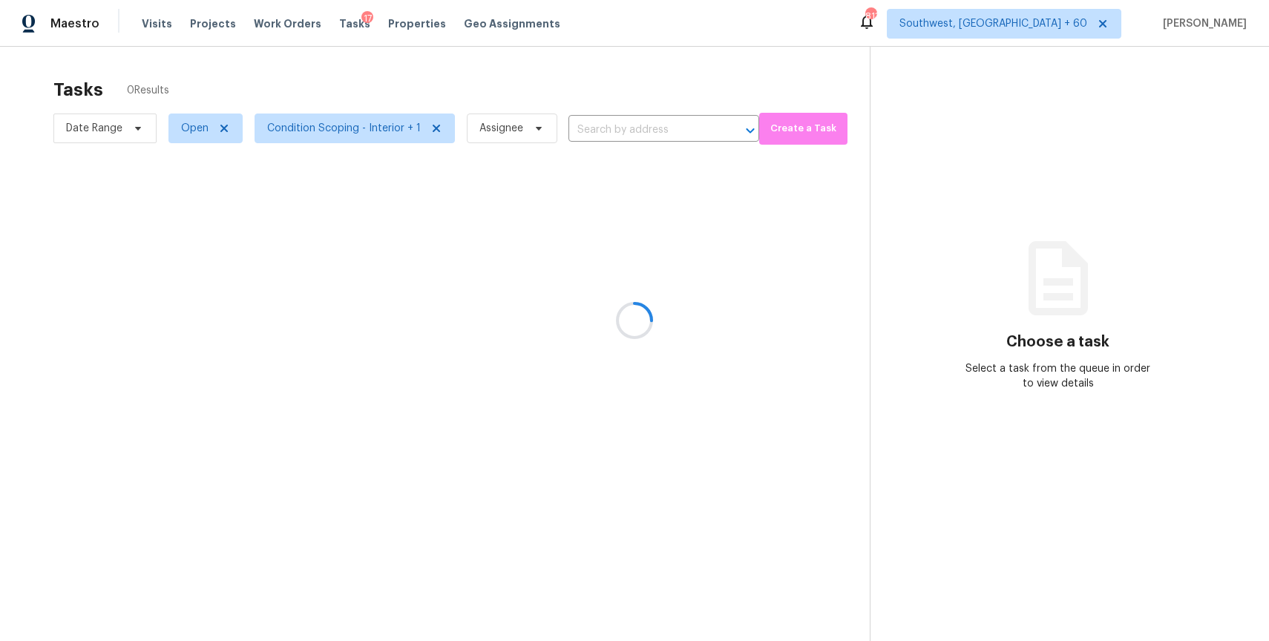
click at [613, 133] on div at bounding box center [634, 320] width 1269 height 641
click at [613, 132] on div at bounding box center [634, 320] width 1269 height 641
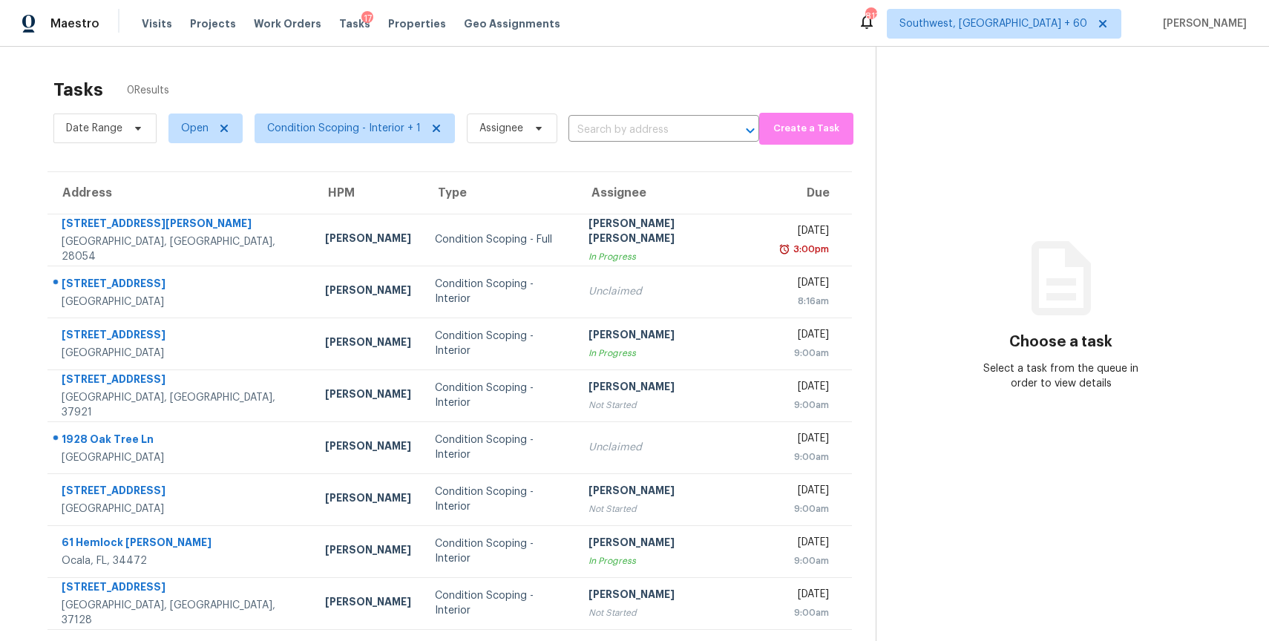
click at [613, 132] on input "text" at bounding box center [642, 130] width 149 height 23
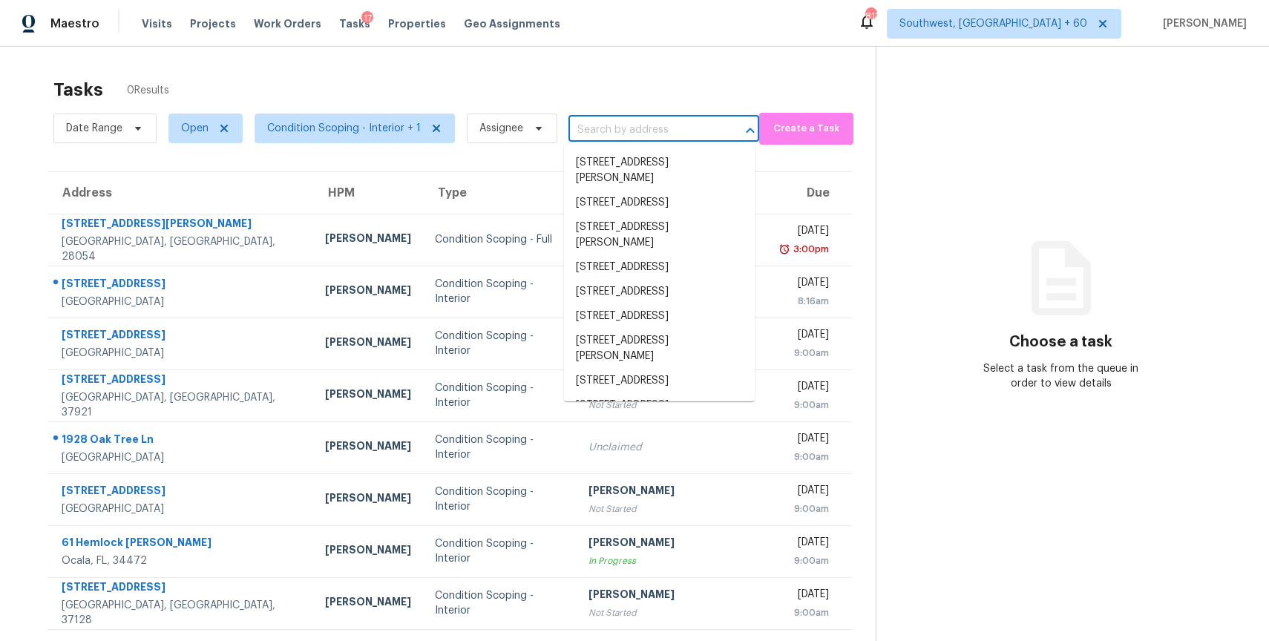
paste input "[STREET_ADDRESS][PERSON_NAME]"
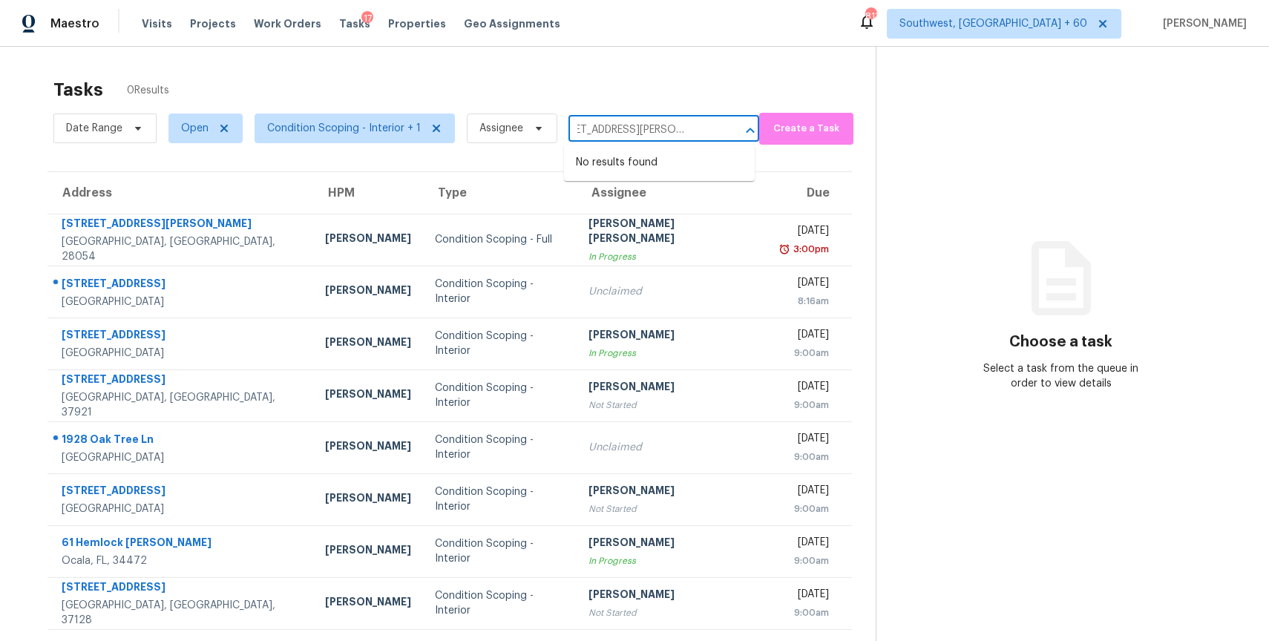
type input "[STREET_ADDRESS][PERSON_NAME]"
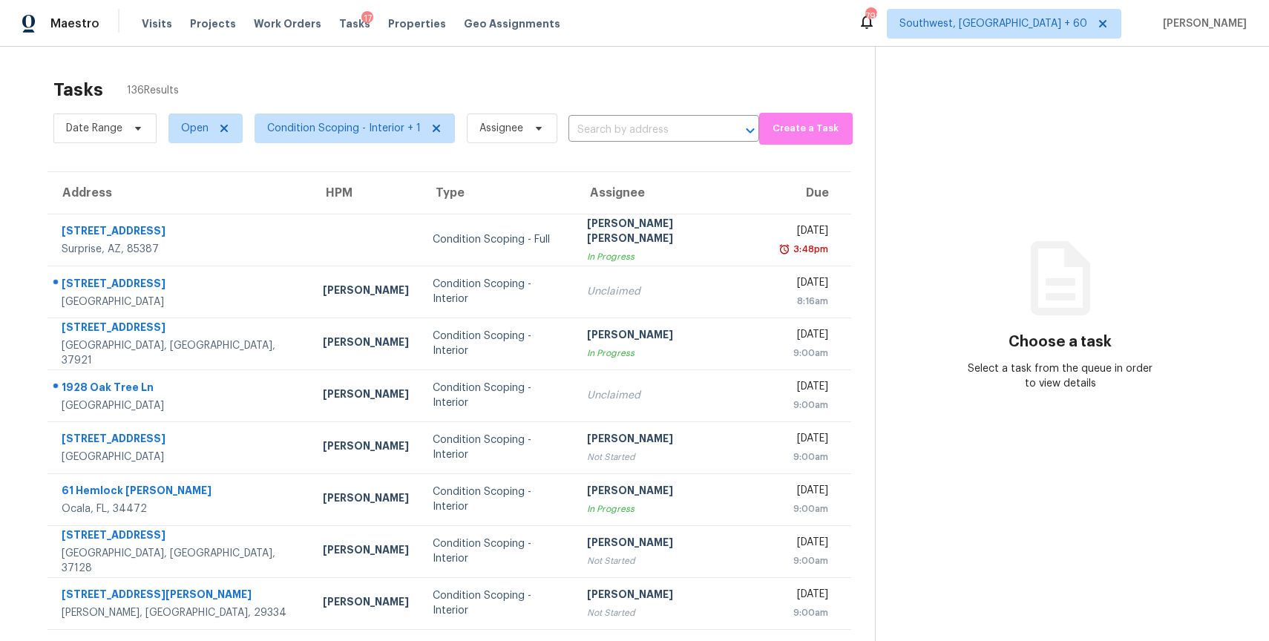
click at [641, 153] on section "Tasks 136 Results Date Range Open Condition Scoping - Interior + 1 Assignee ​ C…" at bounding box center [449, 421] width 851 height 703
click at [662, 129] on input "text" at bounding box center [642, 130] width 149 height 23
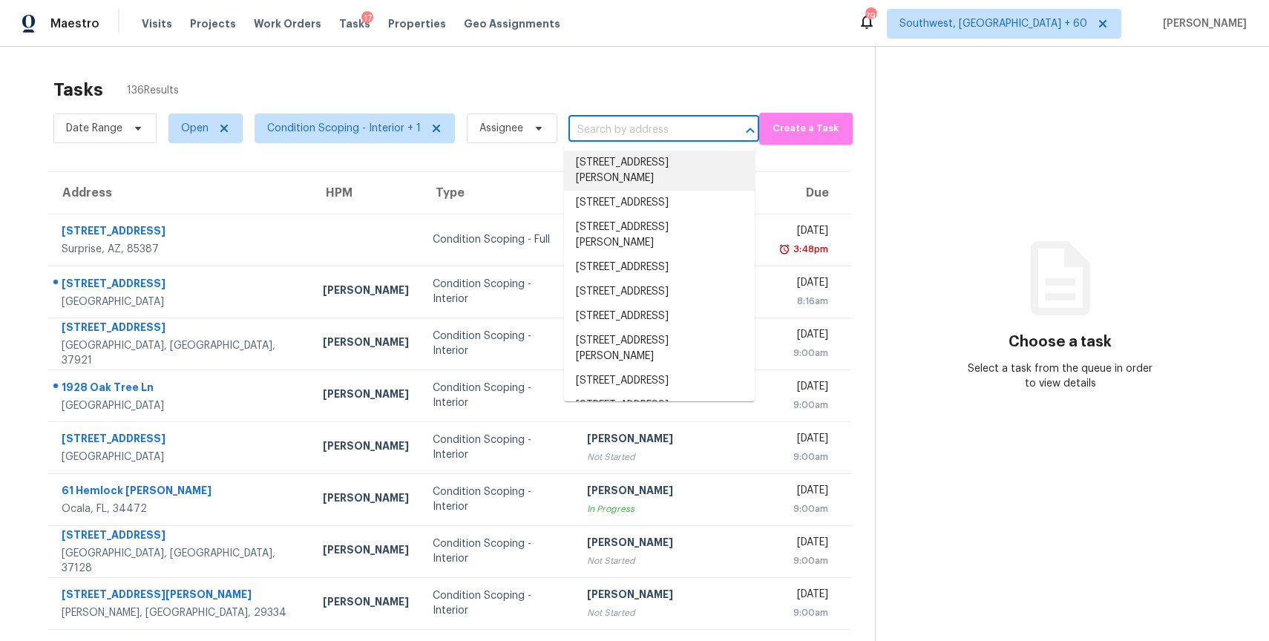
paste input "[STREET_ADDRESS]"
type input "[STREET_ADDRESS]"
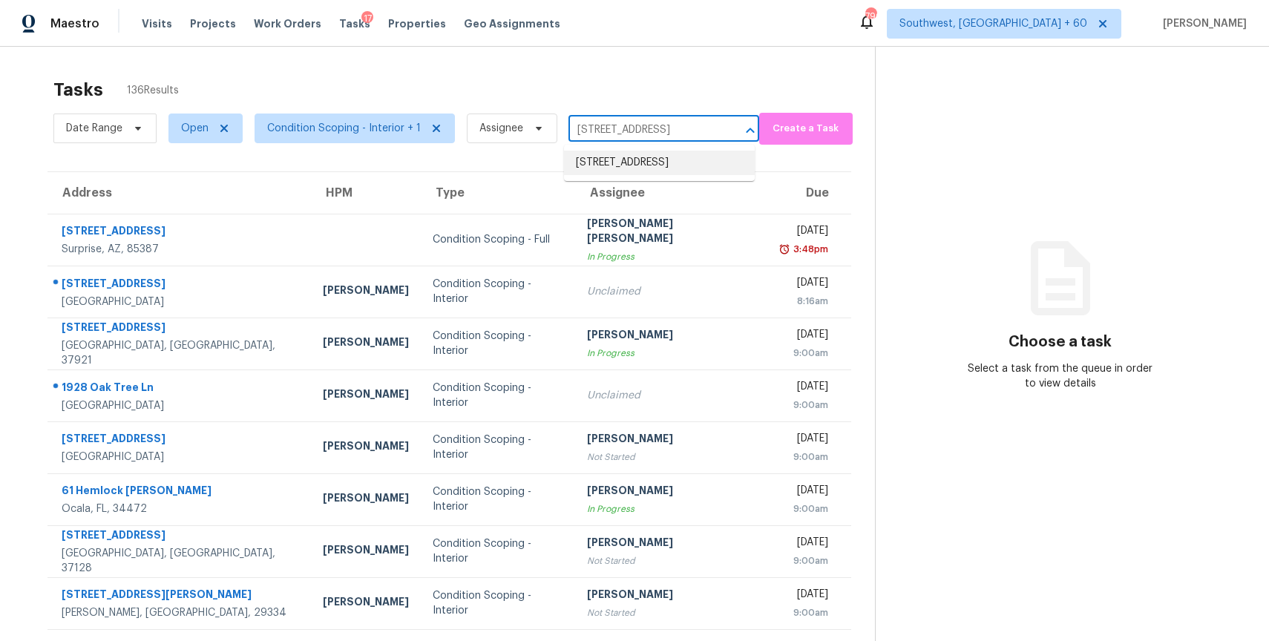
click at [654, 164] on li "[STREET_ADDRESS]" at bounding box center [659, 163] width 191 height 24
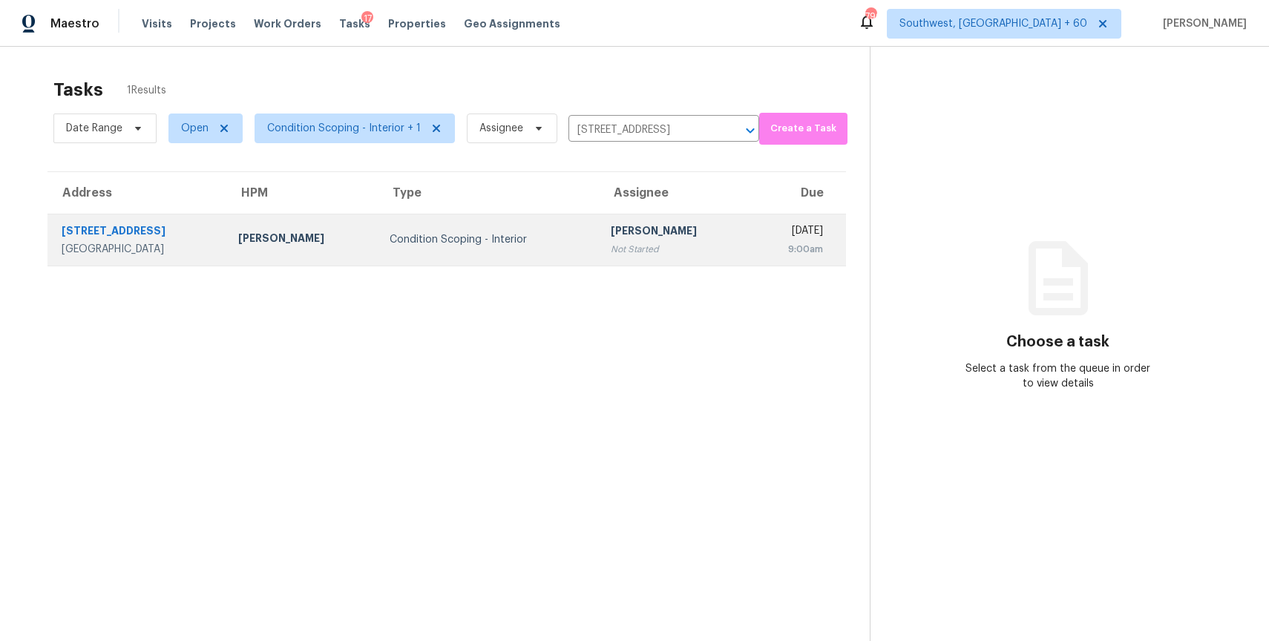
click at [634, 222] on td "[PERSON_NAME] Not Started" at bounding box center [674, 240] width 151 height 52
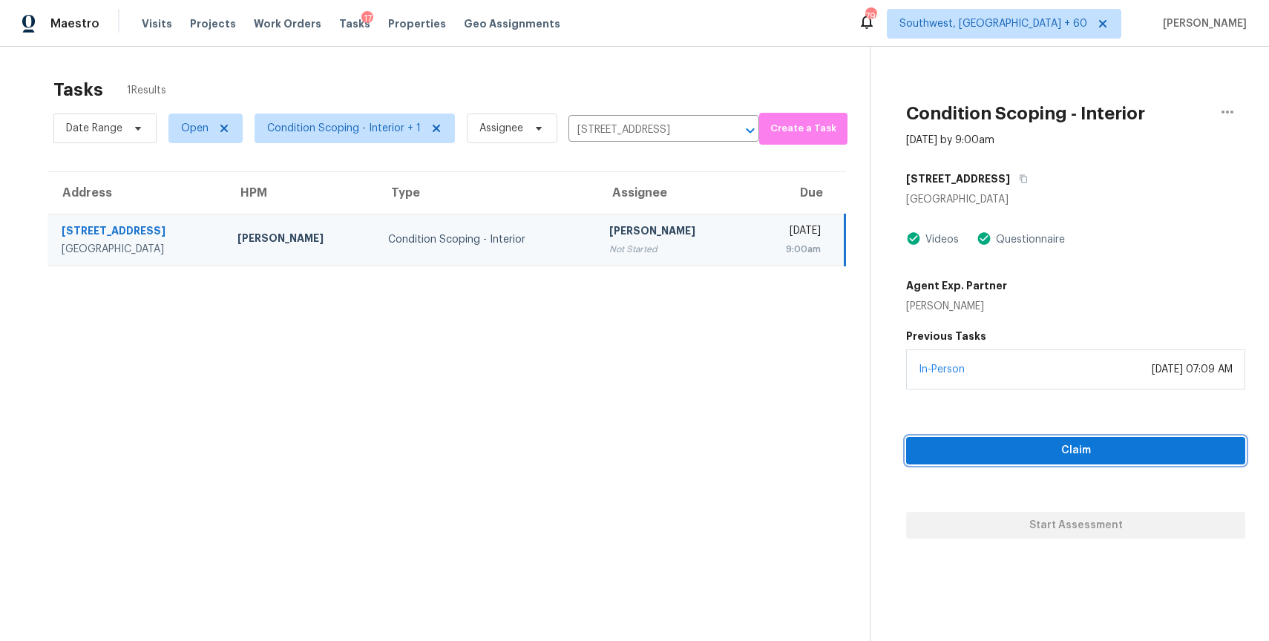
click at [1122, 455] on span "Claim" at bounding box center [1075, 450] width 315 height 19
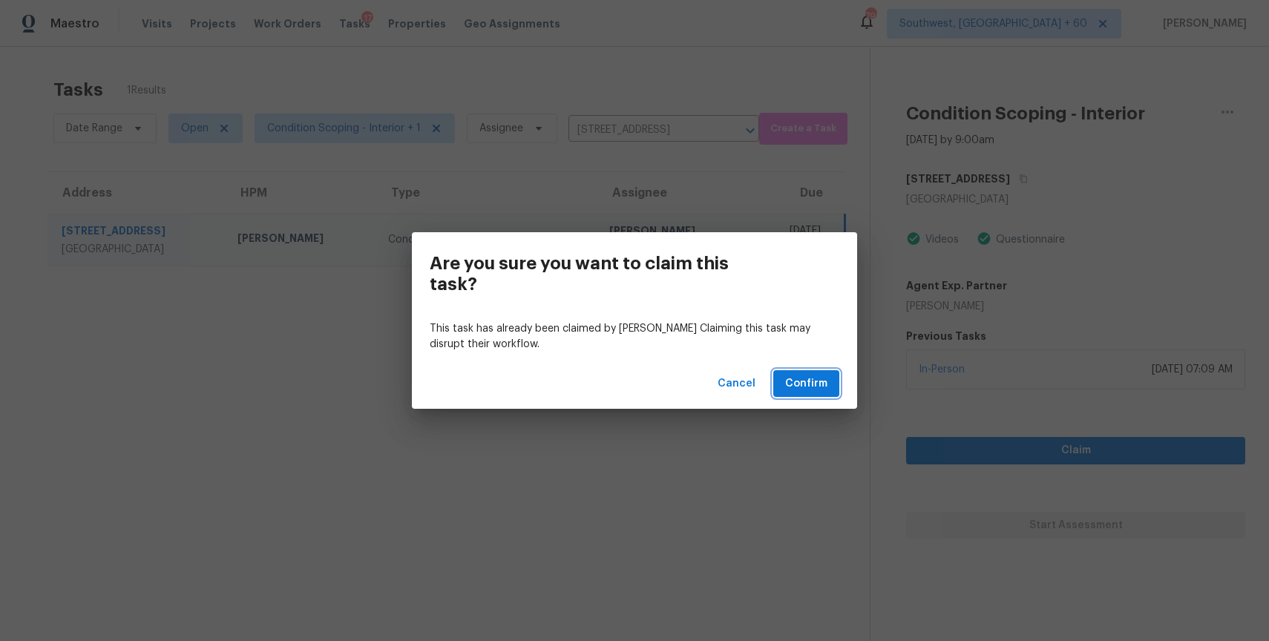
click at [837, 382] on button "Confirm" at bounding box center [806, 383] width 66 height 27
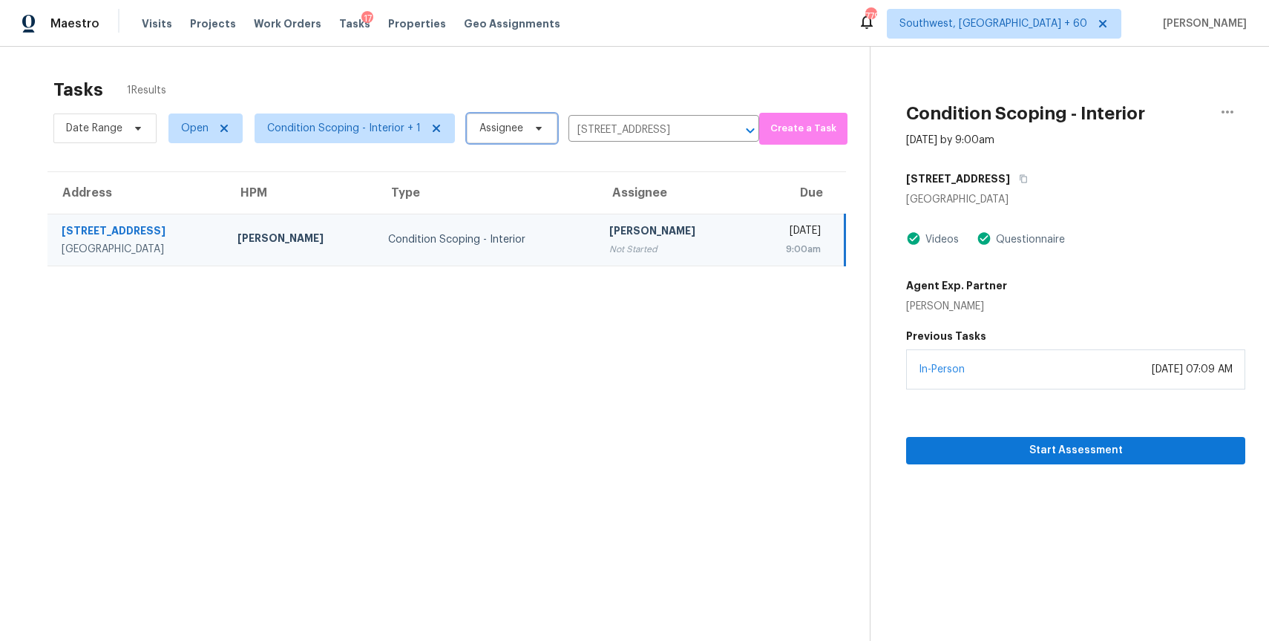
click at [495, 133] on span "Assignee" at bounding box center [501, 128] width 44 height 15
click at [723, 128] on icon "Clear" at bounding box center [730, 130] width 15 height 15
type input "[PERSON_NAME]"
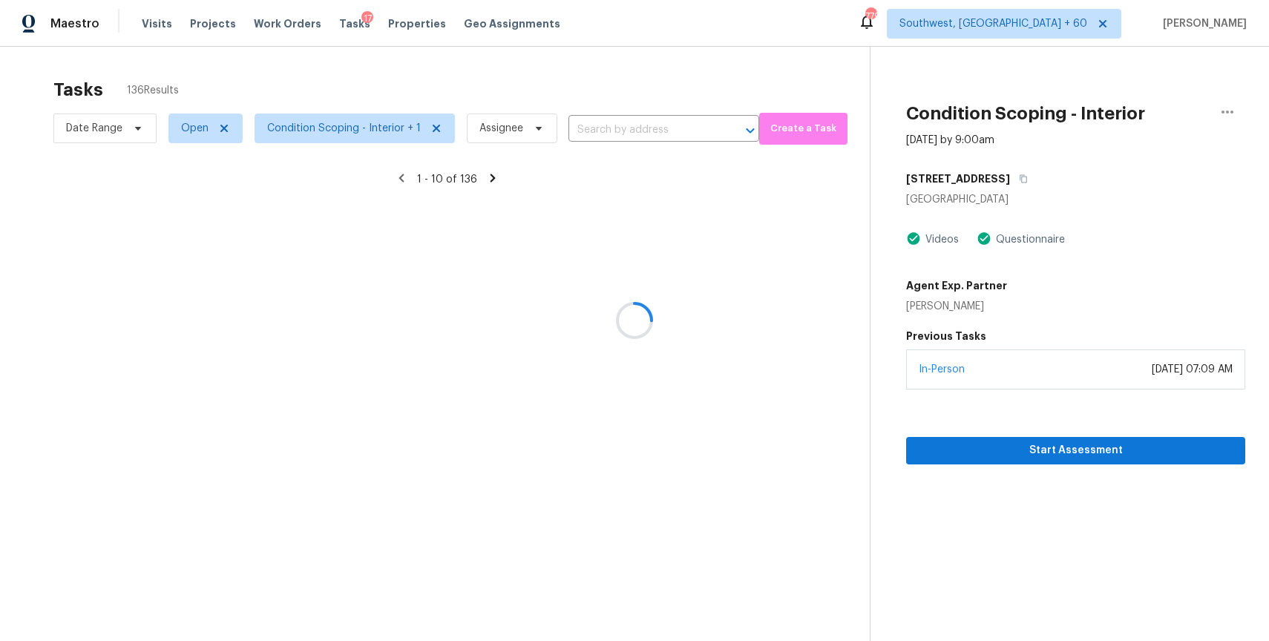
click at [512, 124] on div at bounding box center [634, 320] width 1269 height 641
click at [506, 124] on div at bounding box center [634, 320] width 1269 height 641
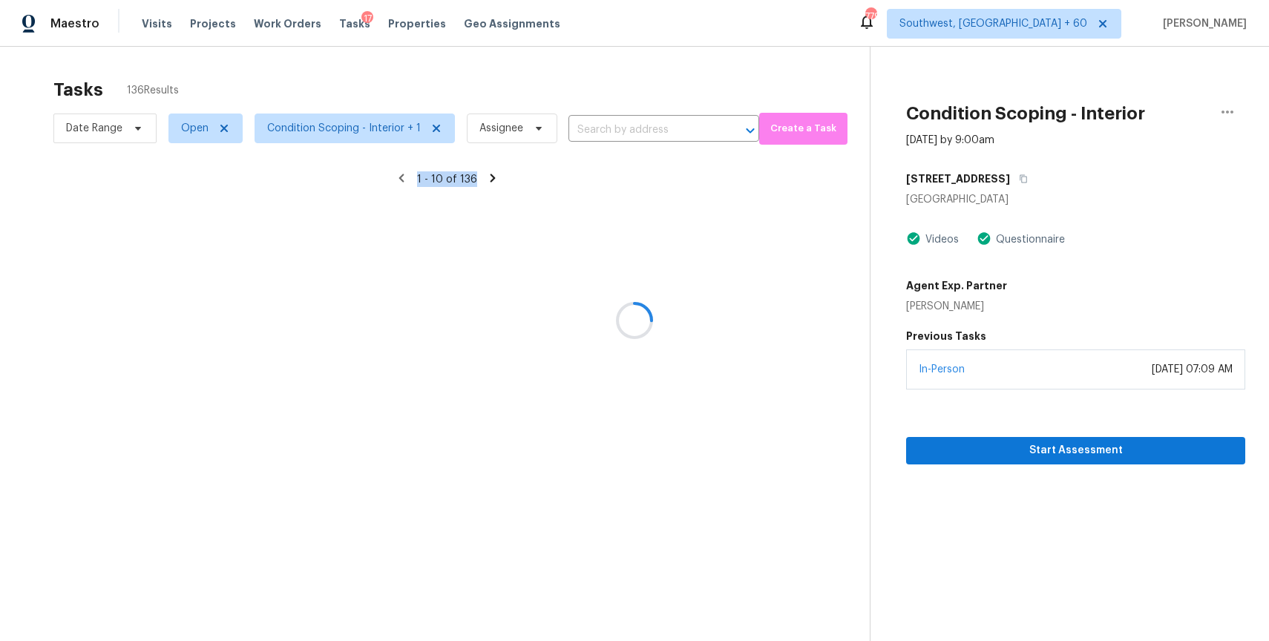
click at [506, 124] on div at bounding box center [634, 320] width 1269 height 641
click at [525, 129] on div at bounding box center [634, 320] width 1269 height 641
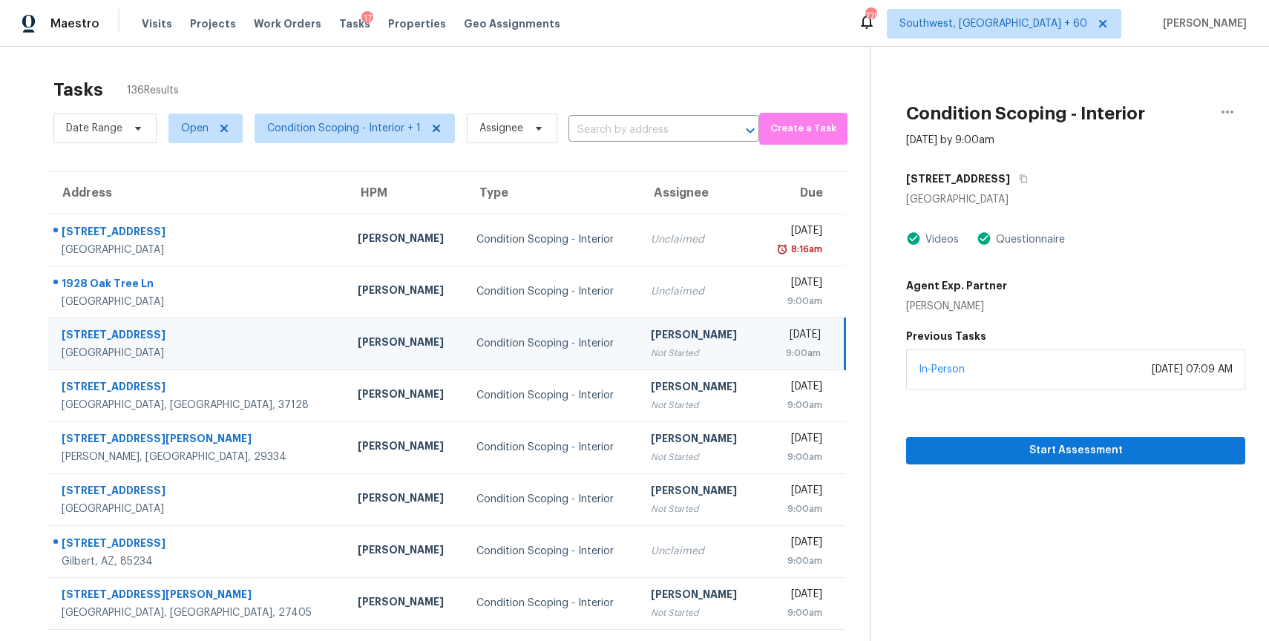
click at [464, 197] on th "Type" at bounding box center [551, 193] width 174 height 42
click at [511, 135] on span "Assignee" at bounding box center [501, 128] width 44 height 15
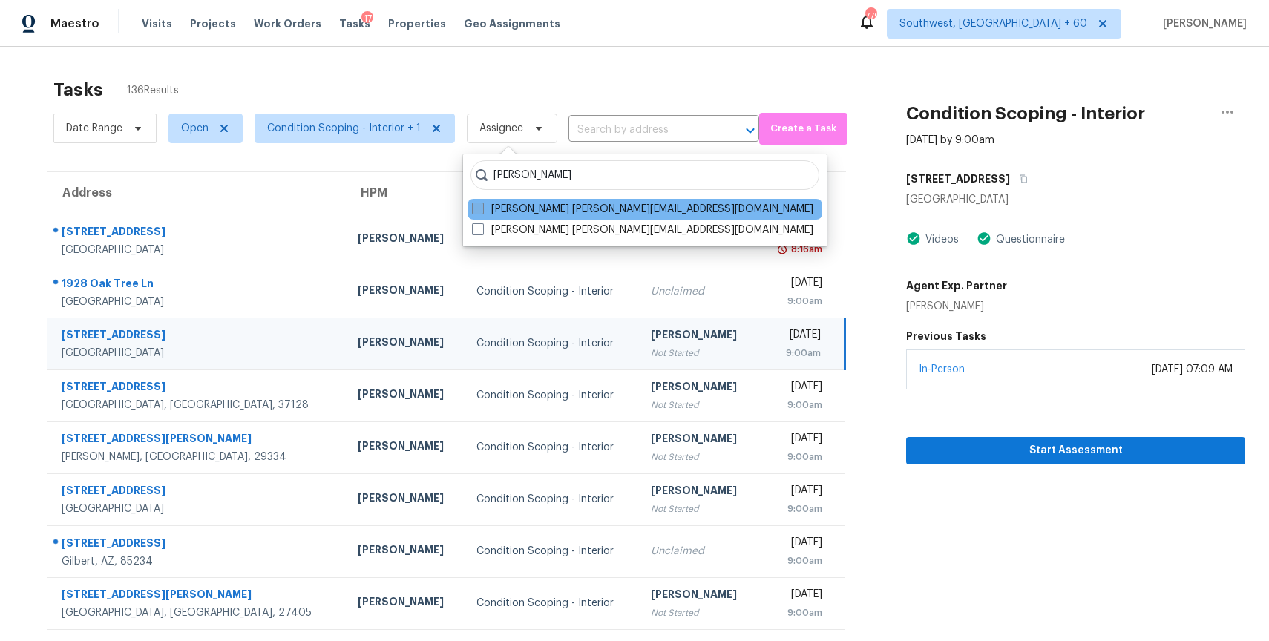
type input "[PERSON_NAME]"
click at [579, 208] on label "[PERSON_NAME] [PERSON_NAME][EMAIL_ADDRESS][DOMAIN_NAME]" at bounding box center [642, 209] width 341 height 15
click at [481, 208] on input "[PERSON_NAME] [PERSON_NAME][EMAIL_ADDRESS][DOMAIN_NAME]" at bounding box center [477, 207] width 10 height 10
checkbox input "true"
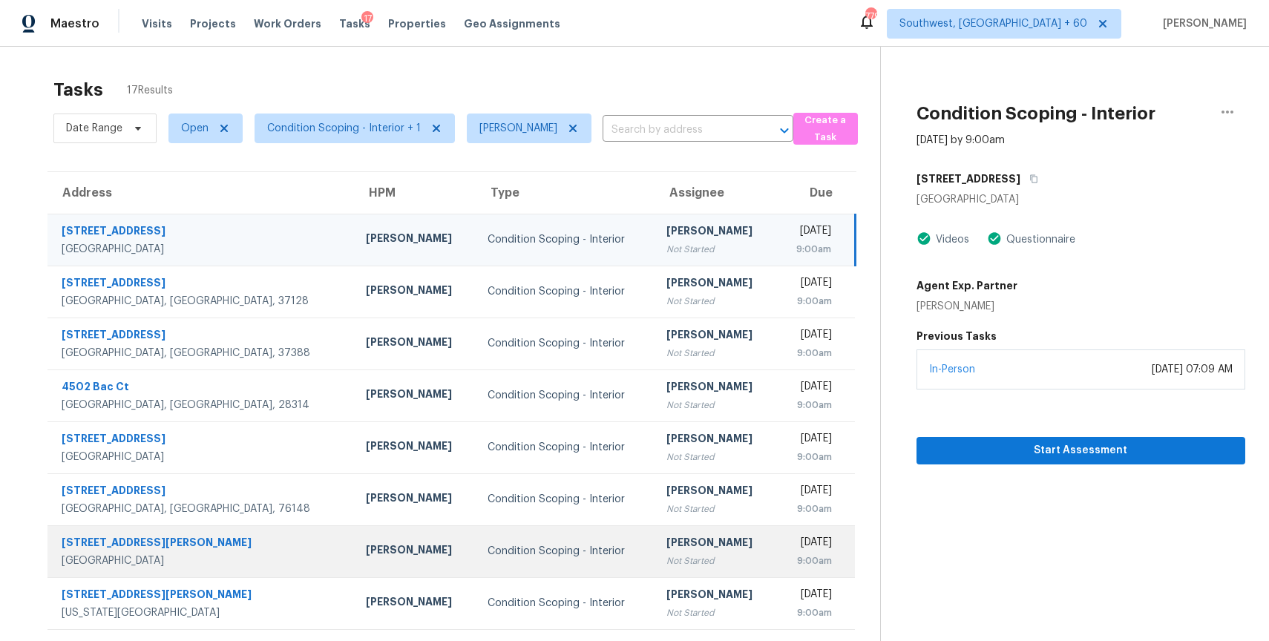
scroll to position [131, 0]
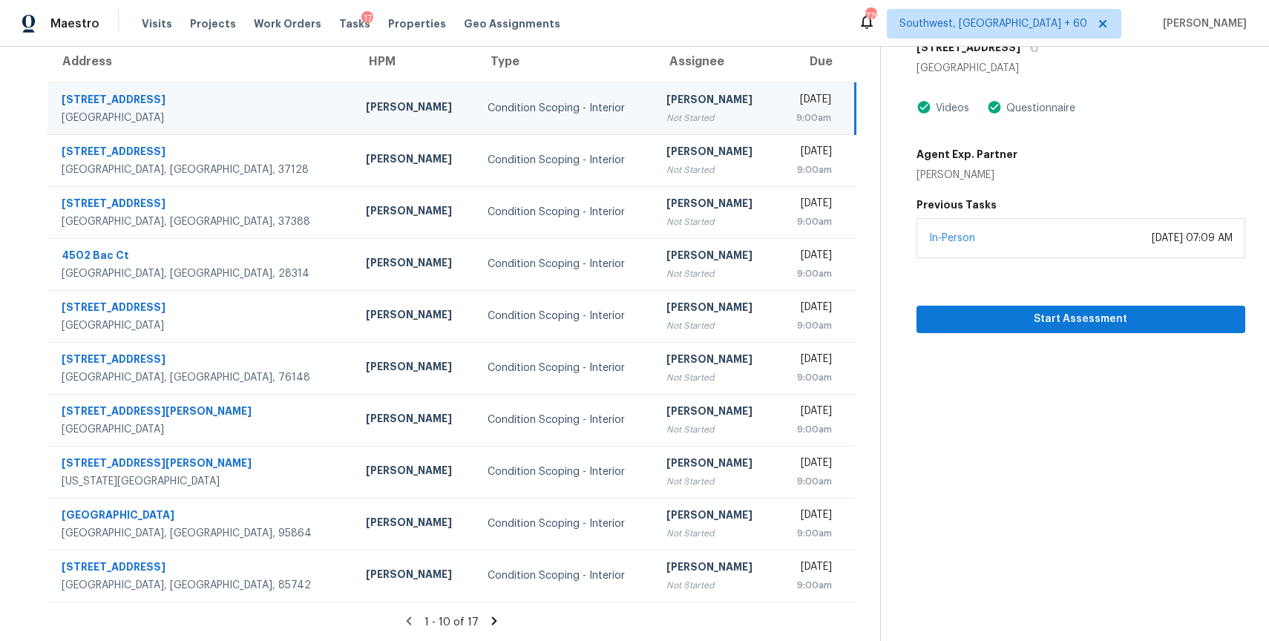
click at [488, 625] on icon at bounding box center [493, 620] width 13 height 13
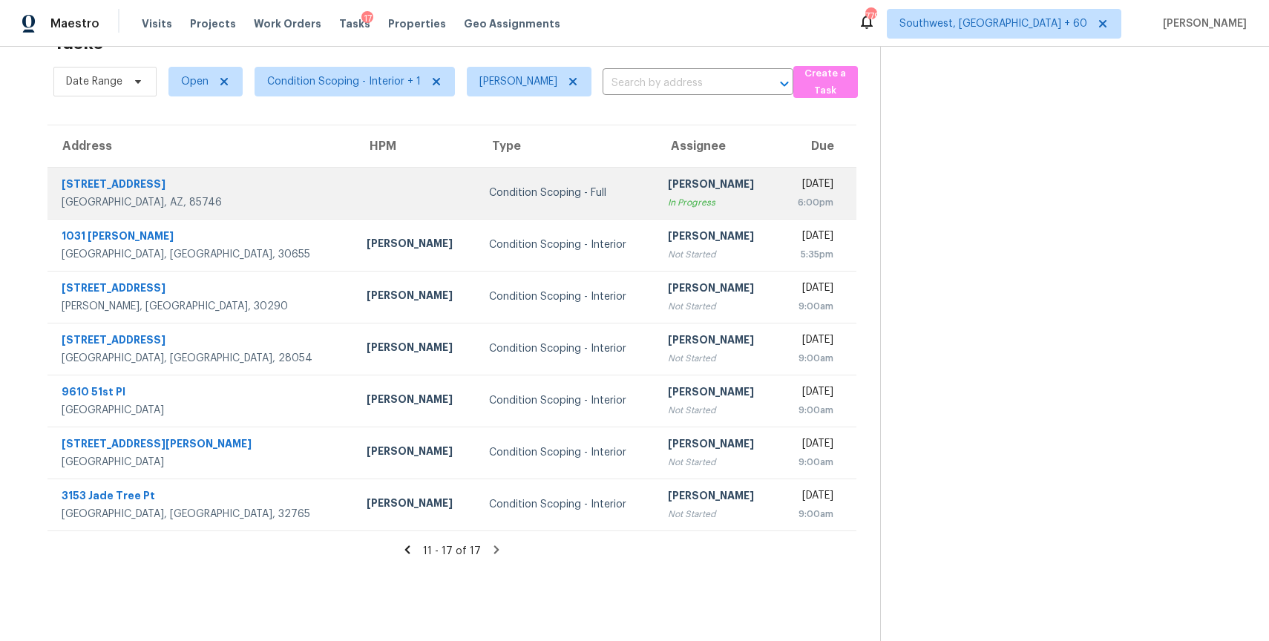
click at [668, 181] on div "[PERSON_NAME]" at bounding box center [717, 186] width 98 height 19
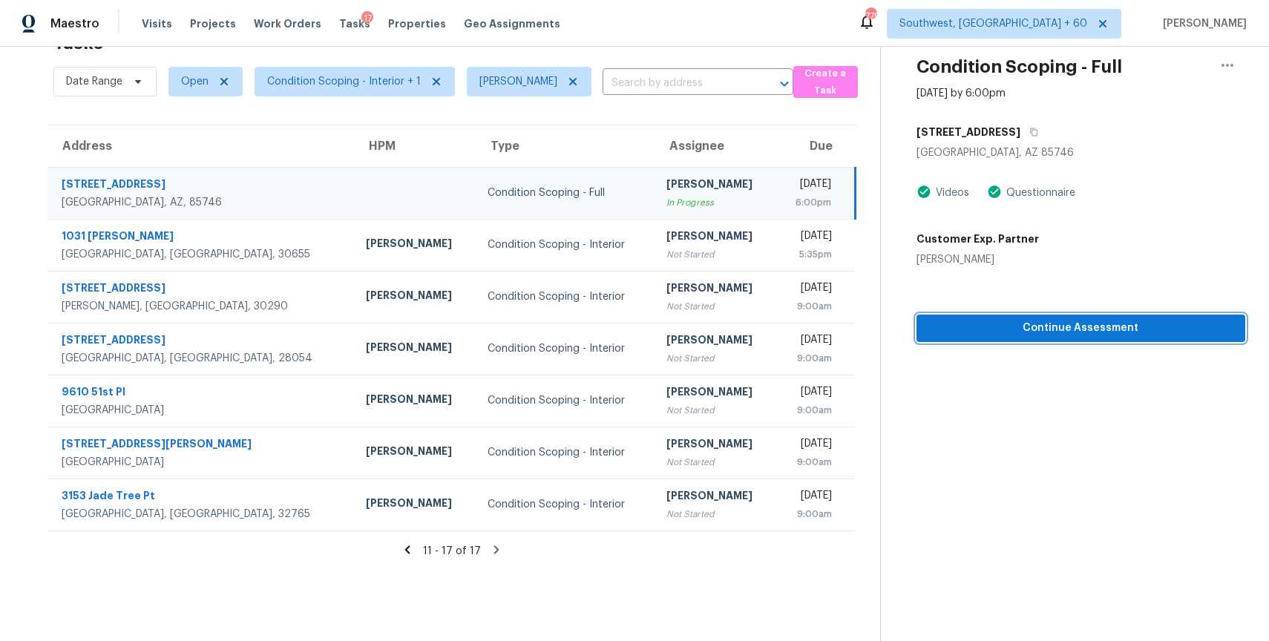
click at [1145, 318] on button "Continue Assessment" at bounding box center [1080, 328] width 329 height 27
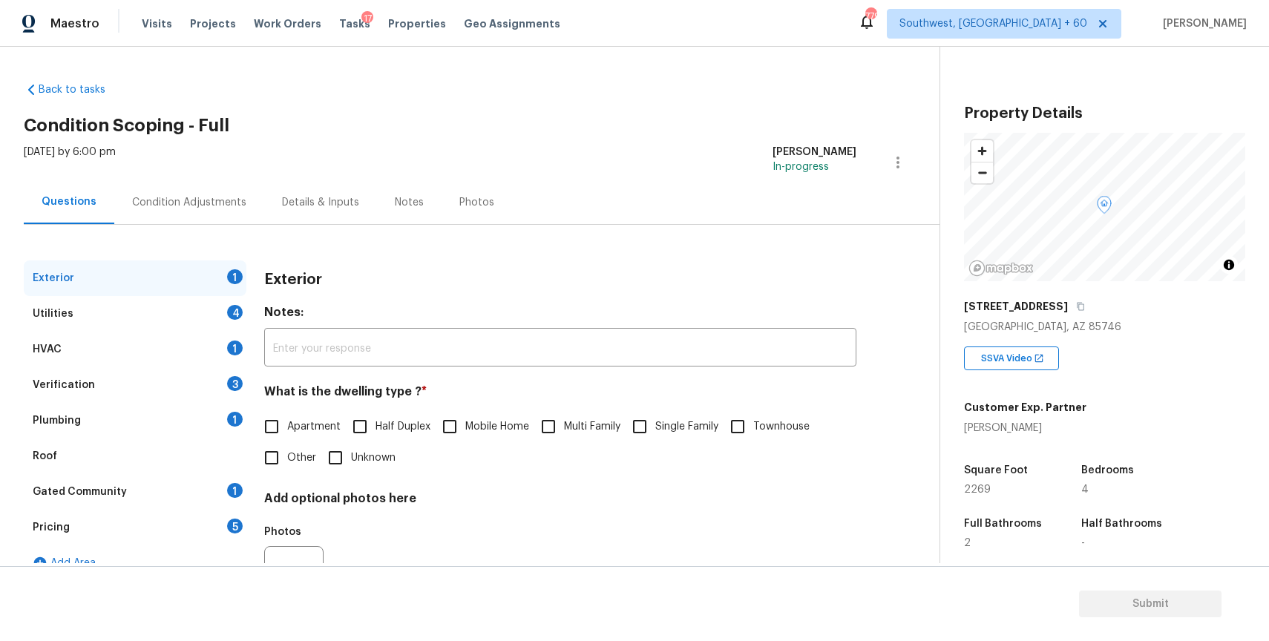
scroll to position [73, 0]
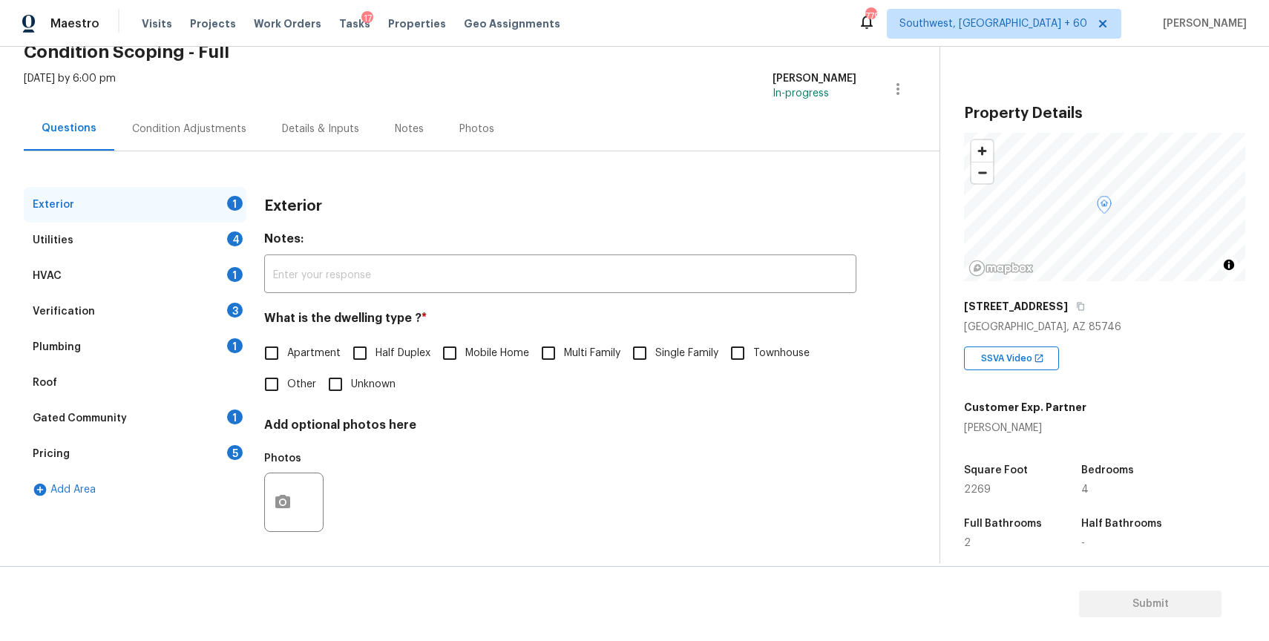
click at [180, 100] on div "[DATE] by 6:00 pm [PERSON_NAME] P In-progress" at bounding box center [481, 89] width 915 height 36
click at [198, 116] on div "Condition Adjustments" at bounding box center [189, 129] width 150 height 44
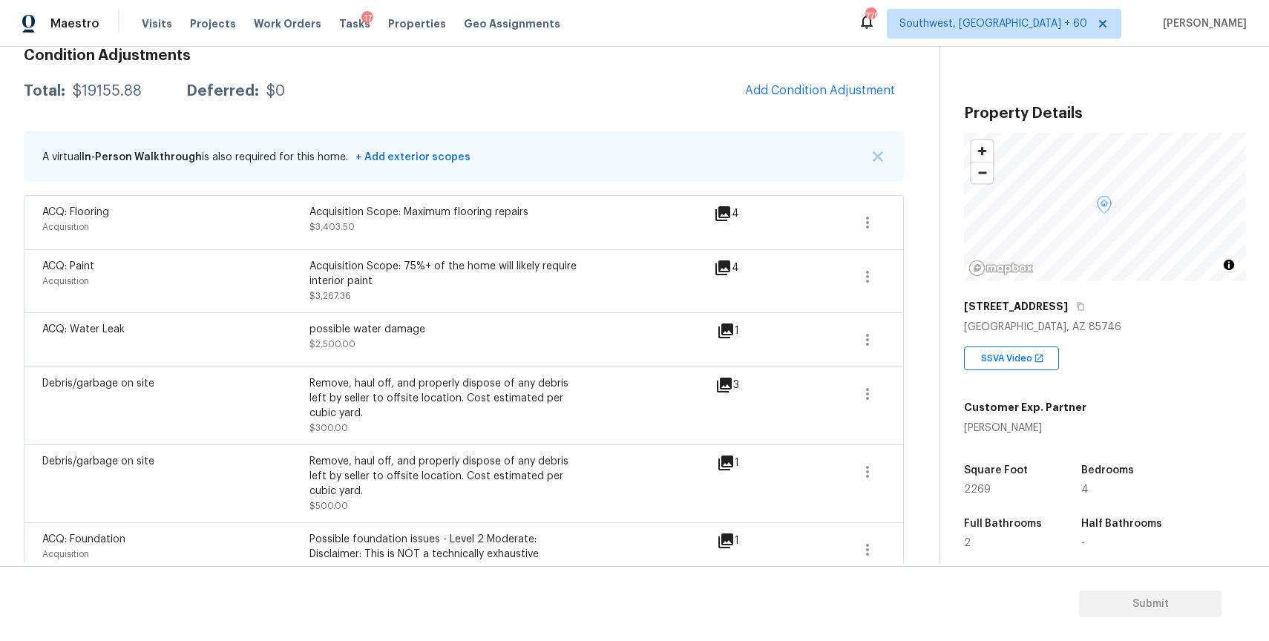
scroll to position [189, 0]
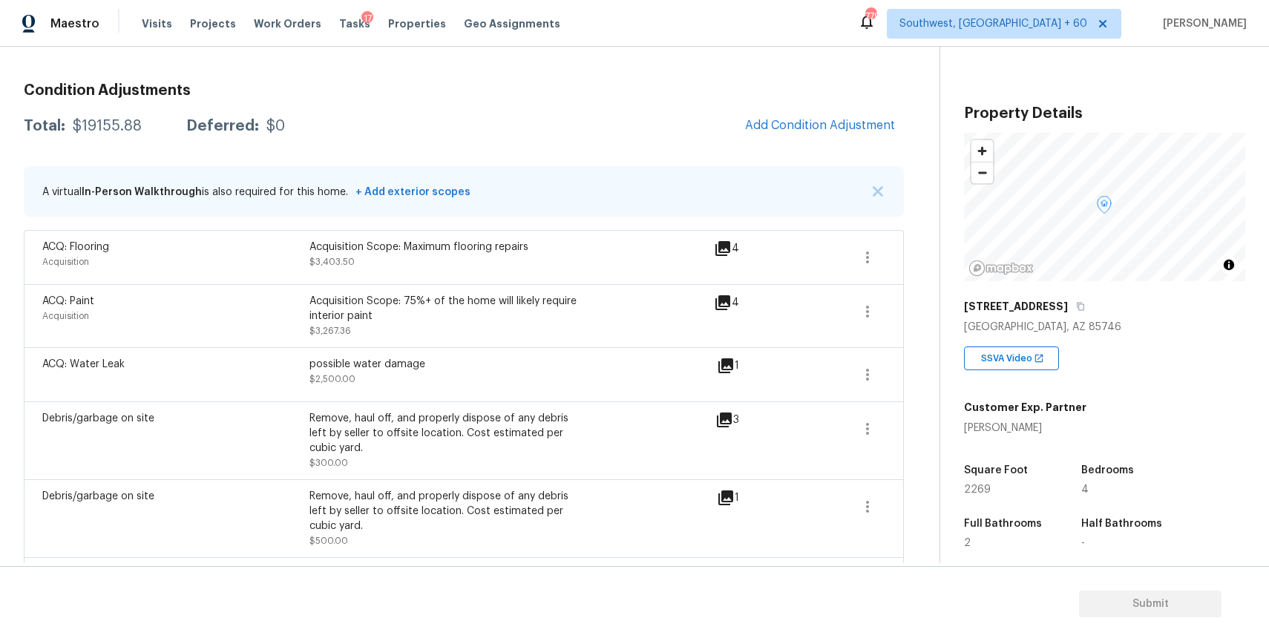
click at [803, 142] on span "Add Condition Adjustment" at bounding box center [820, 126] width 168 height 33
click at [811, 125] on span "Add Condition Adjustment" at bounding box center [820, 125] width 150 height 13
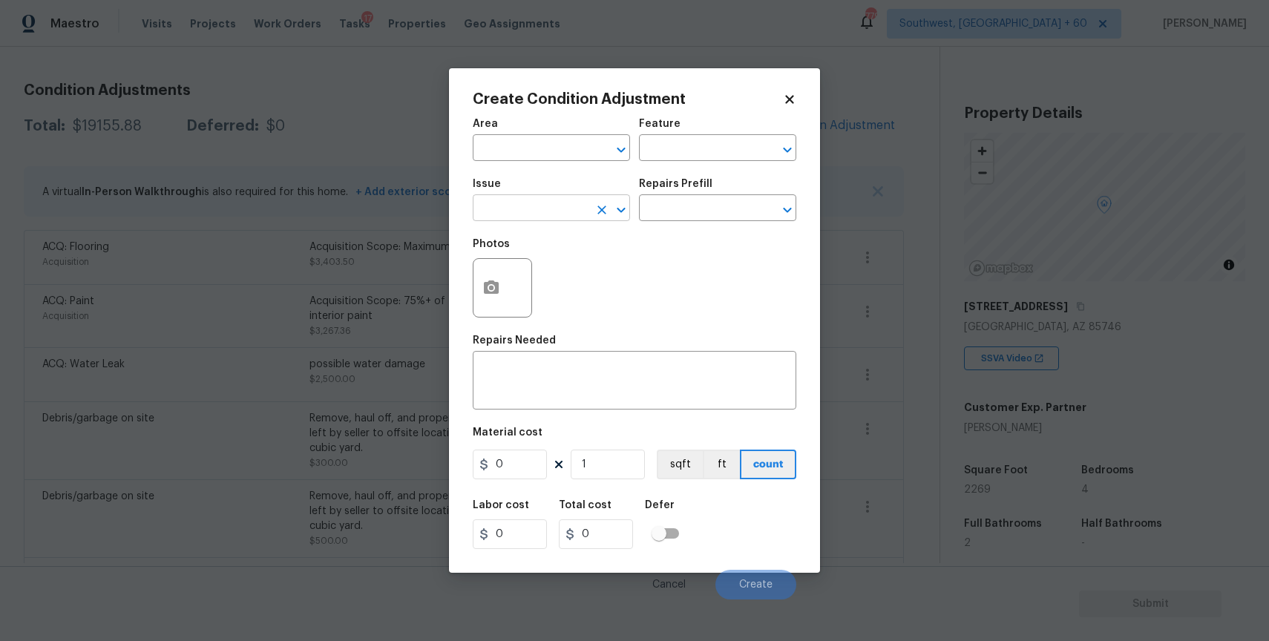
click at [518, 203] on input "text" at bounding box center [531, 209] width 116 height 23
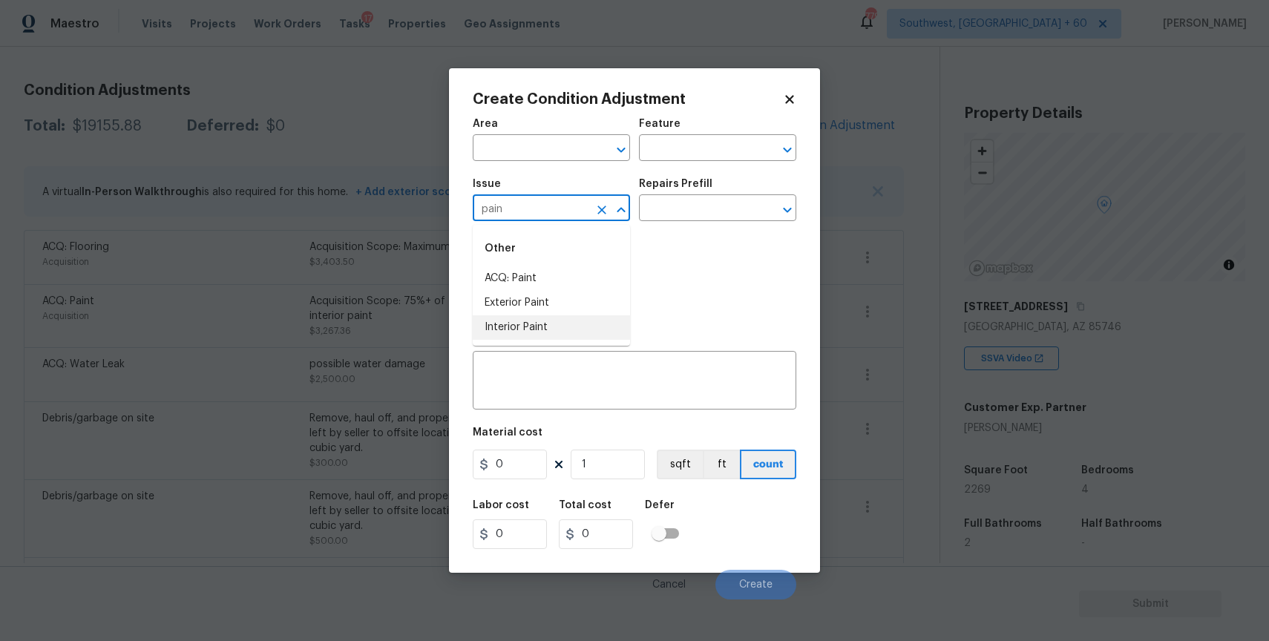
click at [562, 323] on li "Interior Paint" at bounding box center [551, 327] width 157 height 24
type input "Interior Paint"
click at [686, 202] on input "text" at bounding box center [697, 209] width 116 height 23
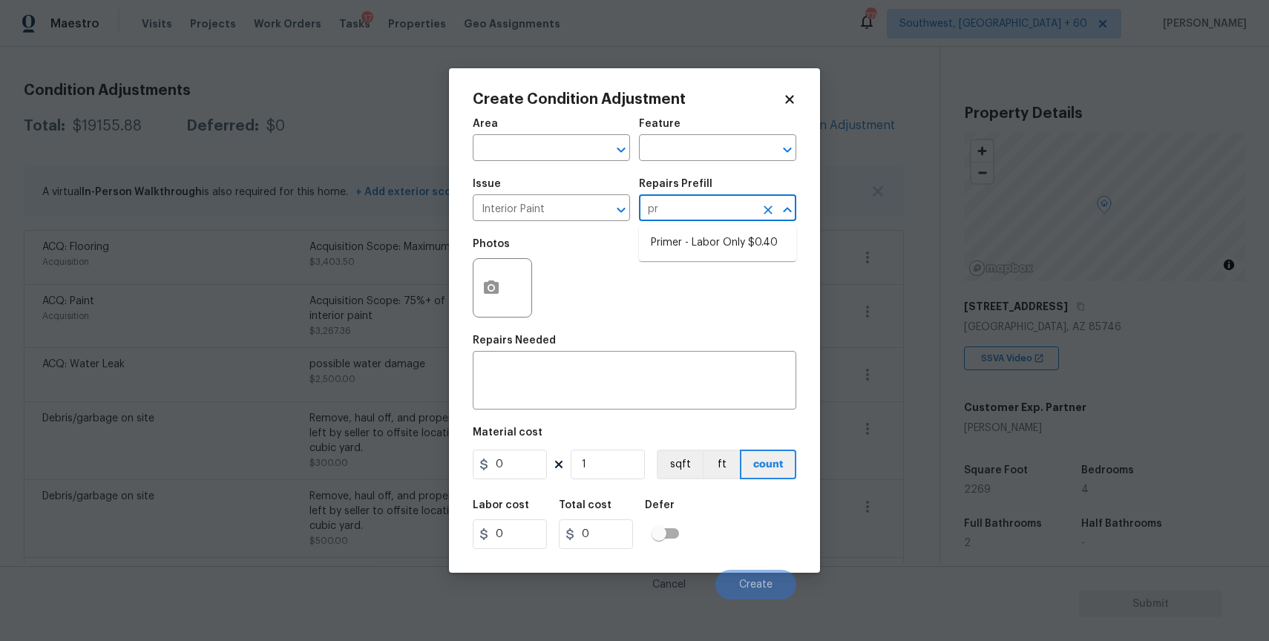
type input "pri"
click at [751, 246] on li "Primer - Labor Only $0.40" at bounding box center [717, 243] width 157 height 24
type input "Overall Paint"
type textarea "Interior primer - PRIMER PROVIDED BY OPENDOOR - All nails, screws, drywall anch…"
type input "0.4"
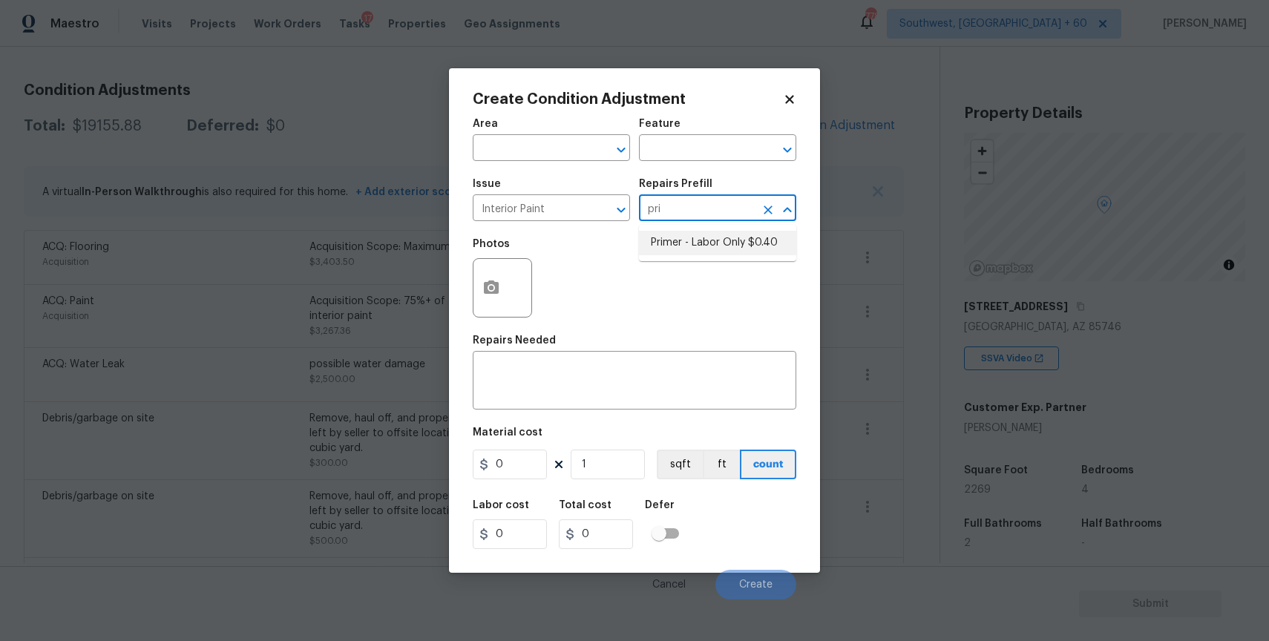
type input "0.4"
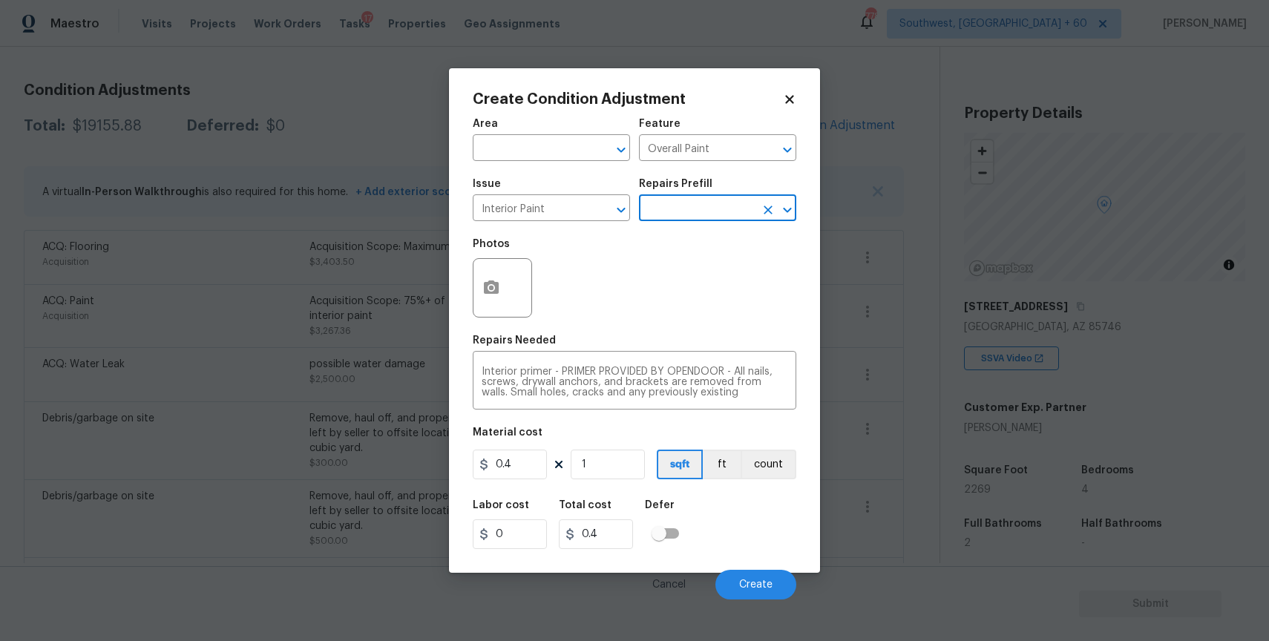
click at [505, 488] on div "Area ​ Feature Overall Paint ​ Issue Interior Paint ​ Repairs Prefill ​ Photos …" at bounding box center [634, 355] width 323 height 490
click at [526, 462] on input "0.4" at bounding box center [510, 465] width 74 height 30
type input "200"
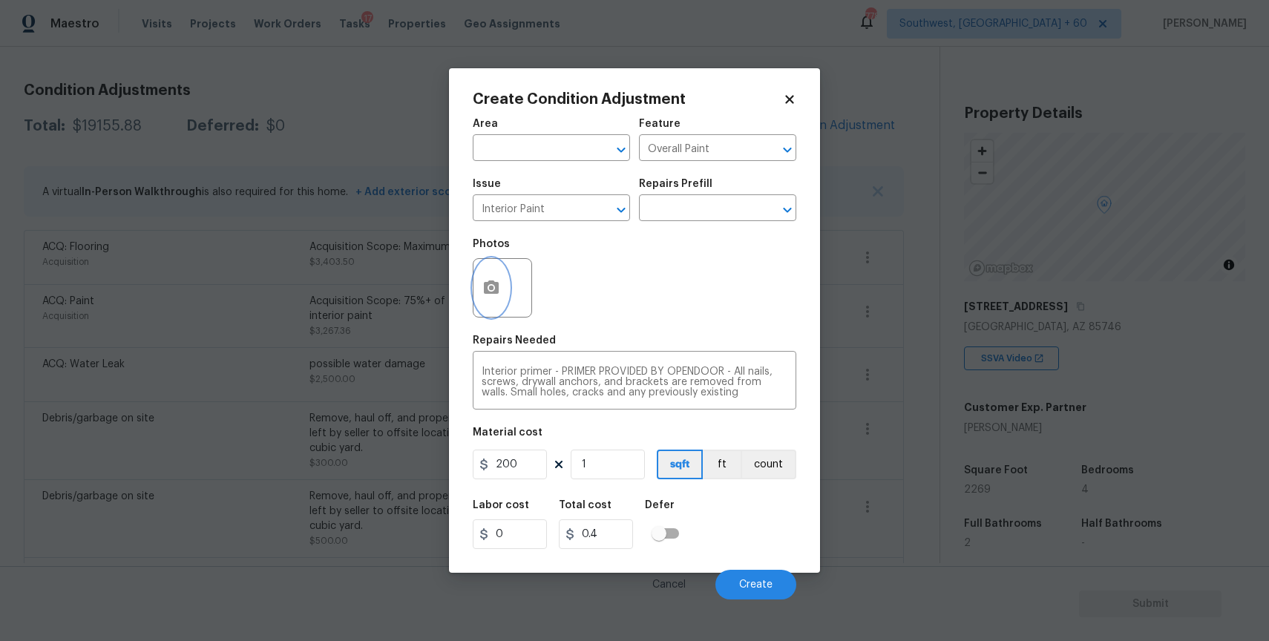
click at [496, 278] on button "button" at bounding box center [491, 288] width 36 height 58
type input "200"
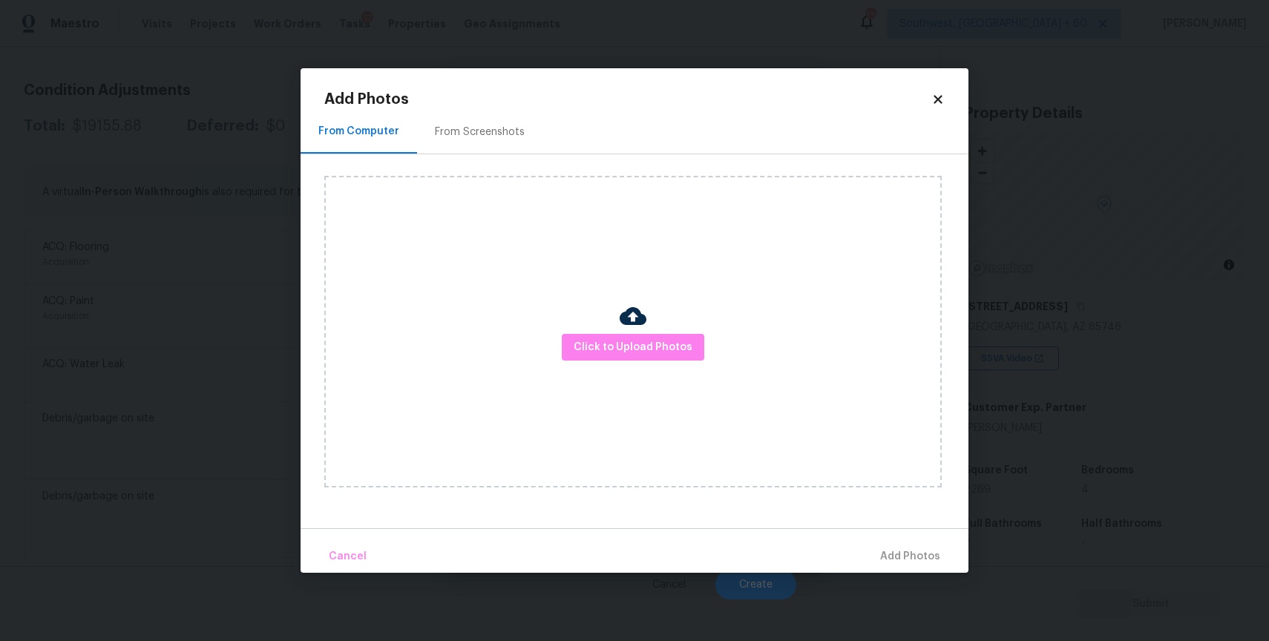
click at [656, 315] on div "Click to Upload Photos" at bounding box center [632, 332] width 617 height 312
click at [656, 334] on button "Click to Upload Photos" at bounding box center [633, 347] width 142 height 27
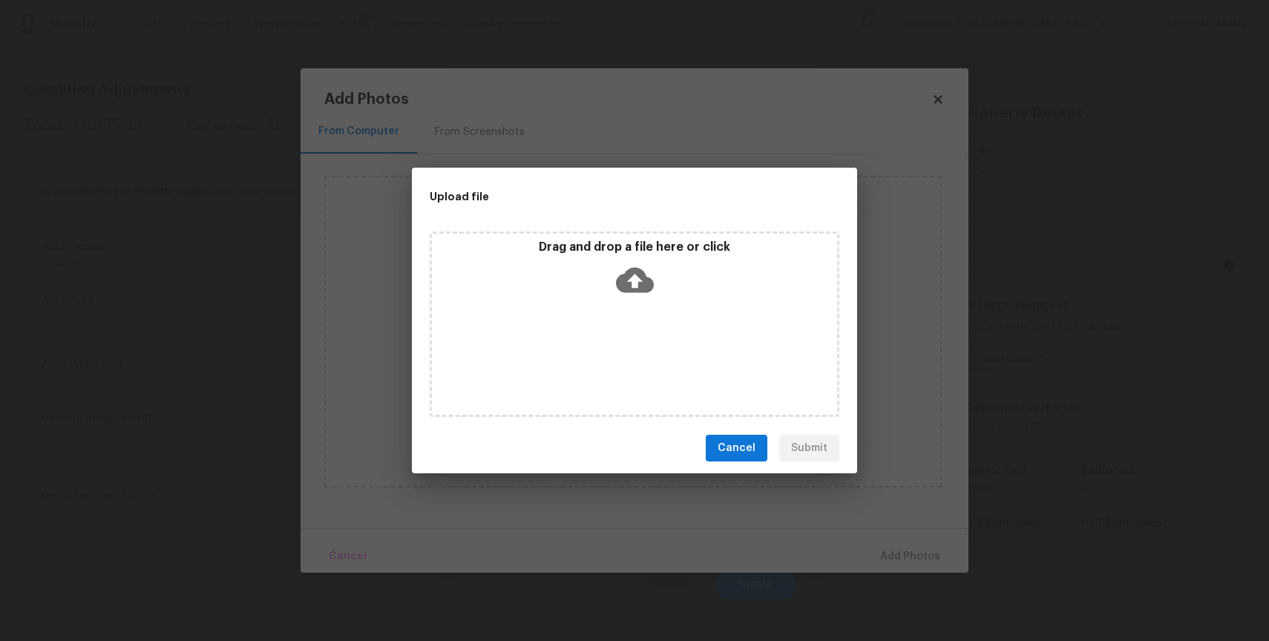
click at [654, 324] on div "Drag and drop a file here or click" at bounding box center [635, 323] width 410 height 185
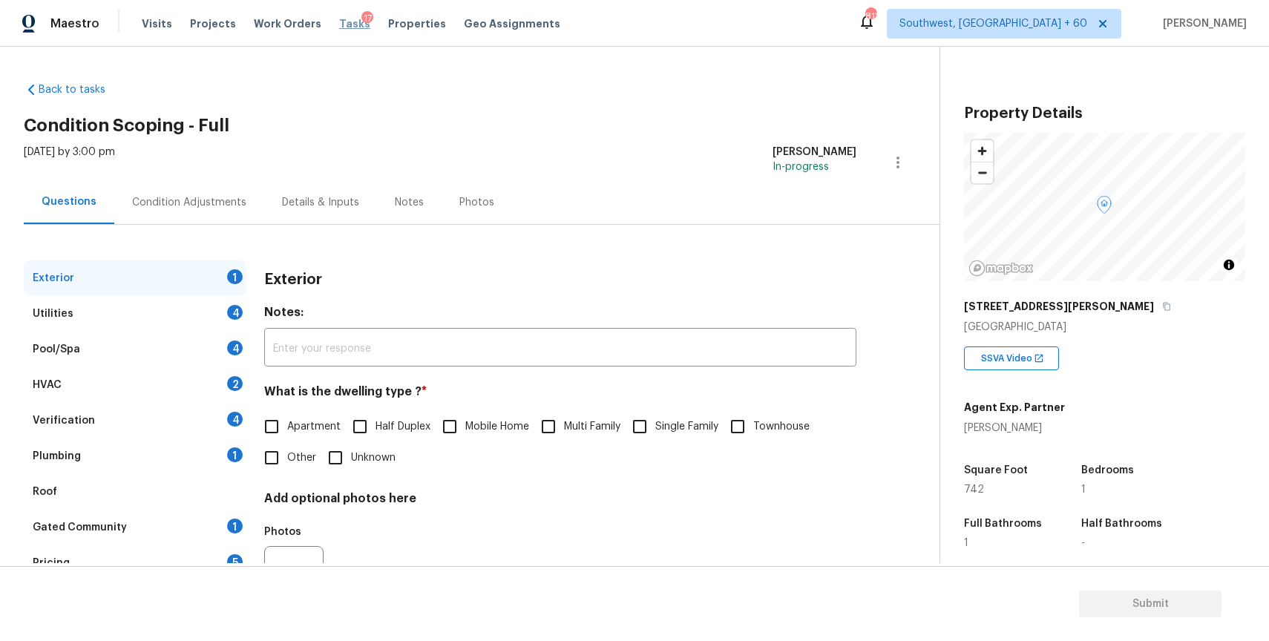
click at [342, 28] on span "Tasks" at bounding box center [354, 24] width 31 height 10
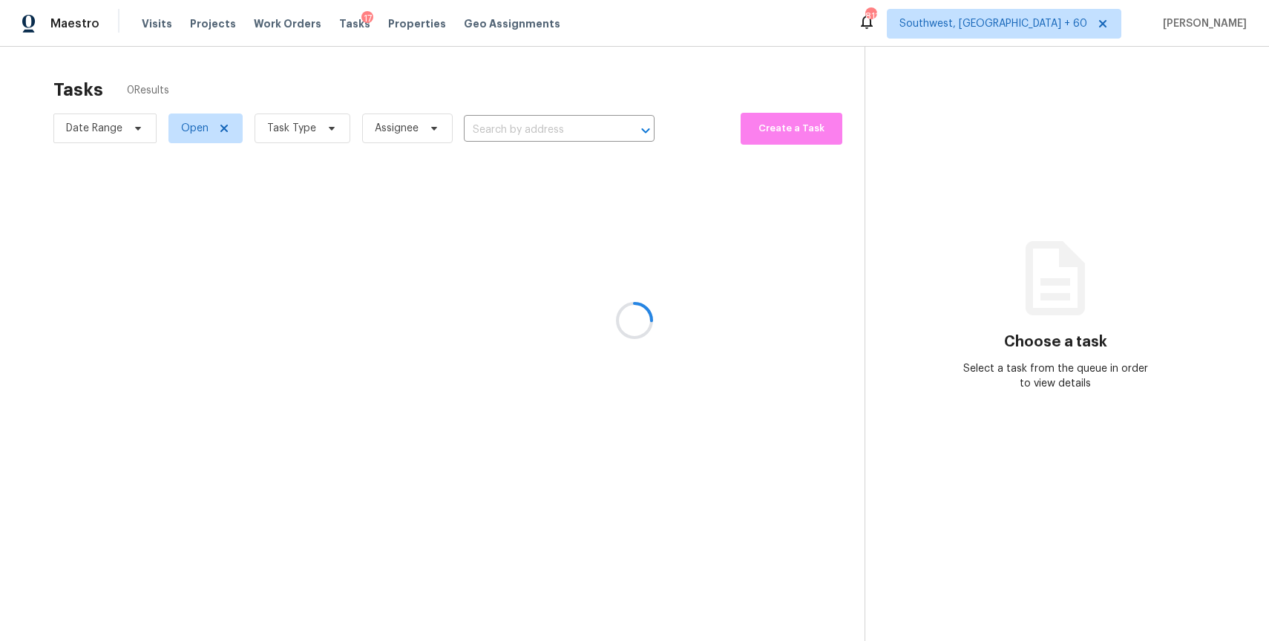
click at [374, 122] on div at bounding box center [634, 320] width 1269 height 641
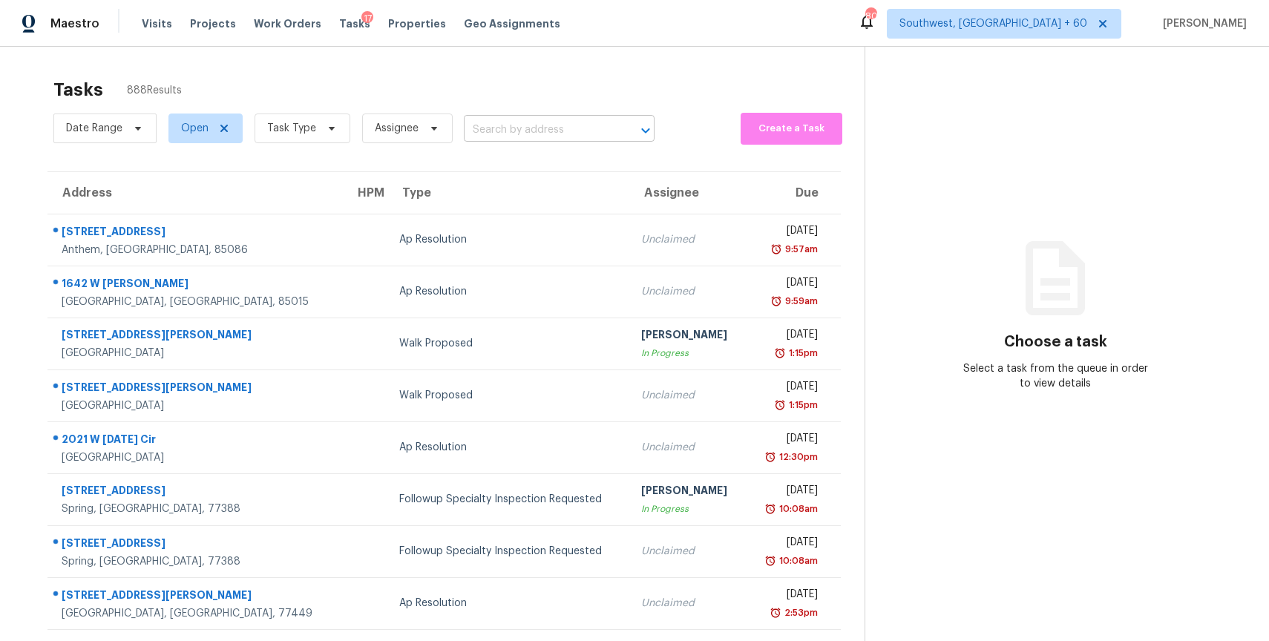
click at [499, 131] on input "text" at bounding box center [538, 130] width 149 height 23
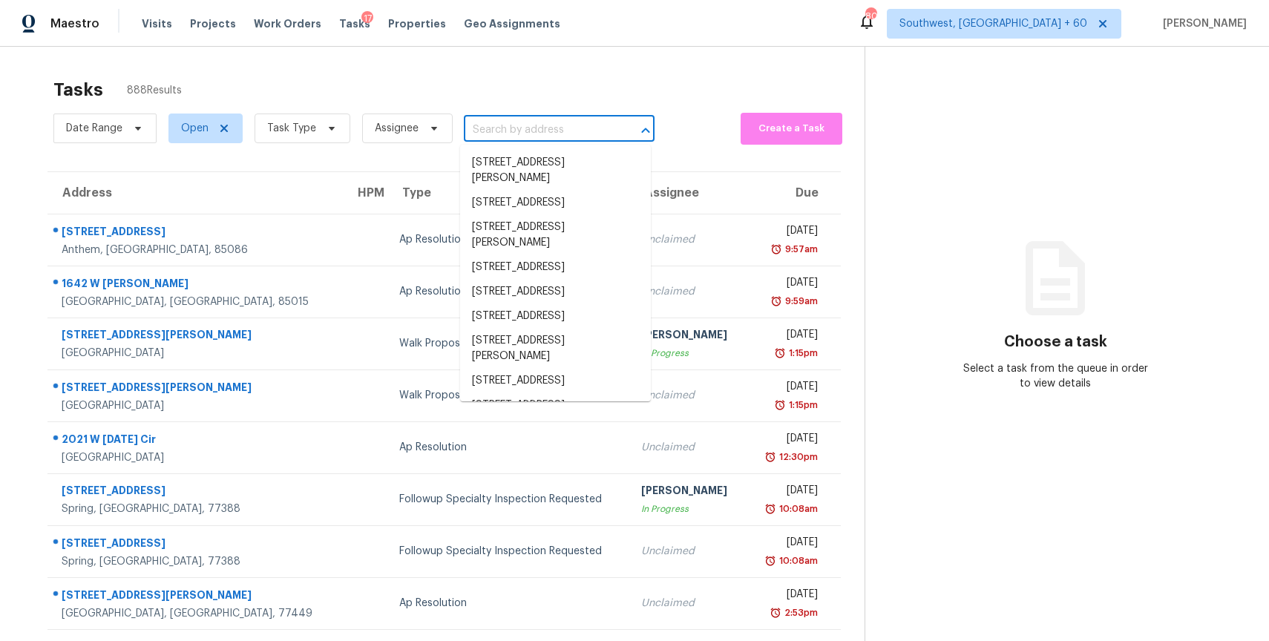
click at [499, 131] on input "text" at bounding box center [538, 130] width 149 height 23
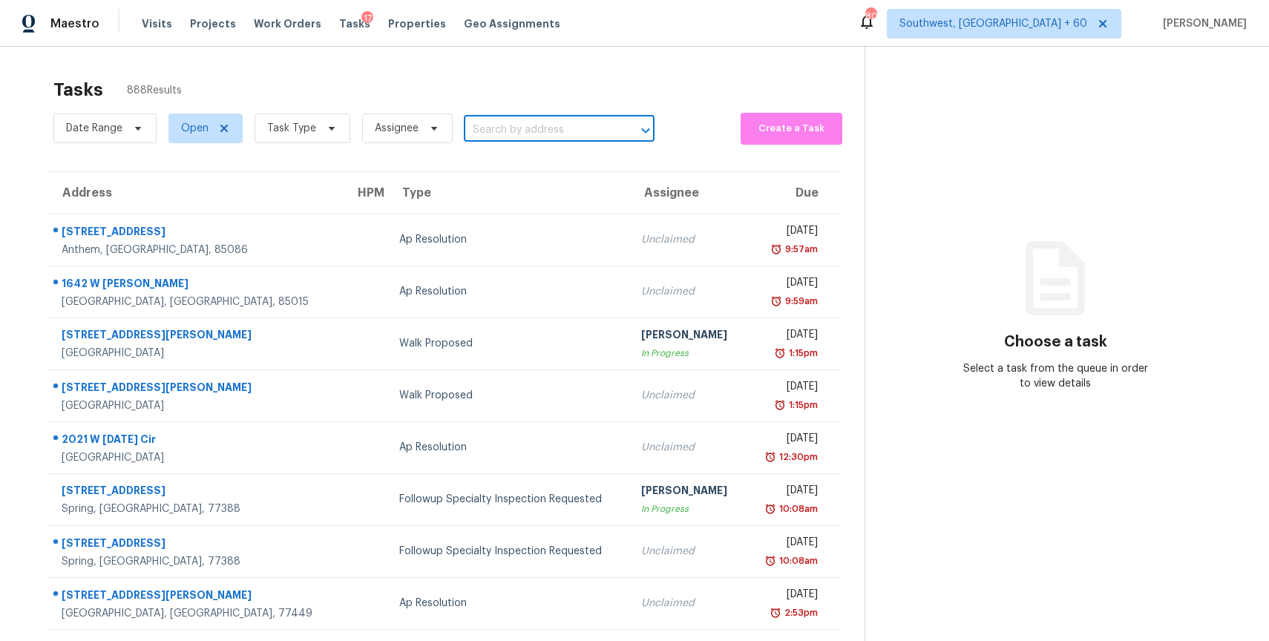
paste input "[STREET_ADDRESS]"
type input "[STREET_ADDRESS]"
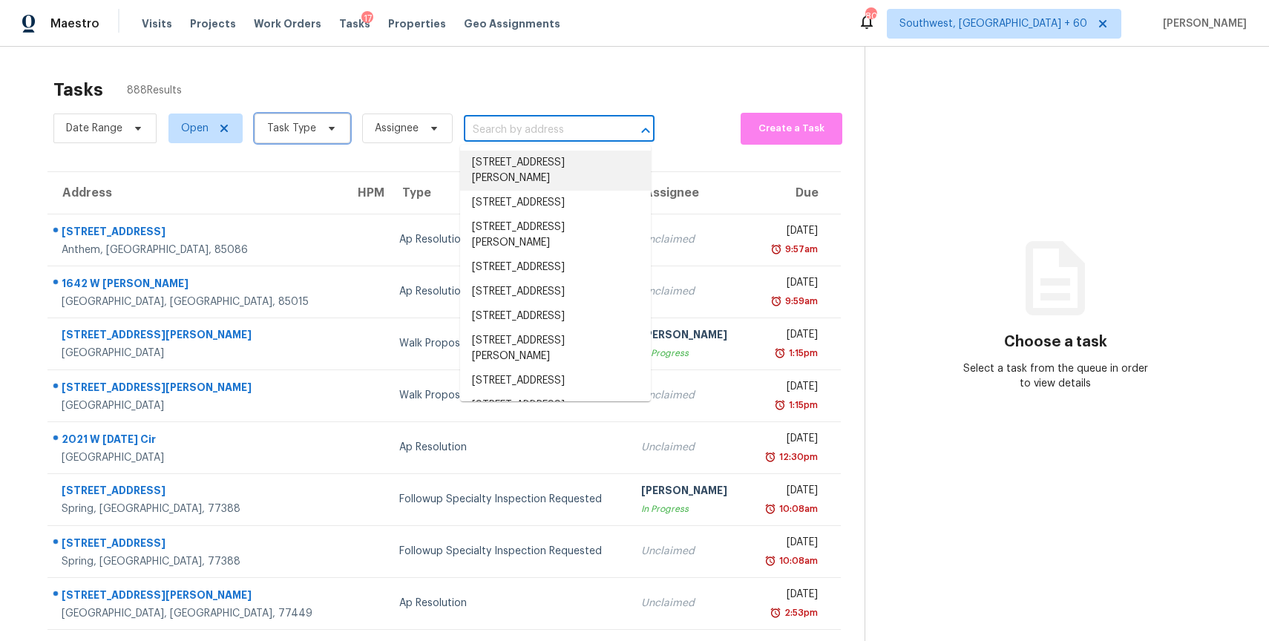
click at [333, 138] on span "Task Type" at bounding box center [302, 129] width 96 height 30
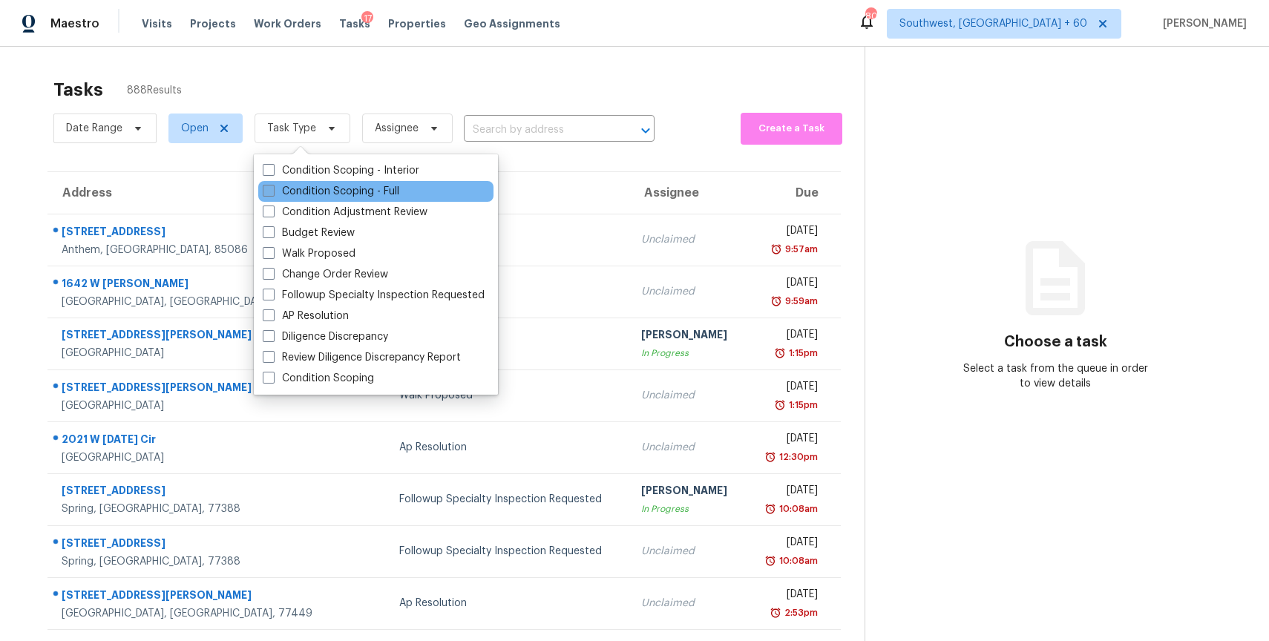
click at [327, 188] on label "Condition Scoping - Full" at bounding box center [331, 191] width 137 height 15
click at [272, 188] on input "Condition Scoping - Full" at bounding box center [268, 189] width 10 height 10
checkbox input "true"
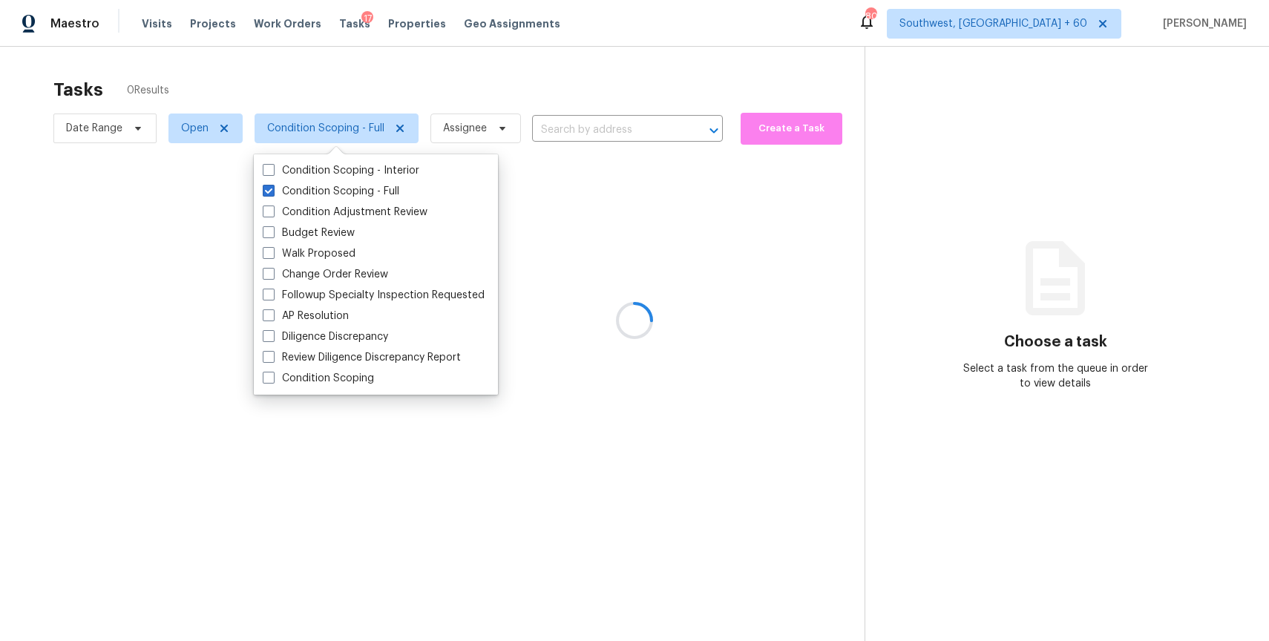
click at [439, 88] on div at bounding box center [634, 320] width 1269 height 641
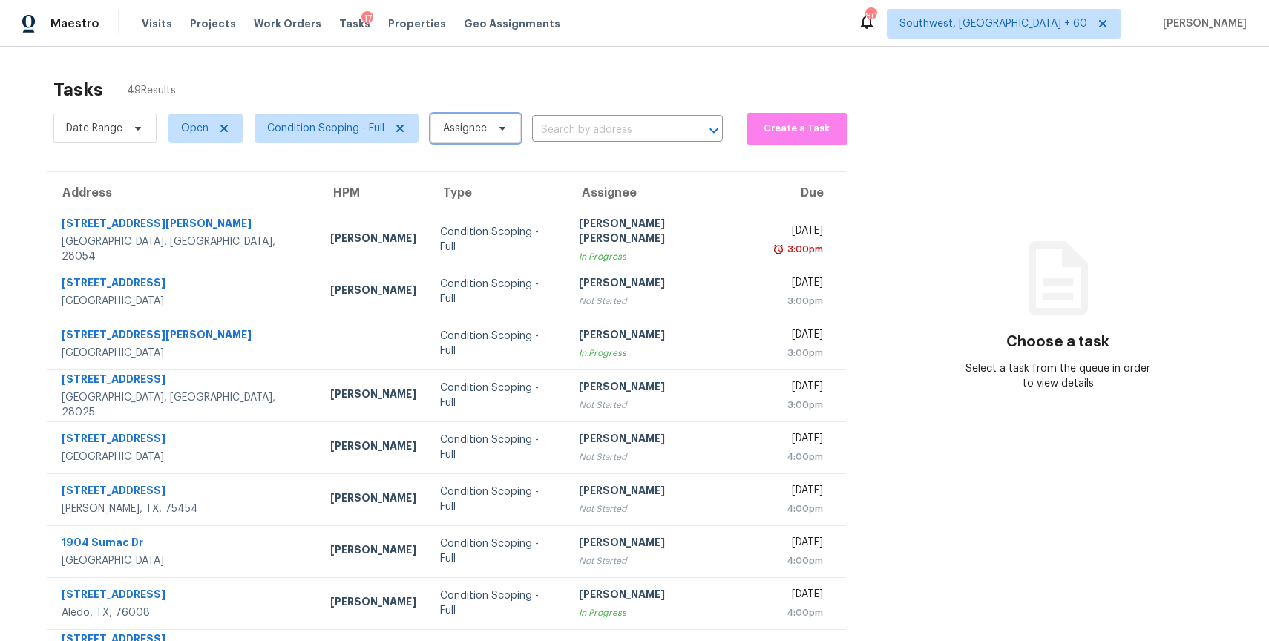
click at [467, 125] on span "Assignee" at bounding box center [465, 128] width 44 height 15
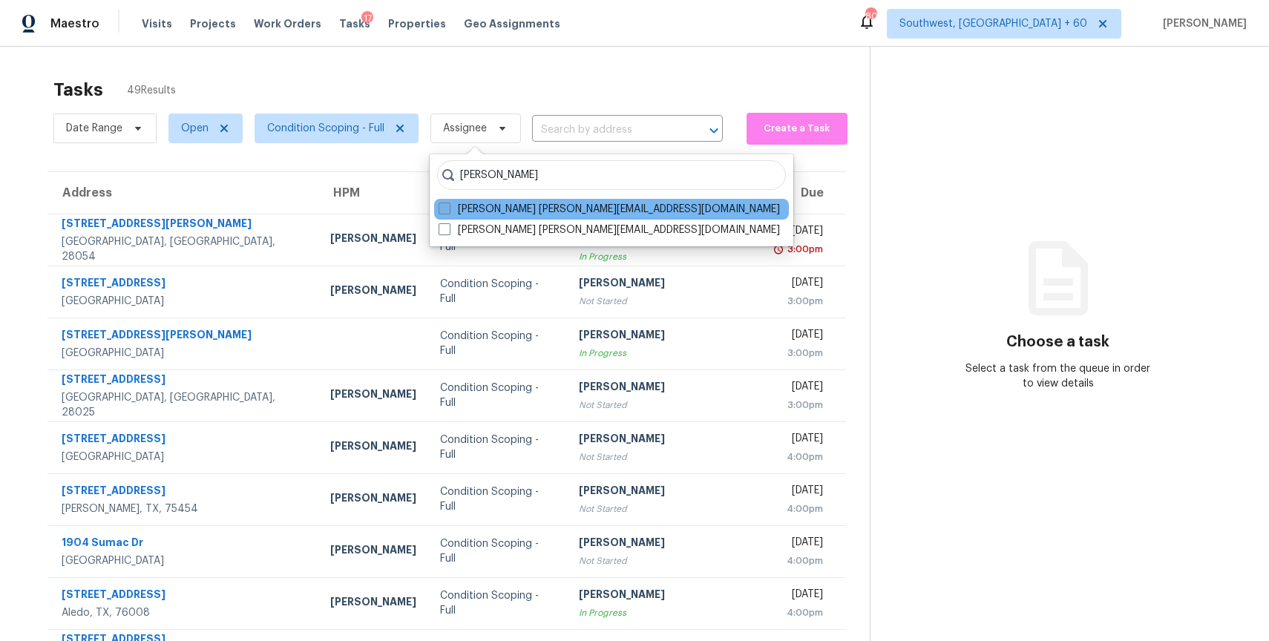
type input "ranjith"
click at [584, 211] on label "Ranjith Kumar P ranjith.kumar@opendoor.com" at bounding box center [608, 209] width 341 height 15
click at [448, 211] on input "Ranjith Kumar P ranjith.kumar@opendoor.com" at bounding box center [443, 207] width 10 height 10
checkbox input "true"
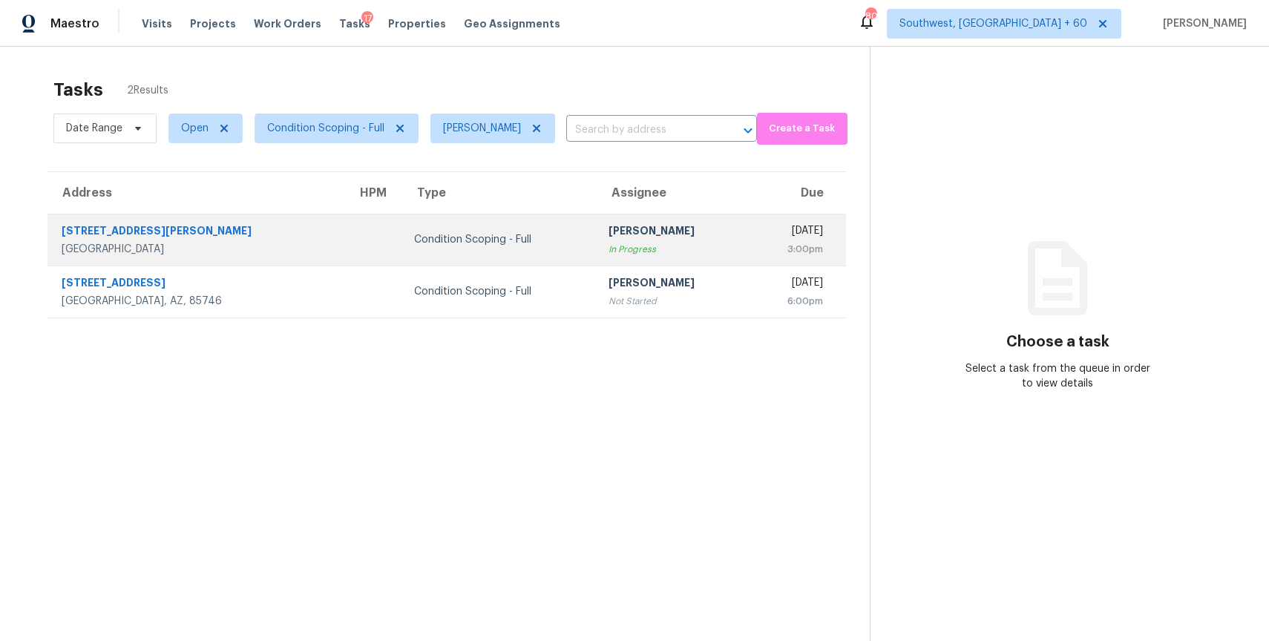
click at [660, 229] on td "Ranjith Kumar P In Progress" at bounding box center [671, 240] width 151 height 52
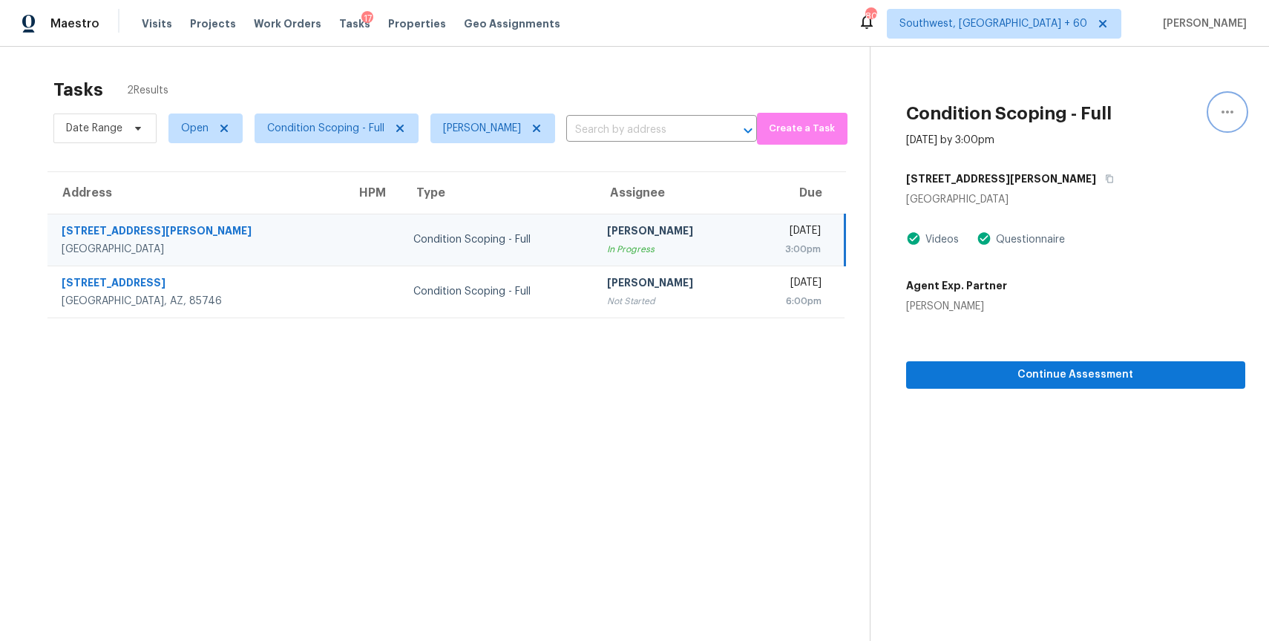
click at [1231, 118] on icon "button" at bounding box center [1227, 112] width 18 height 18
click at [1132, 114] on div "Mark as Blocked" at bounding box center [1143, 115] width 116 height 15
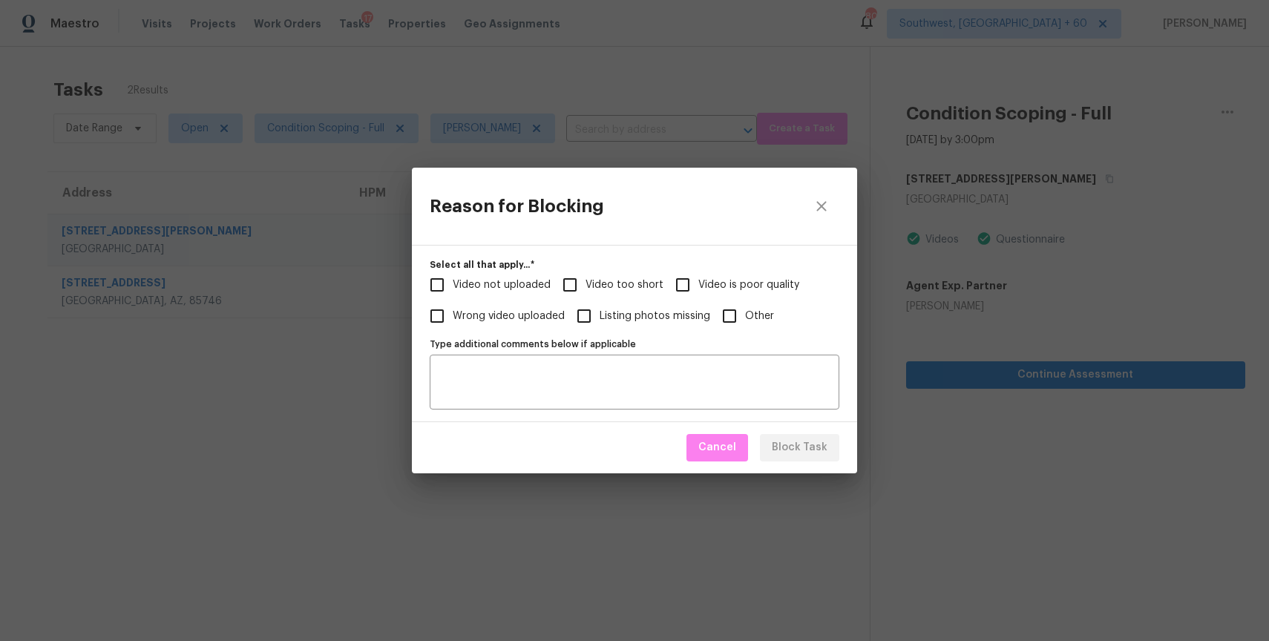
click at [486, 285] on span "Video not uploaded" at bounding box center [502, 285] width 98 height 16
click at [453, 285] on input "Video not uploaded" at bounding box center [436, 284] width 31 height 31
checkbox input "true"
drag, startPoint x: 711, startPoint y: 190, endPoint x: 596, endPoint y: 190, distance: 115.0
click at [596, 190] on div "Reason for Blocking" at bounding box center [635, 206] width 410 height 36
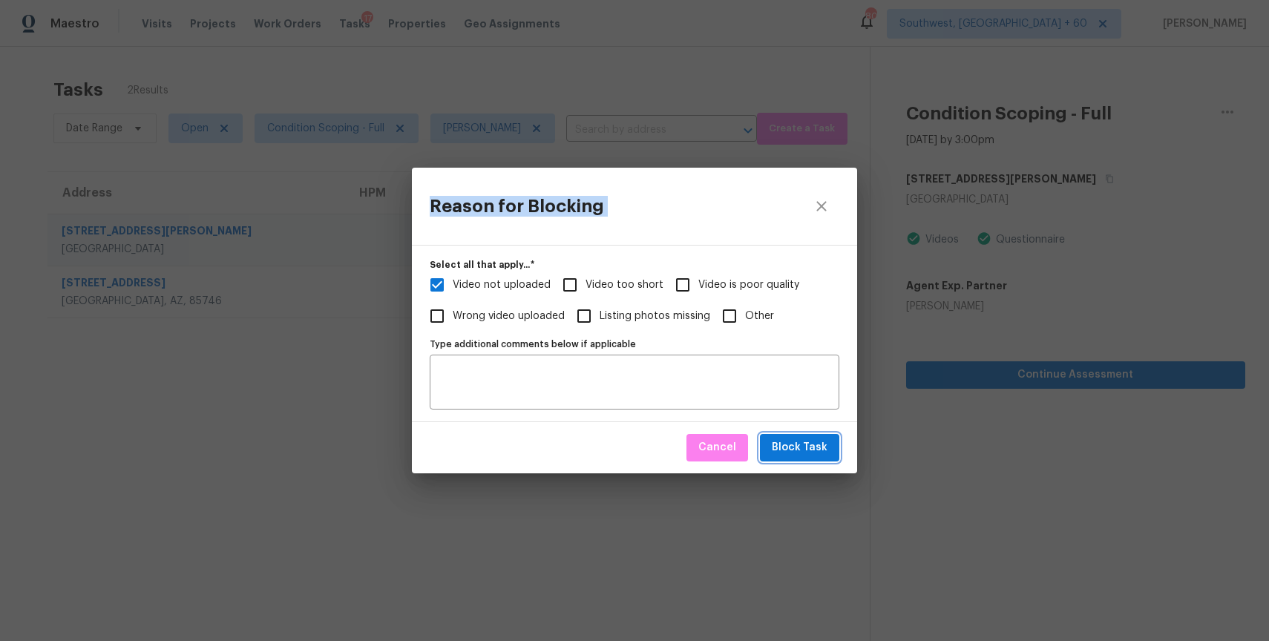
click at [814, 446] on span "Block Task" at bounding box center [800, 447] width 56 height 19
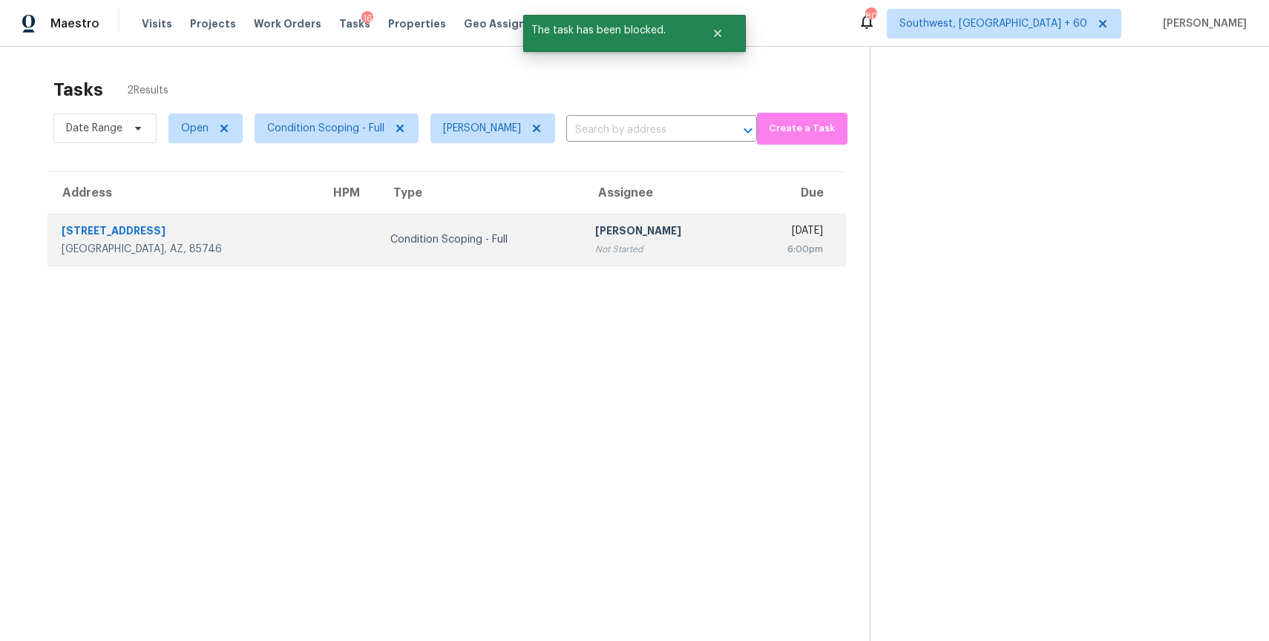
click at [595, 228] on div "[PERSON_NAME]" at bounding box center [663, 232] width 136 height 19
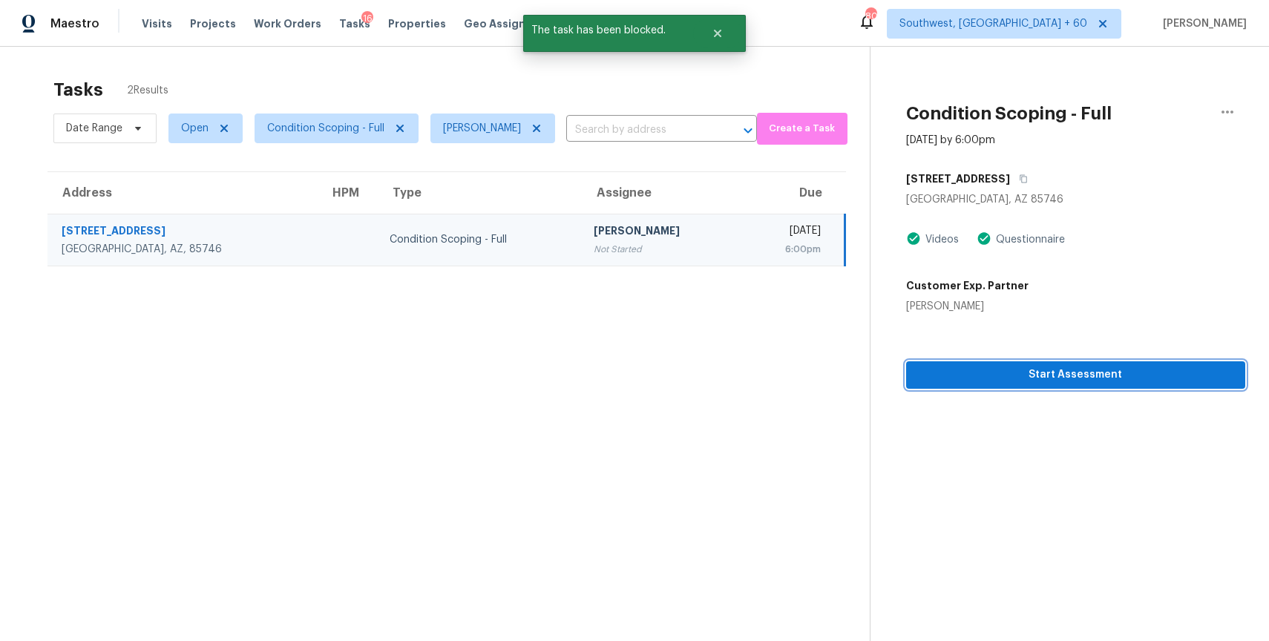
click at [952, 381] on span "Start Assessment" at bounding box center [1075, 375] width 315 height 19
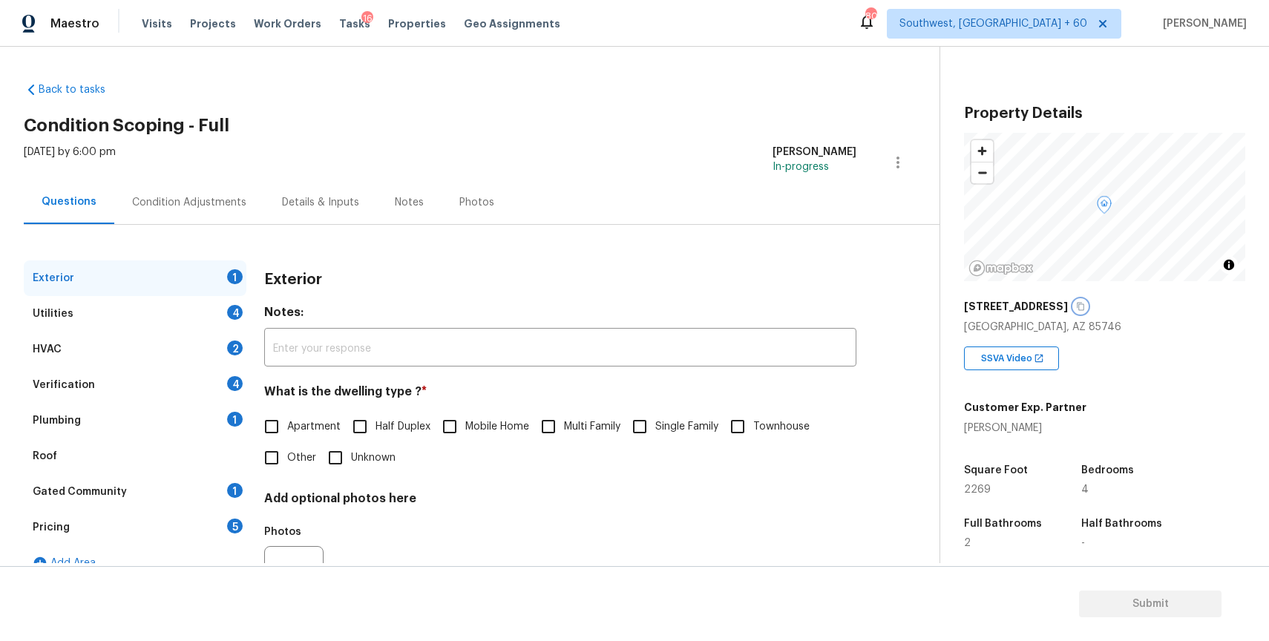
click at [1085, 303] on icon "button" at bounding box center [1080, 306] width 9 height 9
drag, startPoint x: 1112, startPoint y: 303, endPoint x: 1051, endPoint y: 303, distance: 60.8
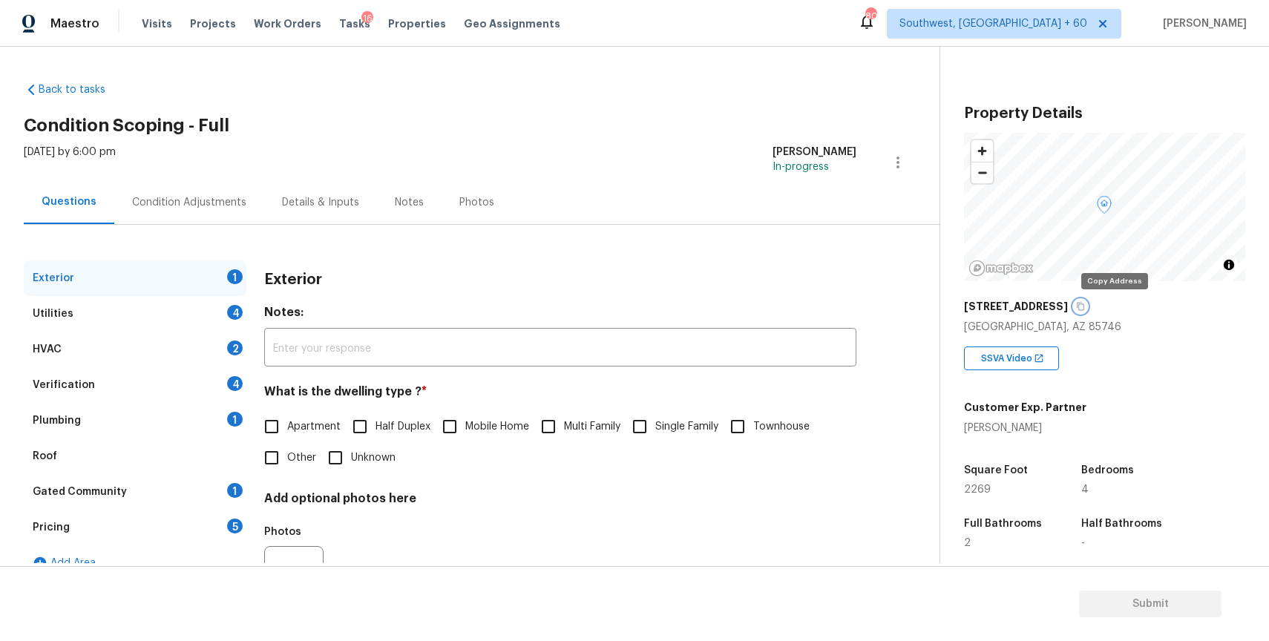
click at [1095, 303] on div "[STREET_ADDRESS]" at bounding box center [1104, 306] width 281 height 27
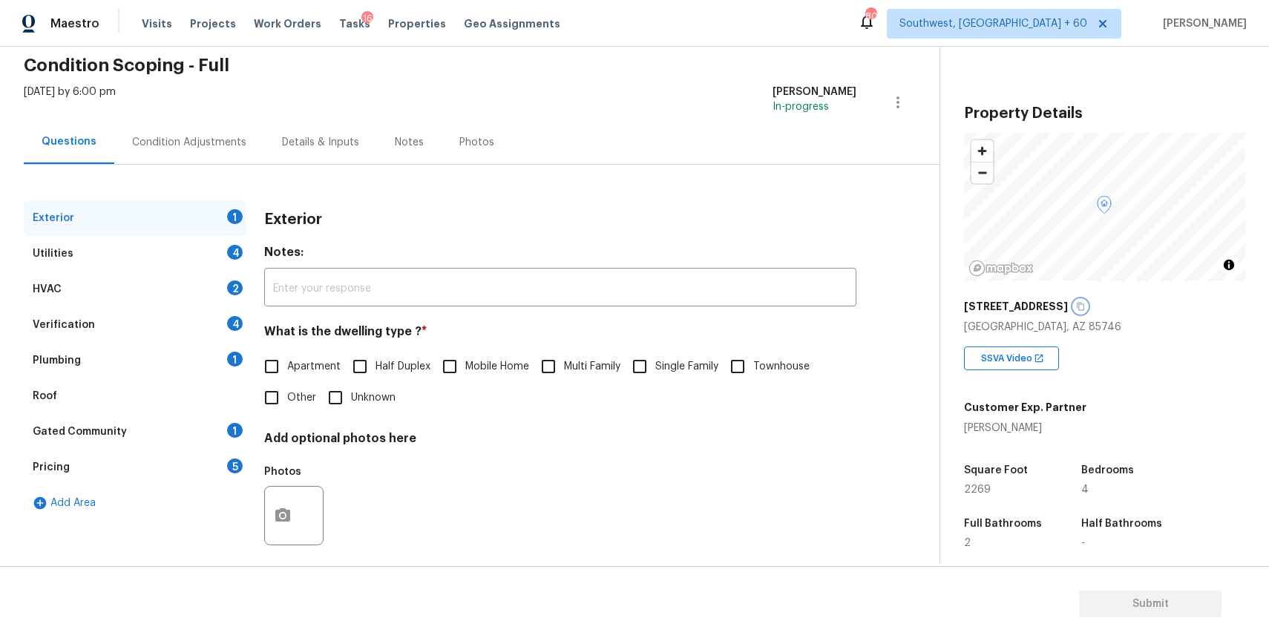
scroll to position [73, 0]
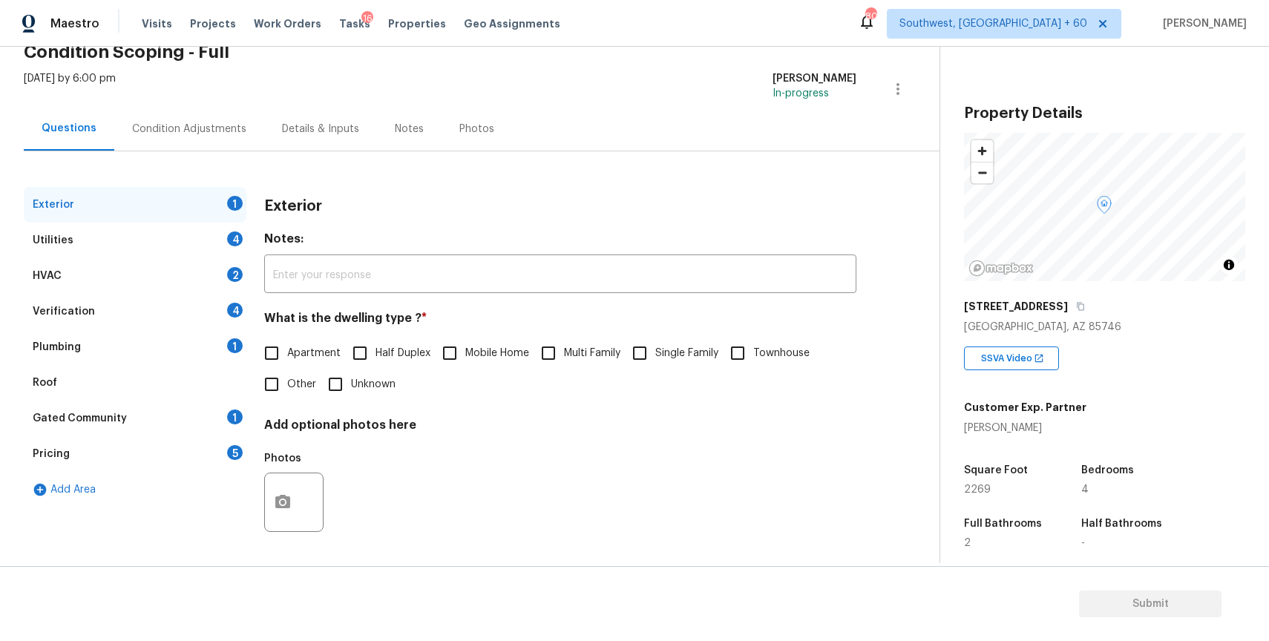
click at [190, 128] on div "Condition Adjustments" at bounding box center [189, 129] width 114 height 15
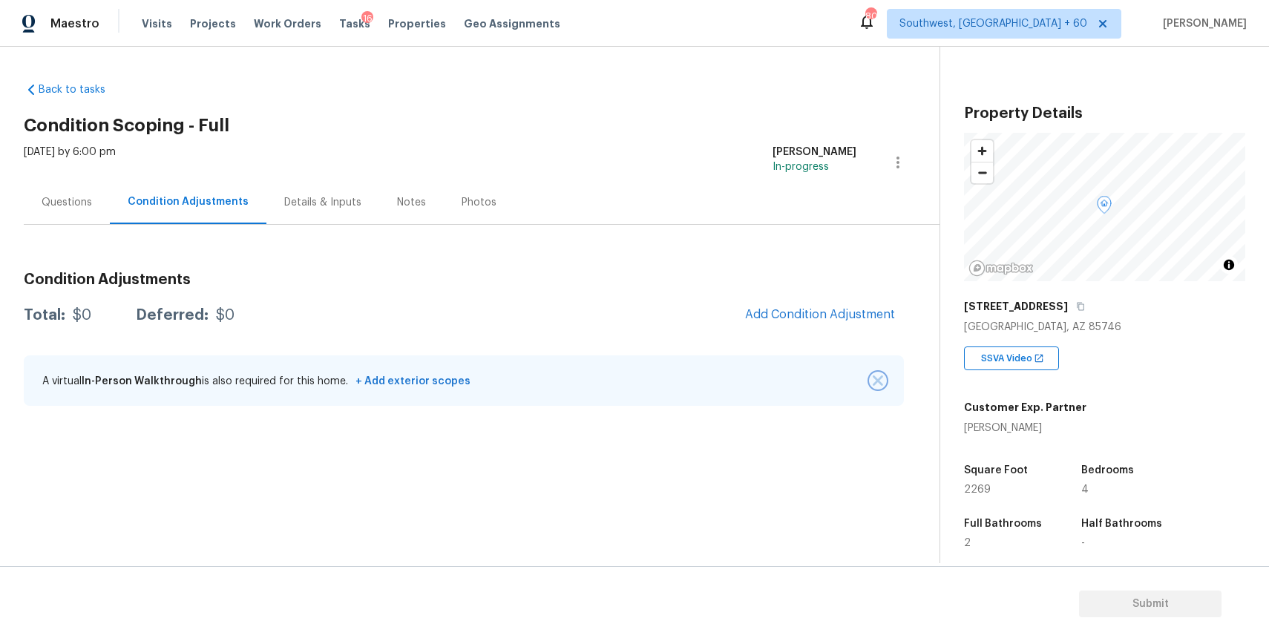
click at [881, 378] on img "button" at bounding box center [877, 380] width 10 height 10
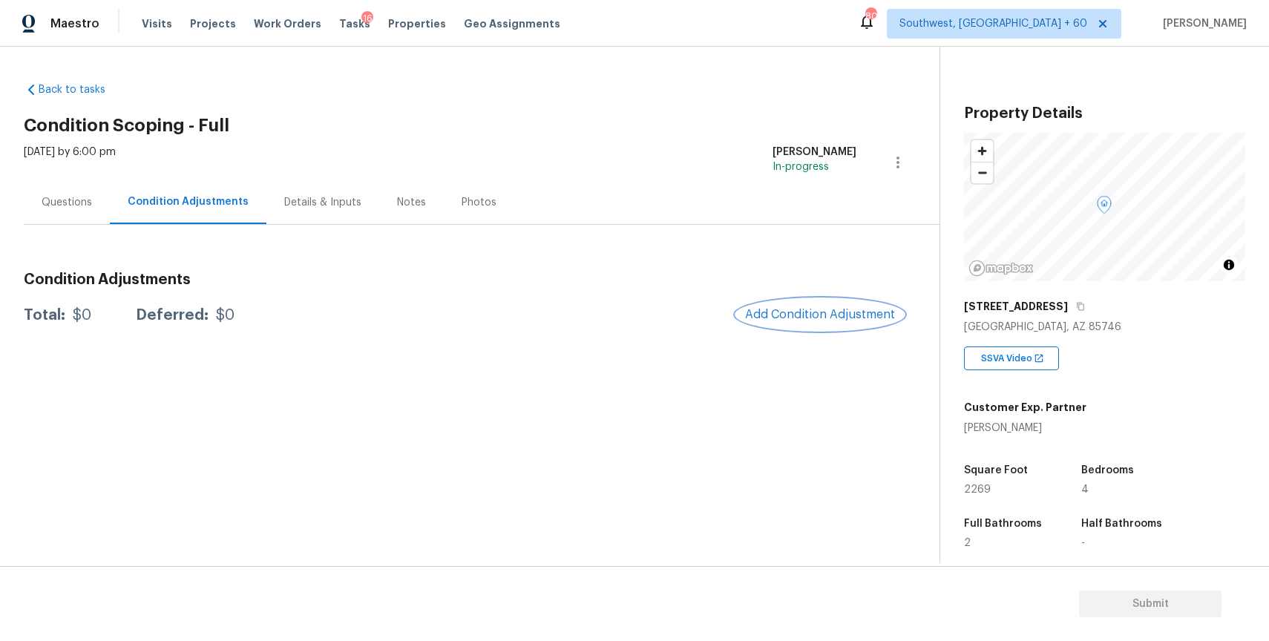
click at [851, 319] on span "Add Condition Adjustment" at bounding box center [820, 314] width 150 height 13
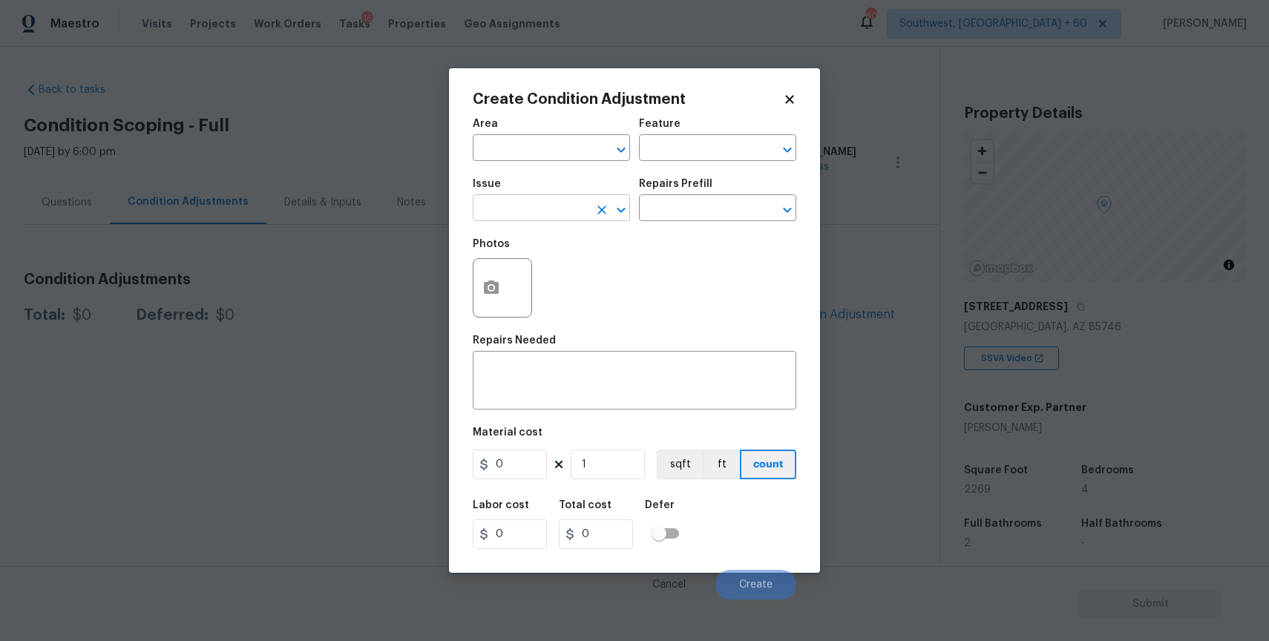
click at [535, 207] on input "text" at bounding box center [531, 209] width 116 height 23
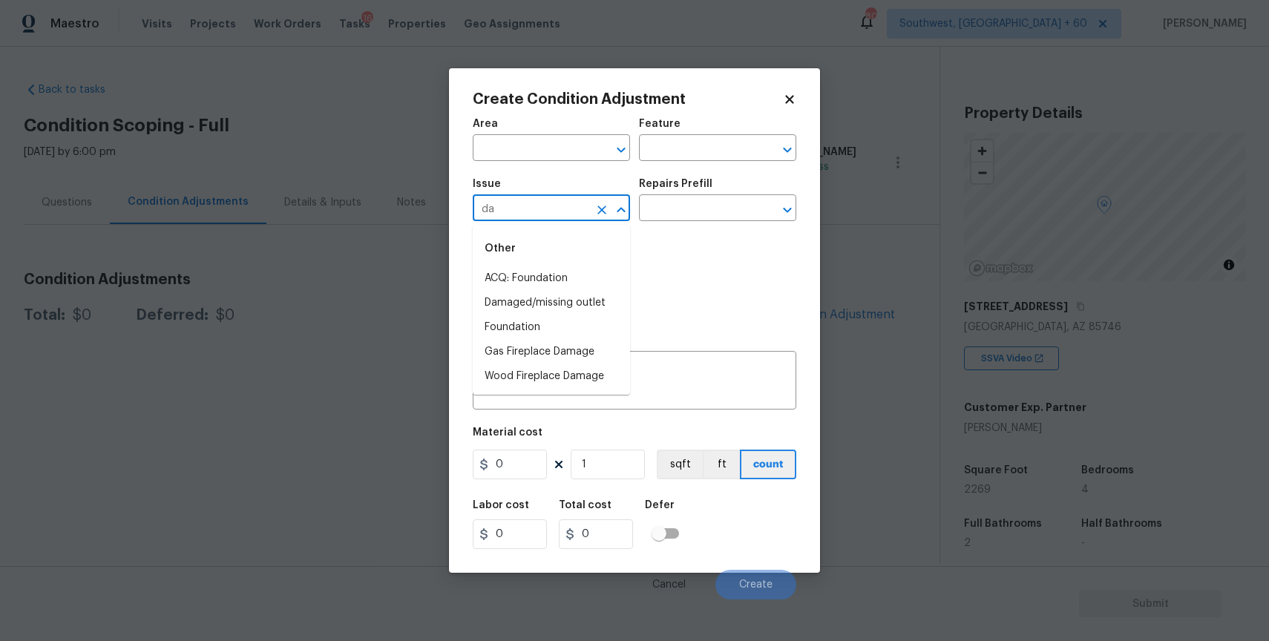
type input "d"
click at [568, 281] on li "Landscape Package" at bounding box center [551, 278] width 157 height 24
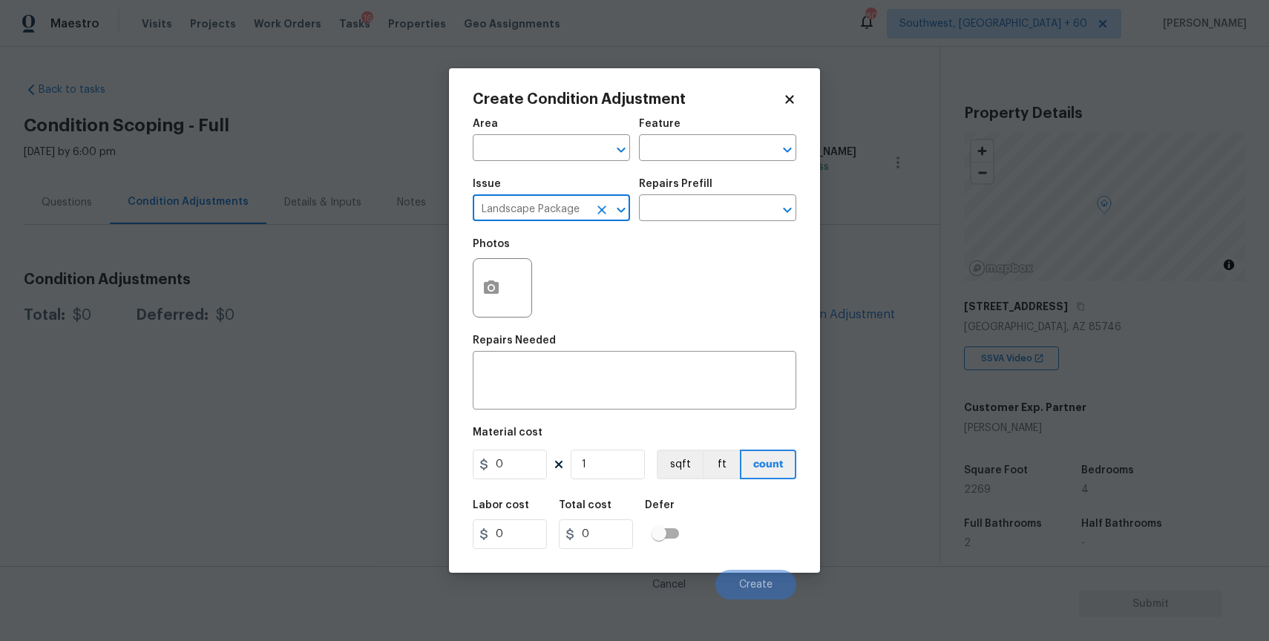
type input "Landscape Package"
click at [568, 281] on div "Photos" at bounding box center [634, 278] width 323 height 96
click at [697, 192] on div "Repairs Prefill" at bounding box center [717, 188] width 157 height 19
click at [722, 214] on input "text" at bounding box center [697, 209] width 116 height 23
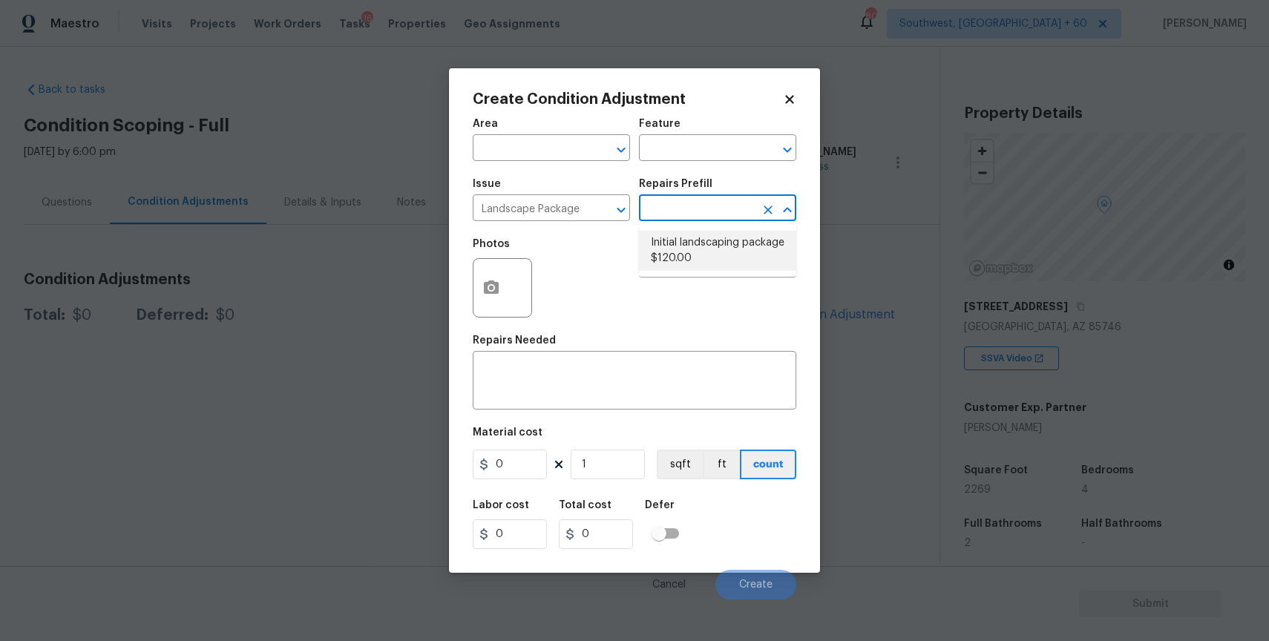
click at [695, 237] on li "Initial landscaping package $120.00" at bounding box center [717, 251] width 157 height 40
type input "Home Readiness Packages"
type textarea "Mowing of grass up to 6" in height. Mow, edge along driveways & sidewalks, trim…"
type input "120"
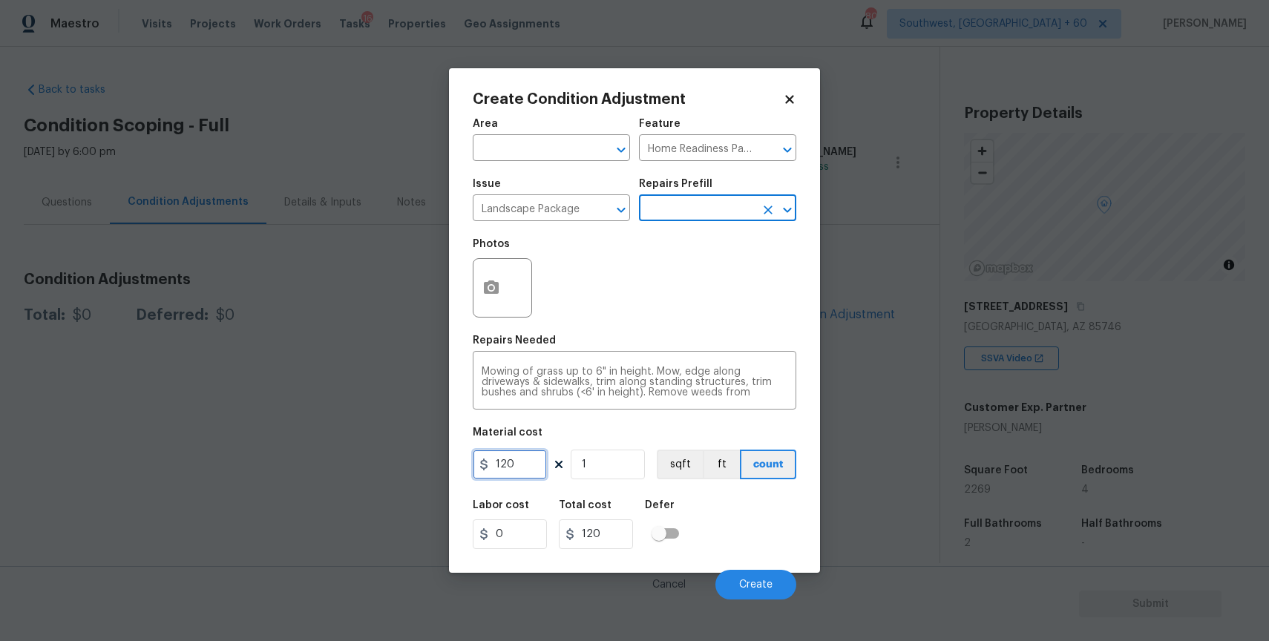
click at [525, 464] on input "120" at bounding box center [510, 465] width 74 height 30
type input "300"
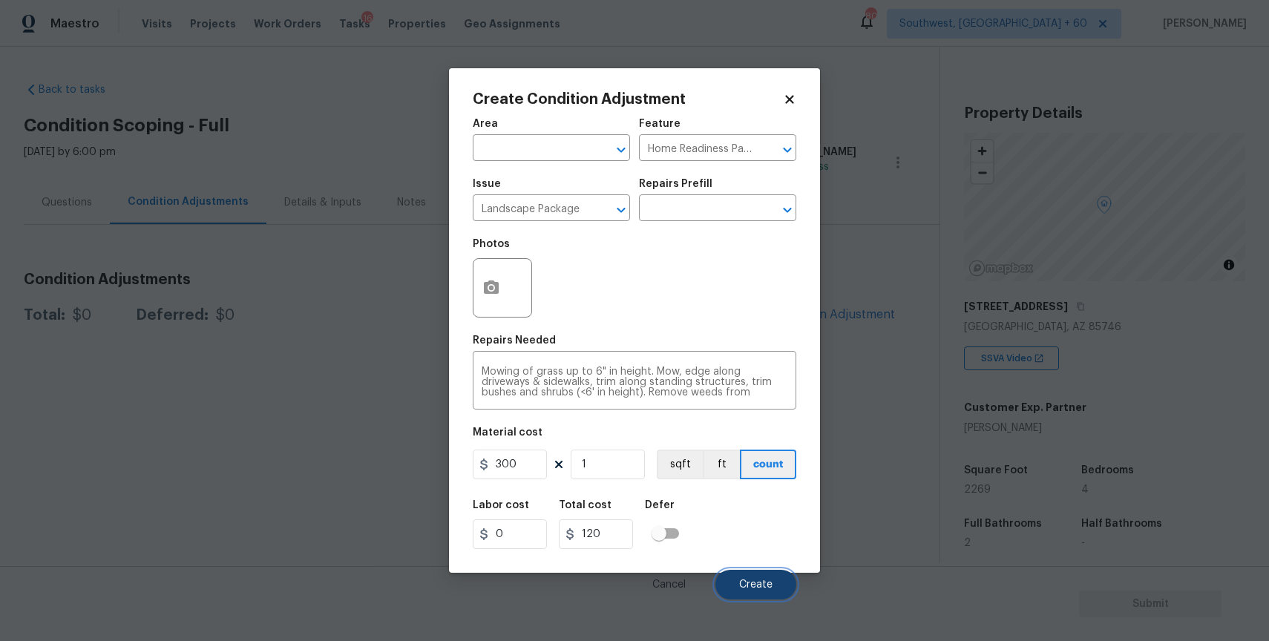
type input "300"
click at [753, 578] on button "Create" at bounding box center [755, 585] width 81 height 30
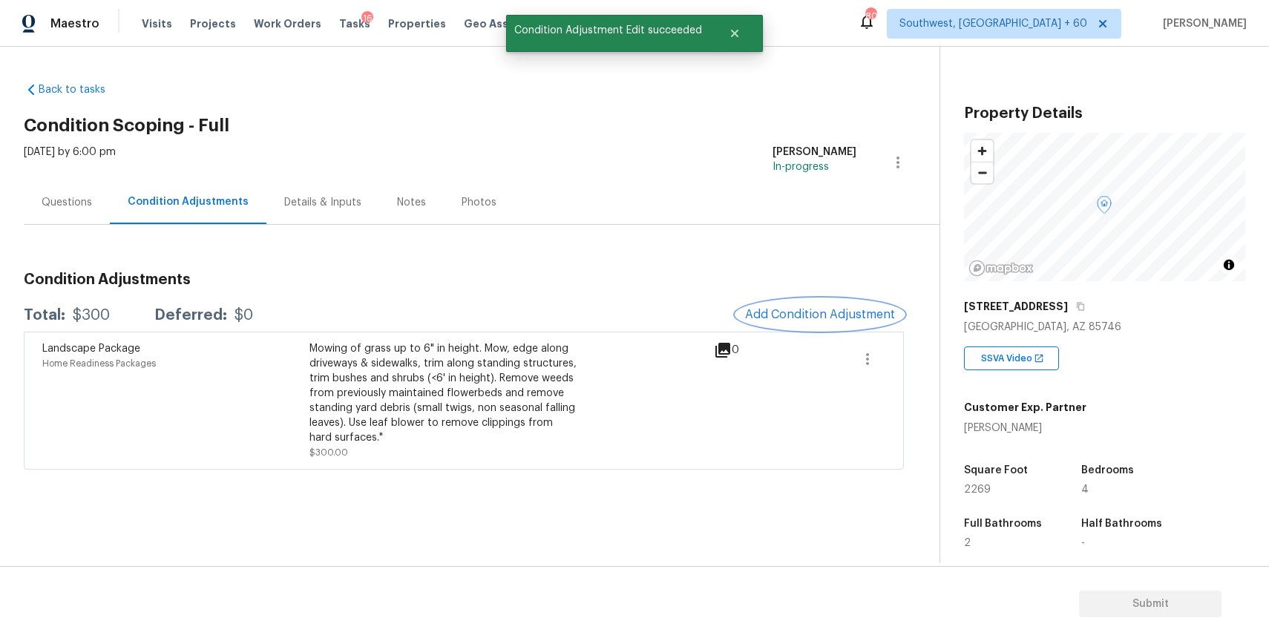
click at [835, 312] on span "Add Condition Adjustment" at bounding box center [820, 314] width 150 height 13
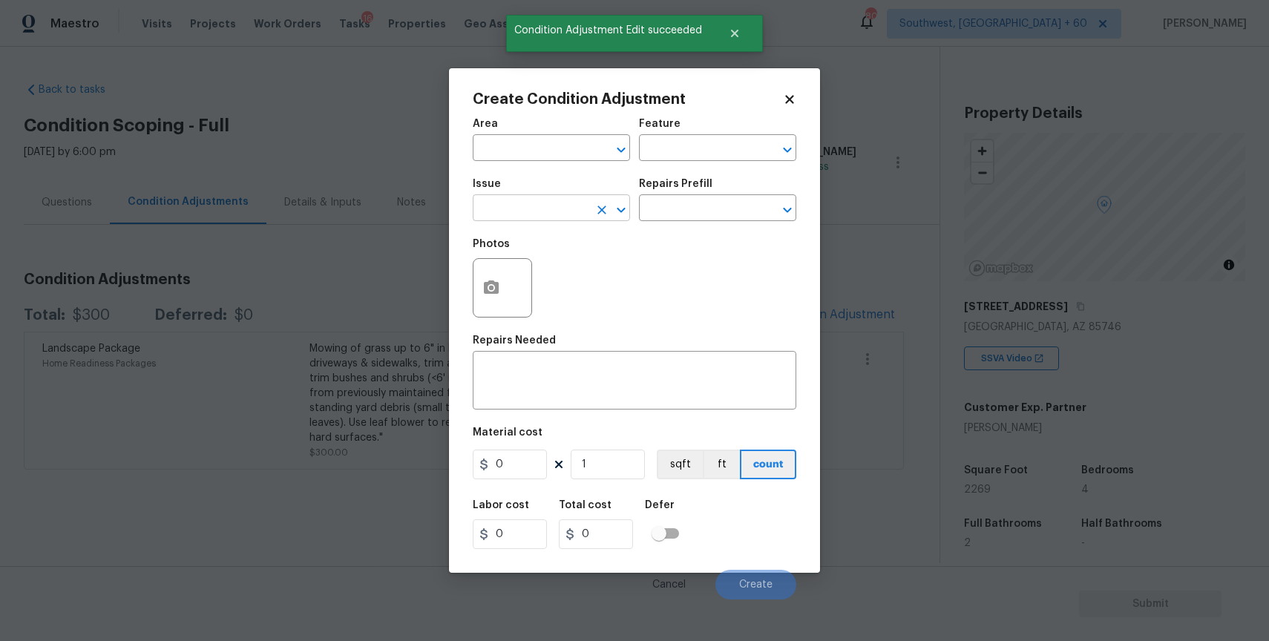
click at [527, 208] on input "text" at bounding box center [531, 209] width 116 height 23
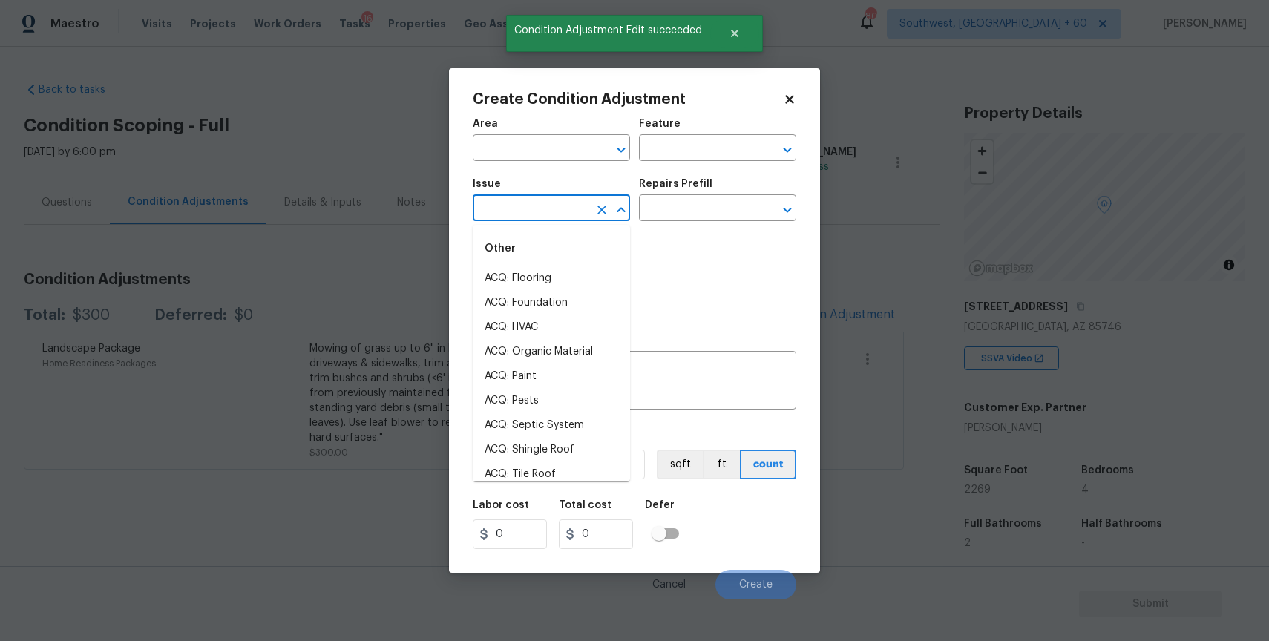
click at [527, 208] on input "text" at bounding box center [531, 209] width 116 height 23
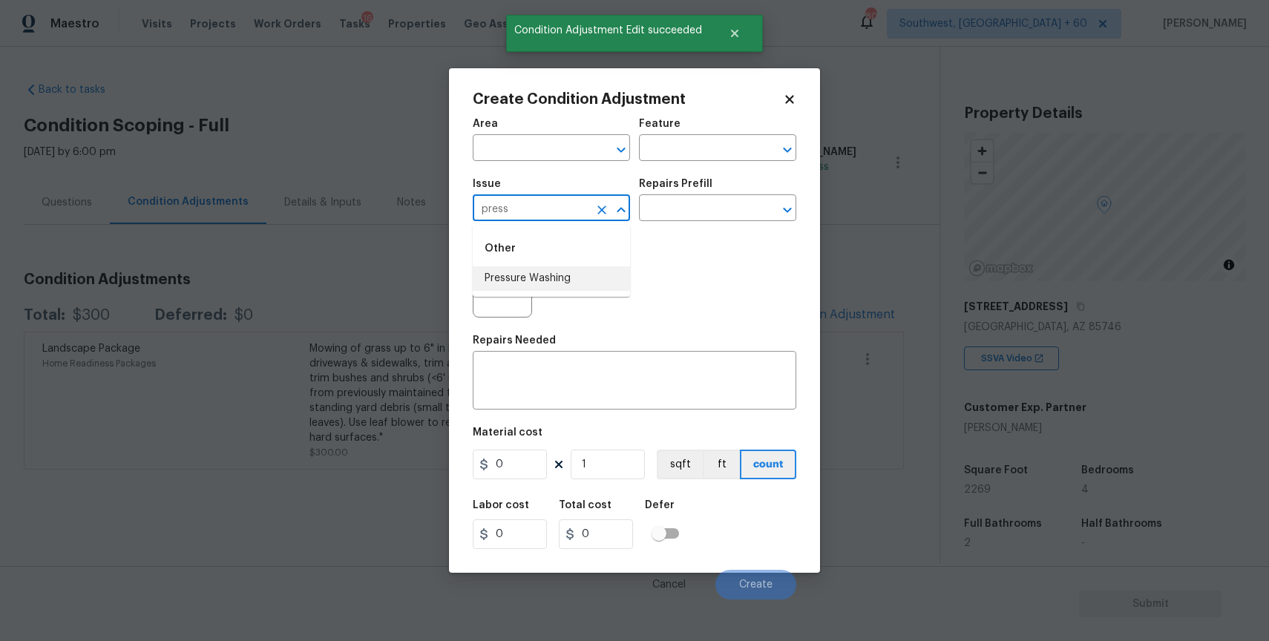
type input "press"
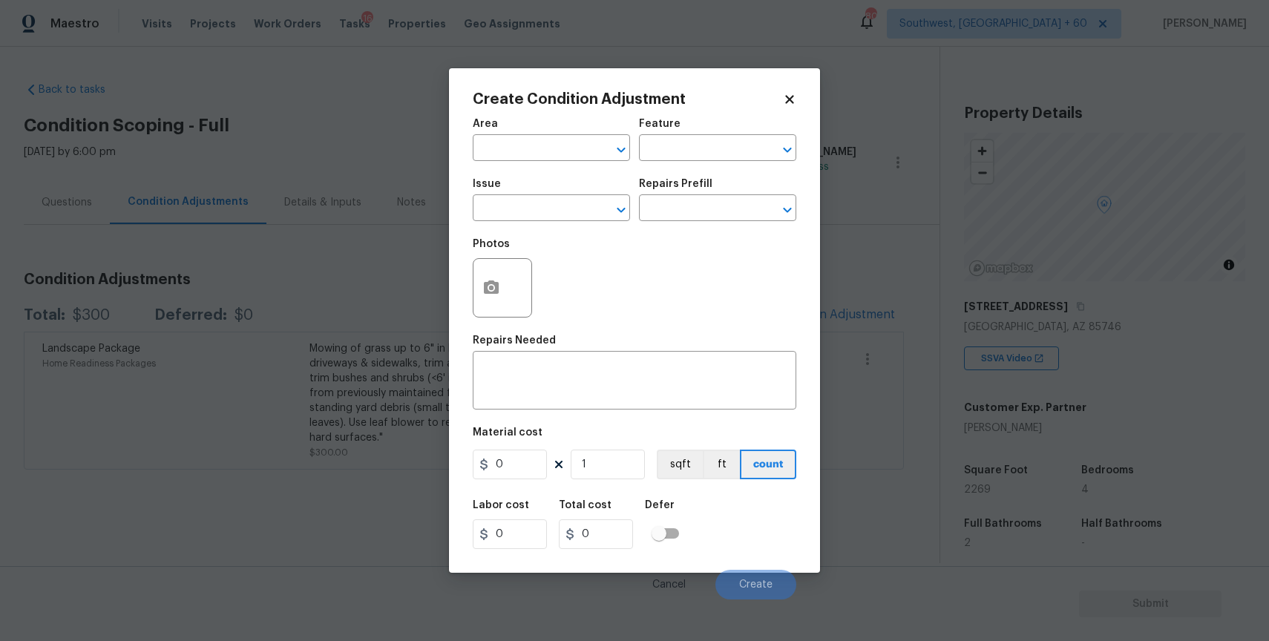
click at [578, 231] on div "Photos" at bounding box center [634, 278] width 323 height 96
click at [585, 223] on span "Issue ​" at bounding box center [551, 200] width 157 height 60
click at [592, 202] on div at bounding box center [610, 210] width 39 height 21
click at [605, 291] on ul "Other Pressure Washing" at bounding box center [551, 261] width 157 height 72
click at [602, 284] on li "Pressure Washing" at bounding box center [551, 278] width 157 height 24
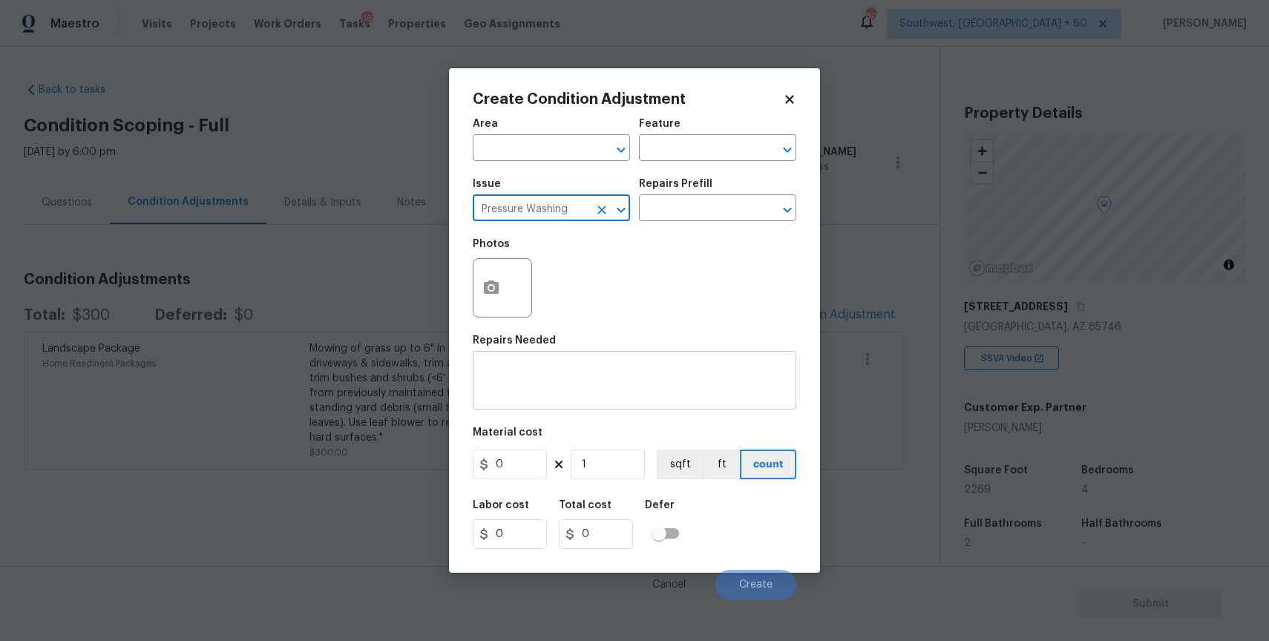
type input "Pressure Washing"
click at [617, 384] on textarea at bounding box center [634, 381] width 306 height 31
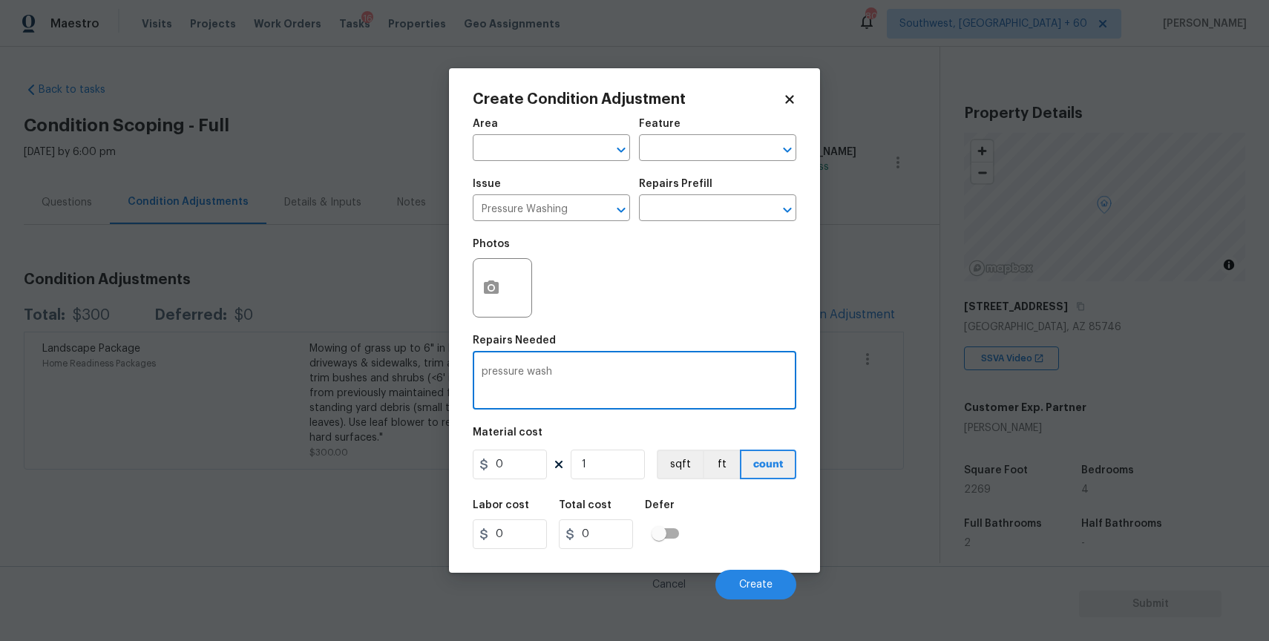
click at [652, 372] on textarea "pressure wash" at bounding box center [634, 381] width 306 height 31
type textarea "pressure wash full. home and driveway"
click at [542, 475] on input "0" at bounding box center [510, 465] width 74 height 30
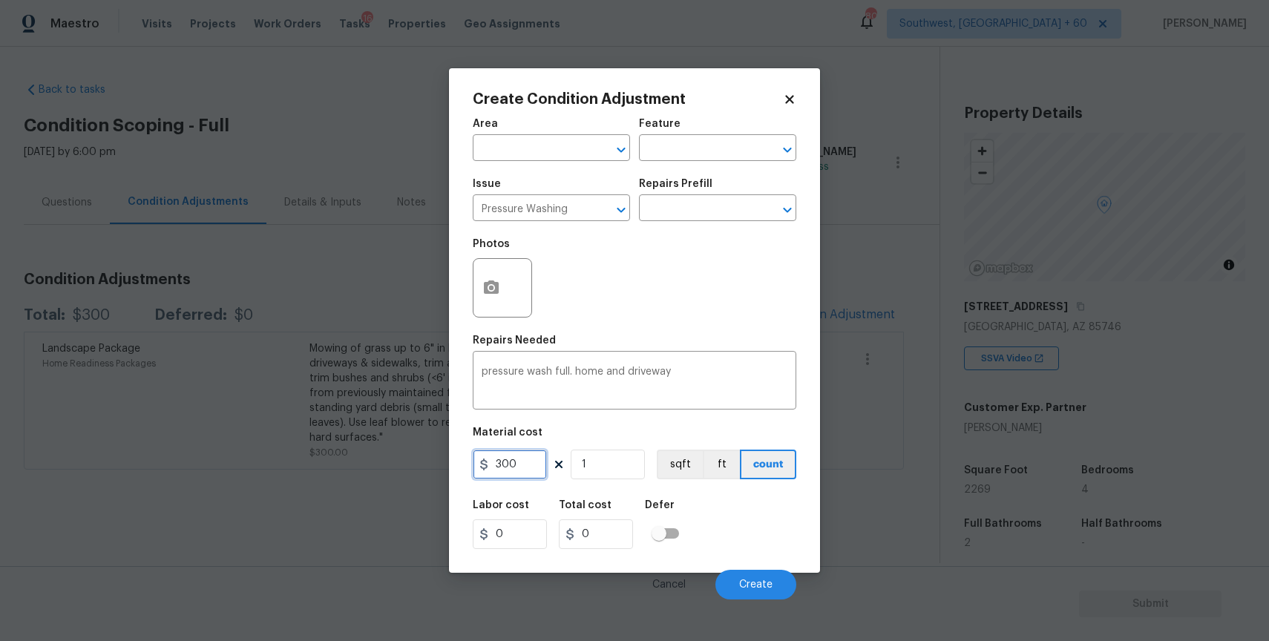
drag, startPoint x: 542, startPoint y: 475, endPoint x: 573, endPoint y: 499, distance: 39.8
click at [542, 476] on input "300" at bounding box center [510, 465] width 74 height 30
type input "300"
click at [760, 581] on span "Create" at bounding box center [755, 584] width 33 height 11
type input "300"
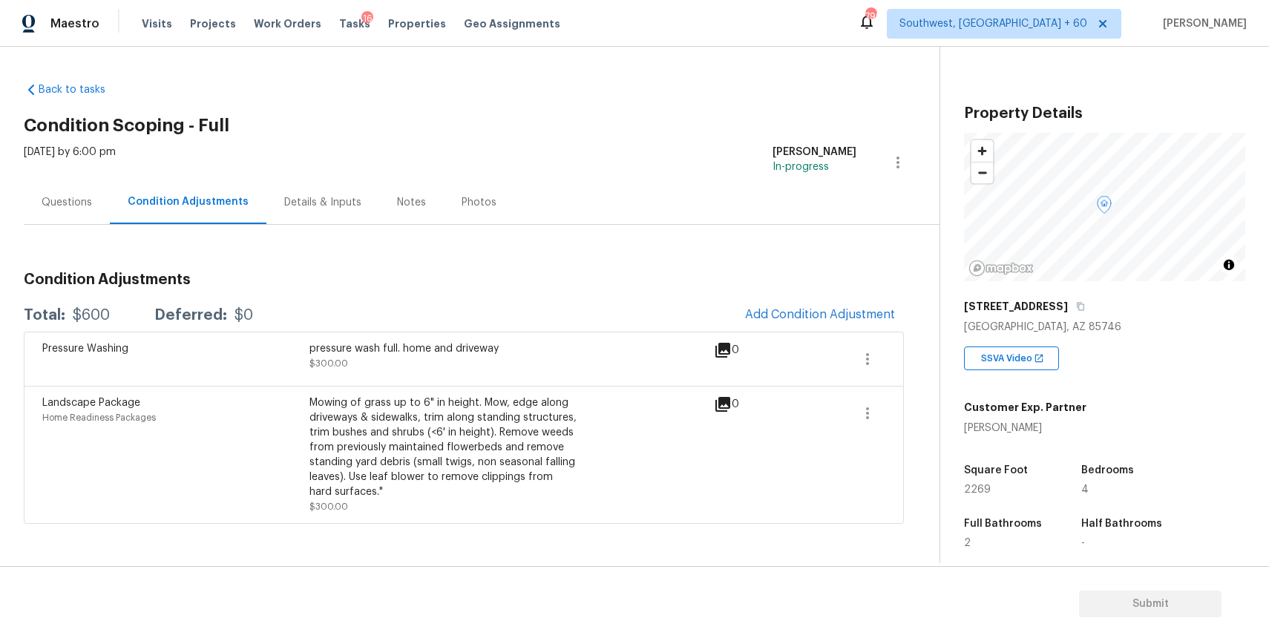
click at [589, 163] on div "Wed, Aug 27 2025 by 6:00 pm Ranjith Kumar P In-progress" at bounding box center [481, 163] width 915 height 36
click at [836, 310] on span "Add Condition Adjustment" at bounding box center [820, 314] width 150 height 13
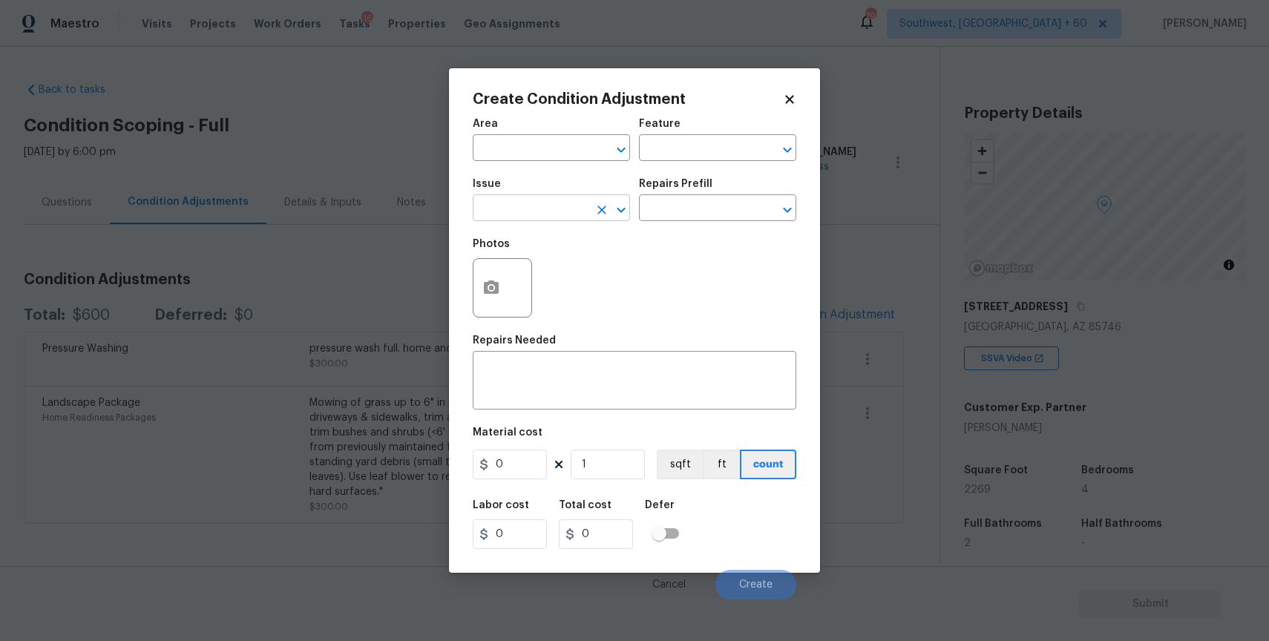
click at [526, 206] on input "text" at bounding box center [531, 209] width 116 height 23
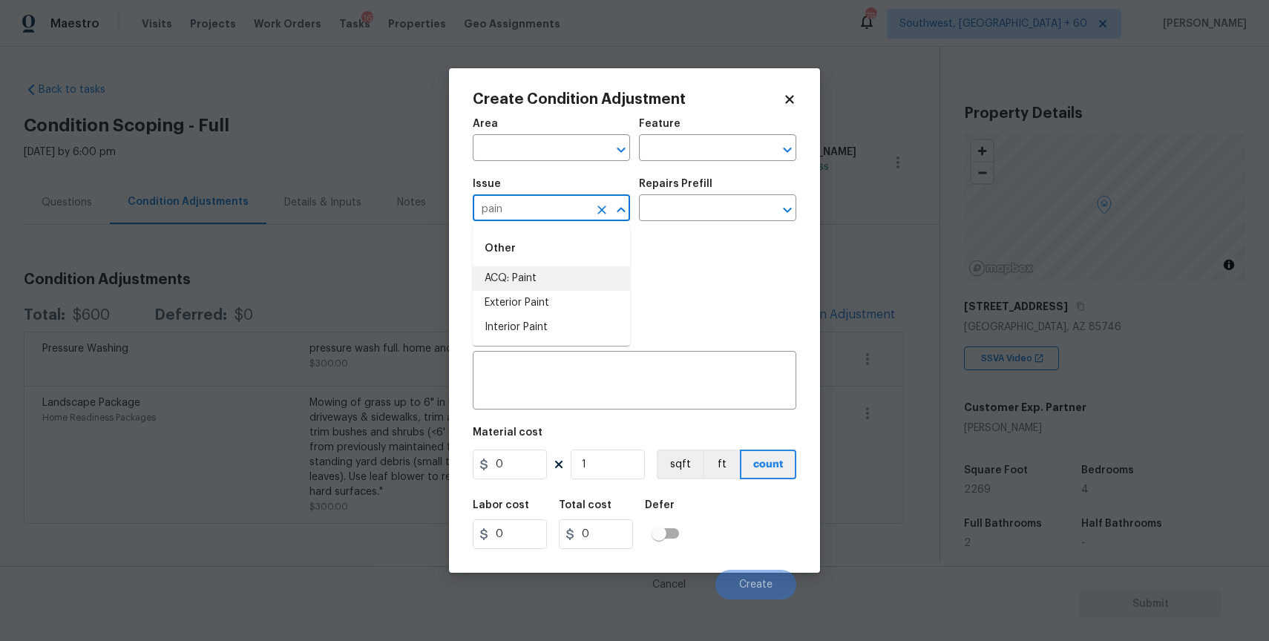
click at [548, 279] on li "ACQ: Paint" at bounding box center [551, 278] width 157 height 24
type input "ACQ: Paint"
click at [649, 208] on input "text" at bounding box center [697, 209] width 116 height 23
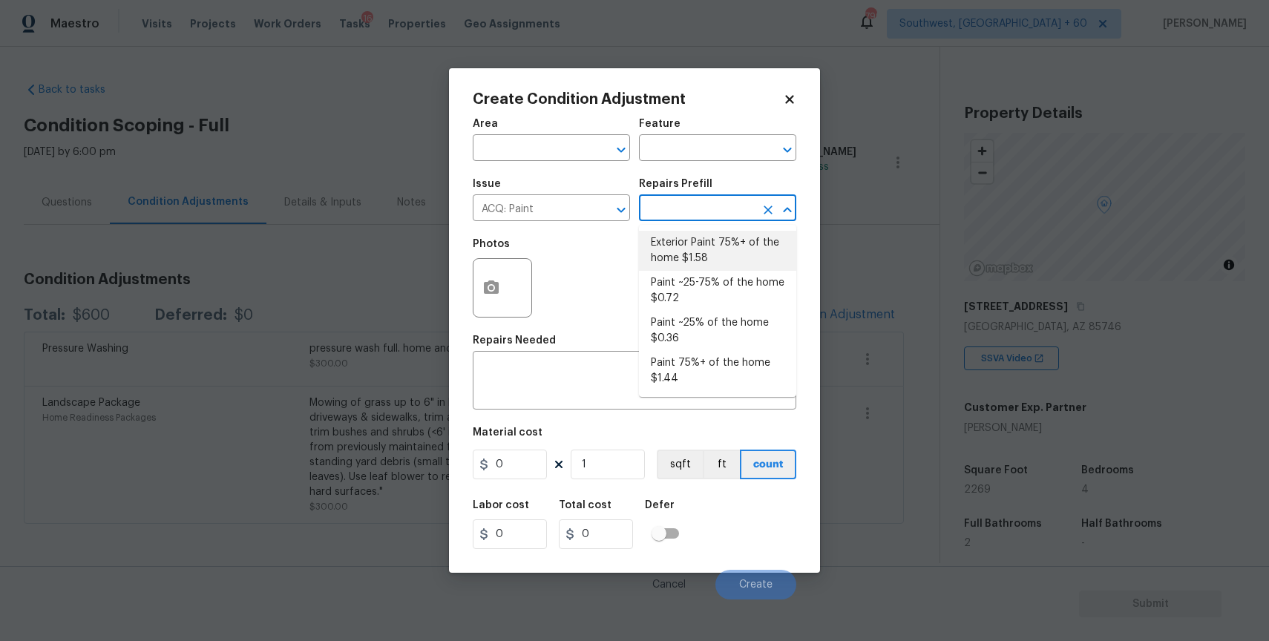
click at [735, 250] on li "Exterior Paint 75%+ of the home $1.58" at bounding box center [717, 251] width 157 height 40
type input "Acquisition"
type textarea "Acquisition Scope: 75%+ of the home exterior will likely require paint"
type input "1.58"
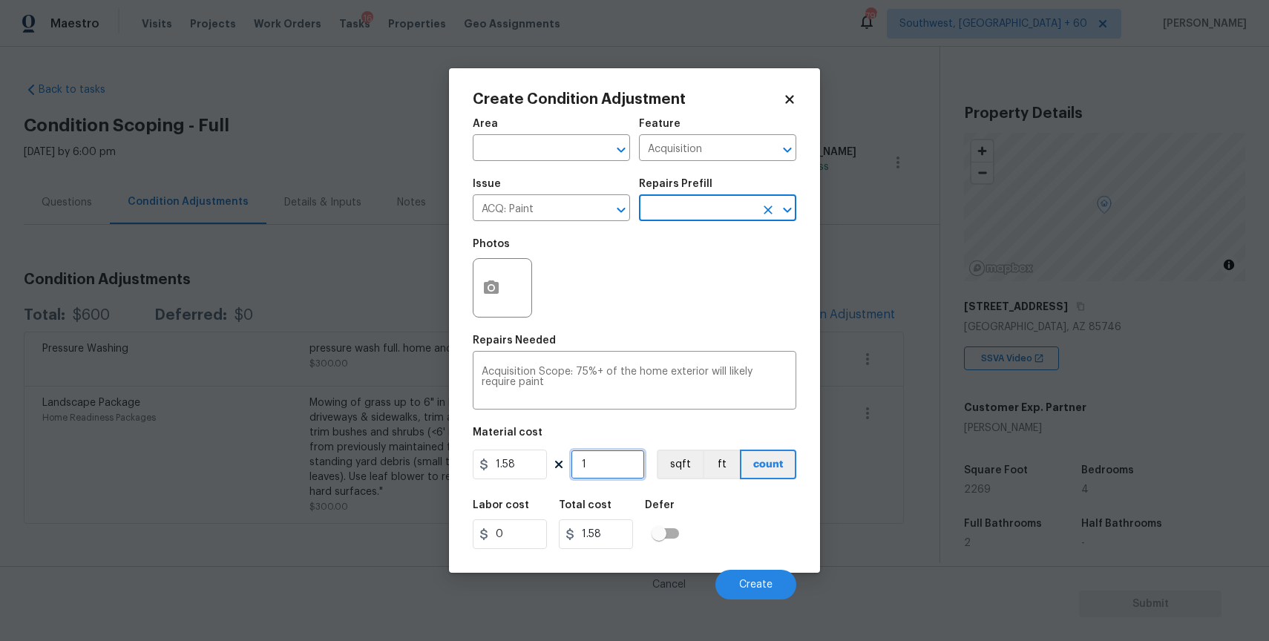
click at [620, 471] on input "1" at bounding box center [608, 465] width 74 height 30
type input "0"
type input "2"
type input "3.16"
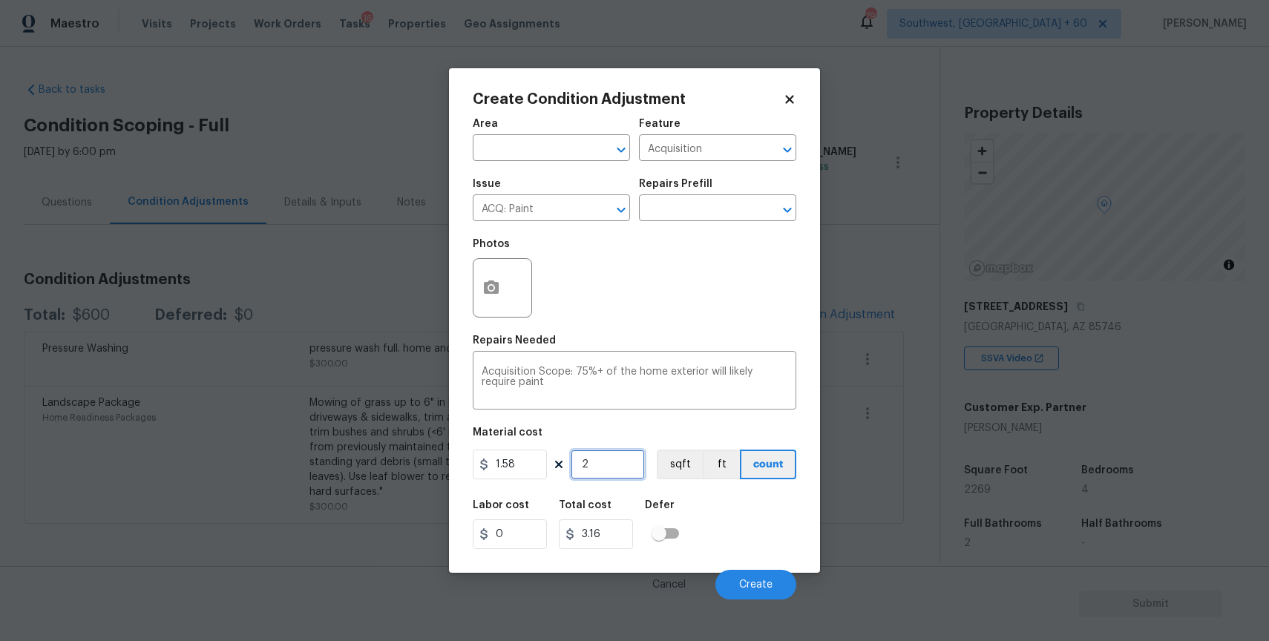
type input "22"
type input "34.76"
type input "226"
type input "357.08"
type input "2269"
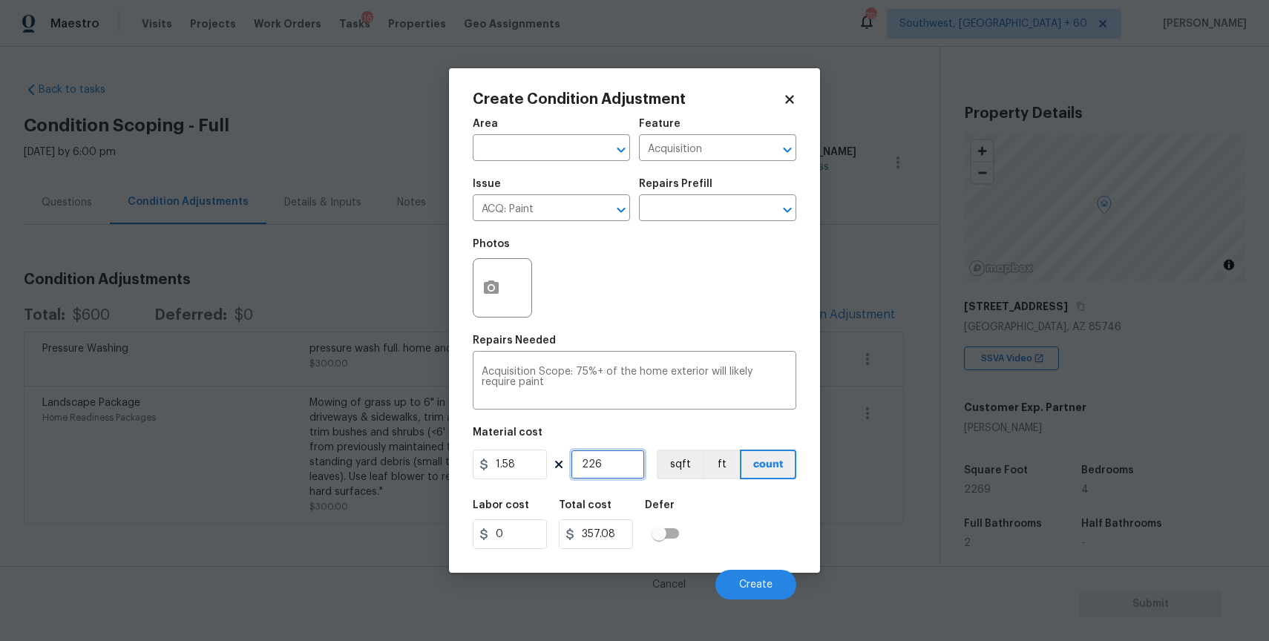
type input "3585.02"
type input "2269"
click at [783, 590] on button "Create" at bounding box center [755, 585] width 81 height 30
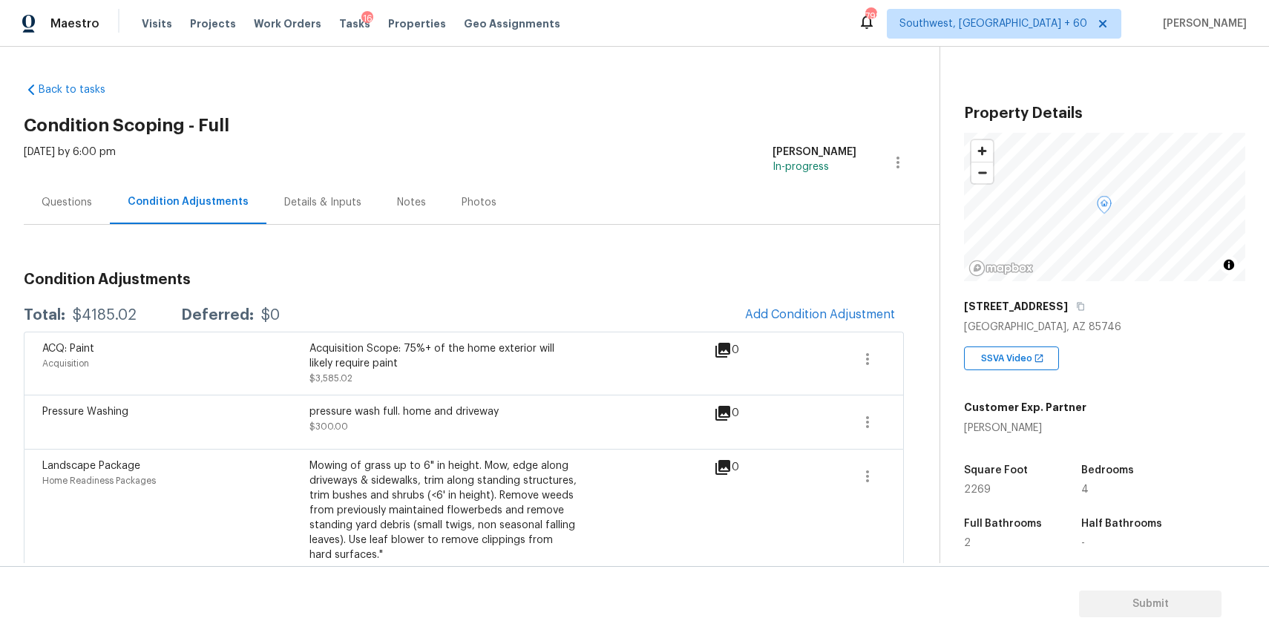
click at [686, 153] on div "Wed, Aug 27 2025 by 6:00 pm Ranjith Kumar P In-progress" at bounding box center [481, 163] width 915 height 36
click at [767, 60] on div "Back to tasks Condition Scoping - Full Wed, Aug 27 2025 by 6:00 pm Ranjith Kuma…" at bounding box center [634, 305] width 1269 height 516
click at [84, 211] on div "Questions" at bounding box center [67, 202] width 86 height 44
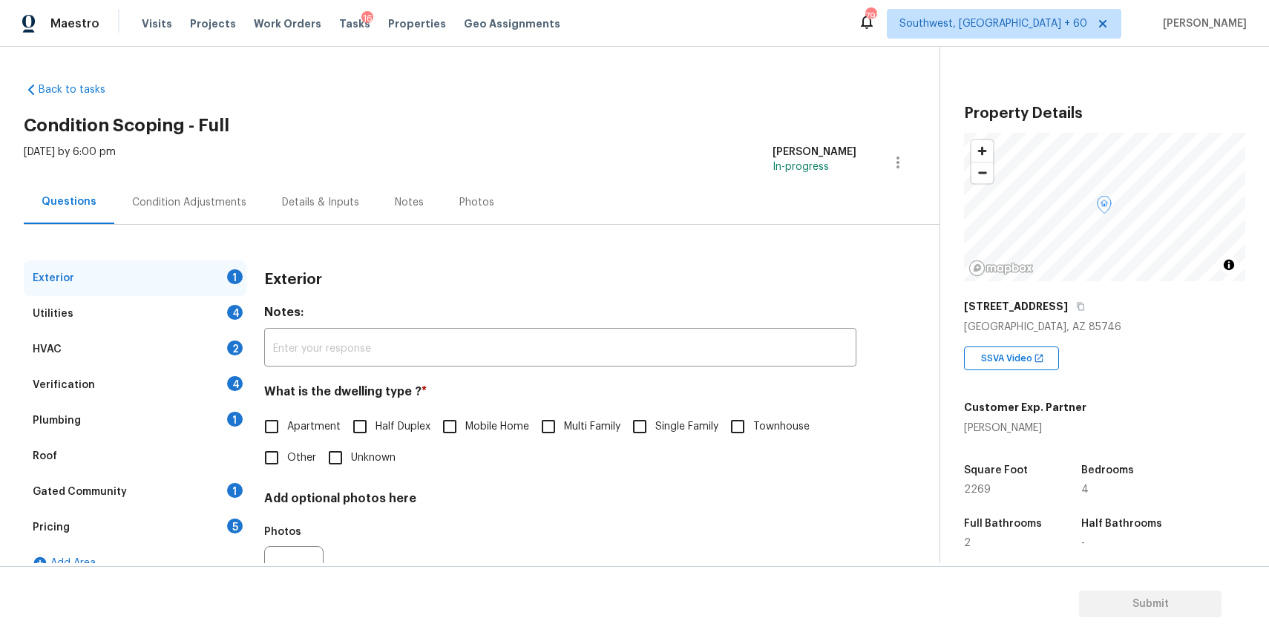
click at [213, 190] on div "Condition Adjustments" at bounding box center [189, 202] width 150 height 44
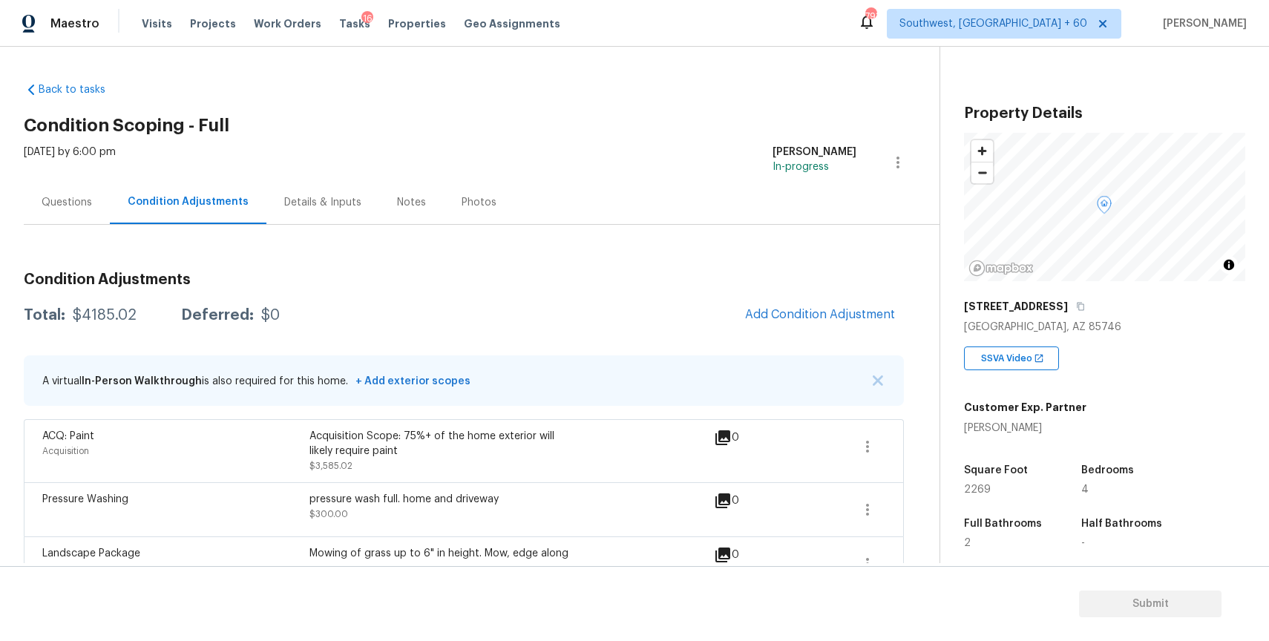
scroll to position [116, 0]
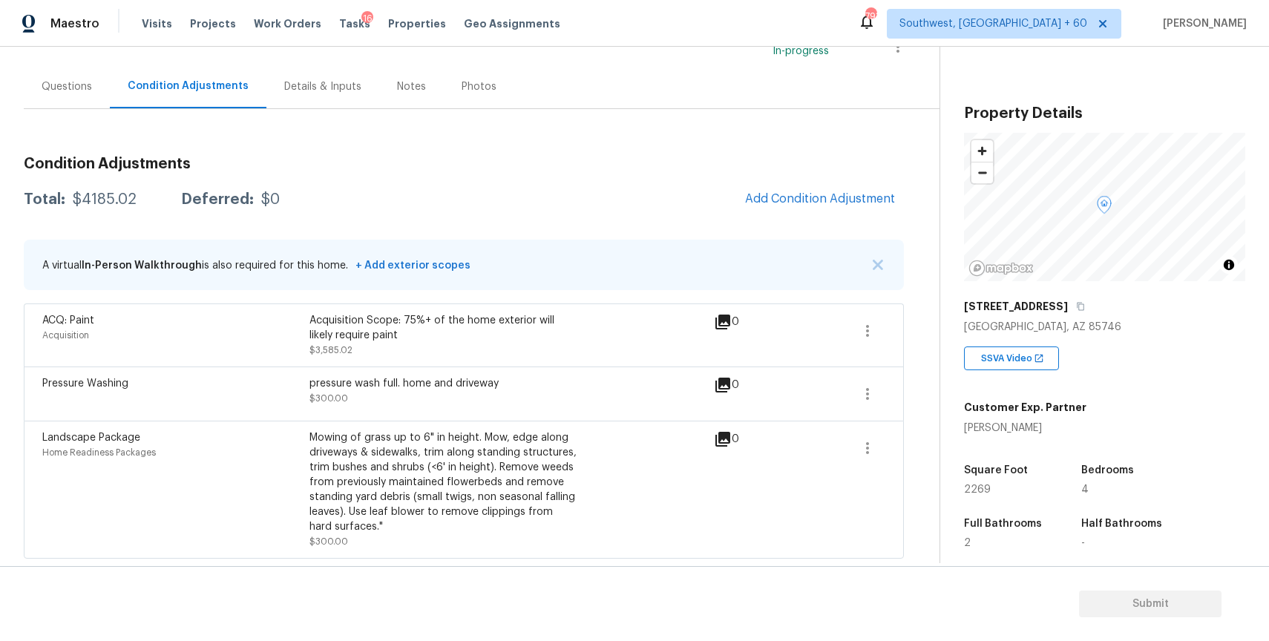
click at [69, 81] on div "Questions" at bounding box center [67, 86] width 50 height 15
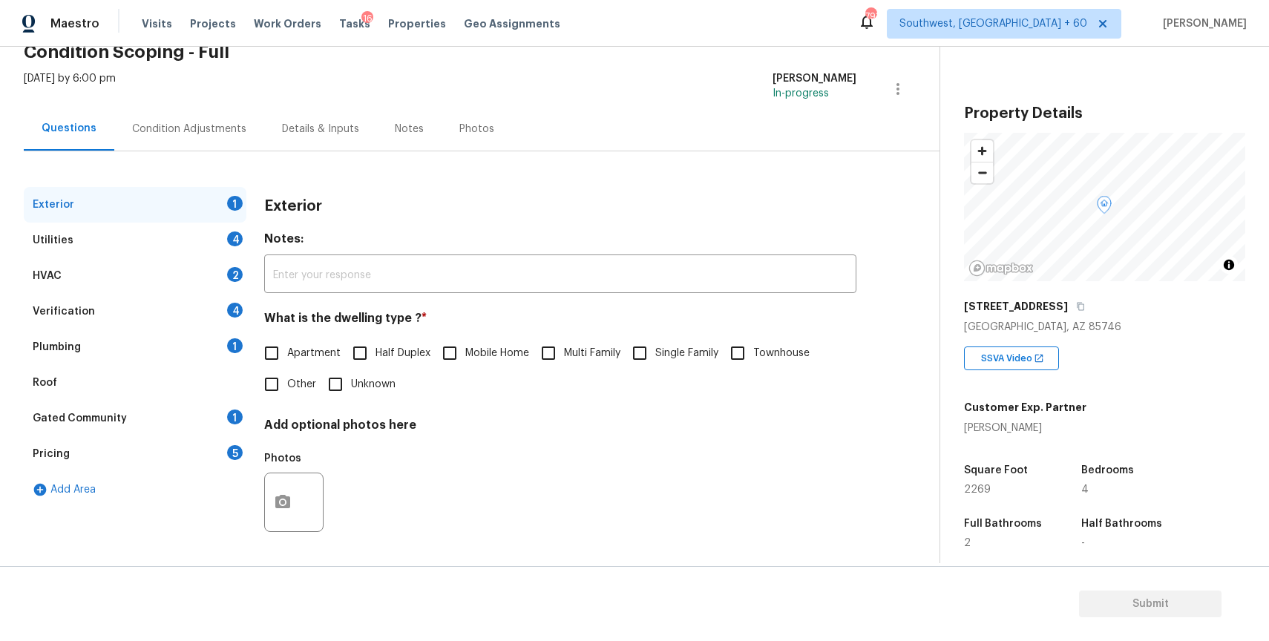
click at [168, 352] on div "Plumbing 1" at bounding box center [135, 347] width 223 height 36
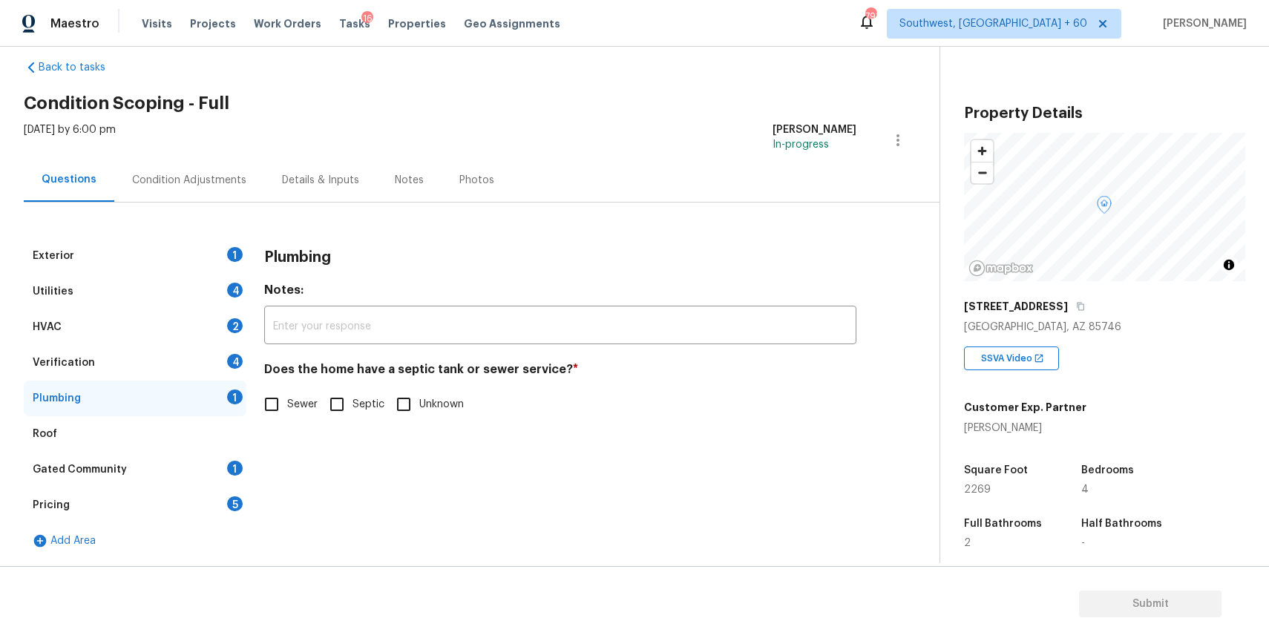
click at [223, 341] on div "HVAC 2" at bounding box center [135, 327] width 223 height 36
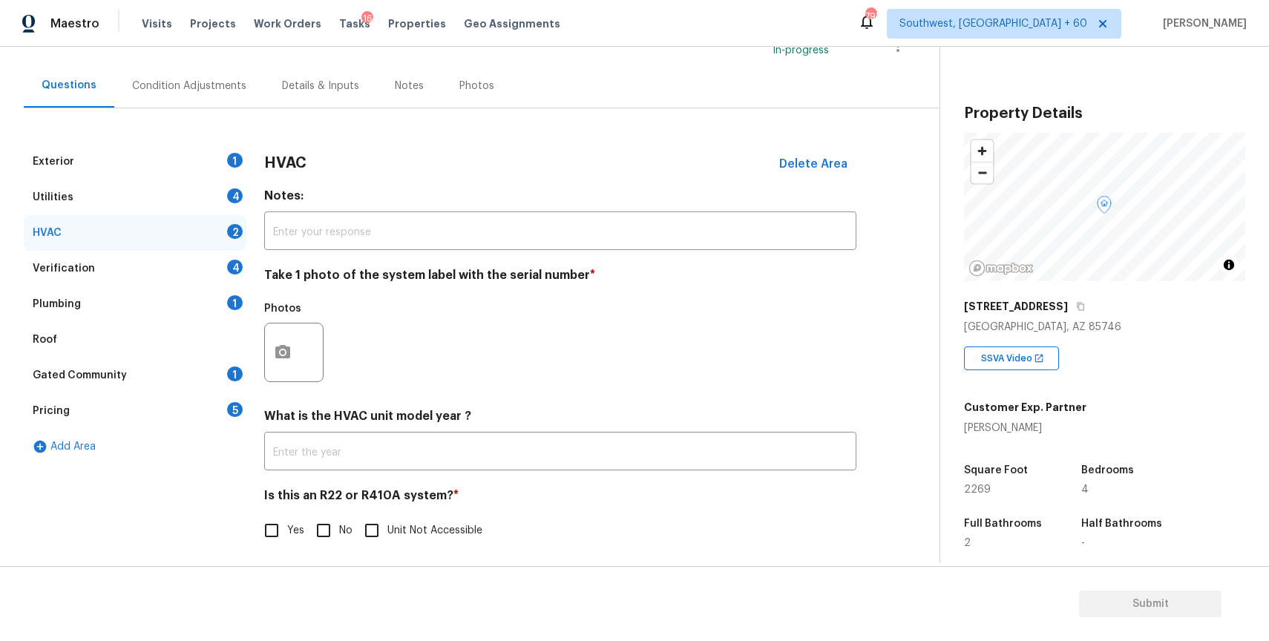
click at [229, 341] on div "Roof" at bounding box center [135, 340] width 223 height 36
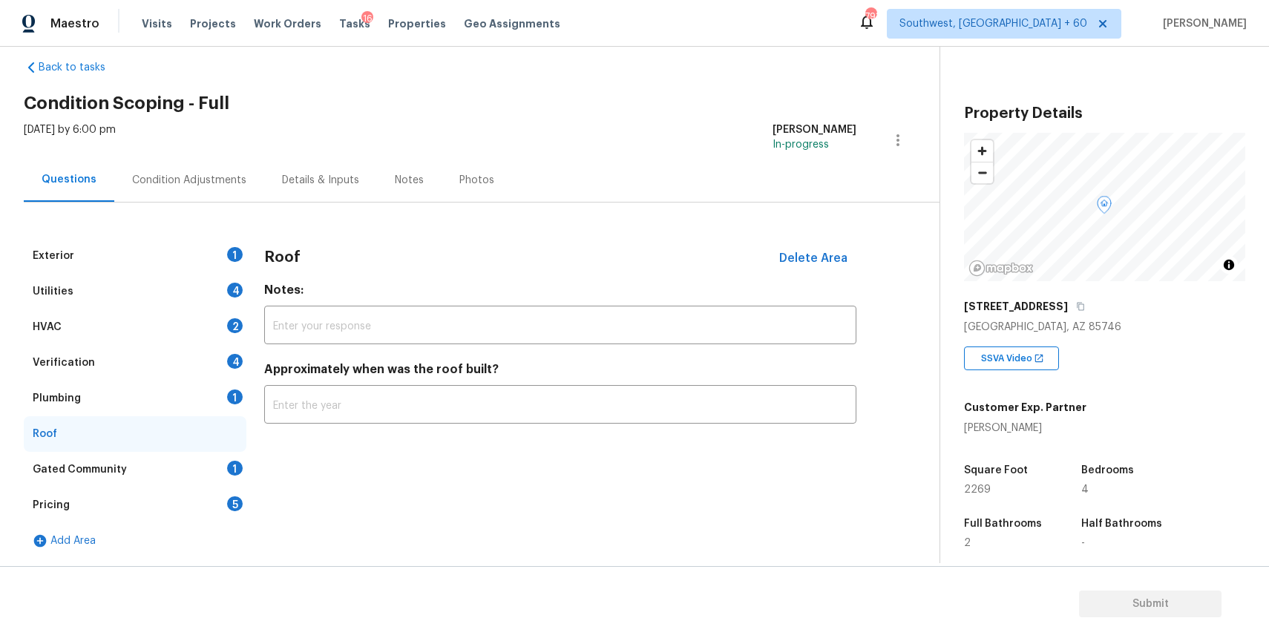
scroll to position [22, 0]
click at [230, 445] on div "Roof" at bounding box center [135, 434] width 223 height 36
click at [205, 392] on div "Plumbing 1" at bounding box center [135, 399] width 223 height 36
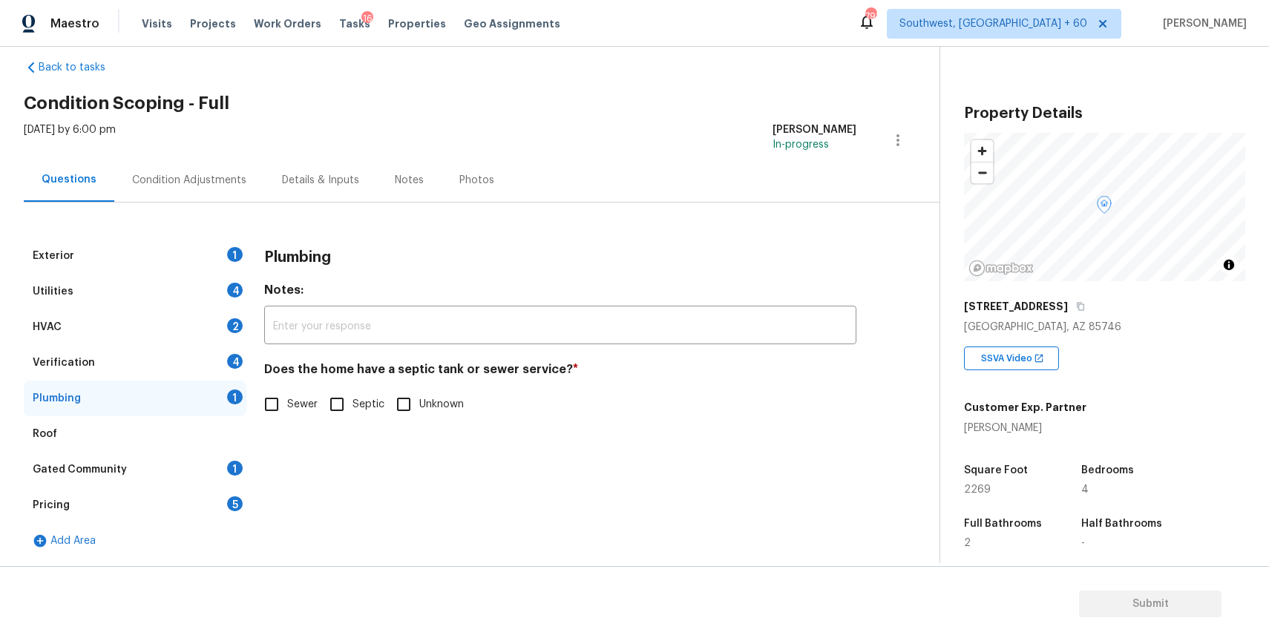
click at [192, 350] on div "Verification 4" at bounding box center [135, 363] width 223 height 36
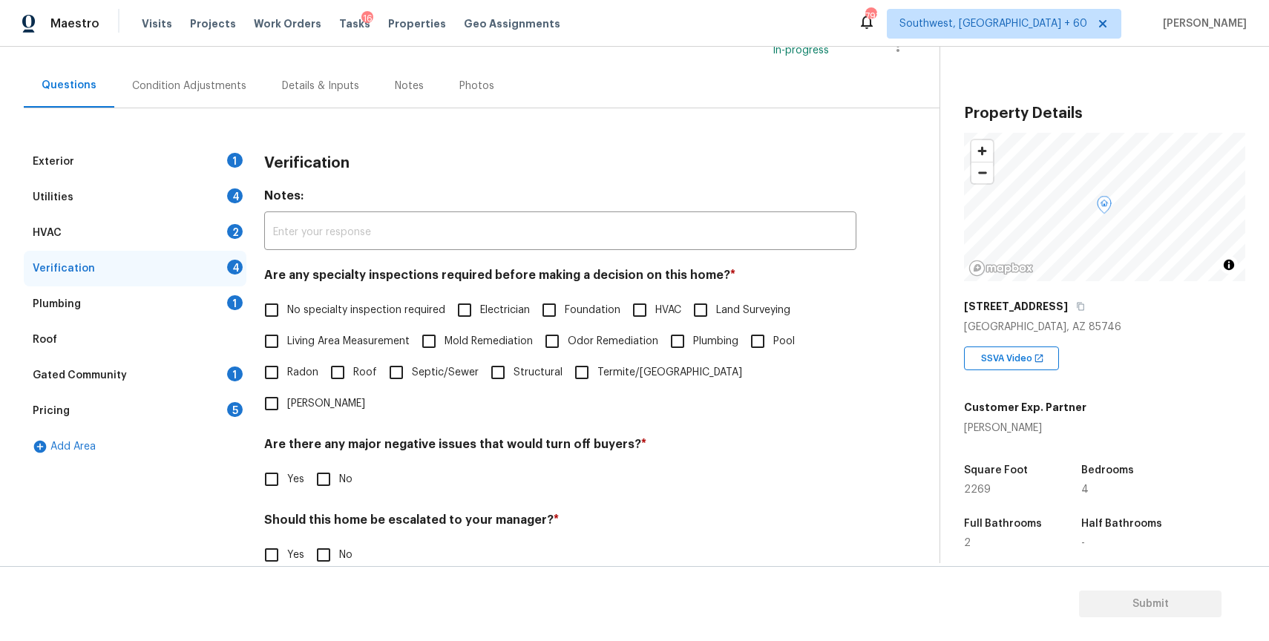
scroll to position [206, 0]
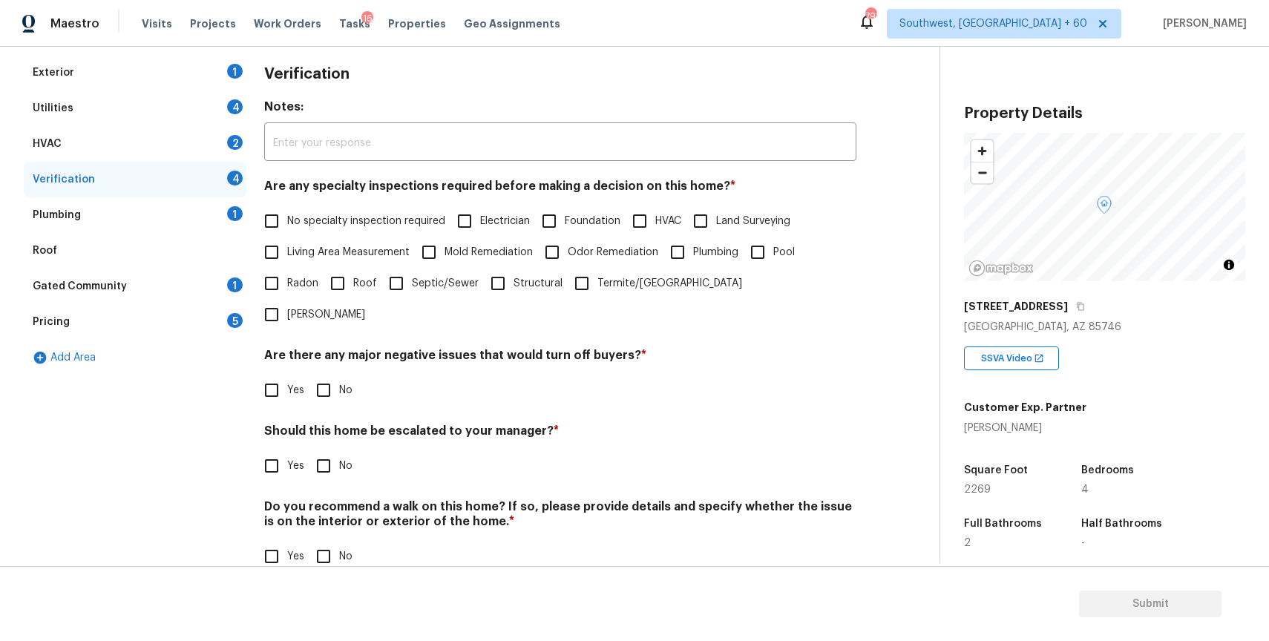
click at [277, 450] on input "Yes" at bounding box center [271, 465] width 31 height 31
checkbox input "true"
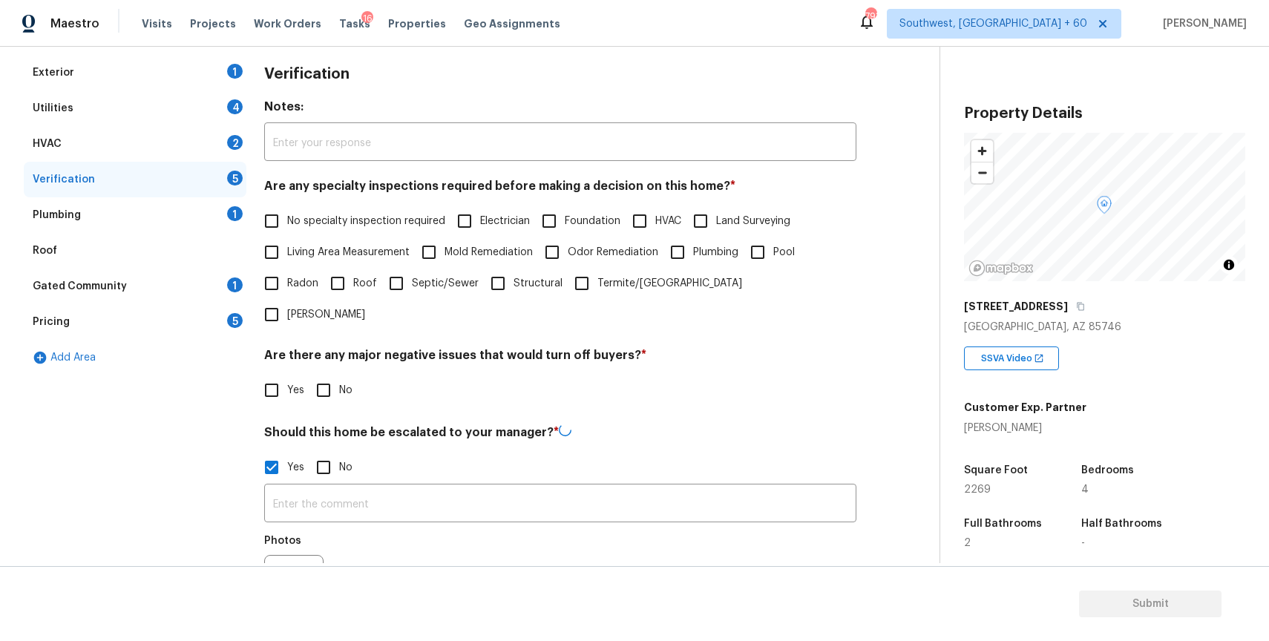
click at [304, 483] on div "​ Photos" at bounding box center [560, 553] width 592 height 140
click at [324, 486] on input "text" at bounding box center [560, 503] width 592 height 35
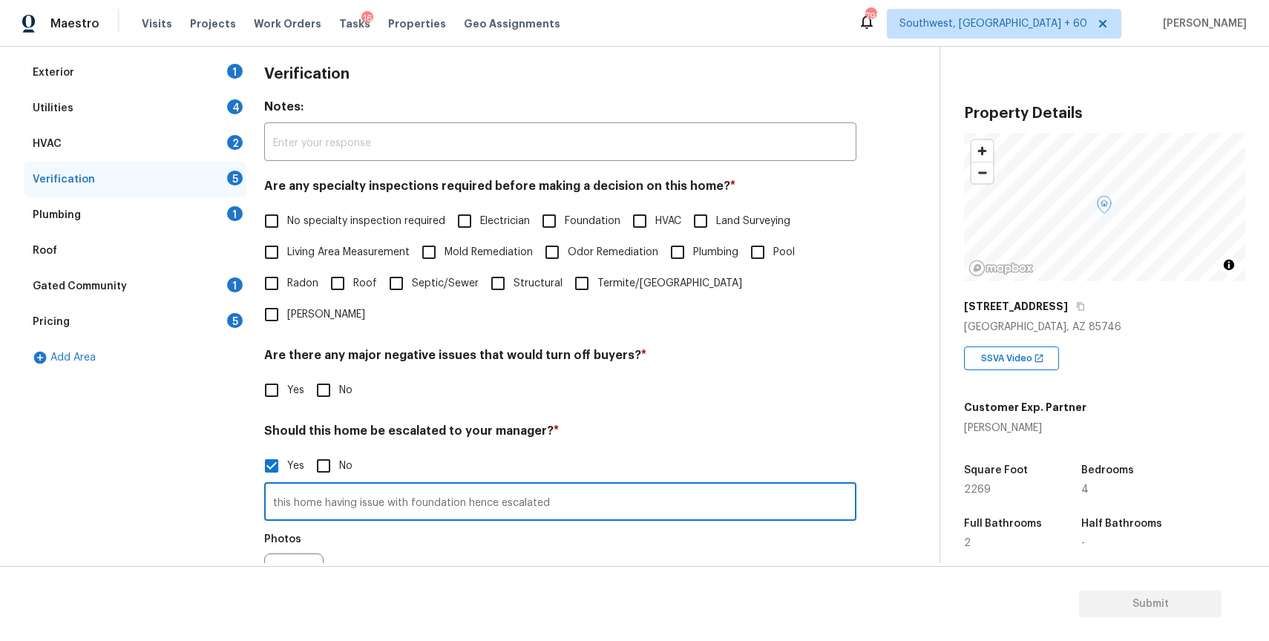
click at [461, 486] on input "this home having issue with foundation hence escalated" at bounding box center [560, 503] width 592 height 35
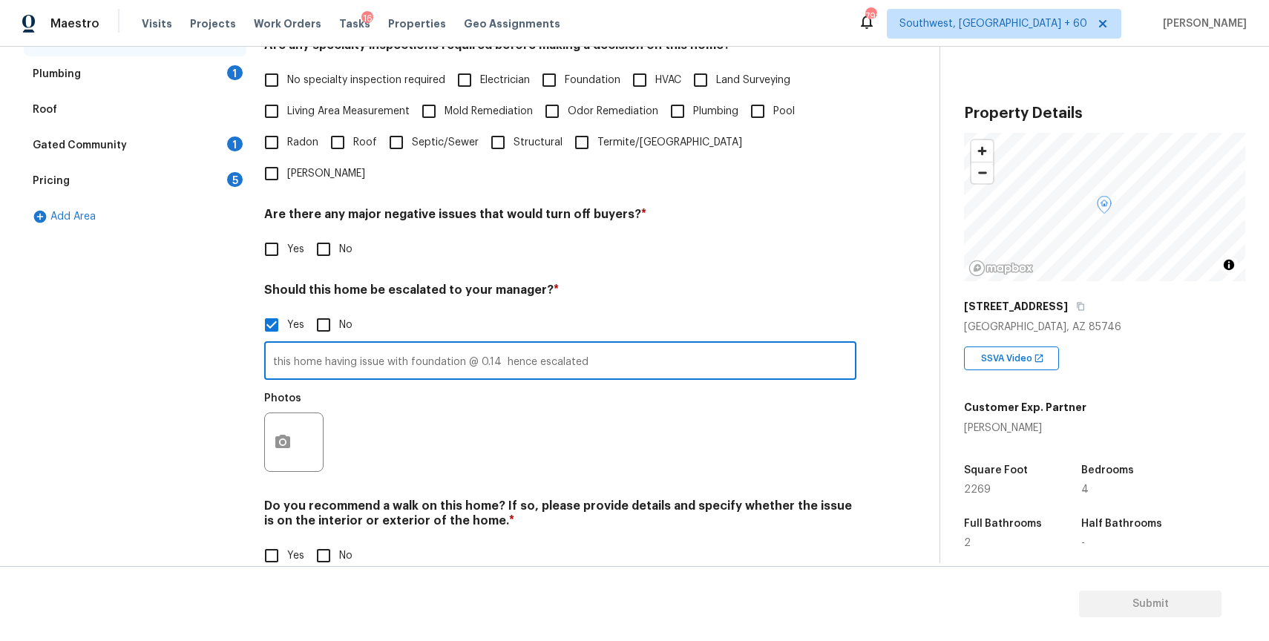
type input "this home having issue with foundation @ 0.14 hence escalated"
click at [294, 413] on button "button" at bounding box center [283, 442] width 36 height 58
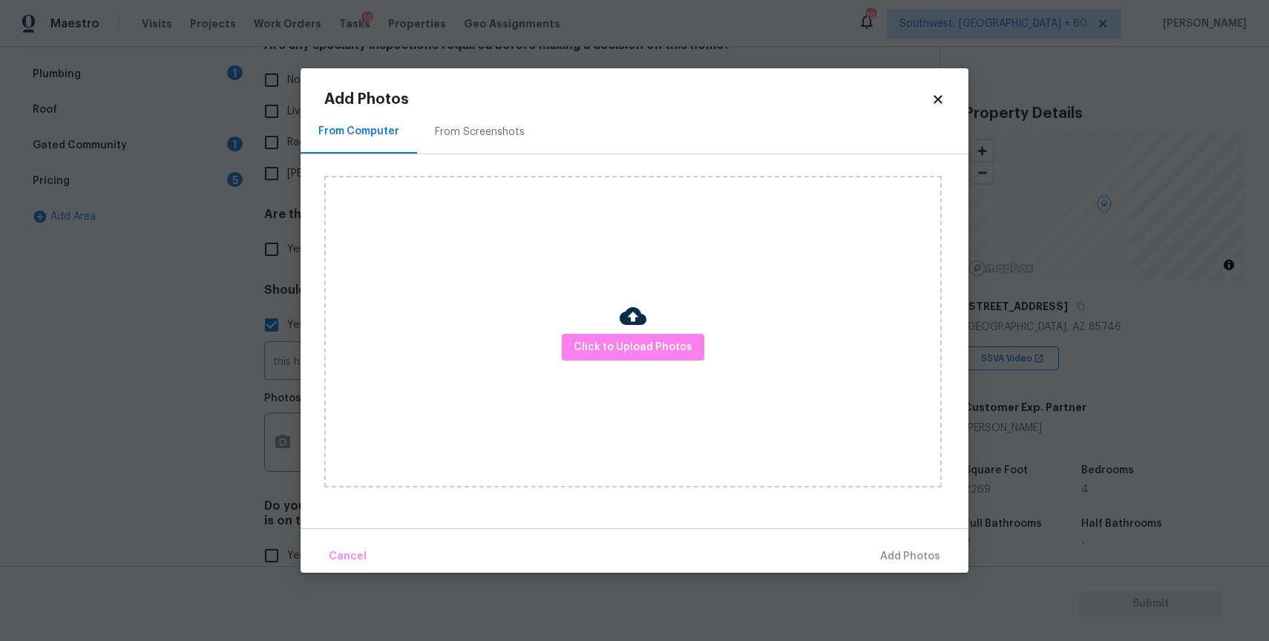
click at [672, 323] on div "Click to Upload Photos" at bounding box center [632, 332] width 617 height 312
click at [672, 354] on span "Click to Upload Photos" at bounding box center [632, 347] width 119 height 19
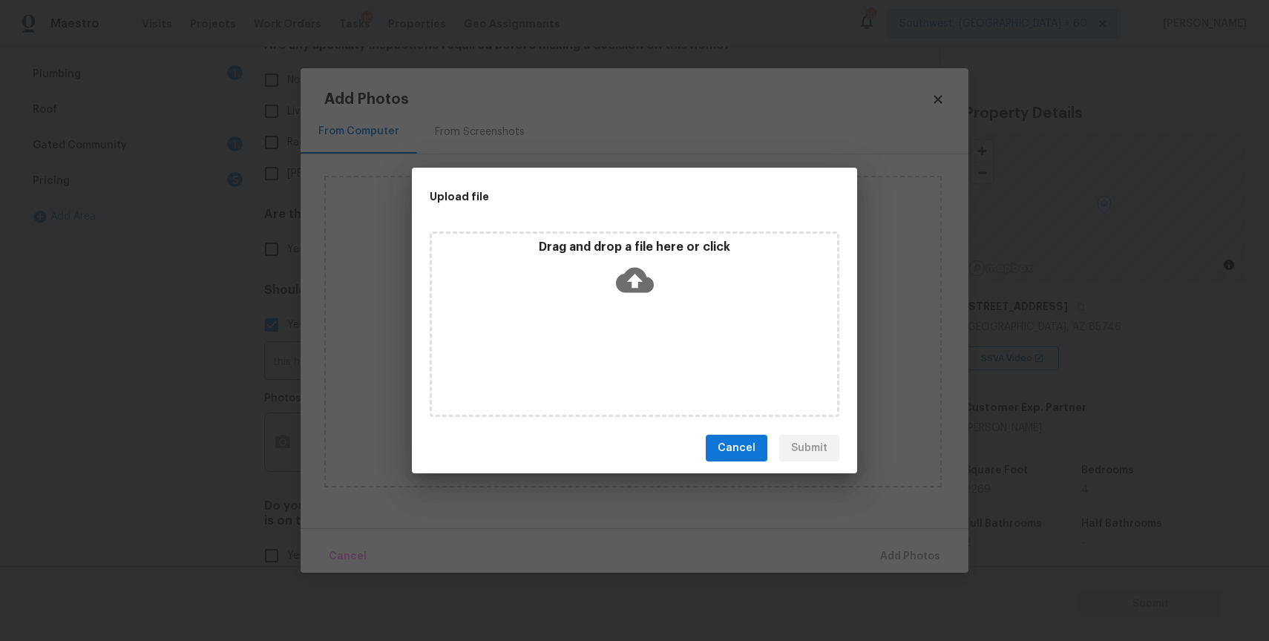
click at [629, 272] on icon at bounding box center [635, 280] width 38 height 25
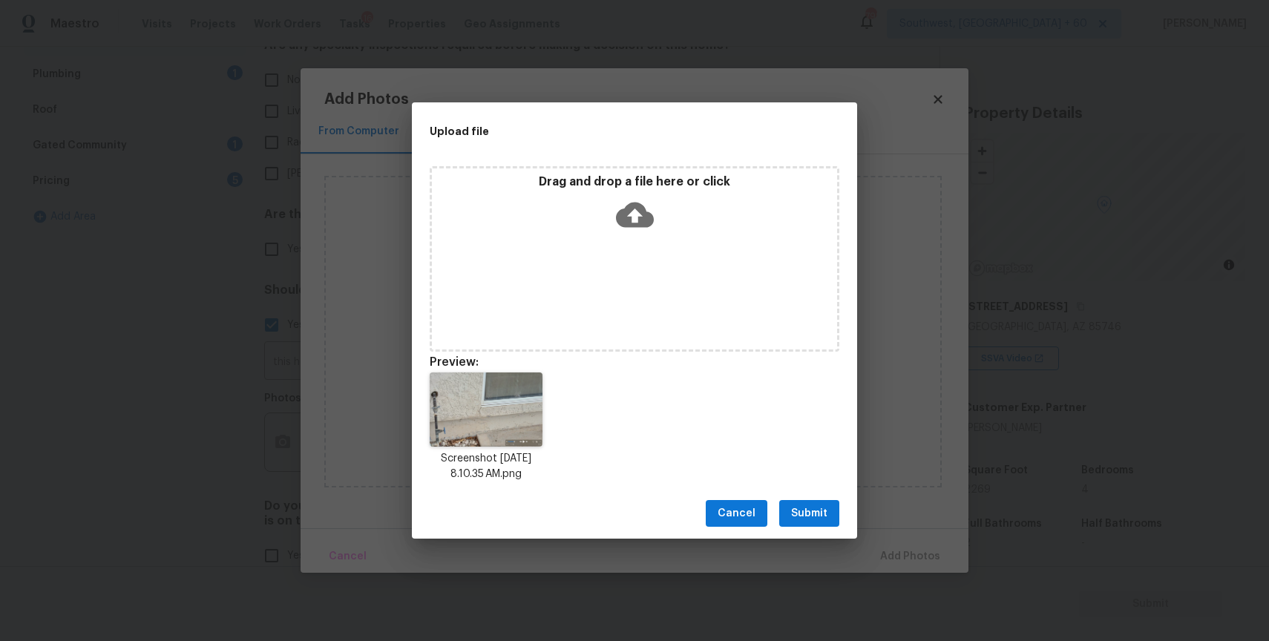
click at [805, 513] on span "Submit" at bounding box center [809, 513] width 36 height 19
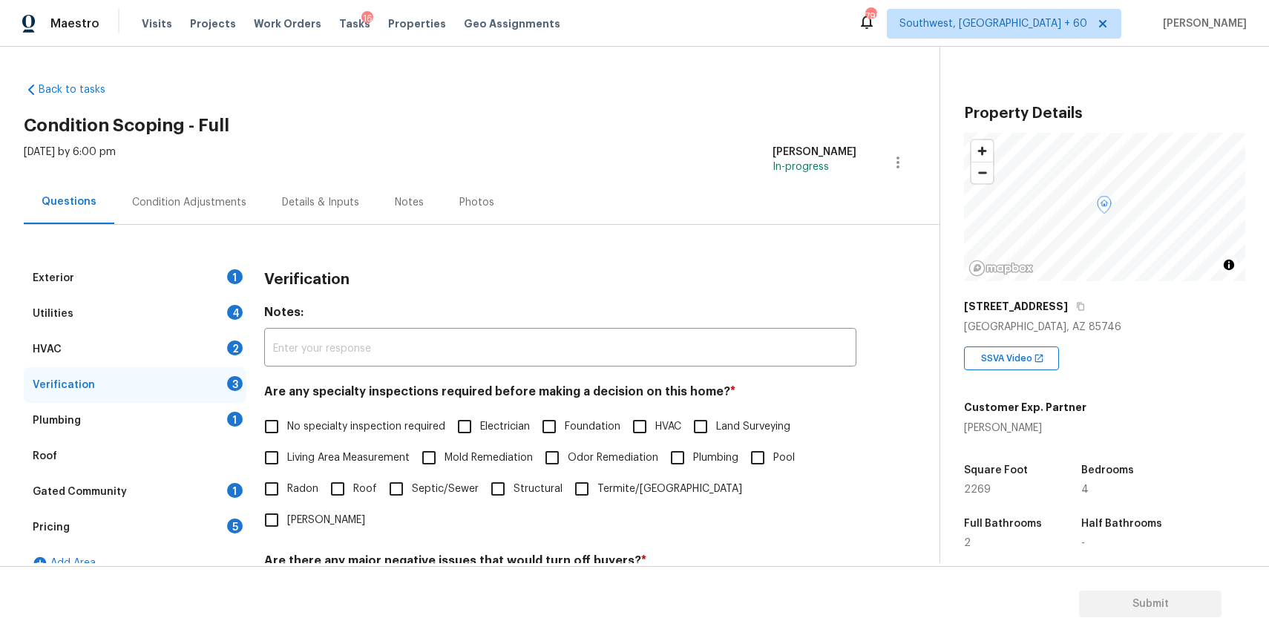
click at [210, 197] on div "Condition Adjustments" at bounding box center [189, 202] width 114 height 15
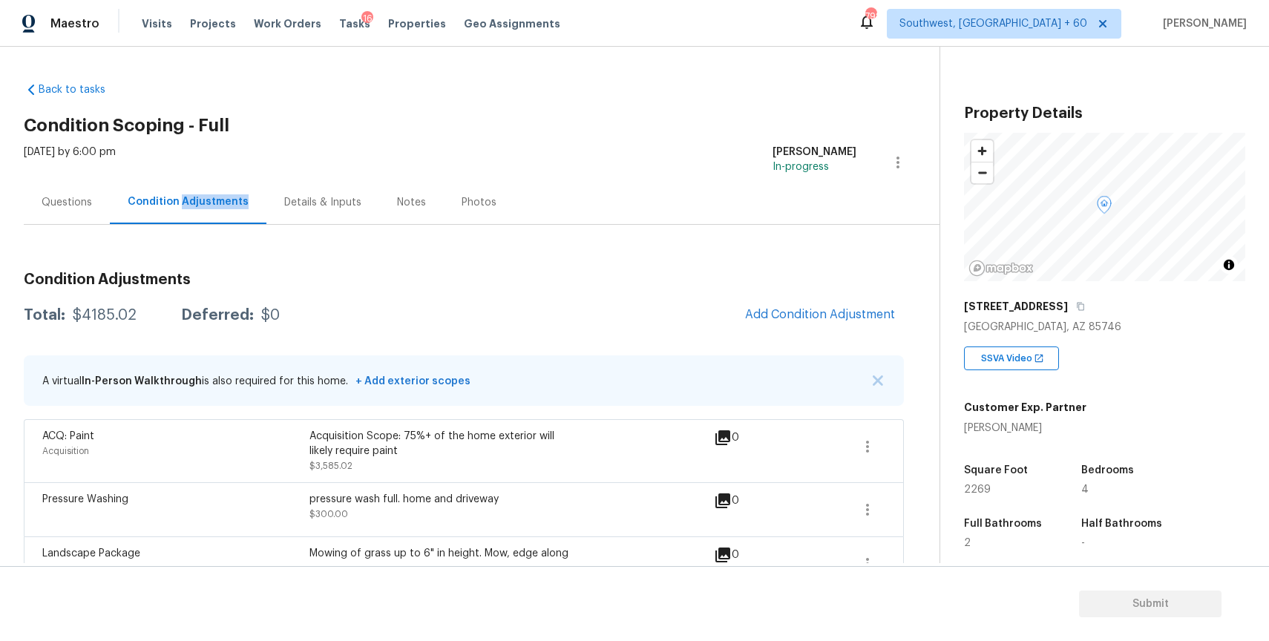
click at [266, 220] on div "Details & Inputs" at bounding box center [322, 202] width 113 height 44
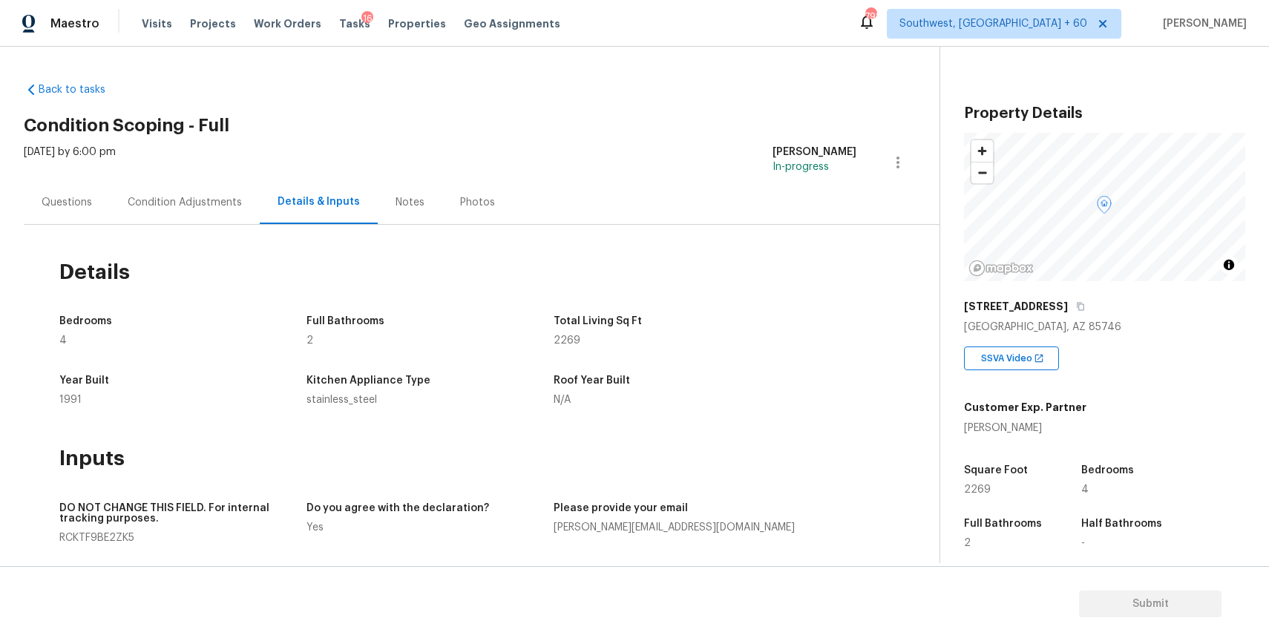
click at [193, 201] on div "Condition Adjustments" at bounding box center [185, 202] width 114 height 15
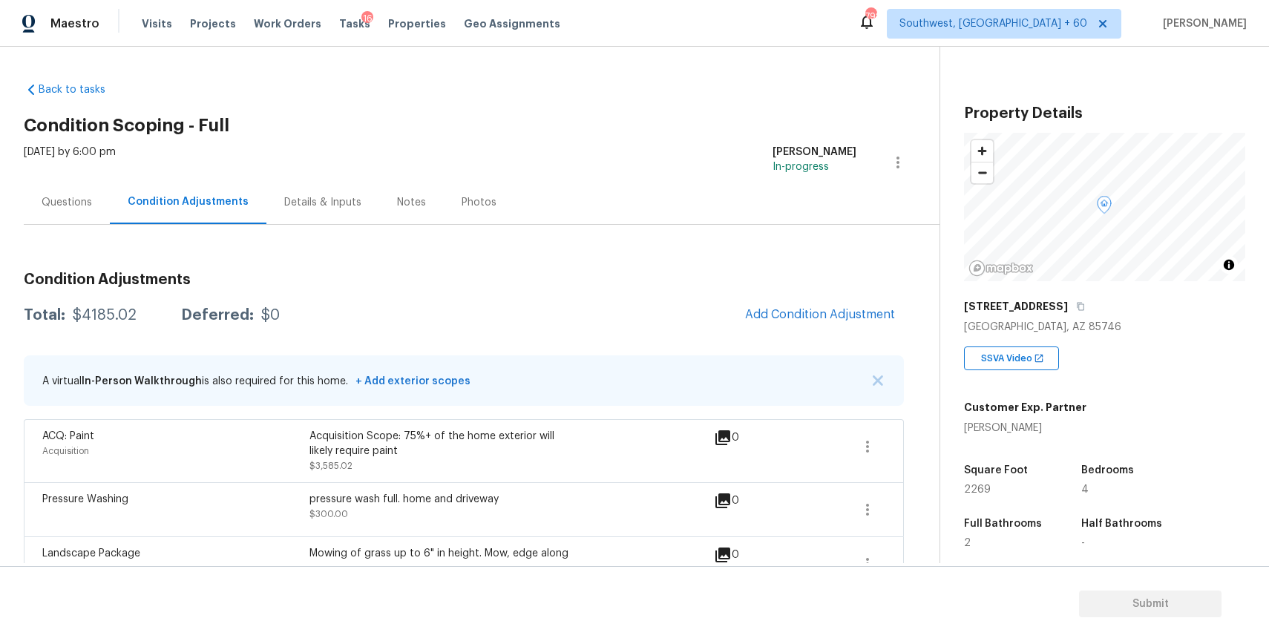
scroll to position [46, 0]
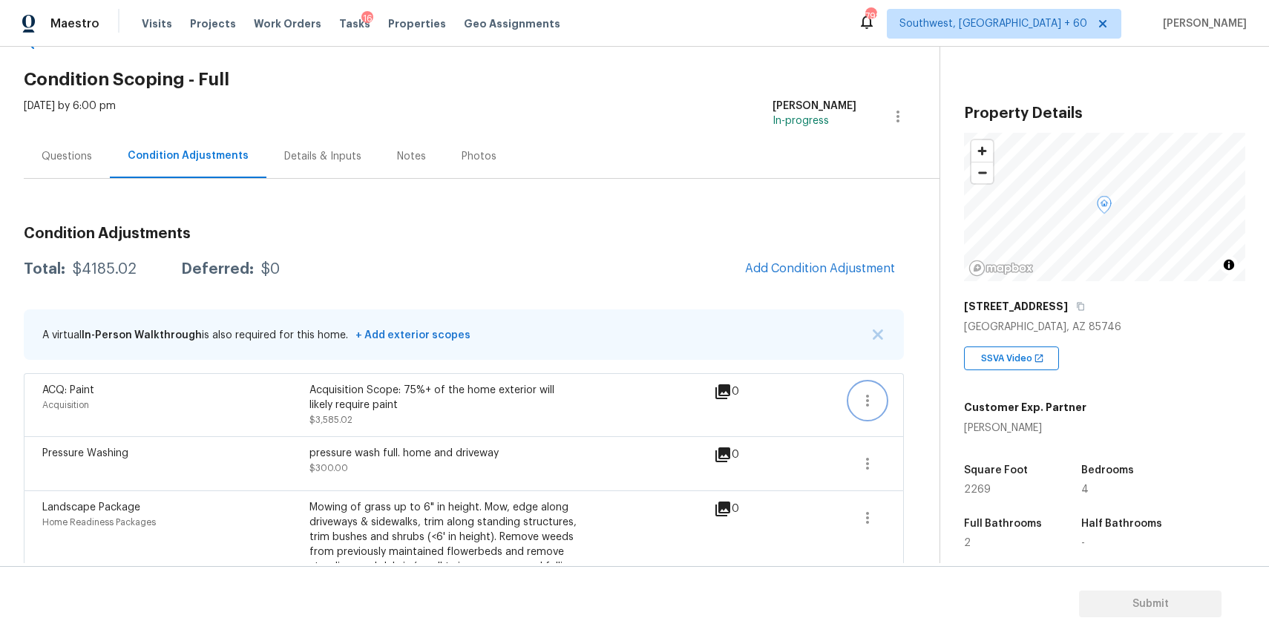
click at [867, 404] on icon "button" at bounding box center [867, 401] width 3 height 12
click at [966, 402] on div "Edit" at bounding box center [952, 397] width 116 height 15
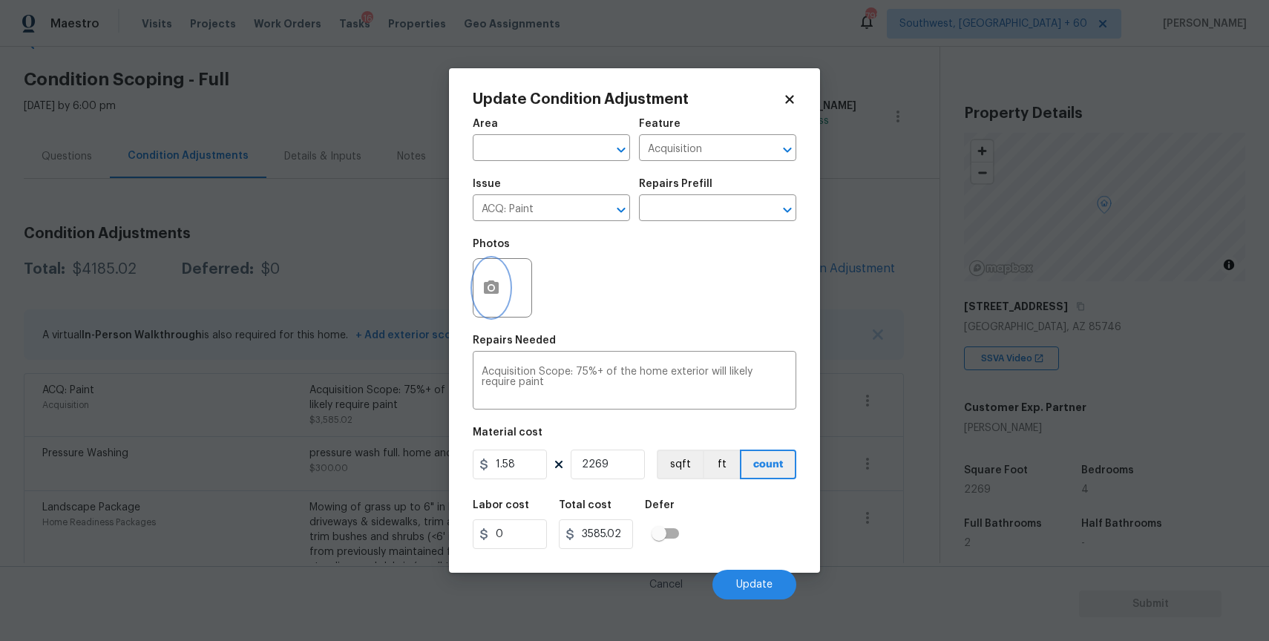
click at [502, 294] on button "button" at bounding box center [491, 288] width 36 height 58
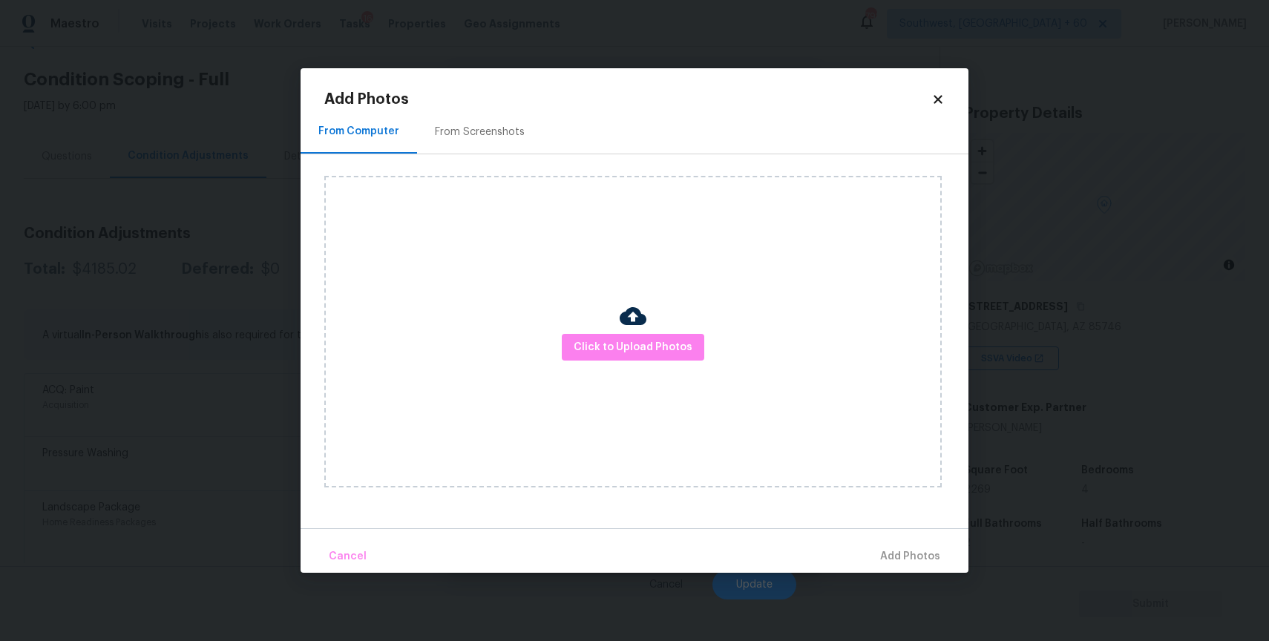
click at [629, 325] on img at bounding box center [632, 316] width 27 height 27
click at [634, 339] on span "Click to Upload Photos" at bounding box center [632, 347] width 119 height 19
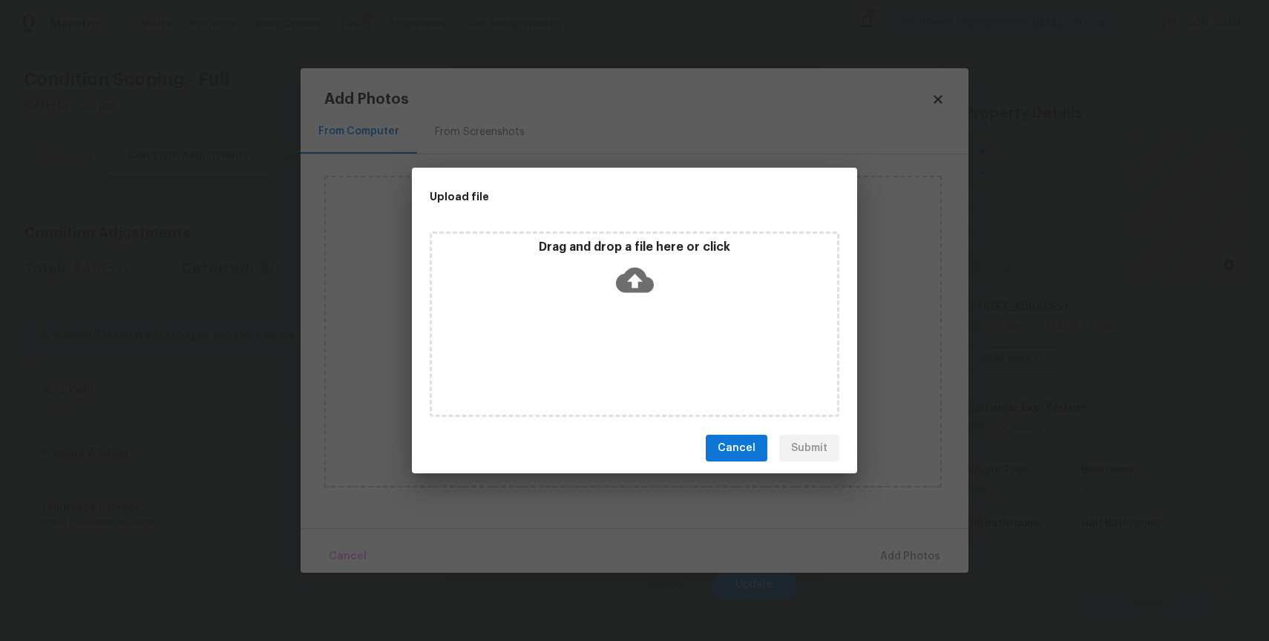
click at [634, 329] on div "Drag and drop a file here or click" at bounding box center [635, 323] width 410 height 185
